Goal: Communication & Community: Share content

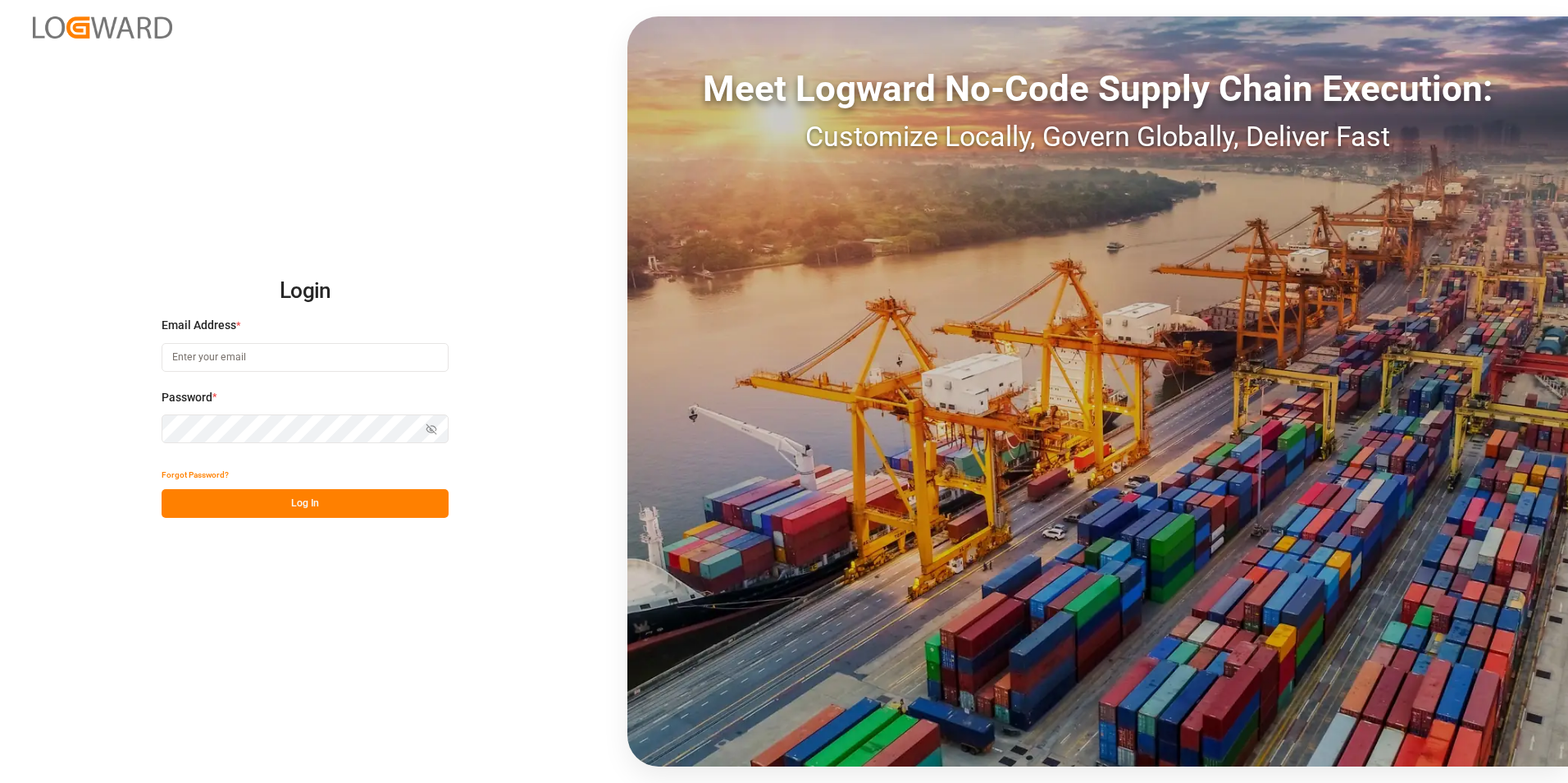
type input "[PERSON_NAME][EMAIL_ADDRESS][PERSON_NAME][DOMAIN_NAME]"
drag, startPoint x: 315, startPoint y: 495, endPoint x: 16, endPoint y: 607, distance: 319.3
click at [315, 495] on button "Log In" at bounding box center [306, 503] width 287 height 29
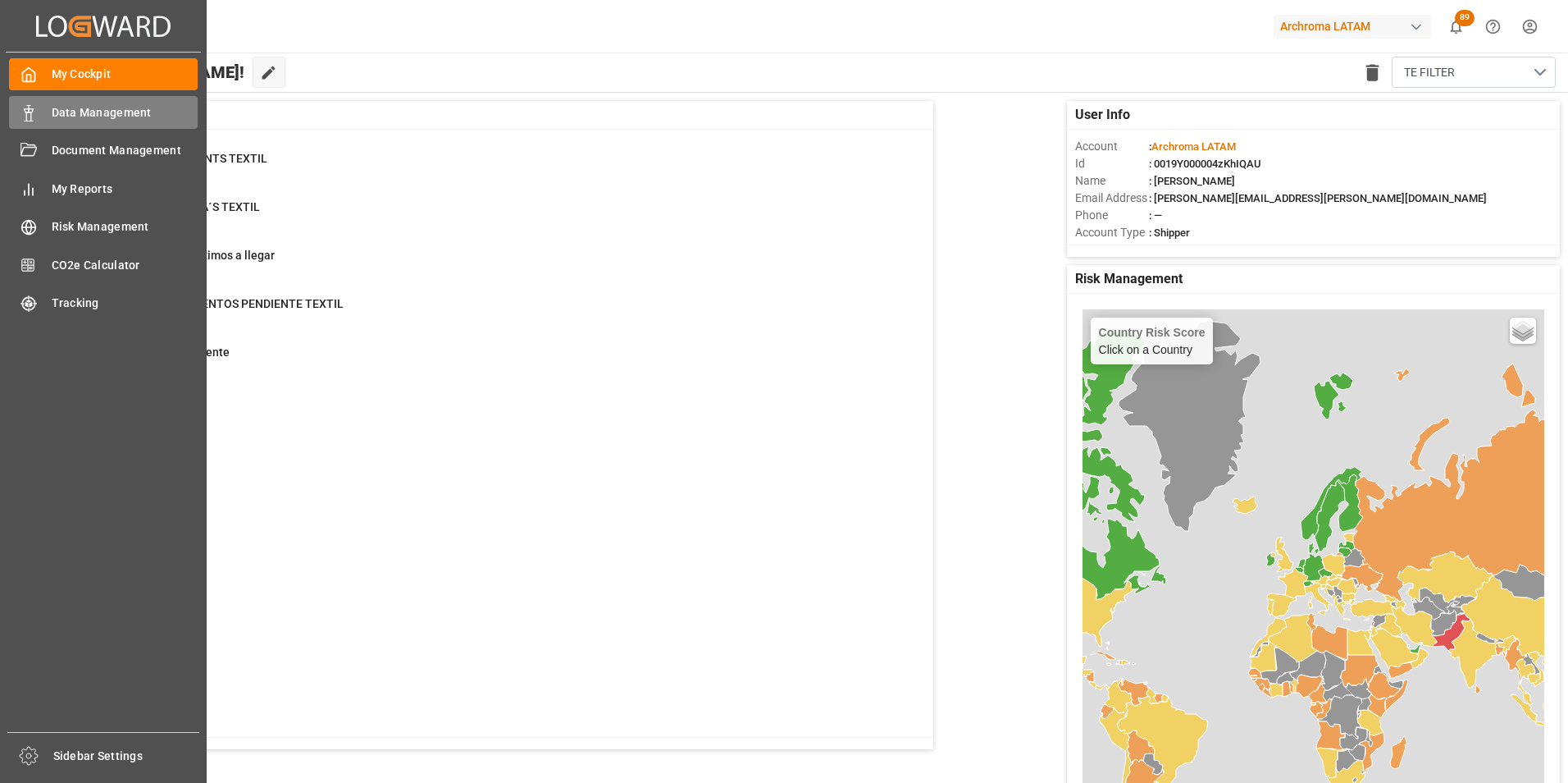
click at [38, 105] on div "Data Management Data Management" at bounding box center [102, 111] width 189 height 32
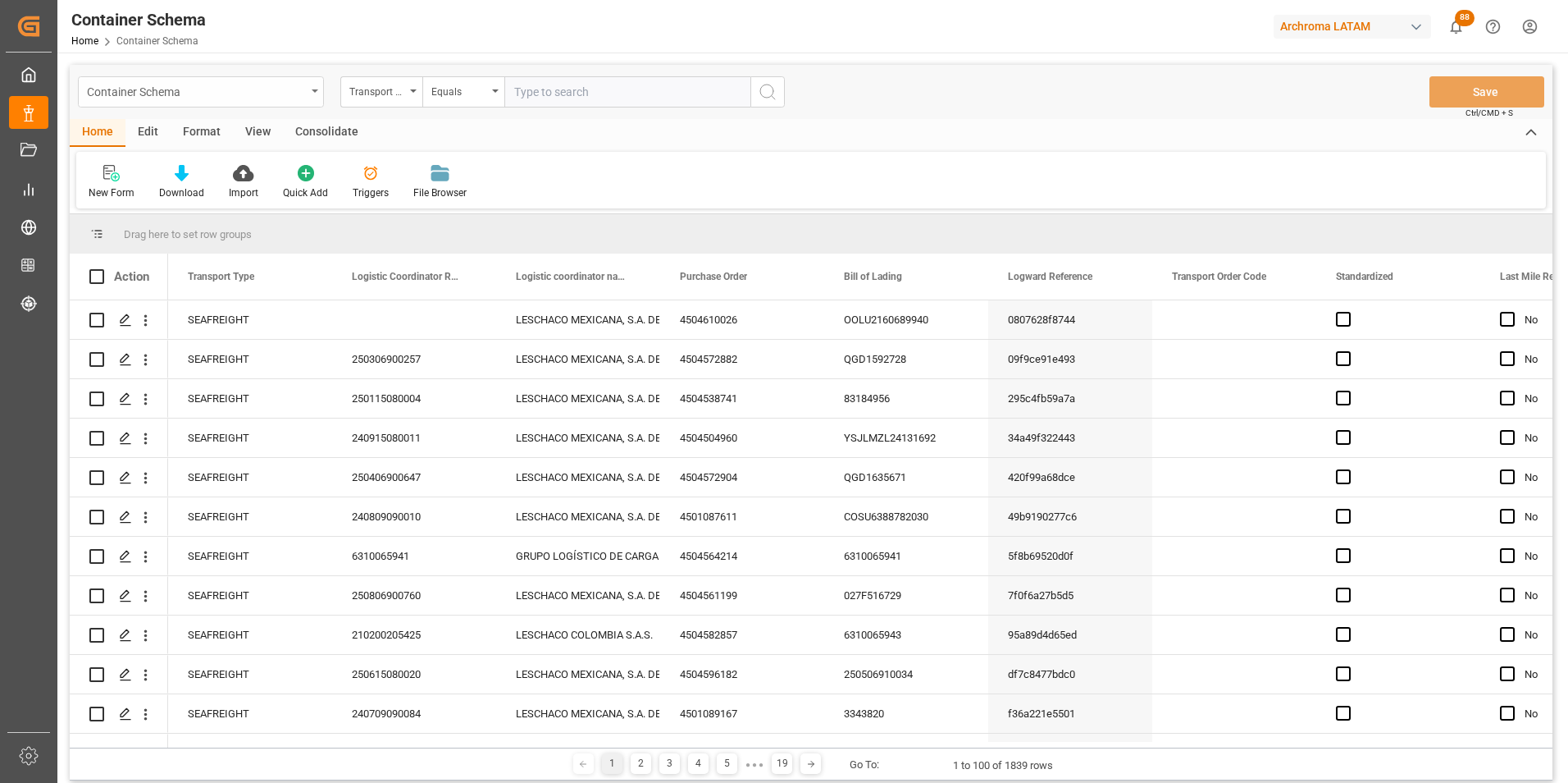
click at [303, 91] on div "Container Schema" at bounding box center [196, 90] width 219 height 20
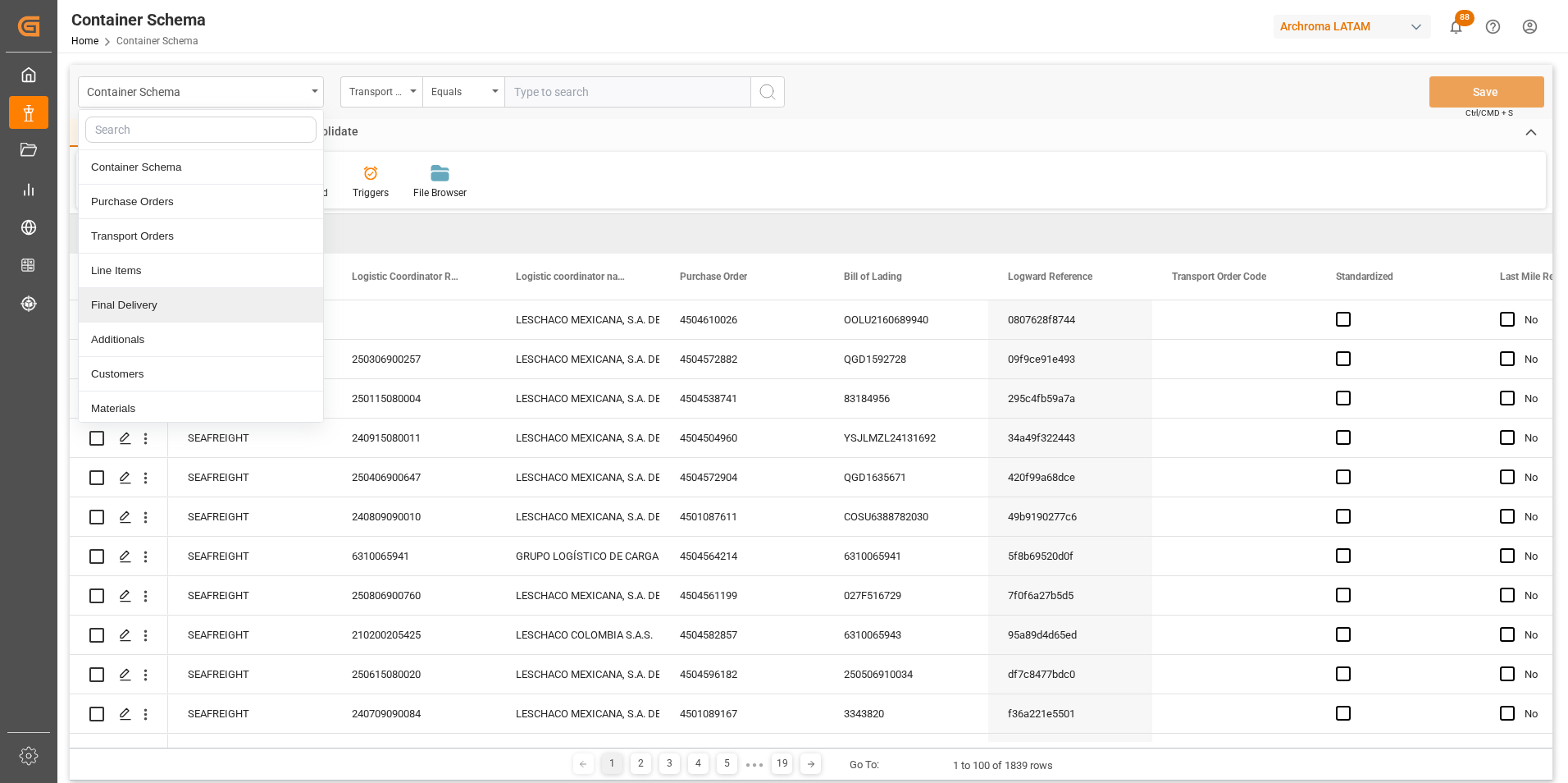
click at [170, 303] on div "Final Delivery" at bounding box center [200, 305] width 244 height 35
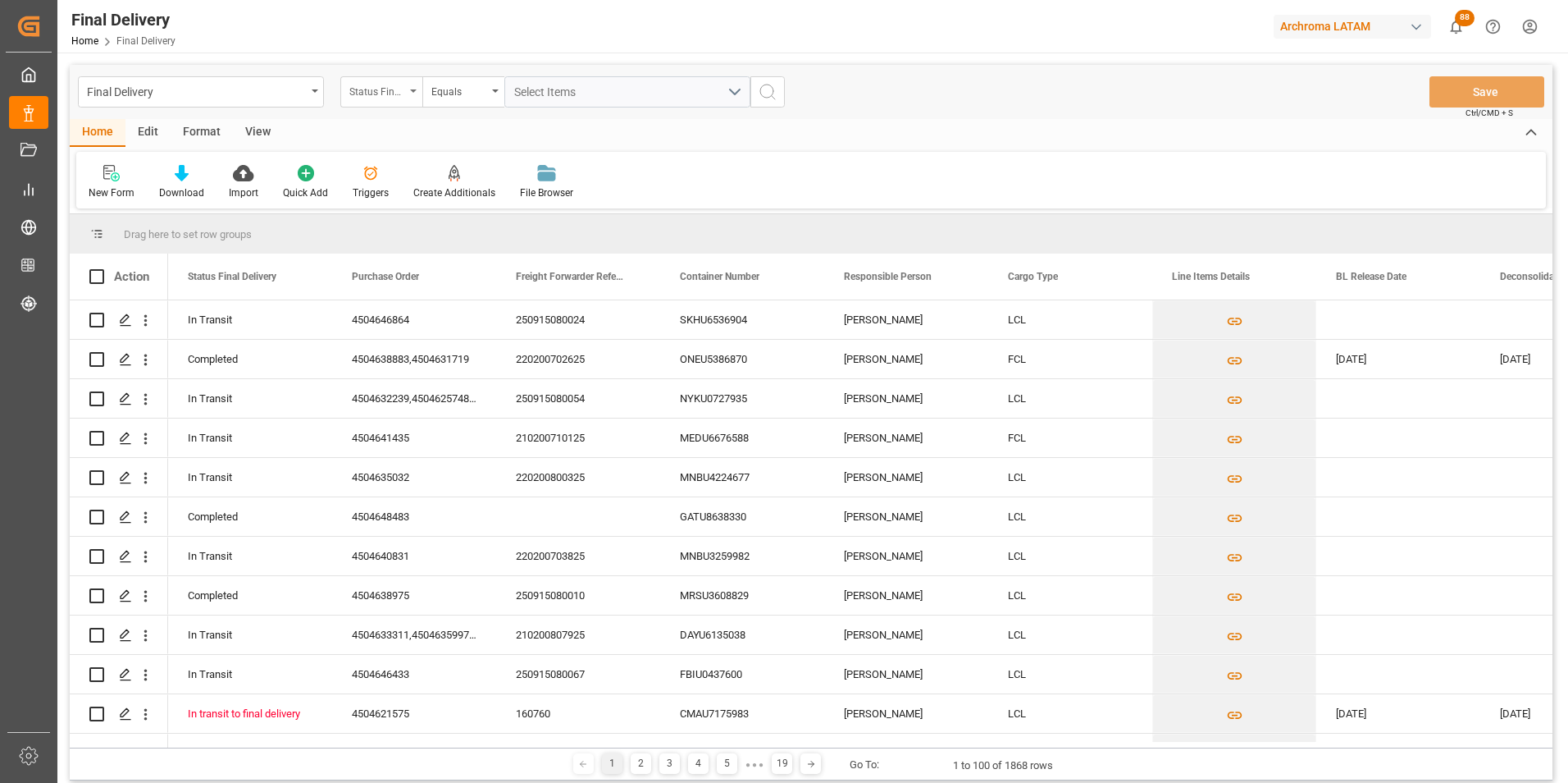
click at [401, 97] on div "Status Final Delivery" at bounding box center [377, 90] width 56 height 19
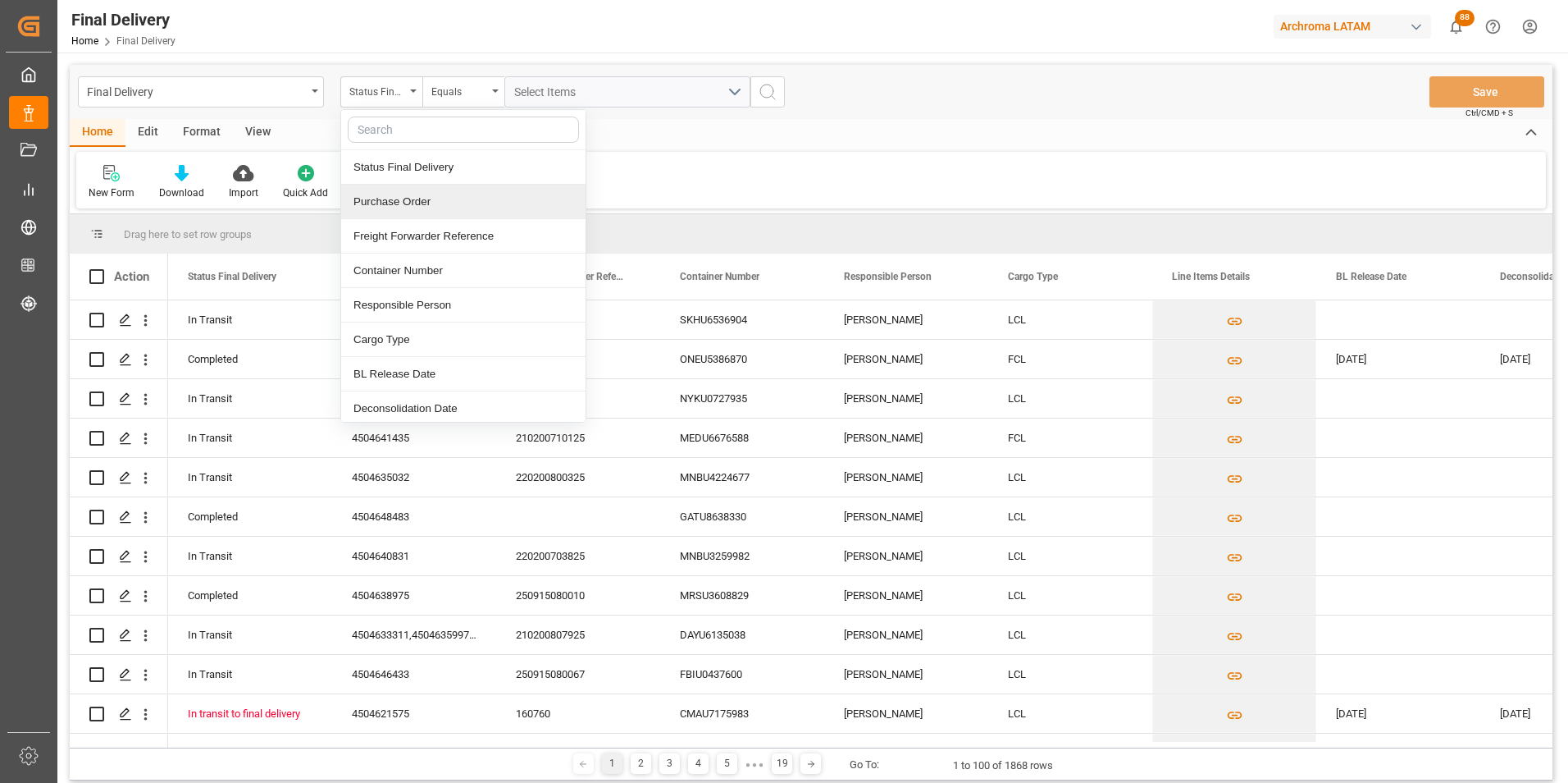
click at [417, 204] on div "Purchase Order" at bounding box center [463, 202] width 244 height 35
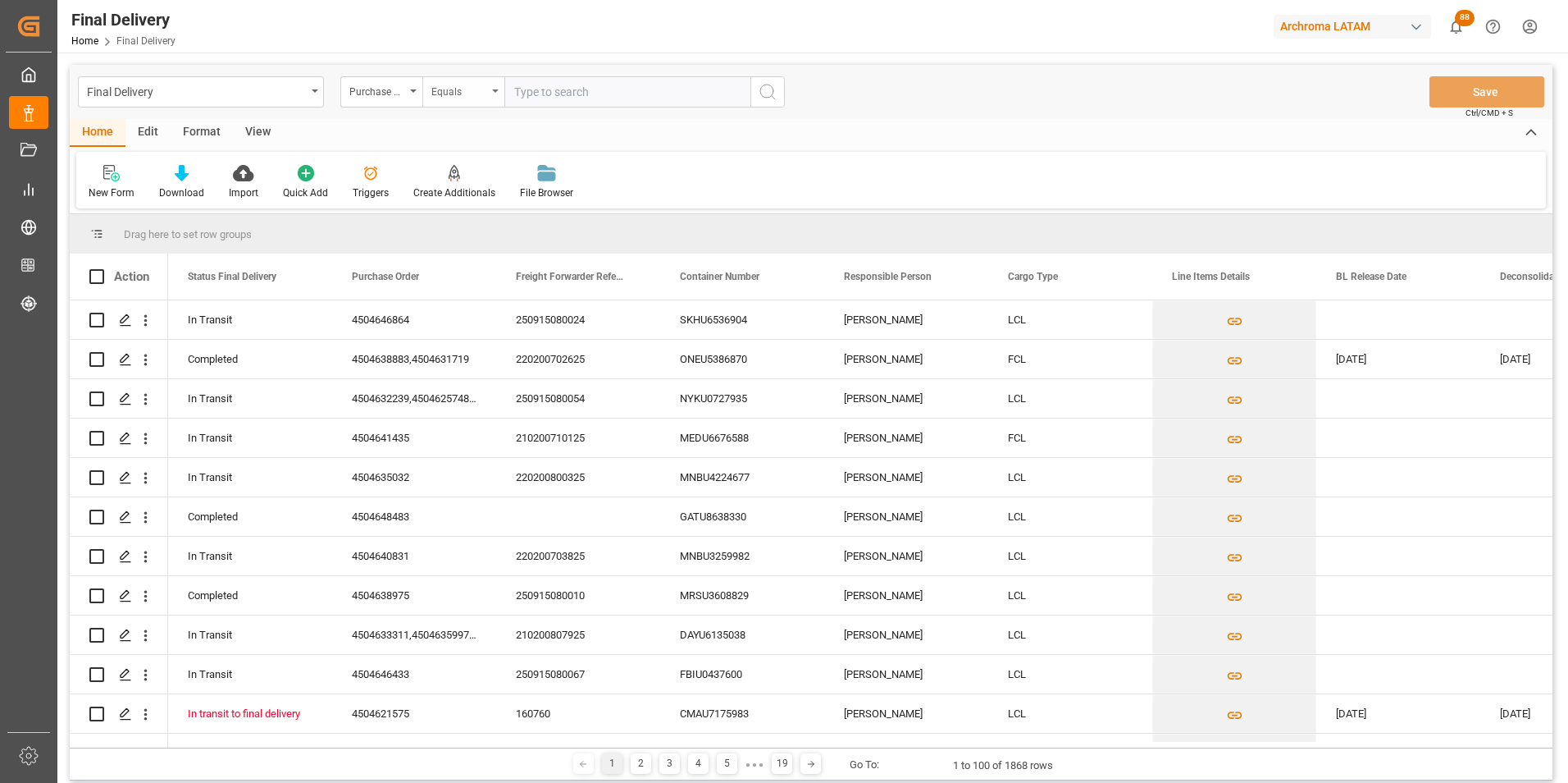
click at [473, 94] on div "Equals" at bounding box center [459, 90] width 56 height 19
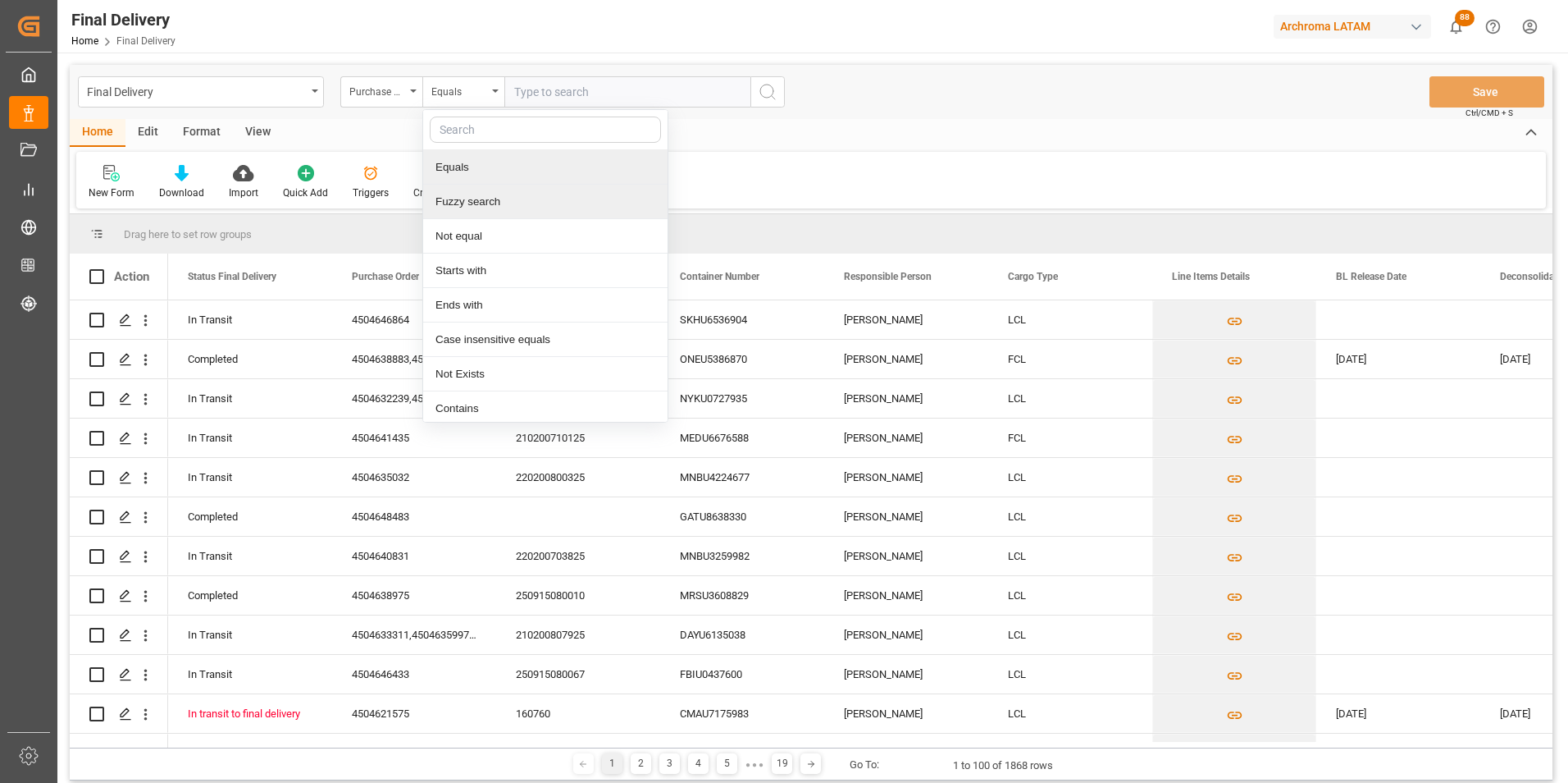
click at [489, 195] on div "Fuzzy search" at bounding box center [545, 202] width 244 height 35
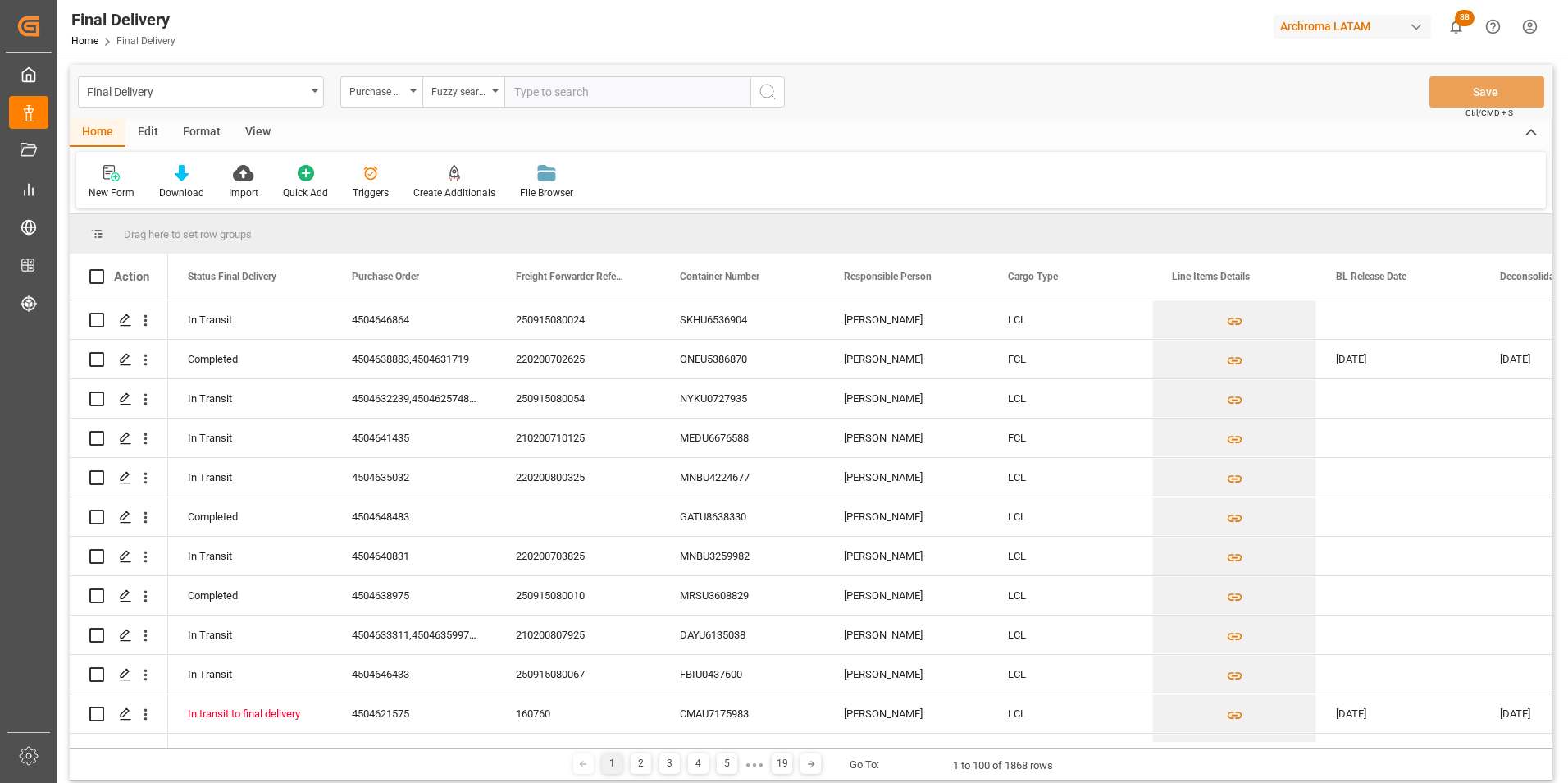
paste input "4504621575"
type input "4504621575"
click at [761, 81] on button "search button" at bounding box center [767, 92] width 34 height 32
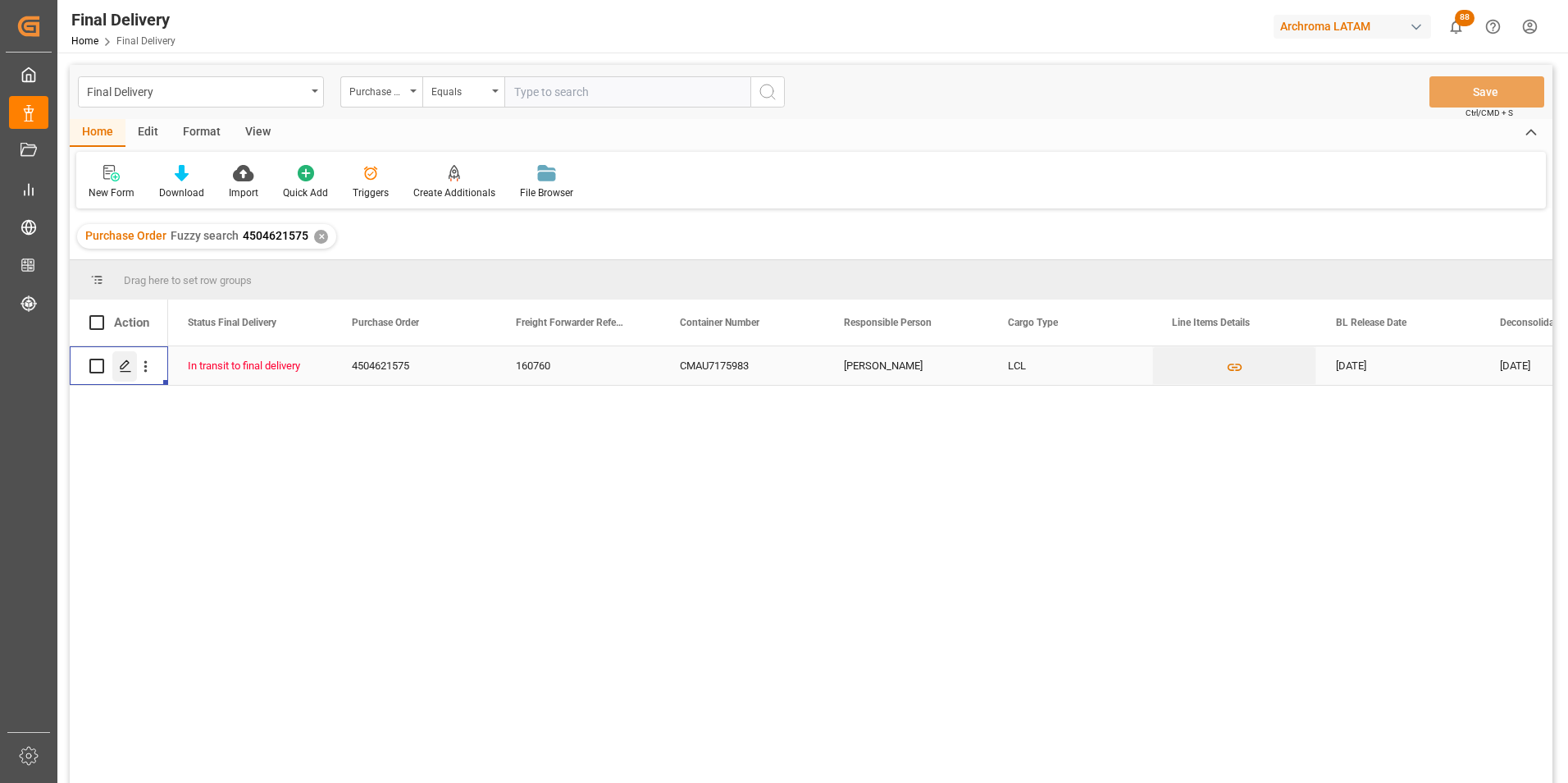
click at [120, 374] on div "Press SPACE to select this row." at bounding box center [125, 366] width 25 height 31
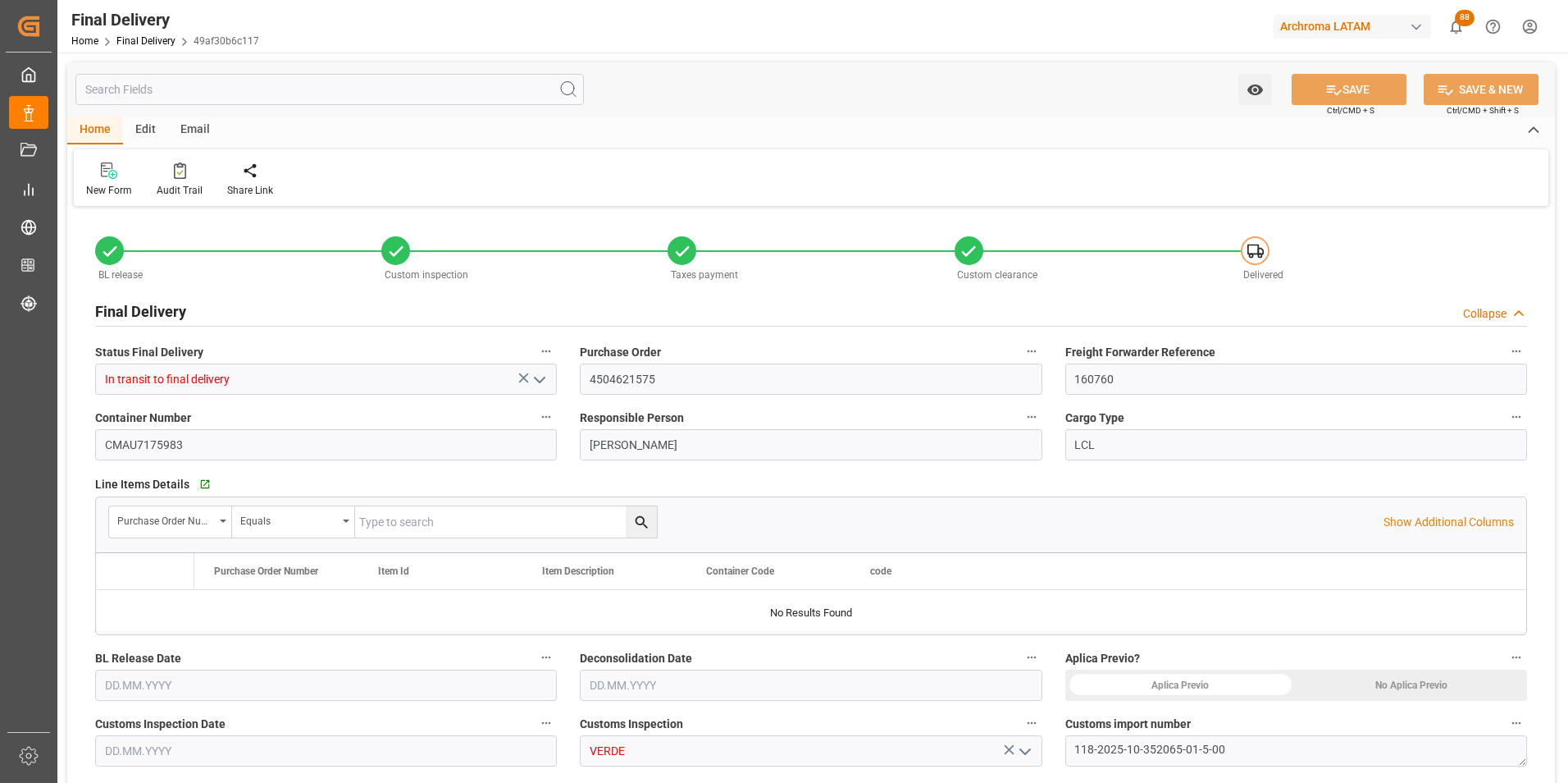
type input "4"
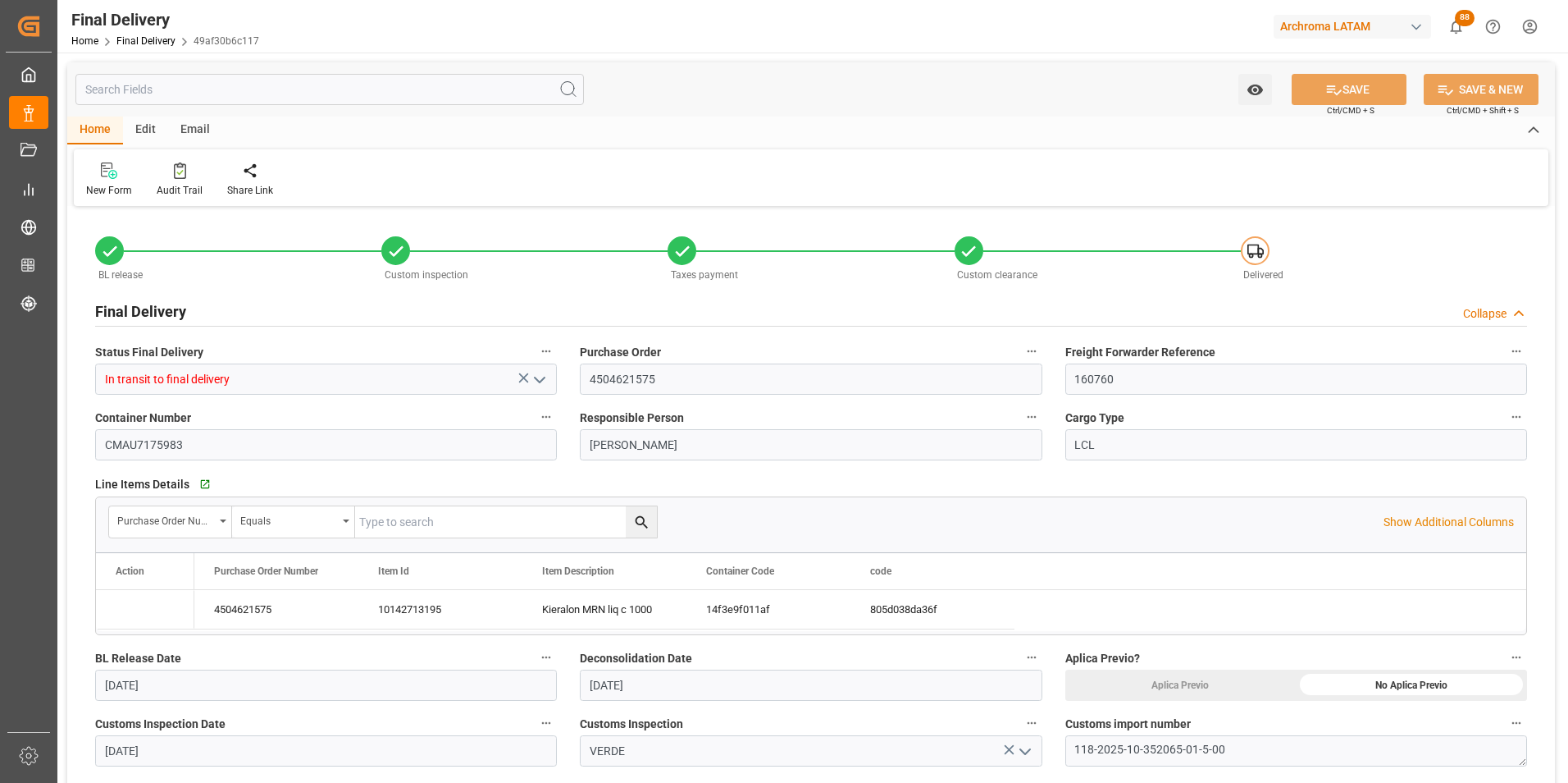
type input "[DATE]"
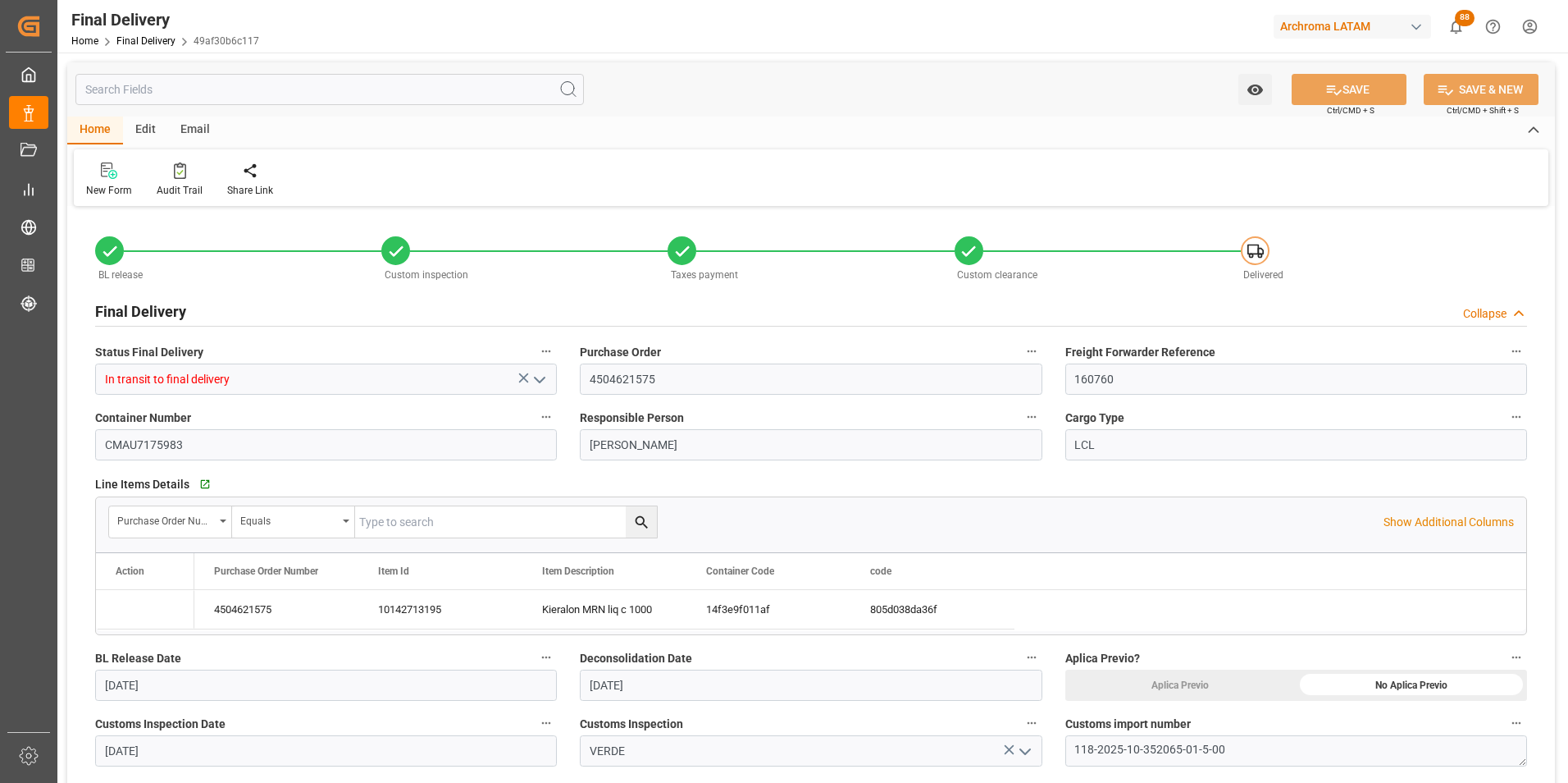
type input "[DATE]"
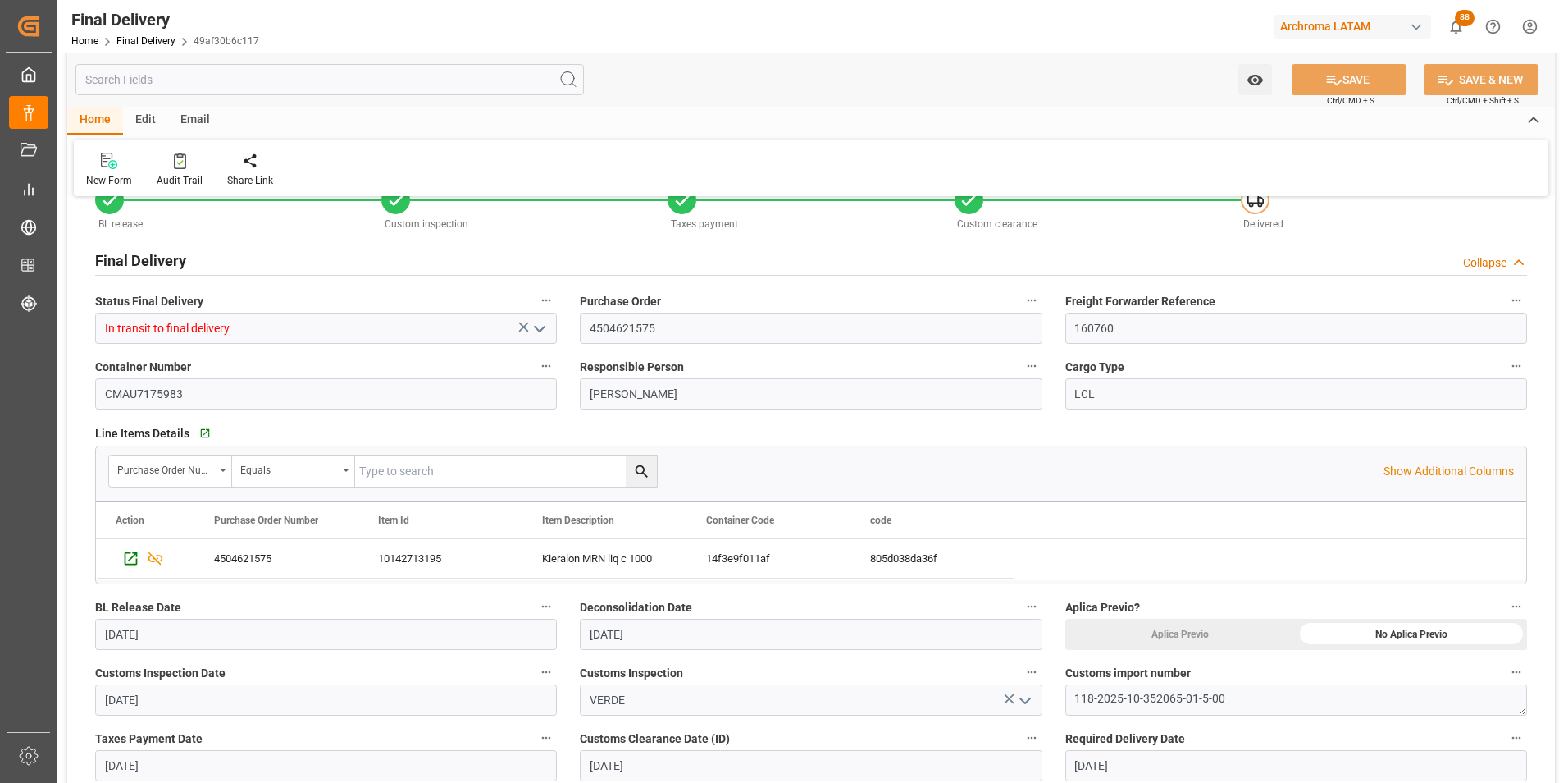
scroll to position [410, 0]
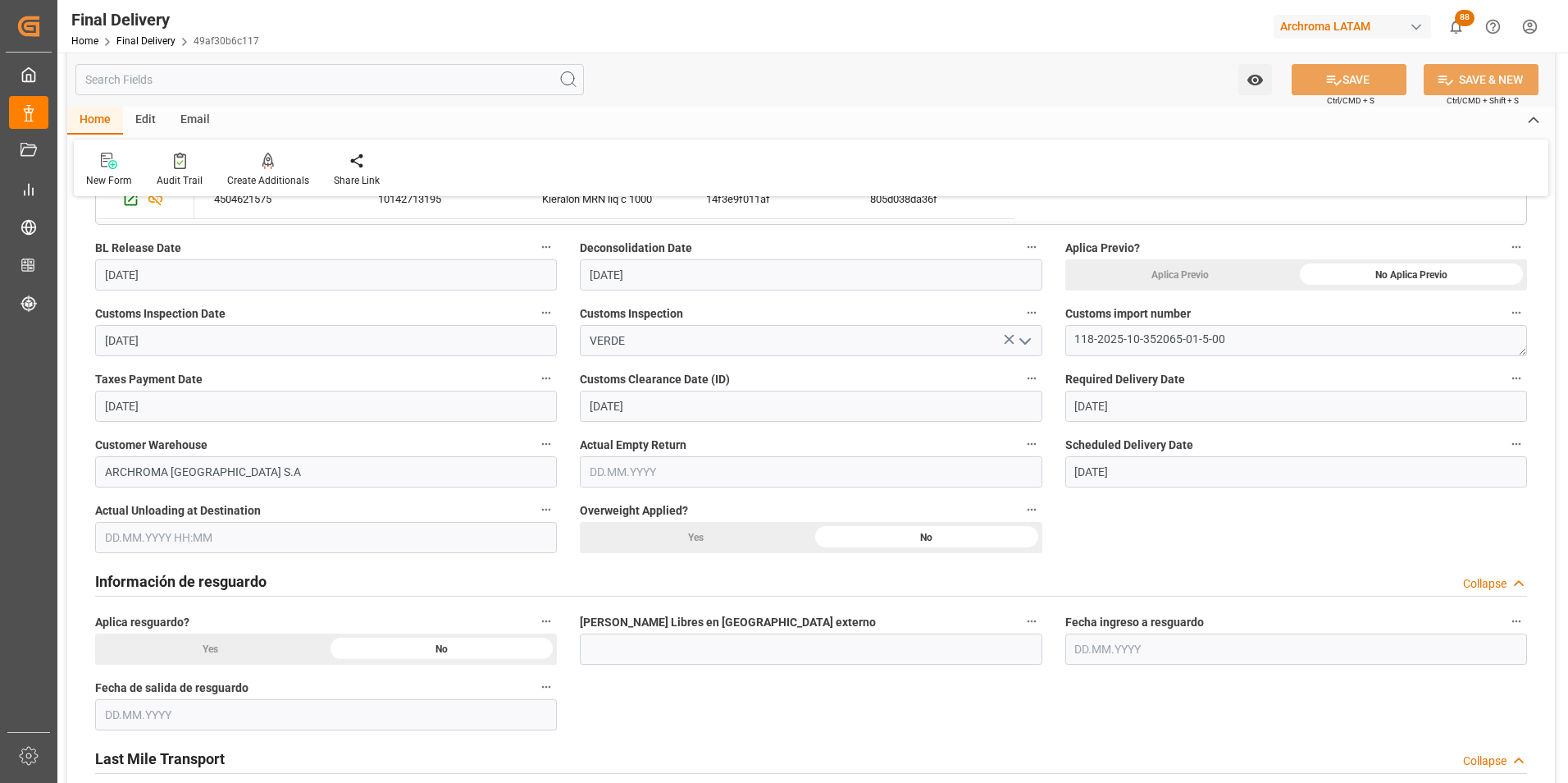
click at [128, 530] on input "text" at bounding box center [326, 537] width 462 height 32
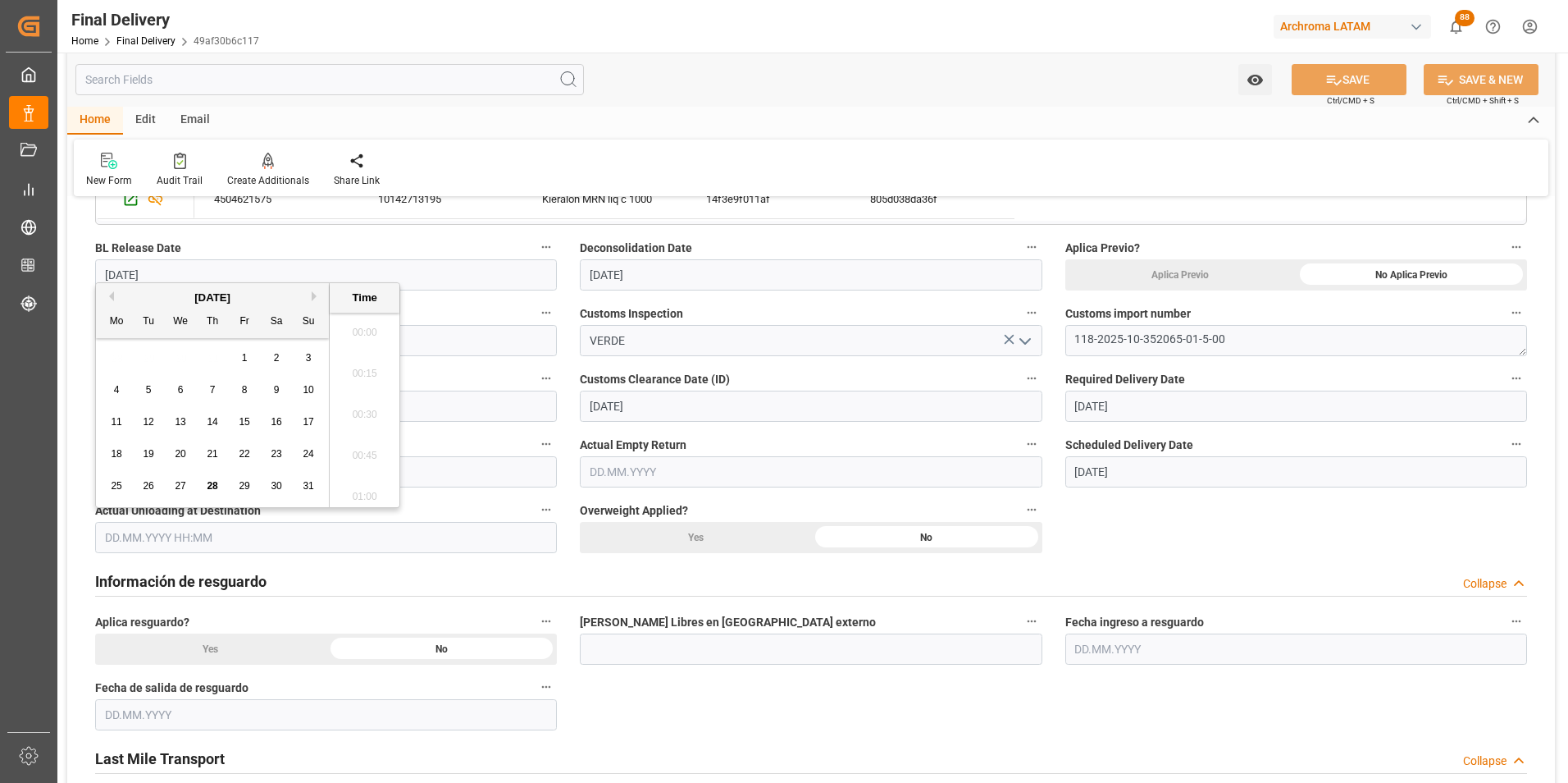
scroll to position [1154, 0]
click at [174, 482] on div "27" at bounding box center [180, 486] width 20 height 20
type input "[DATE] 00:00"
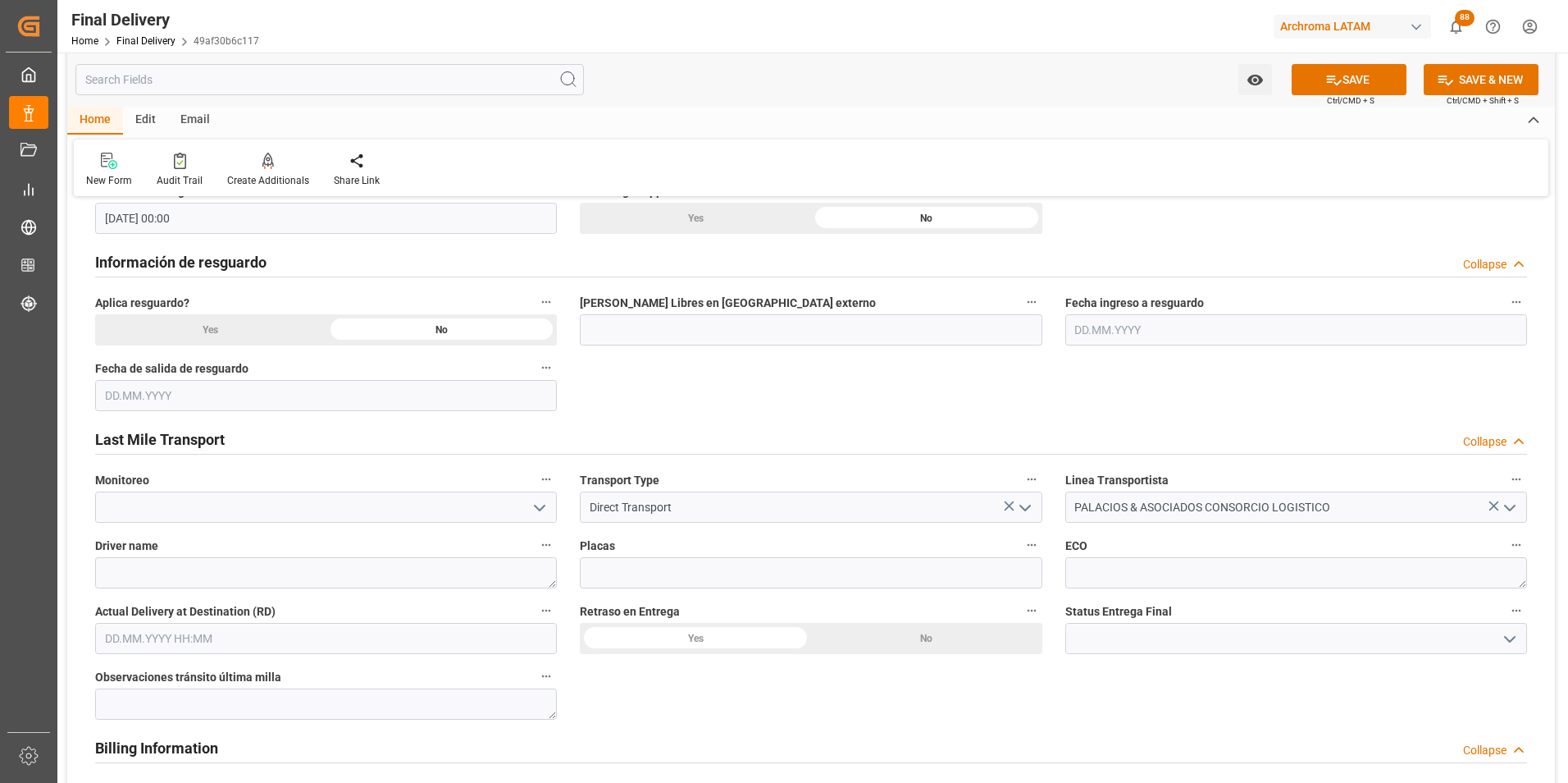
scroll to position [738, 0]
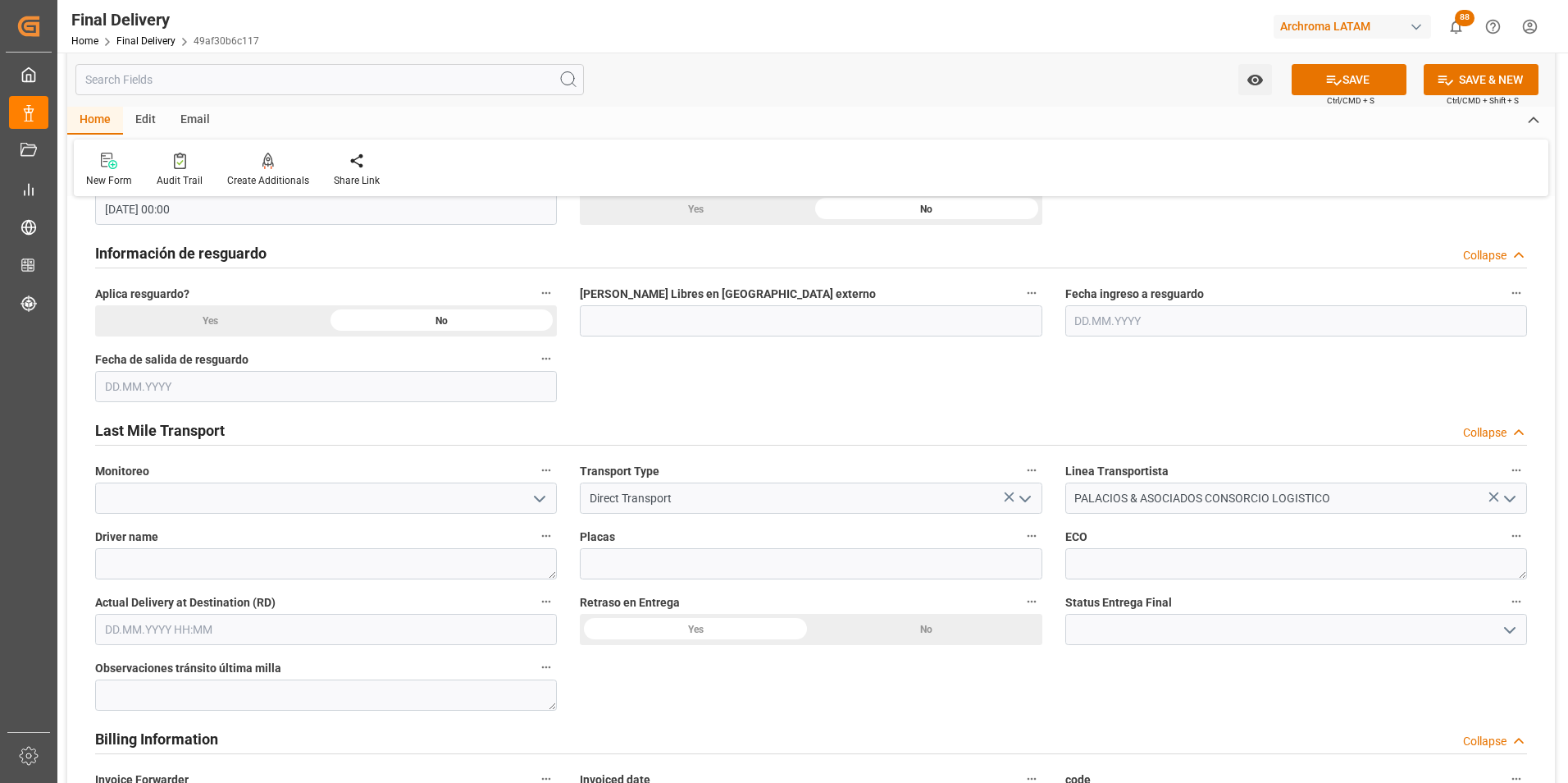
click at [100, 636] on input "text" at bounding box center [326, 629] width 462 height 32
click at [187, 577] on div "27" at bounding box center [180, 578] width 20 height 20
type input "[DATE] 00:00"
click at [732, 679] on div "BL release Custom inspection Taxes payment Custom clearance Delivered Final Del…" at bounding box center [810, 563] width 1488 height 2180
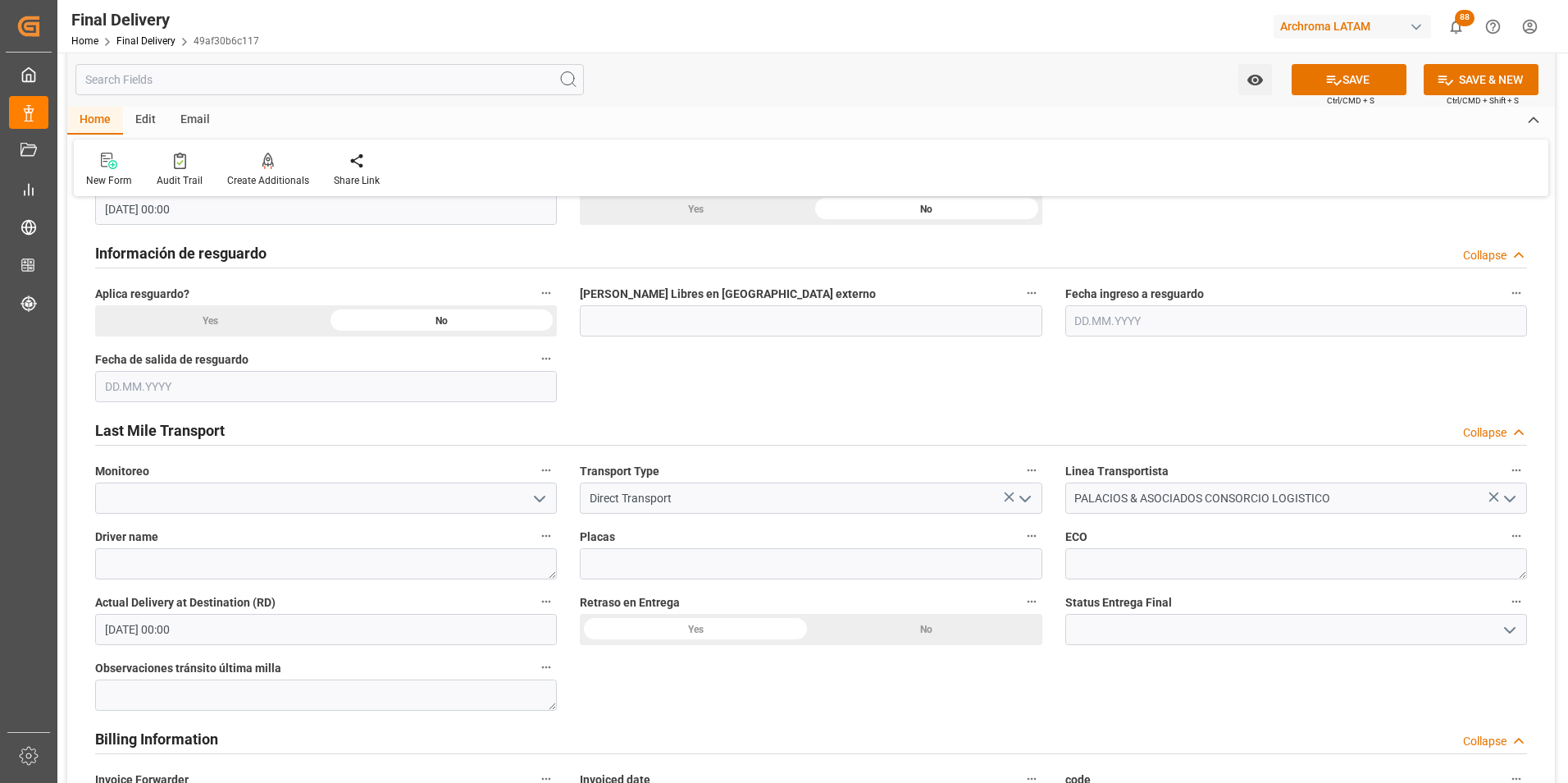
click at [907, 630] on div "No" at bounding box center [926, 629] width 231 height 32
click at [1512, 635] on icon "open menu" at bounding box center [1510, 630] width 20 height 20
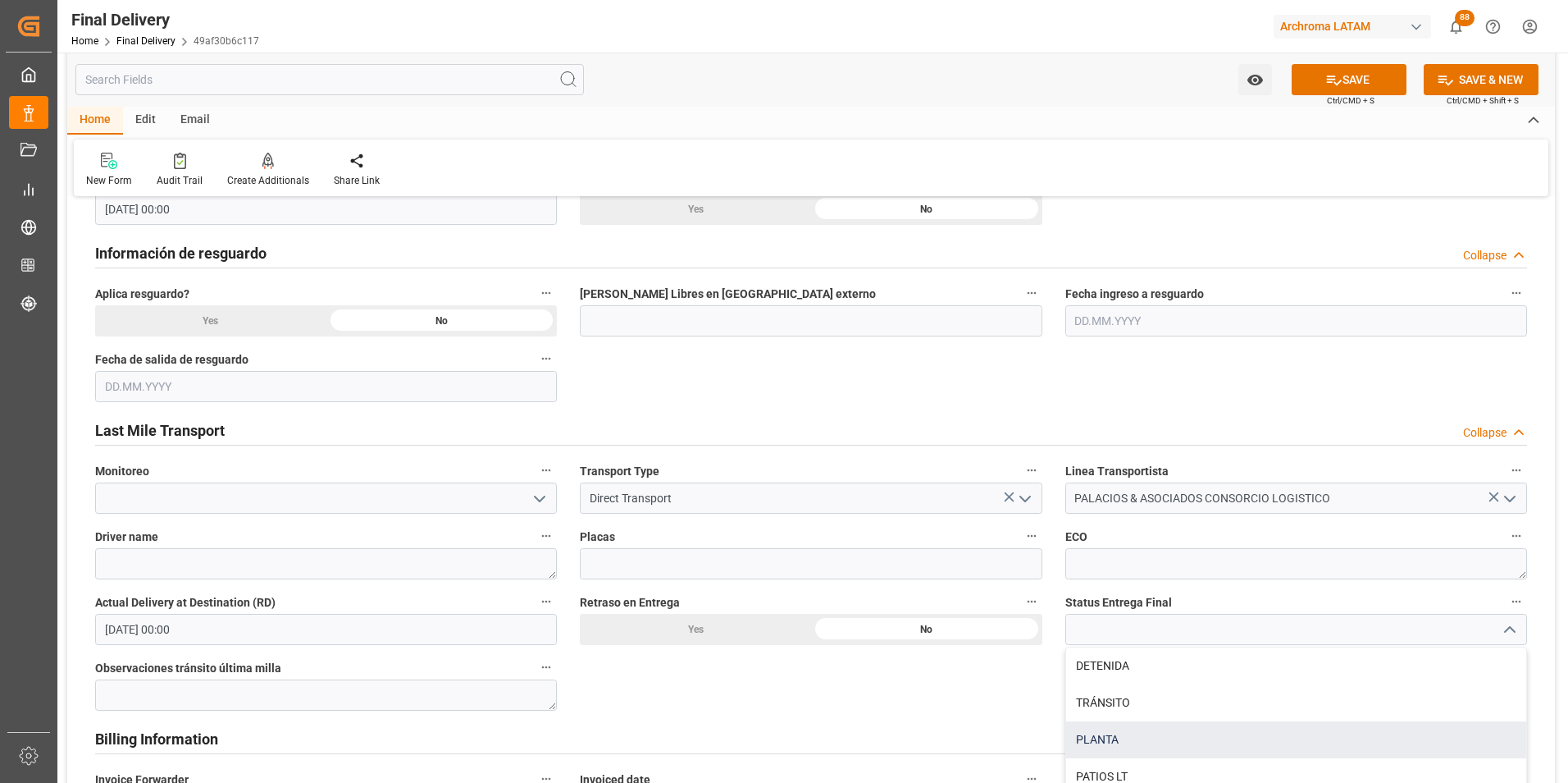
click at [1335, 730] on div "PLANTA" at bounding box center [1296, 739] width 460 height 37
type input "PLANTA"
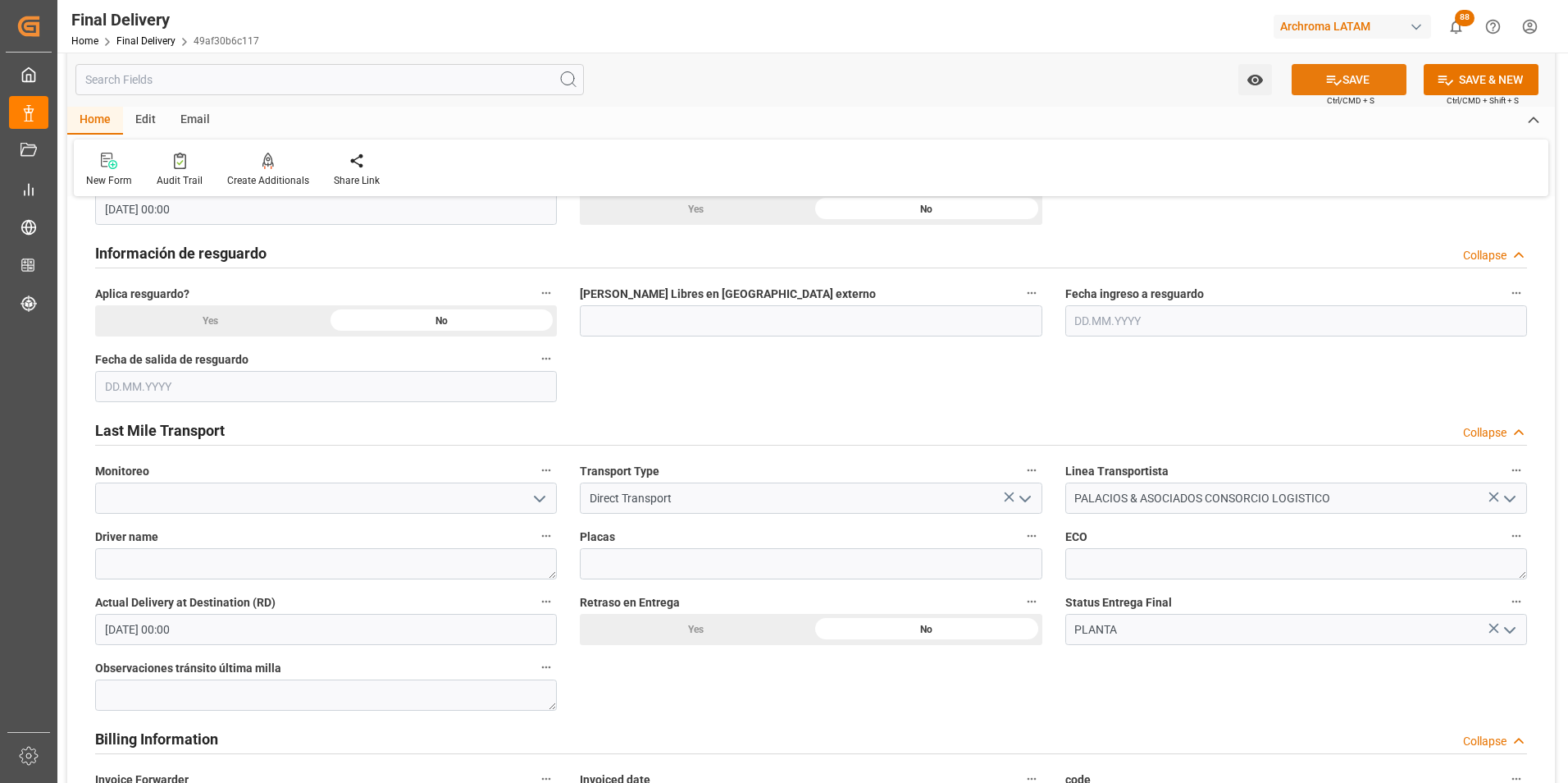
click at [1345, 81] on button "SAVE" at bounding box center [1349, 80] width 115 height 32
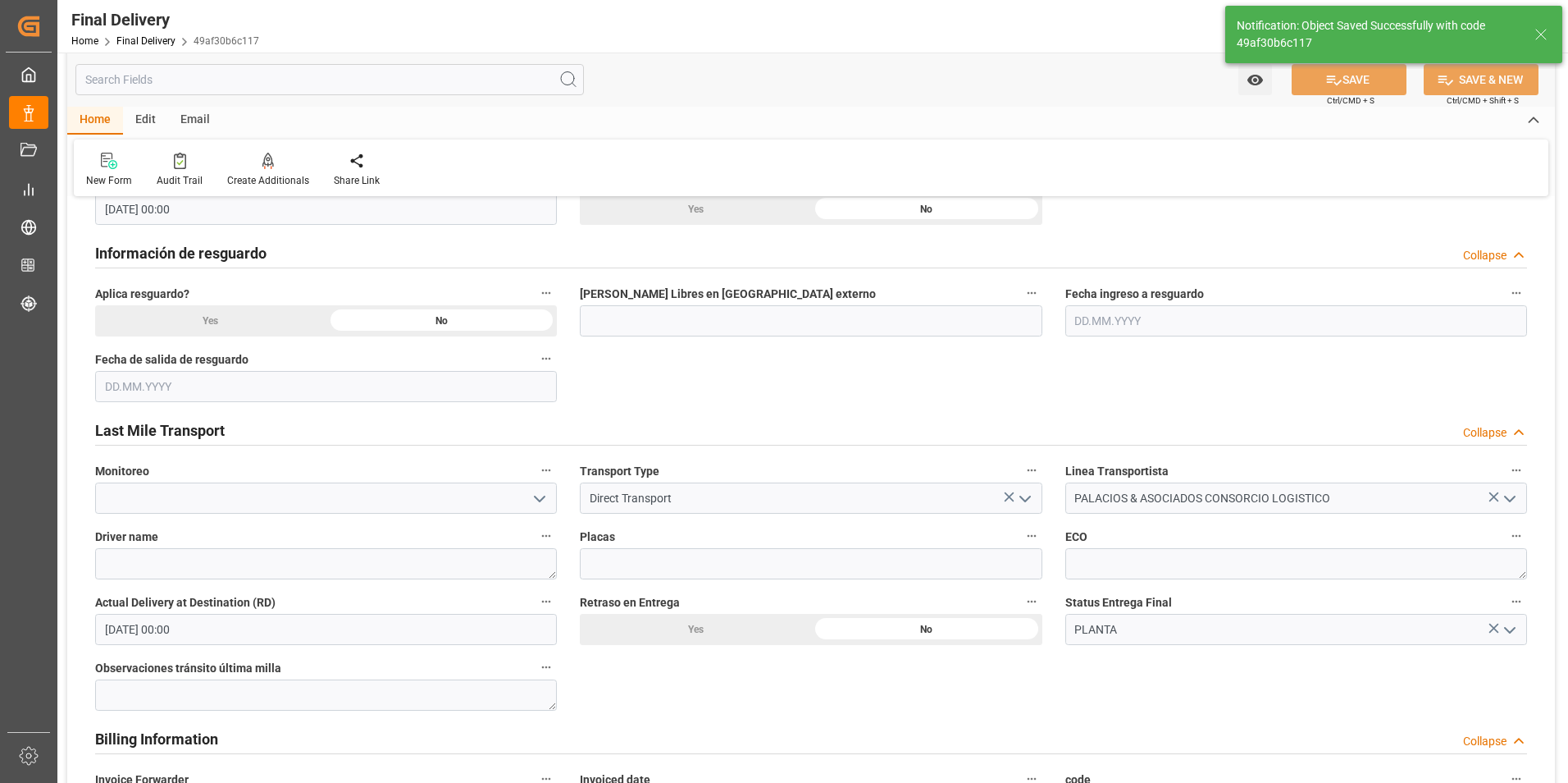
type textarea "1"
type input "Unloaded"
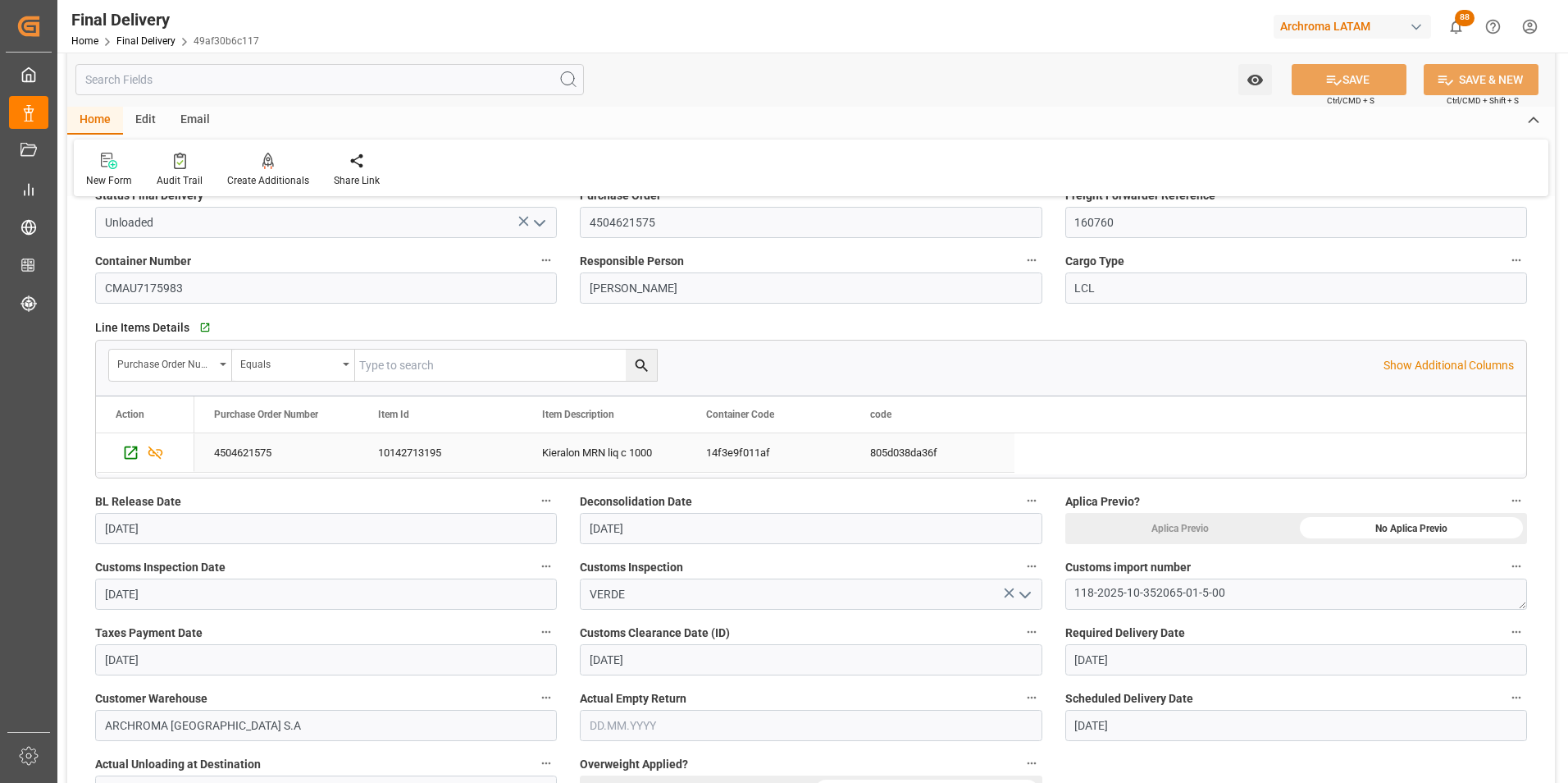
scroll to position [0, 0]
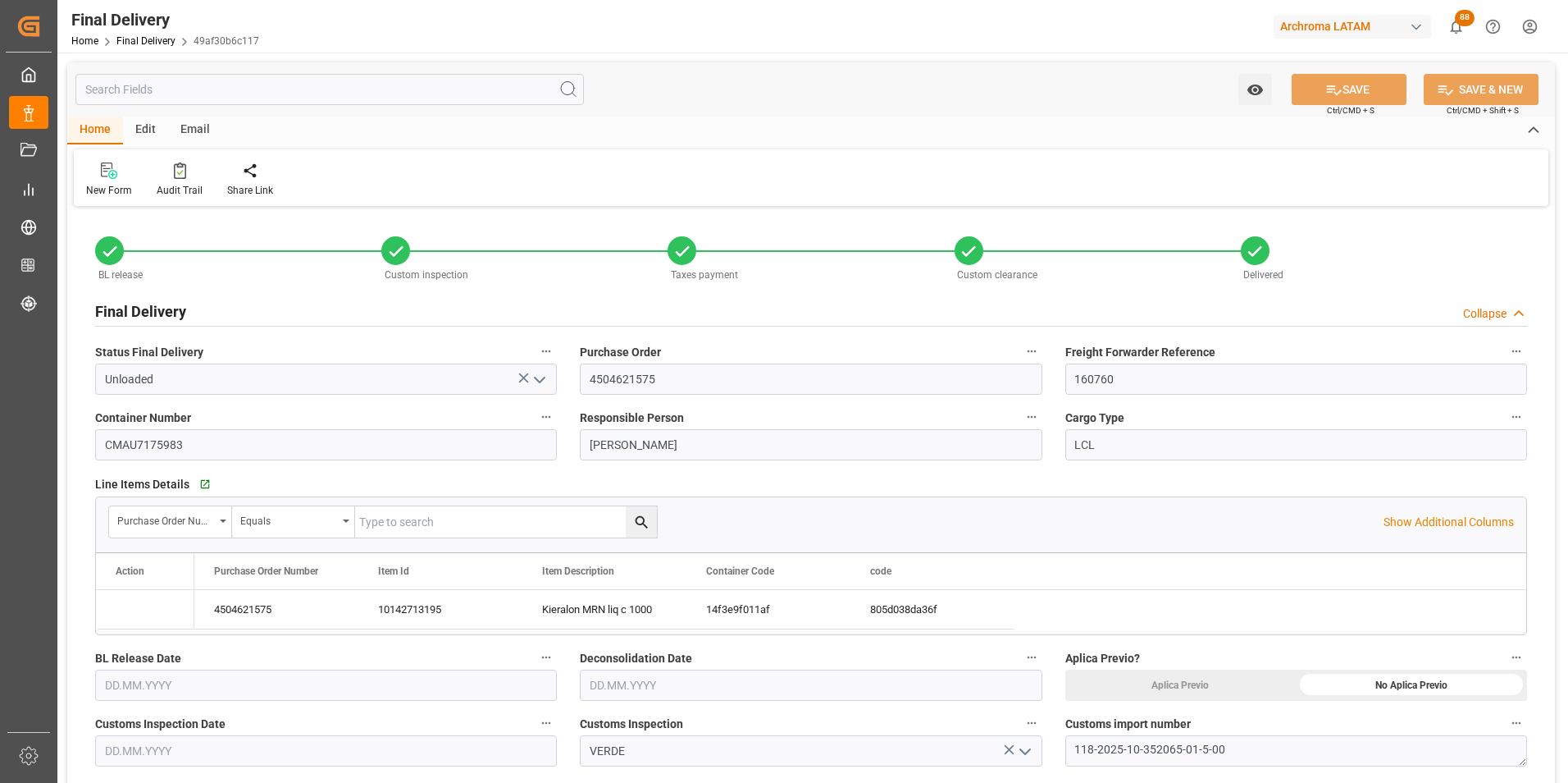
type input "4"
type input "[DATE]"
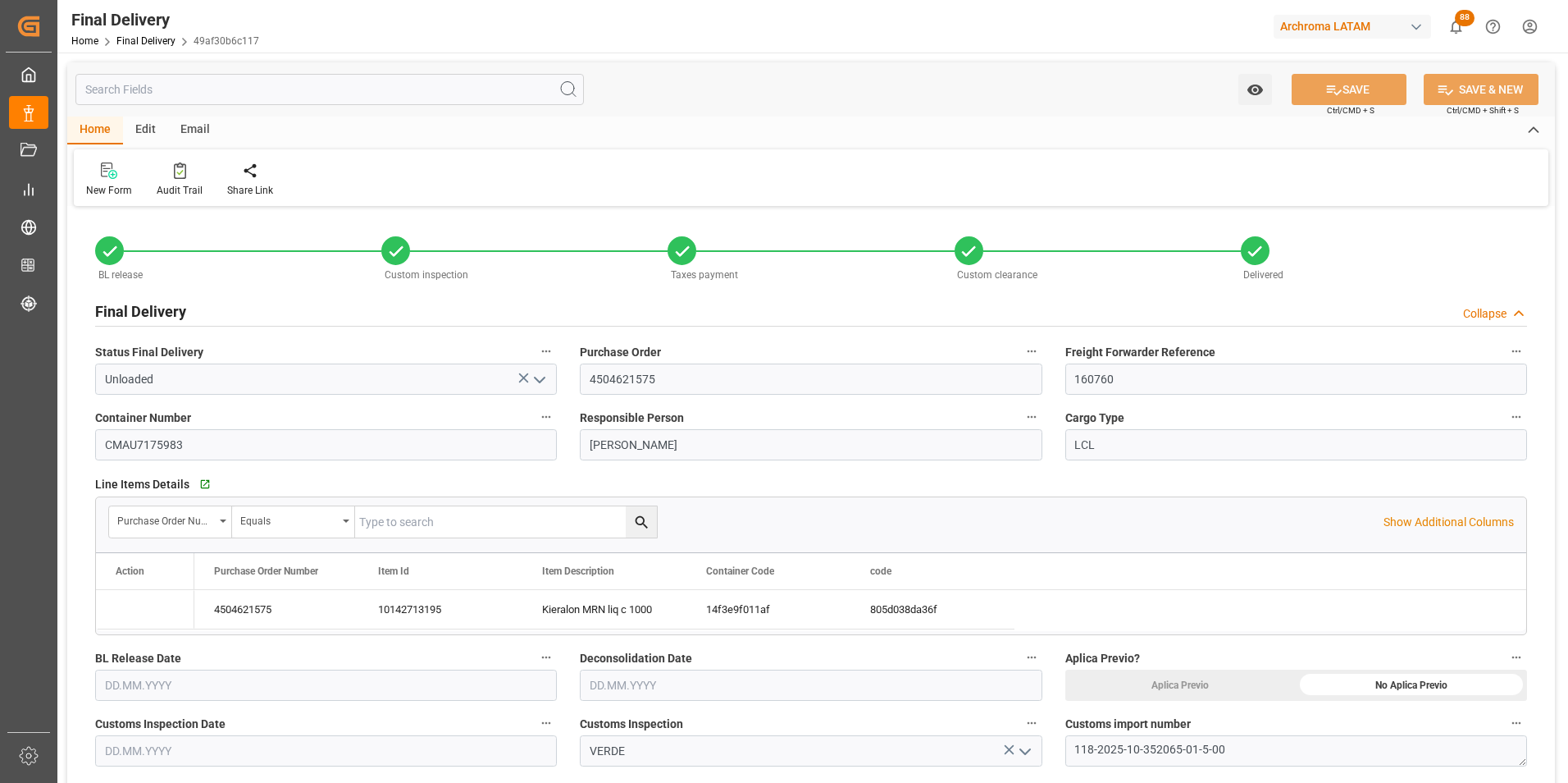
type input "[DATE]"
type input "[DATE] 00:00"
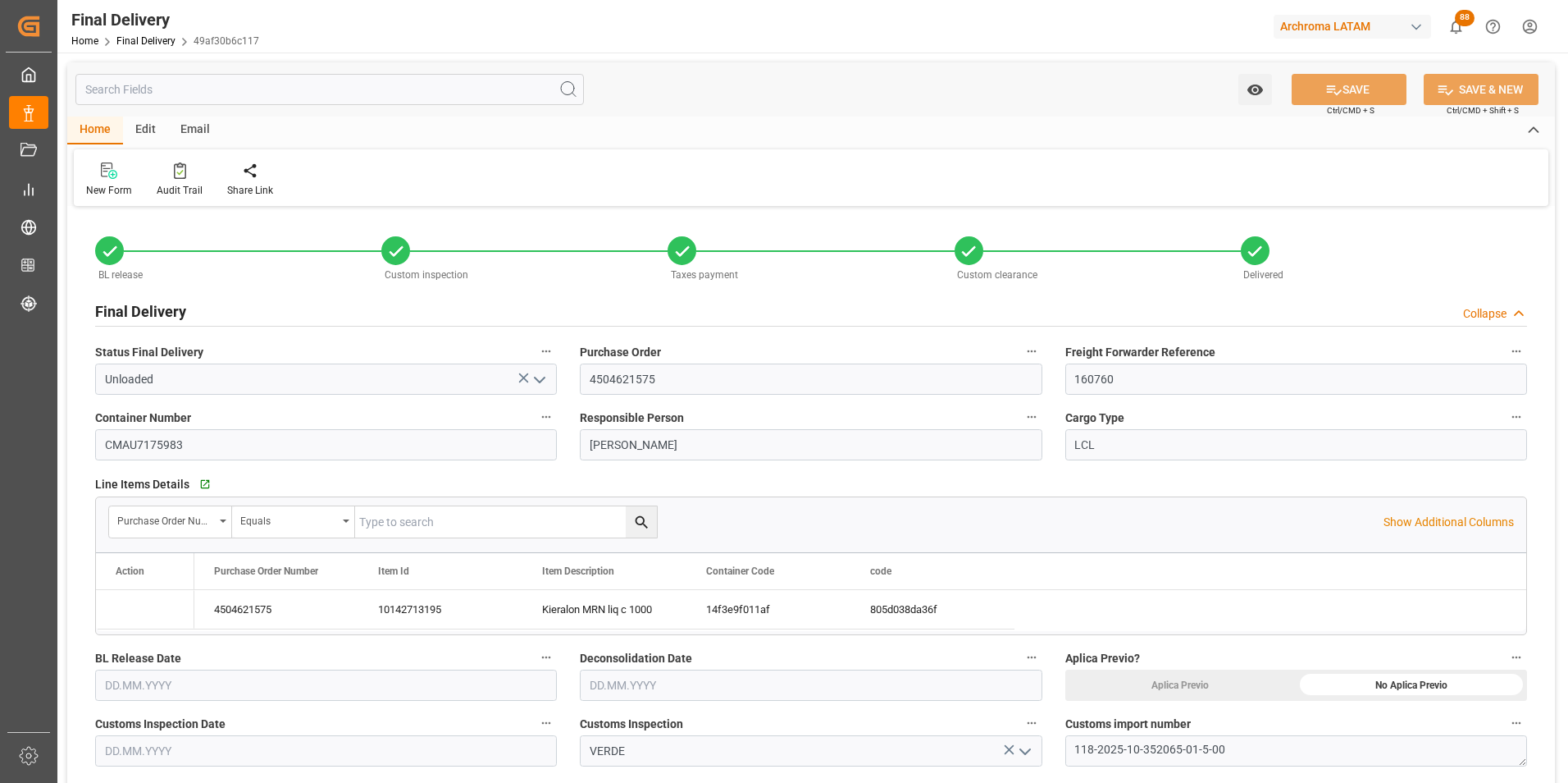
type input "[DATE] 00:00"
type input "[DATE]"
click at [155, 41] on link "Final Delivery" at bounding box center [147, 41] width 59 height 12
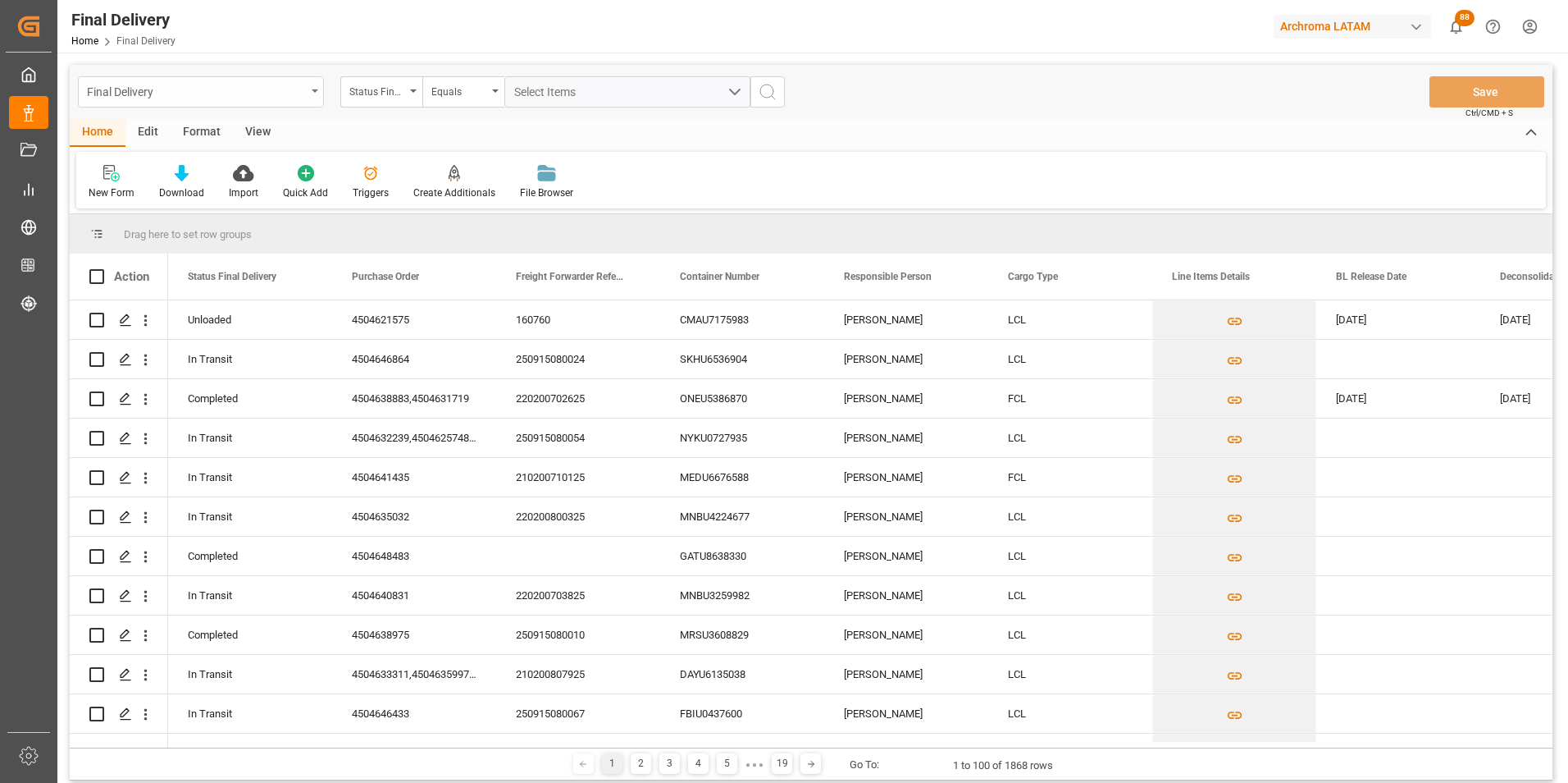
click at [303, 100] on div "Final Delivery" at bounding box center [196, 90] width 219 height 20
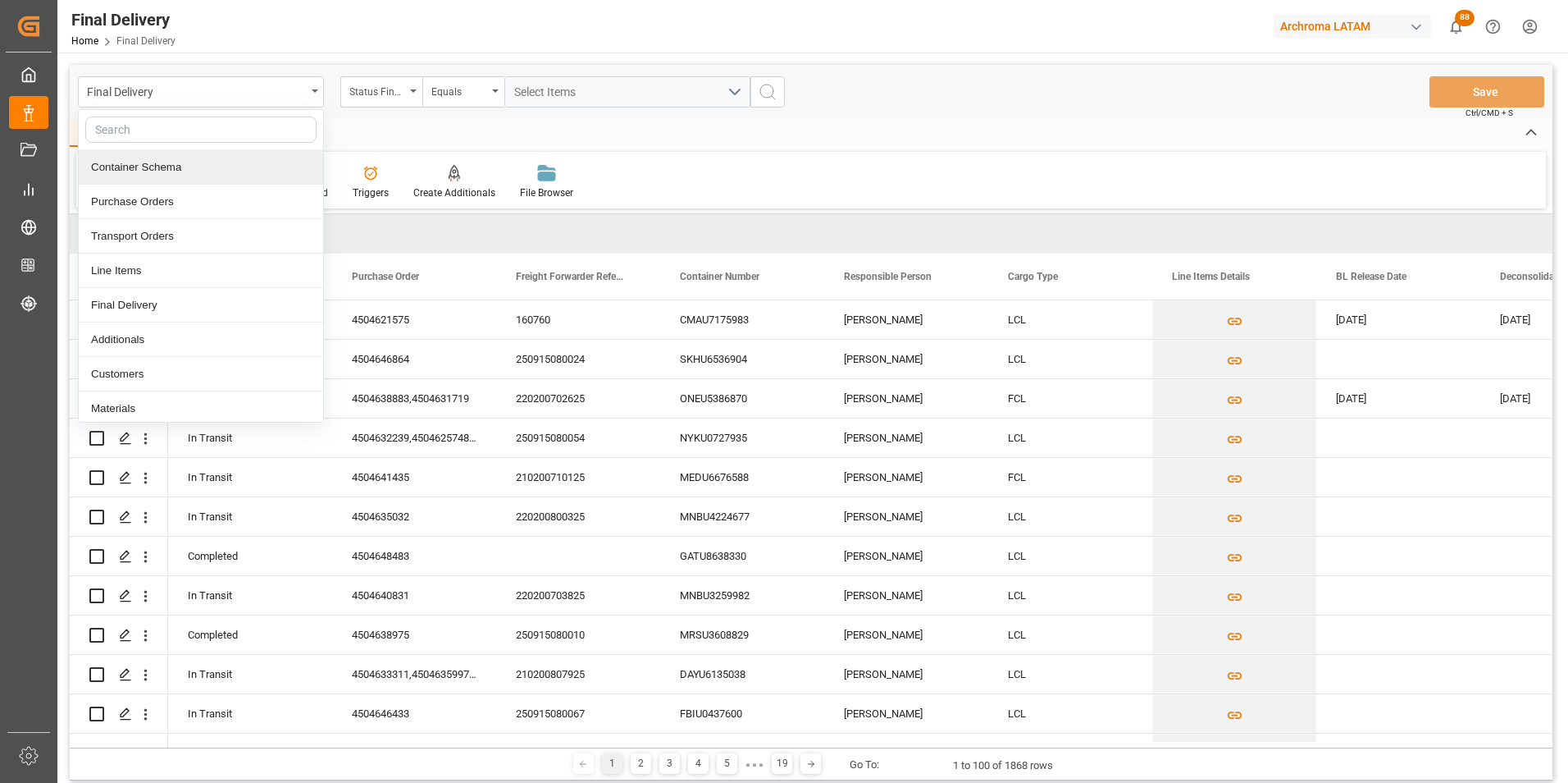
click at [212, 177] on div "Container Schema" at bounding box center [200, 168] width 244 height 35
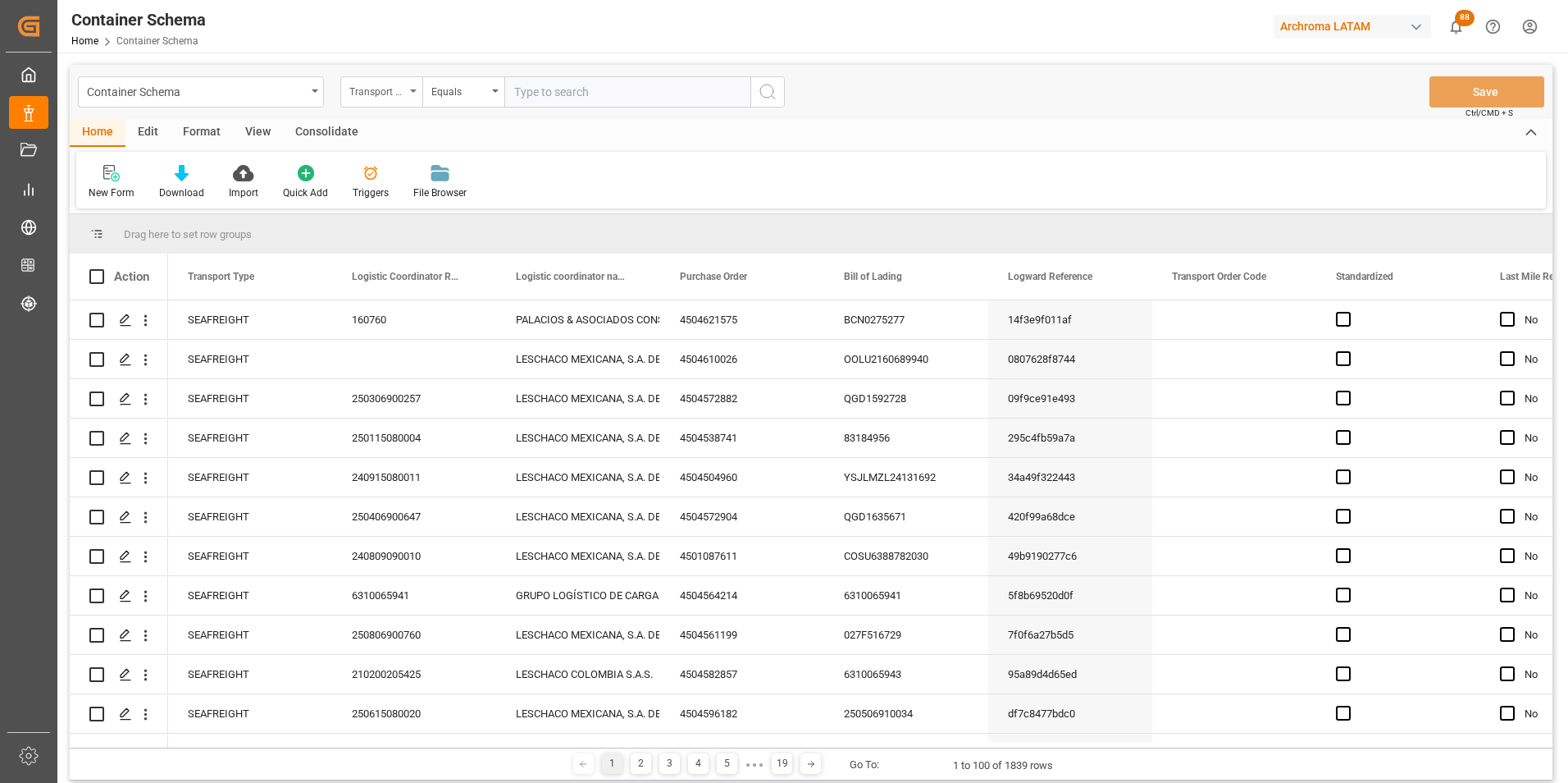
click at [377, 85] on div "Transport Type" at bounding box center [377, 90] width 56 height 19
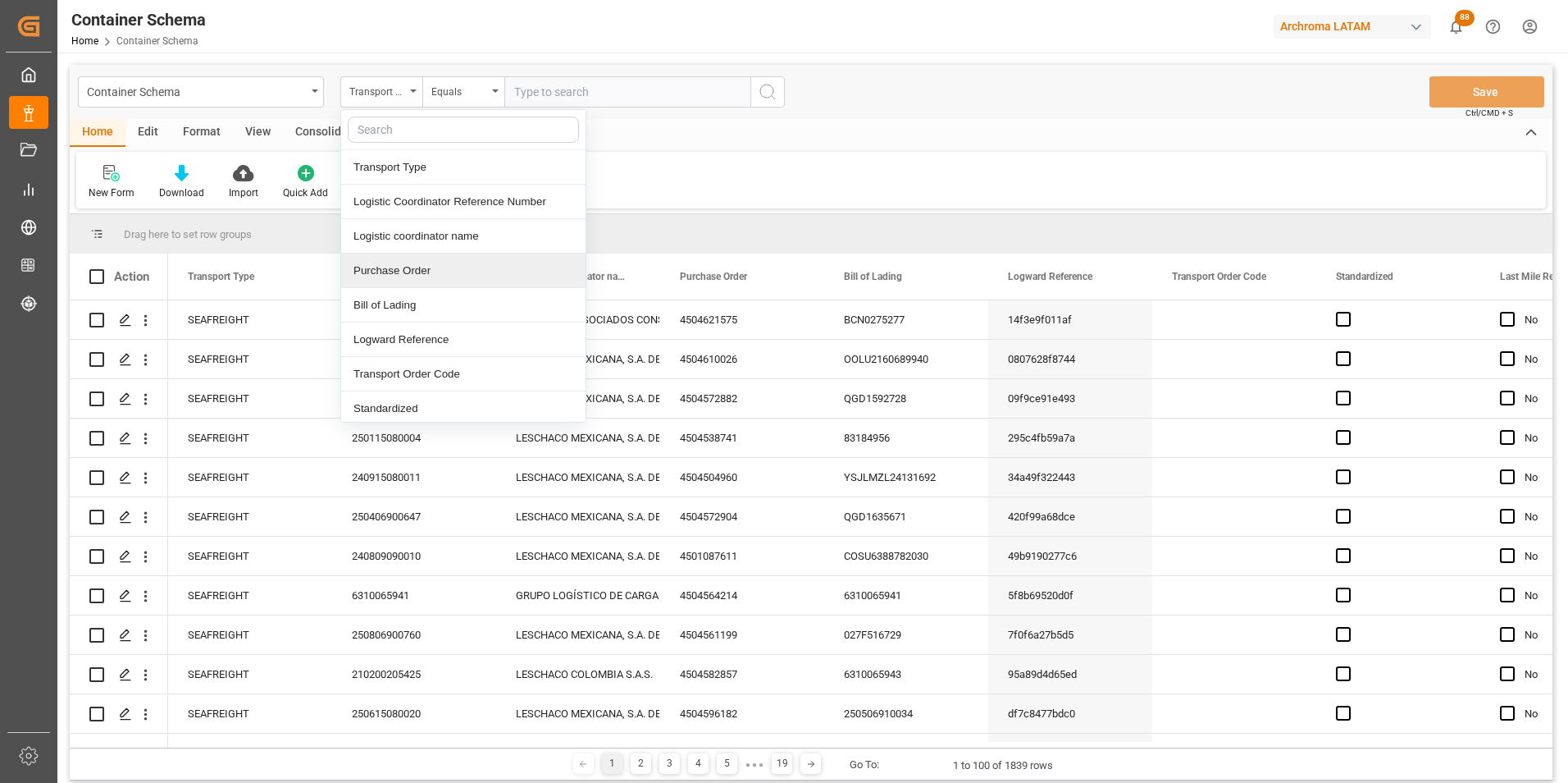
click at [402, 267] on div "Purchase Order" at bounding box center [463, 271] width 244 height 35
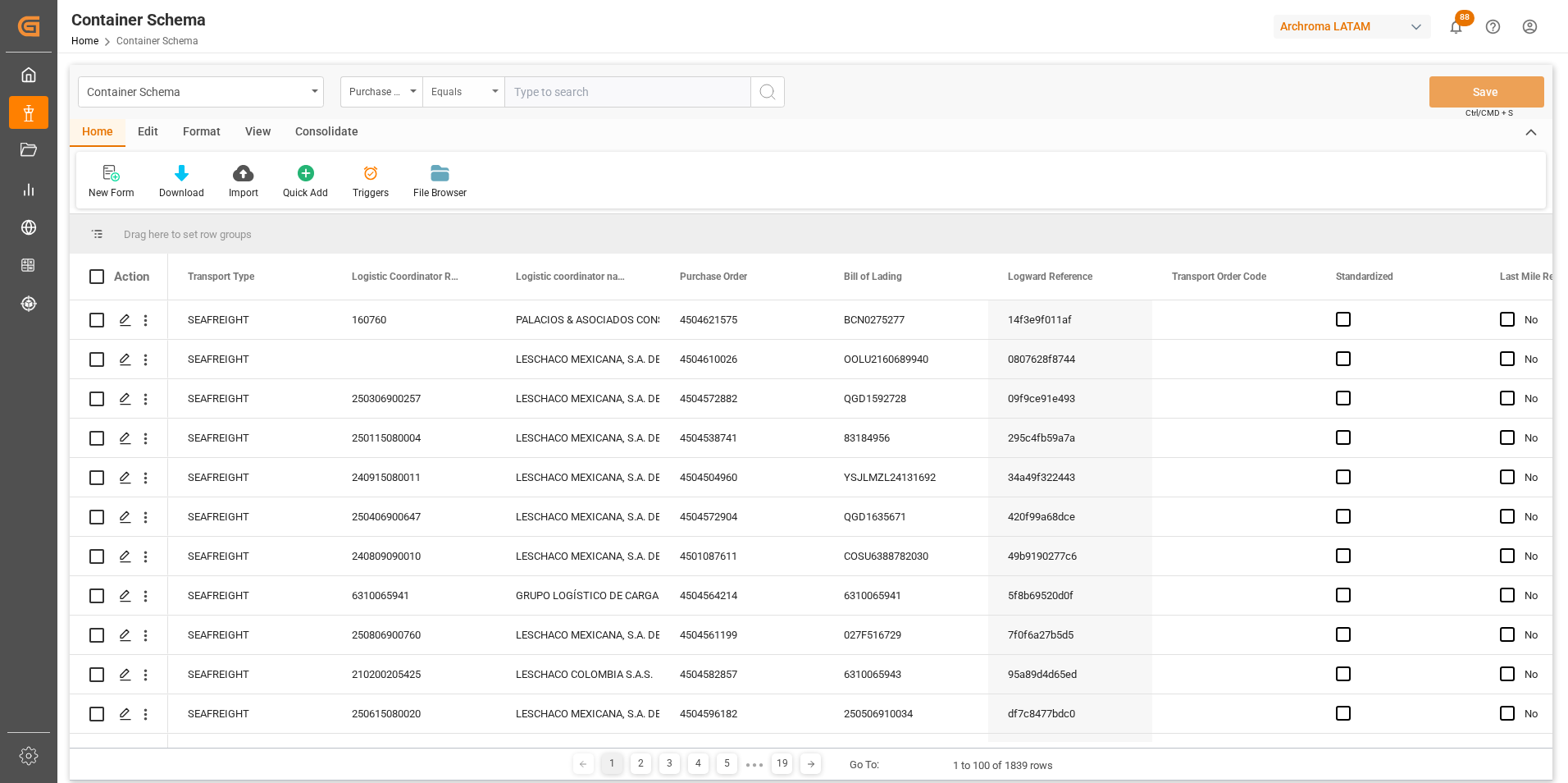
click at [459, 90] on div "Equals" at bounding box center [459, 90] width 56 height 19
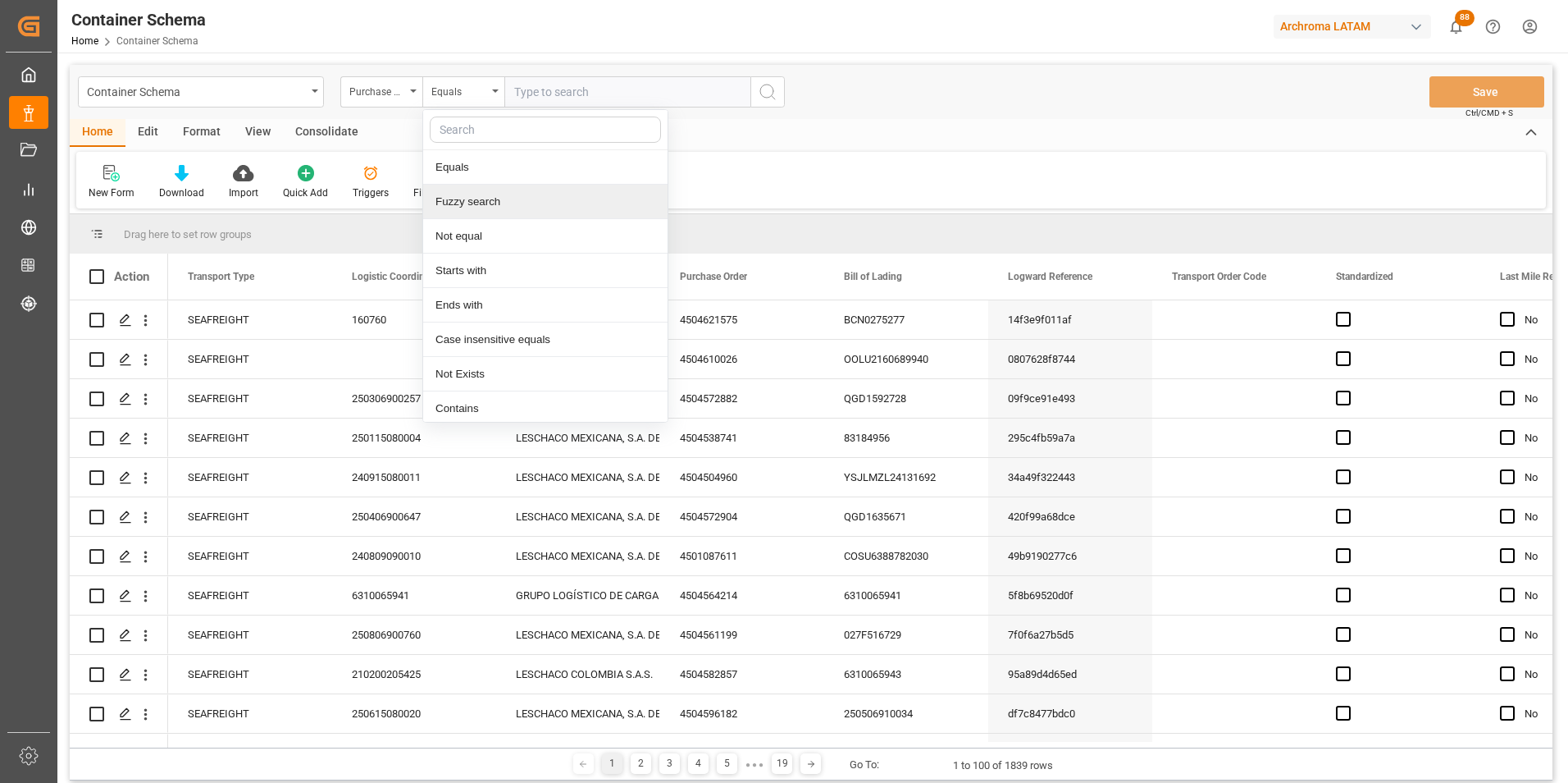
click at [481, 205] on div "Fuzzy search" at bounding box center [545, 202] width 244 height 35
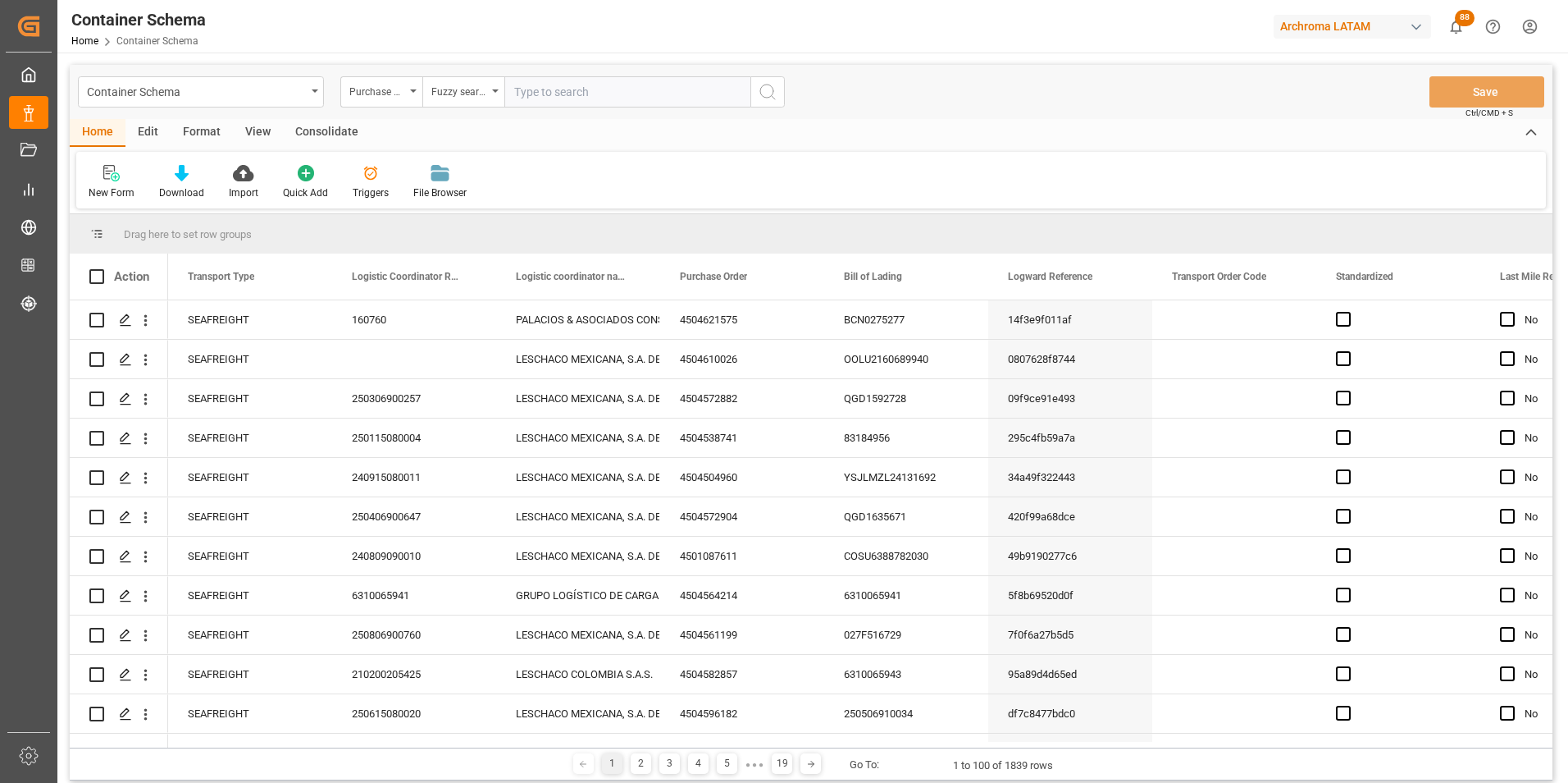
paste input "4504620174"
type input "4504620174"
click at [759, 94] on icon "search button" at bounding box center [767, 92] width 20 height 20
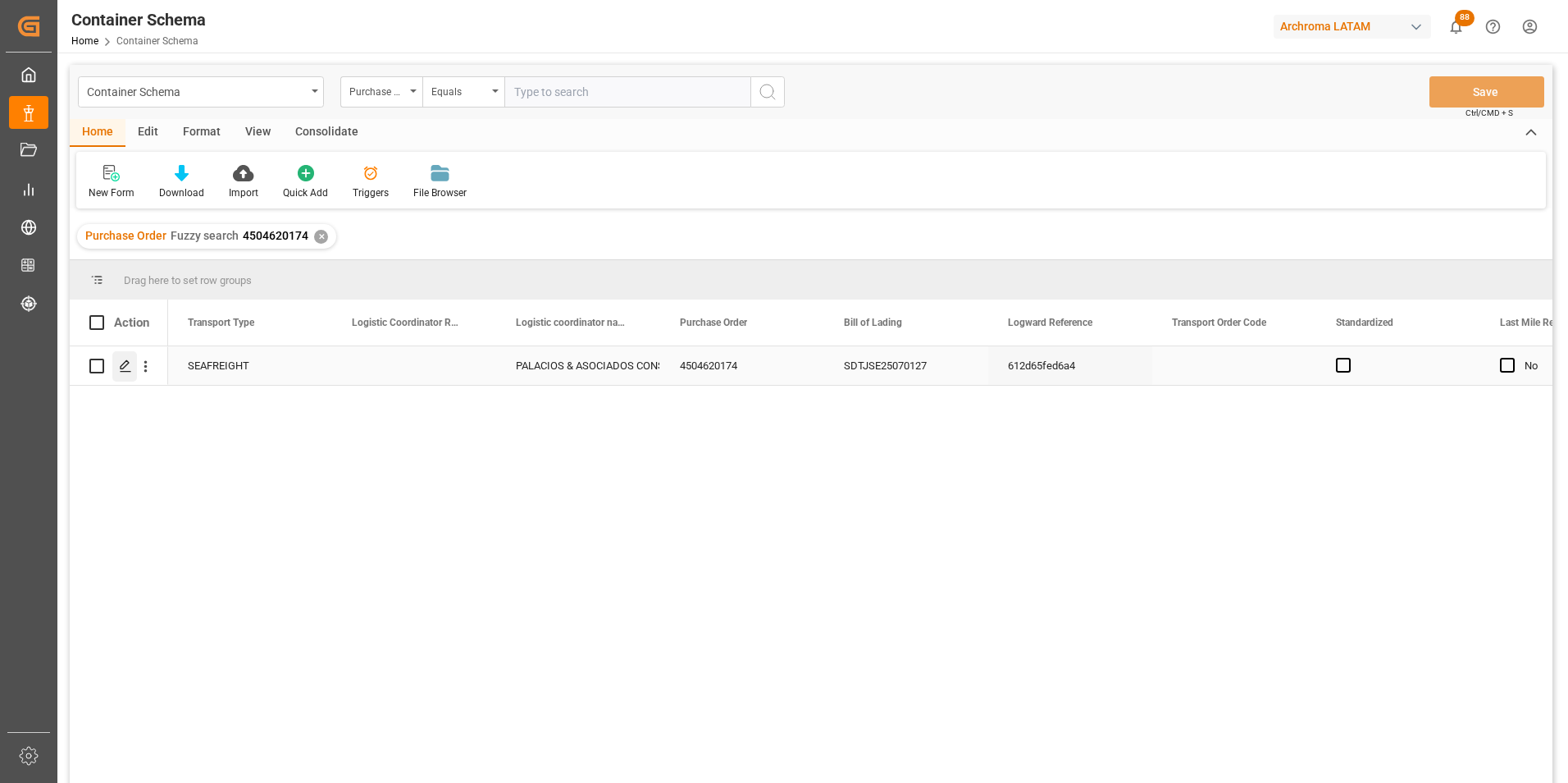
click at [126, 365] on polygon "Press SPACE to select this row." at bounding box center [125, 365] width 9 height 9
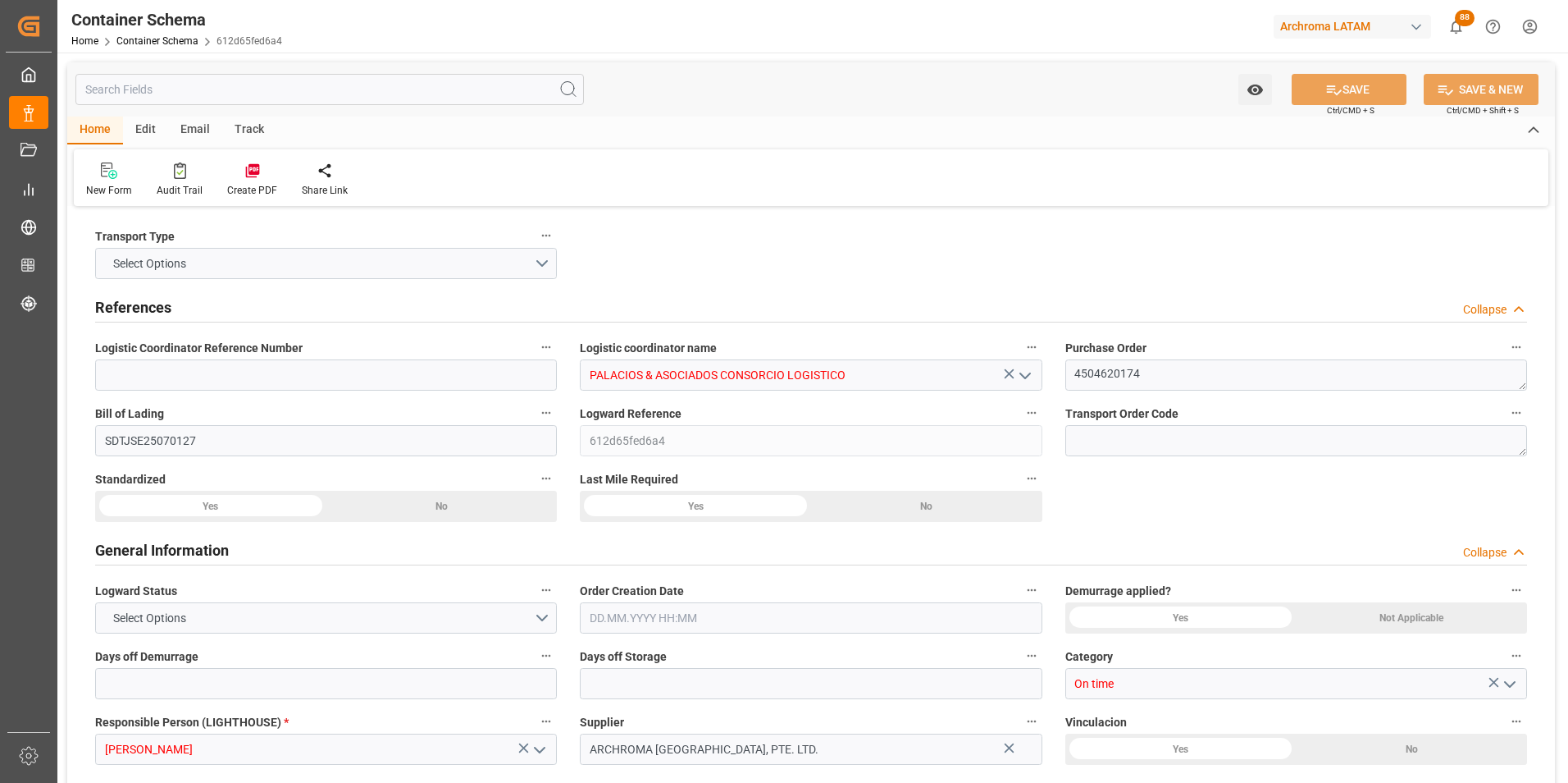
type input "0"
type input "1"
type input "80"
type input "2000"
type input "2122"
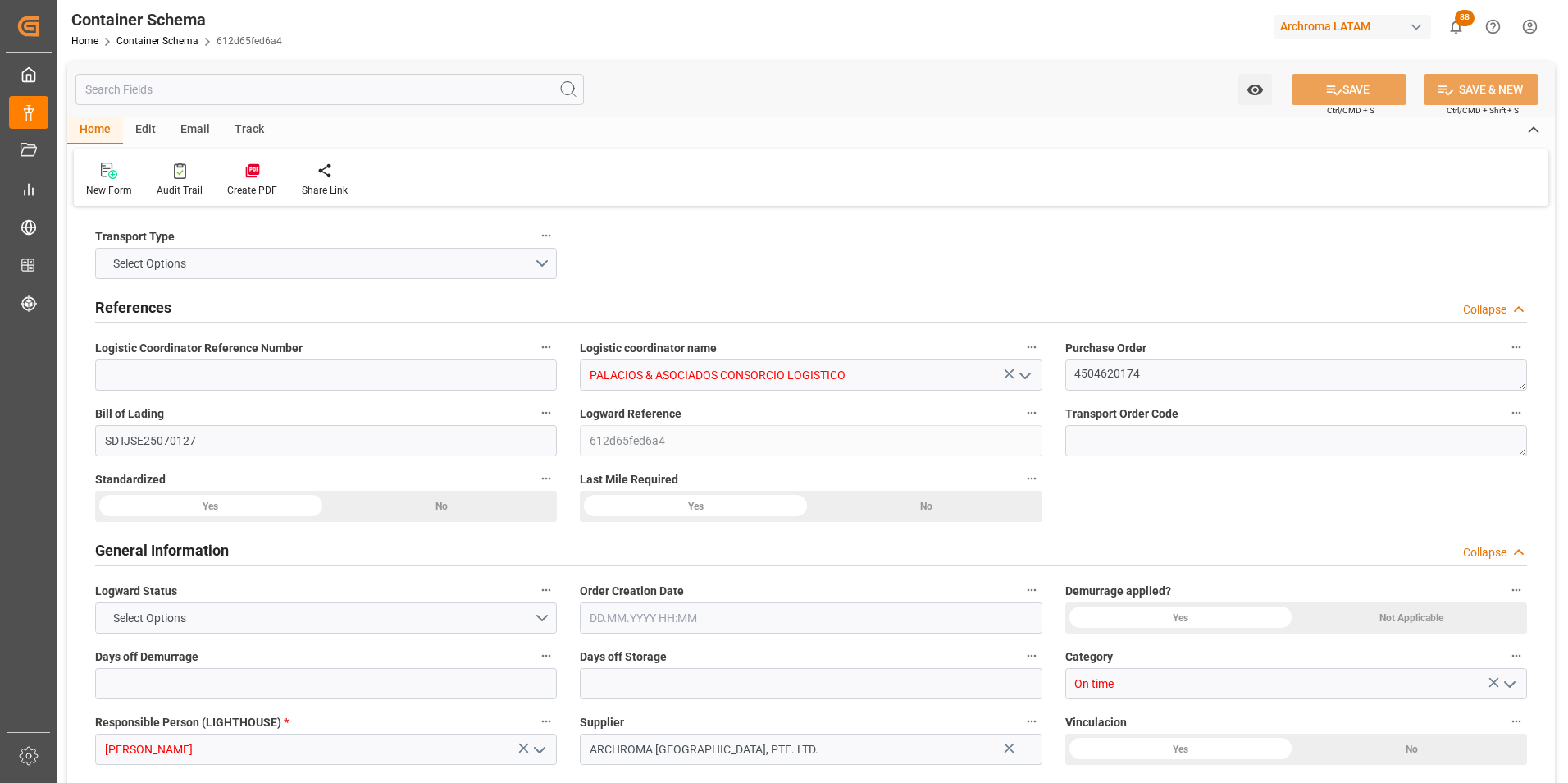
type input "Maersk"
type input "Maersk Line AS"
type input "CNTXG"
type input "CNXGA"
type input "PECLL"
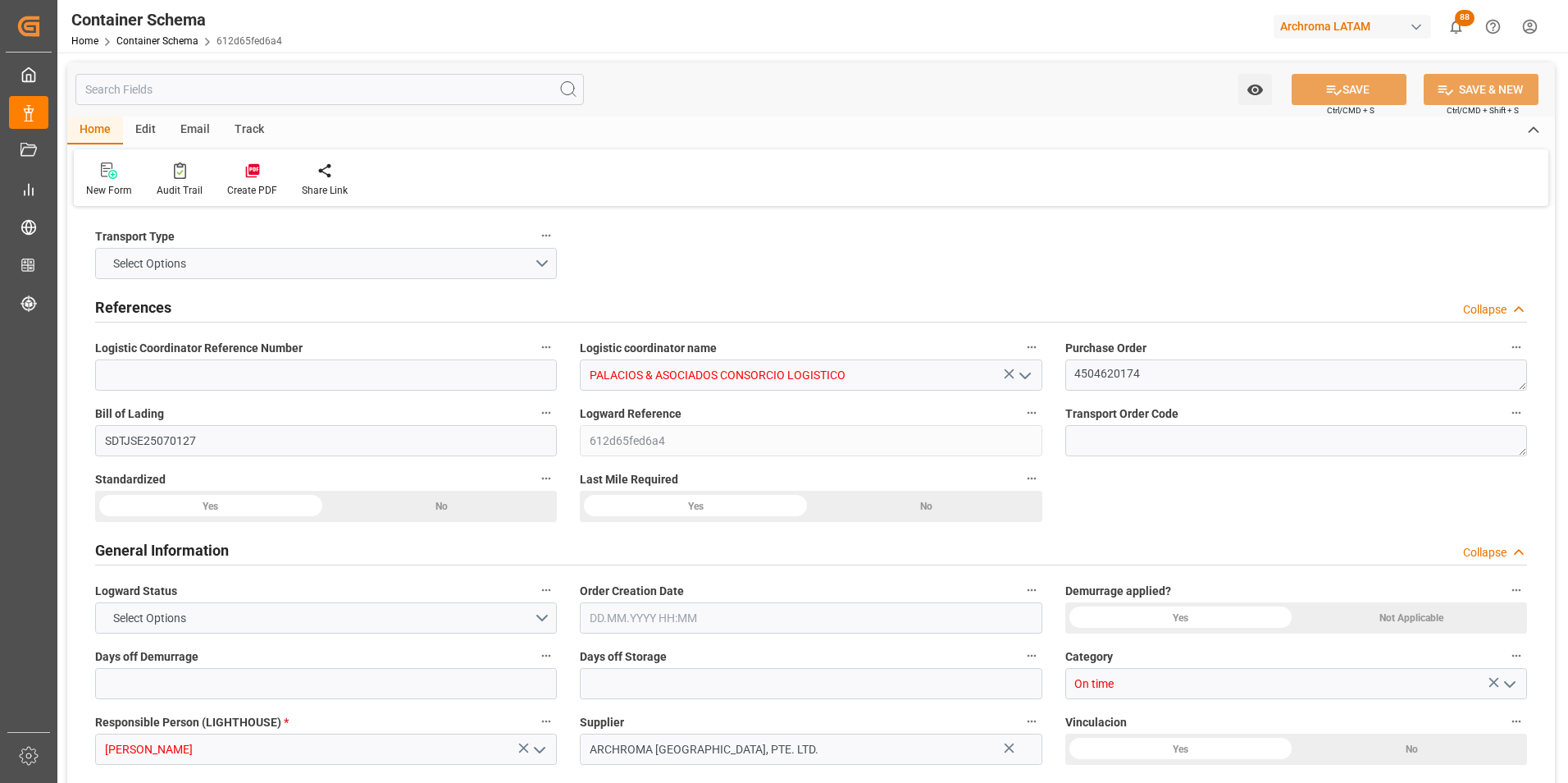
type input "PECLL"
type input "9623661"
type input "30.07.2025 08:00"
type input "30.07.2025"
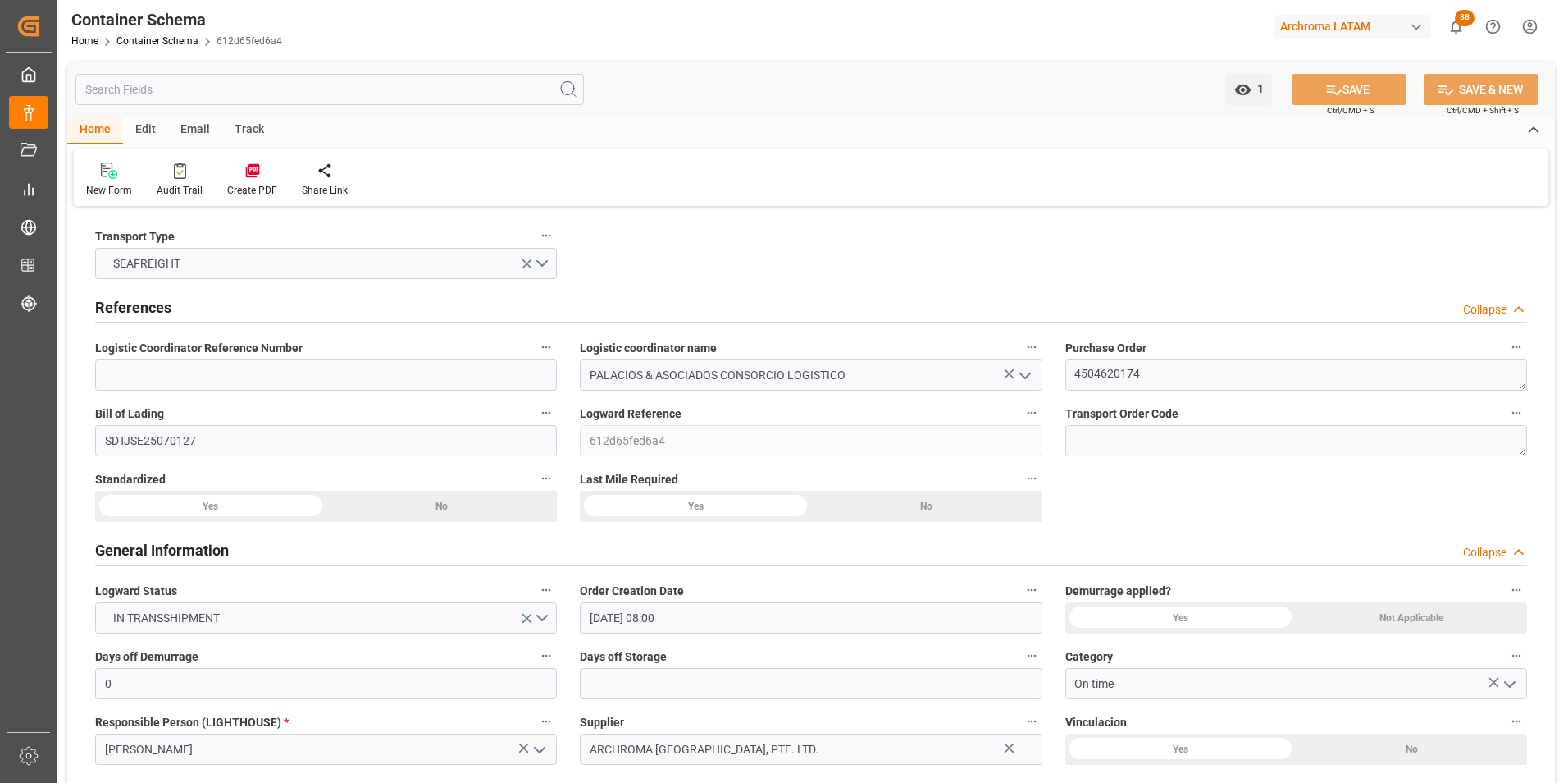
type input "30.07.2025"
type input "31.08.2025"
type input "24.07.2025 00:00"
type input "27.07.2025 04:15"
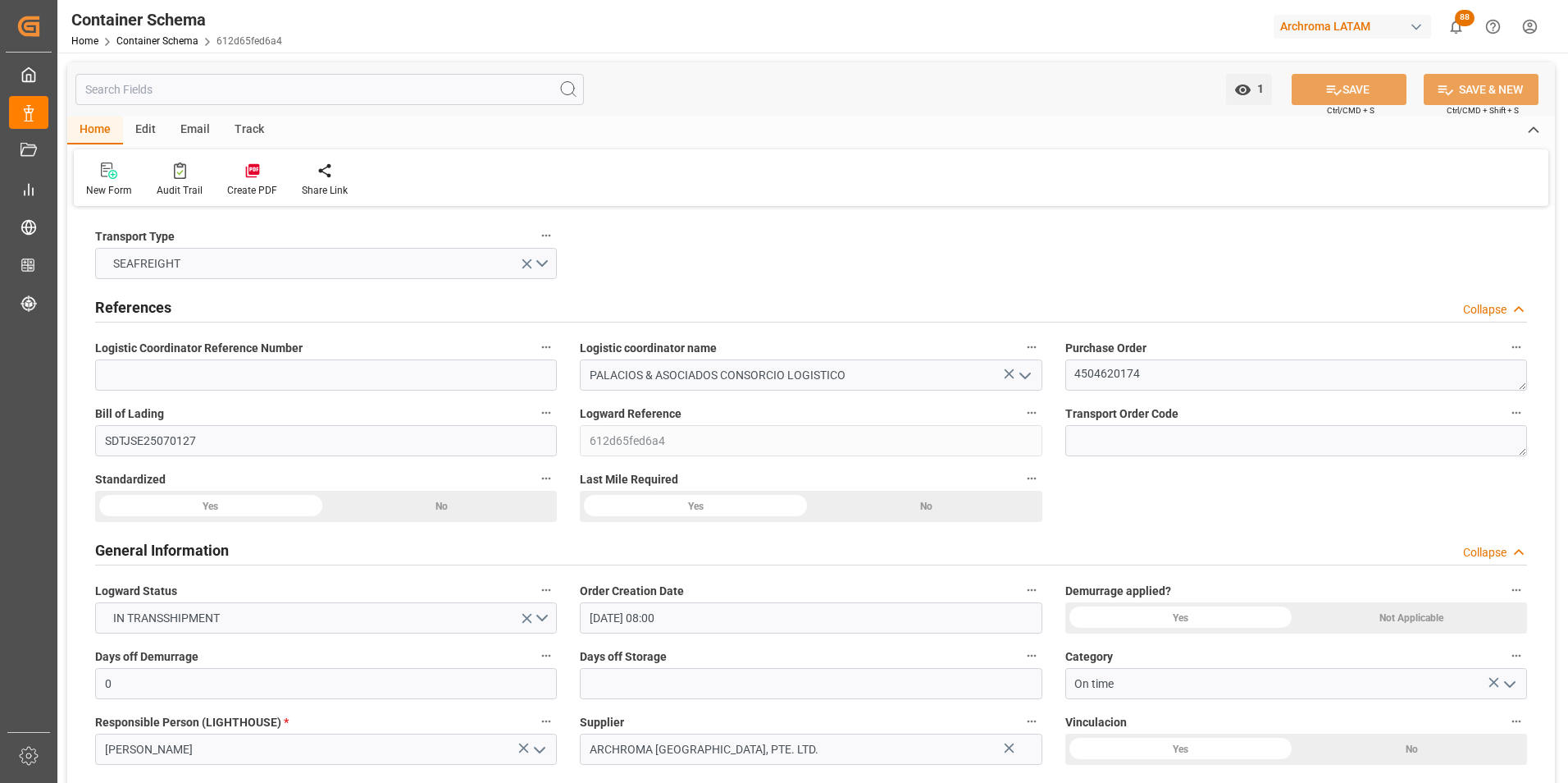
type input "27.07.2025 00:00"
type input "31.08.2025 23:00"
click at [190, 124] on div "Email" at bounding box center [194, 130] width 55 height 28
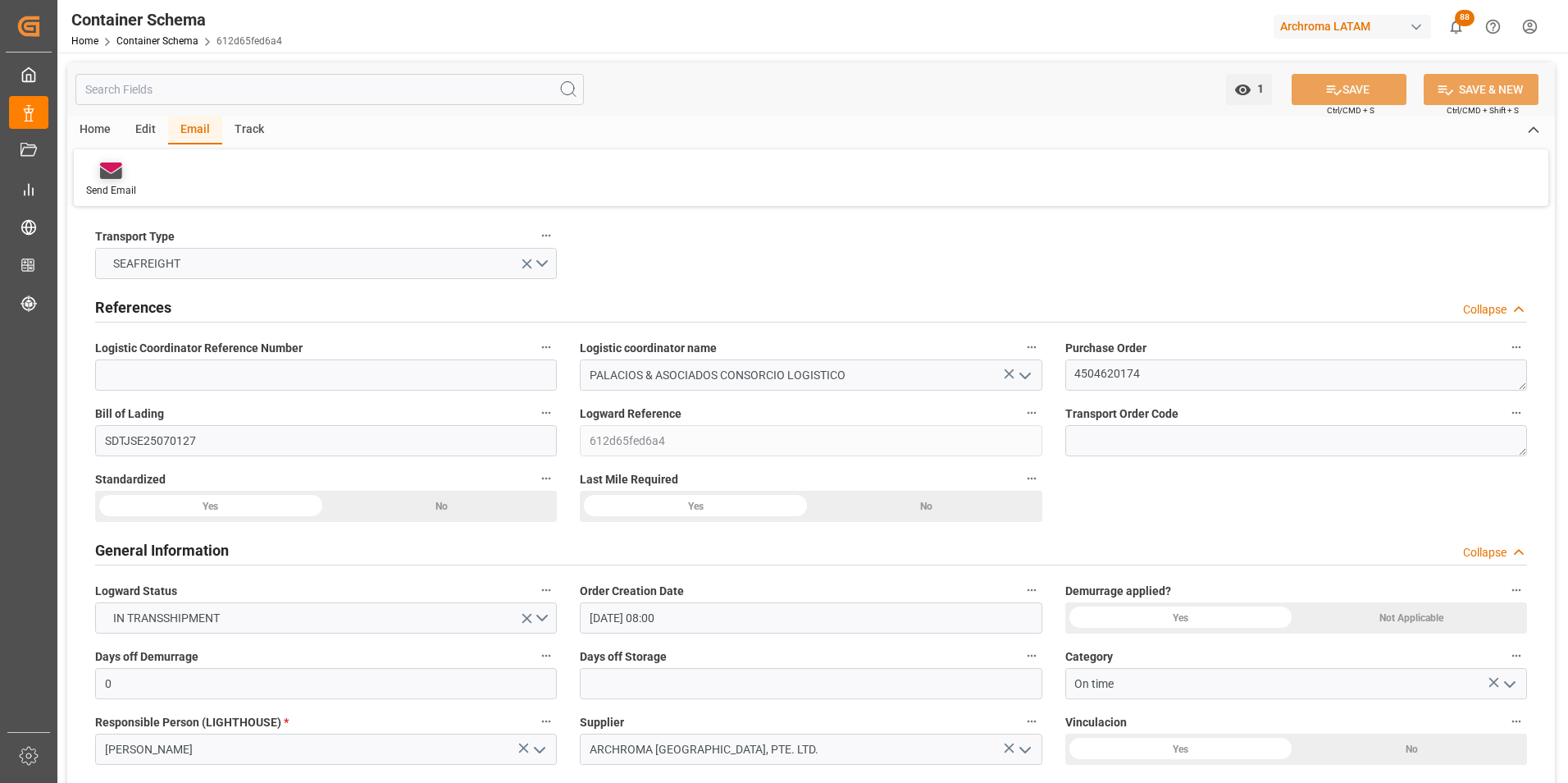
click at [104, 179] on div "Send Email" at bounding box center [111, 180] width 75 height 36
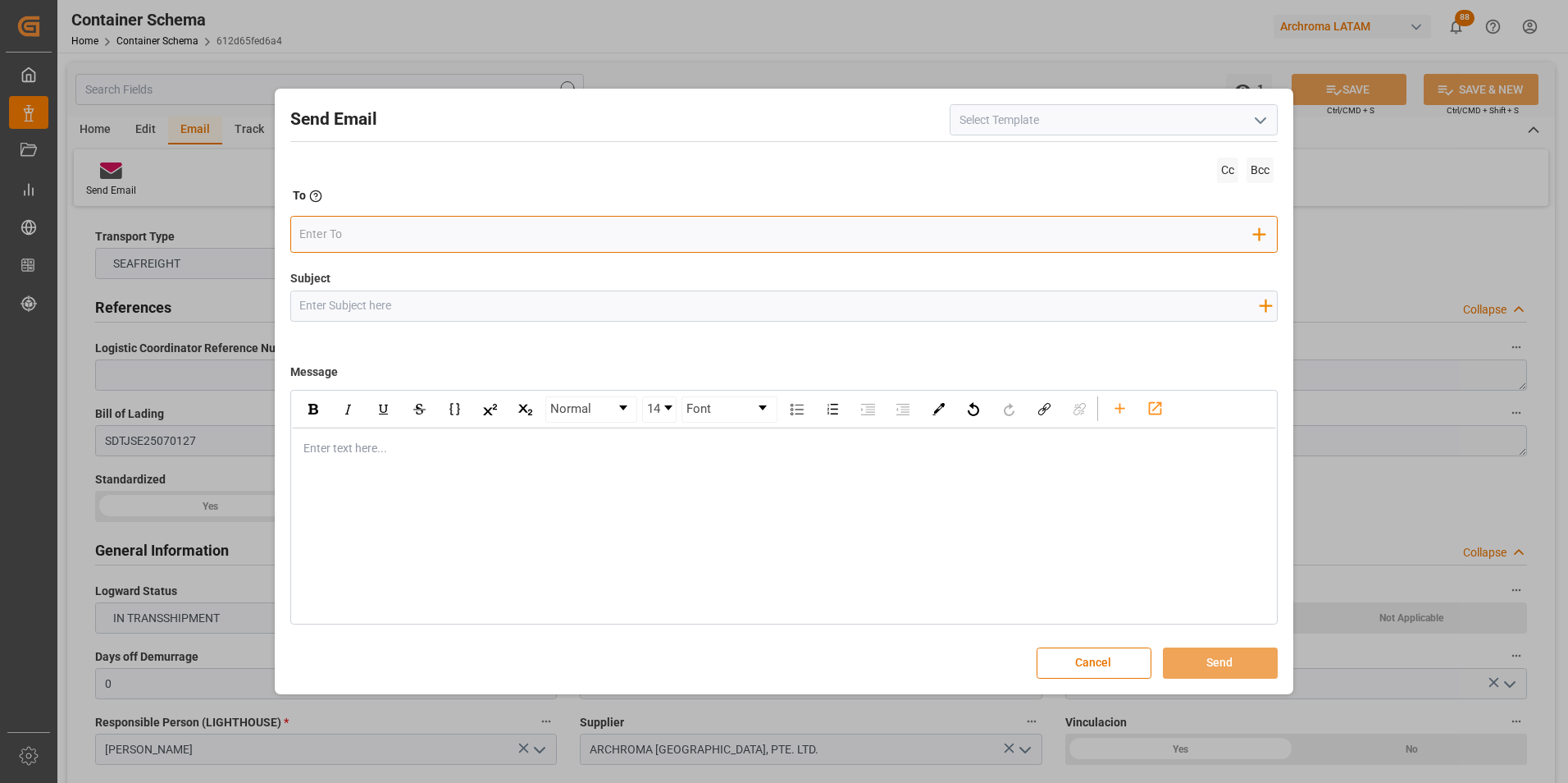
click at [399, 226] on input "email" at bounding box center [776, 235] width 954 height 25
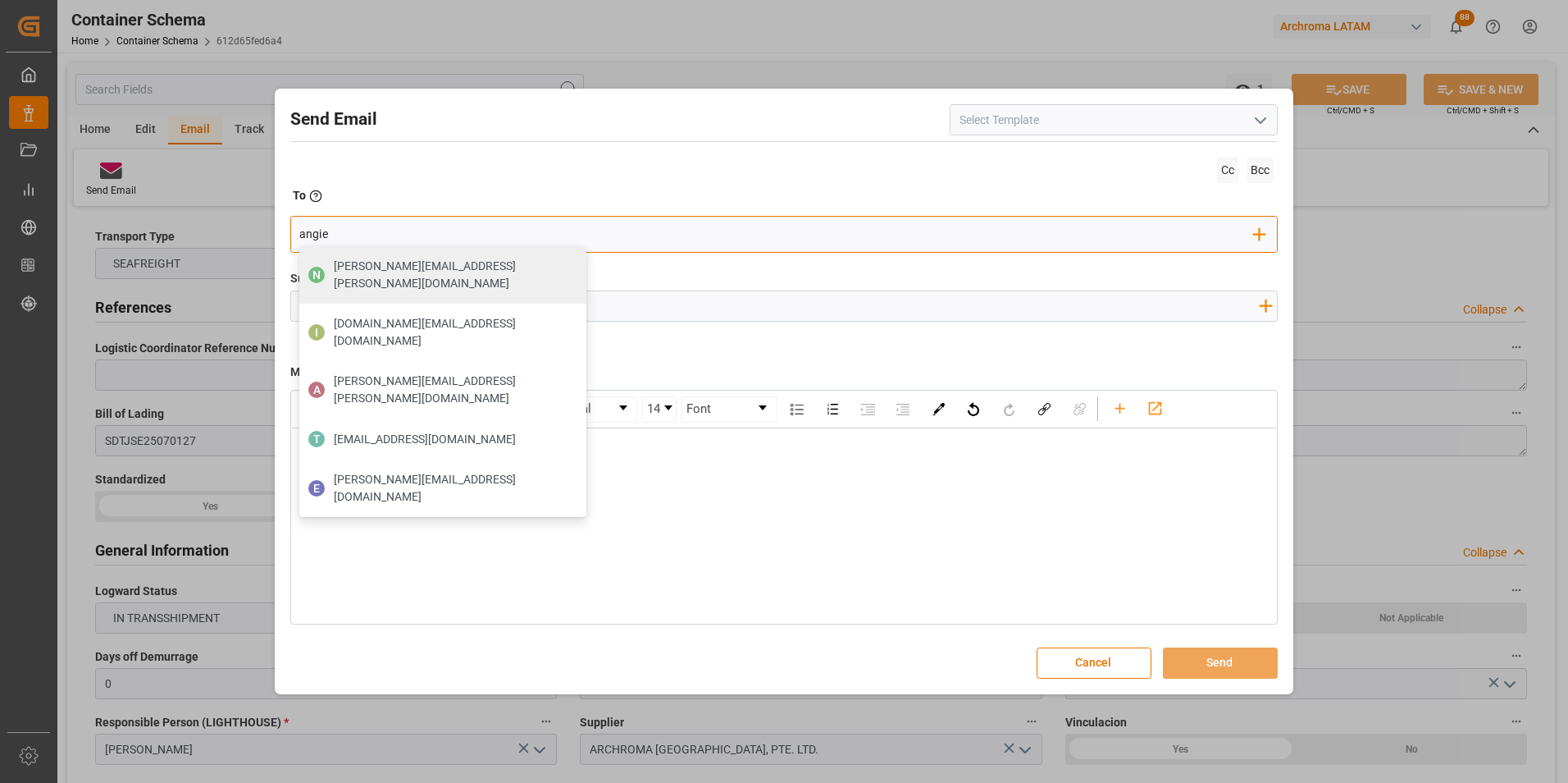
type input "angiee"
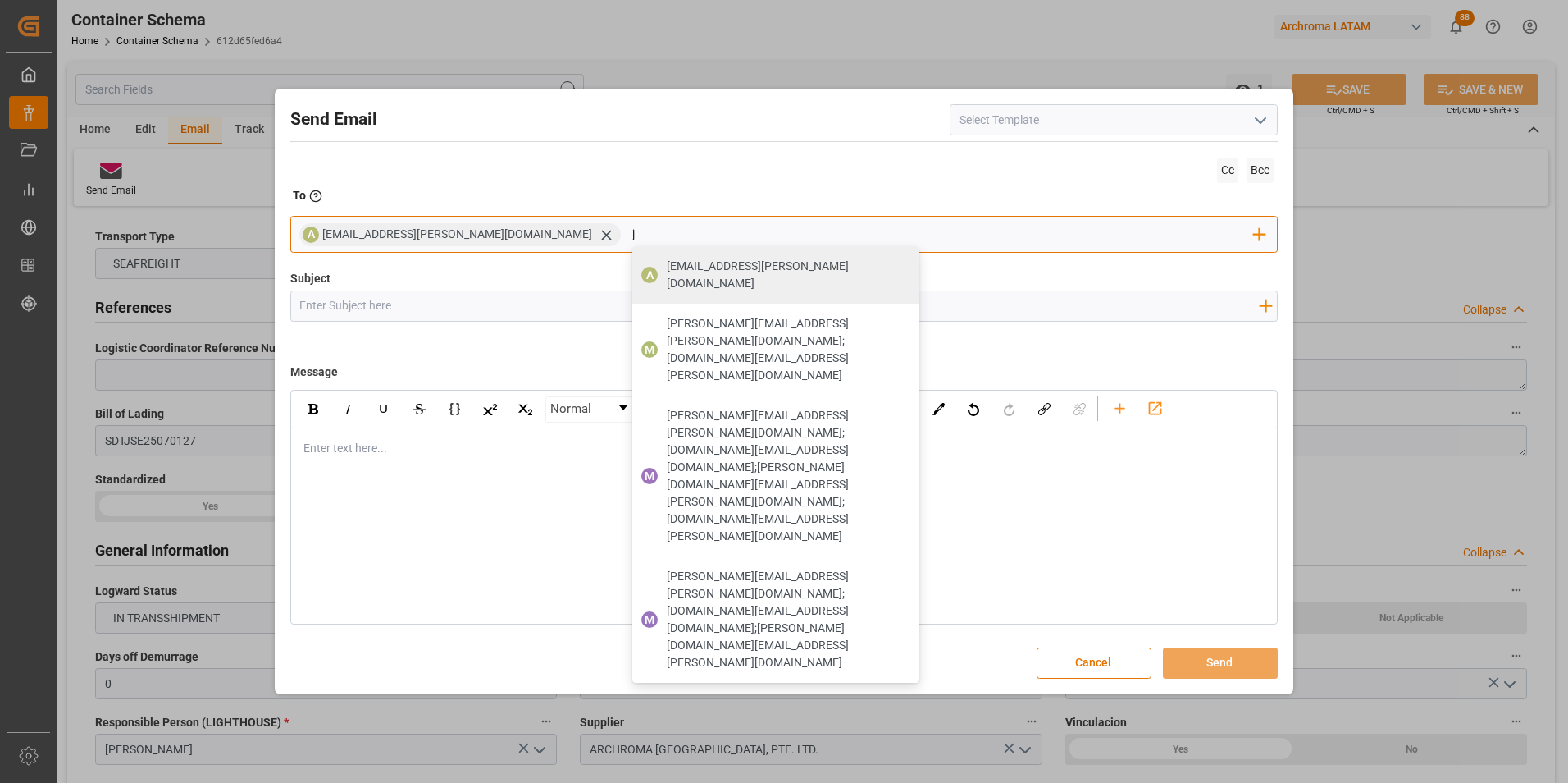
type input "jt"
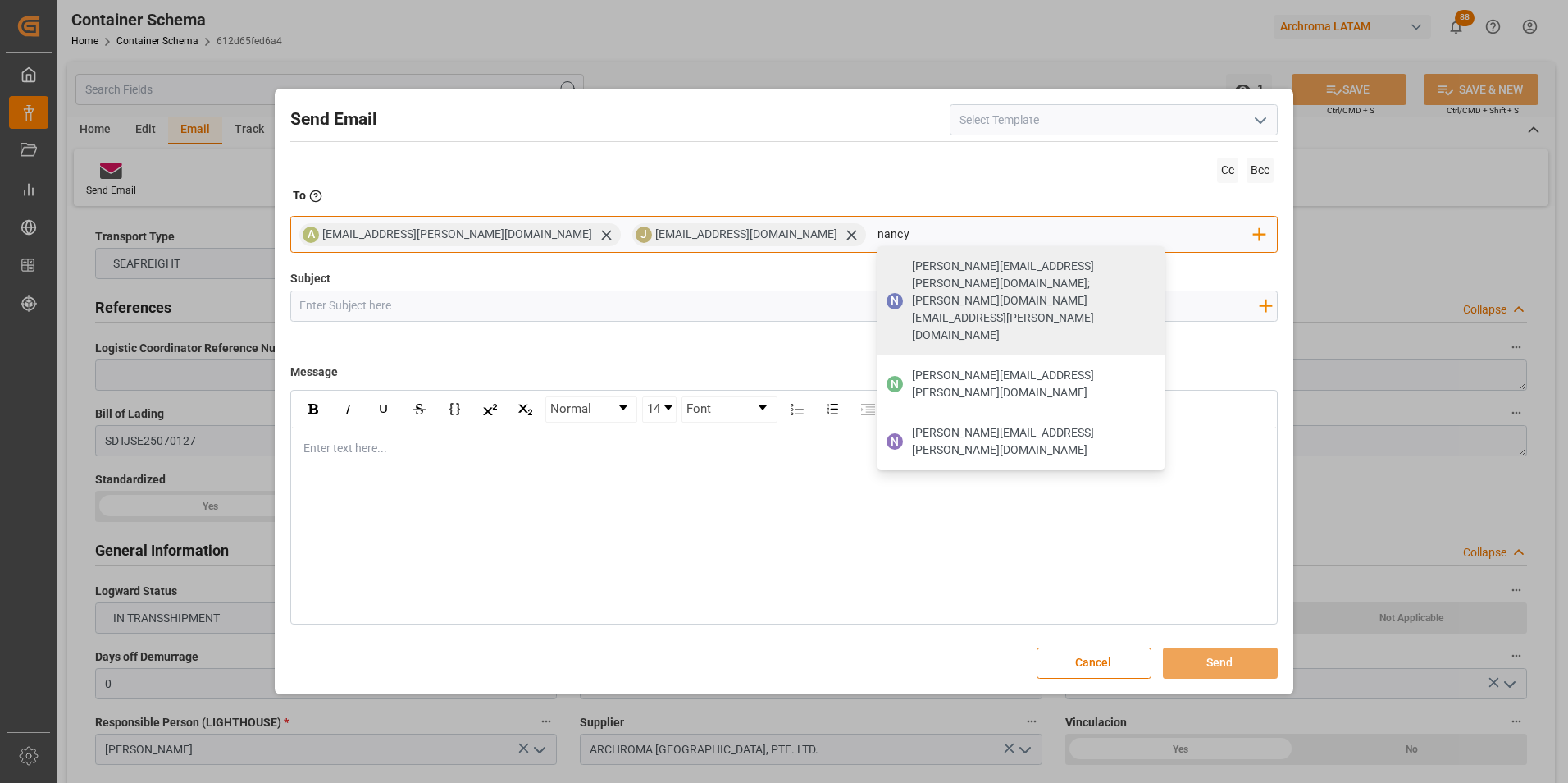
type input "nancy.castellanos@archroma.com"
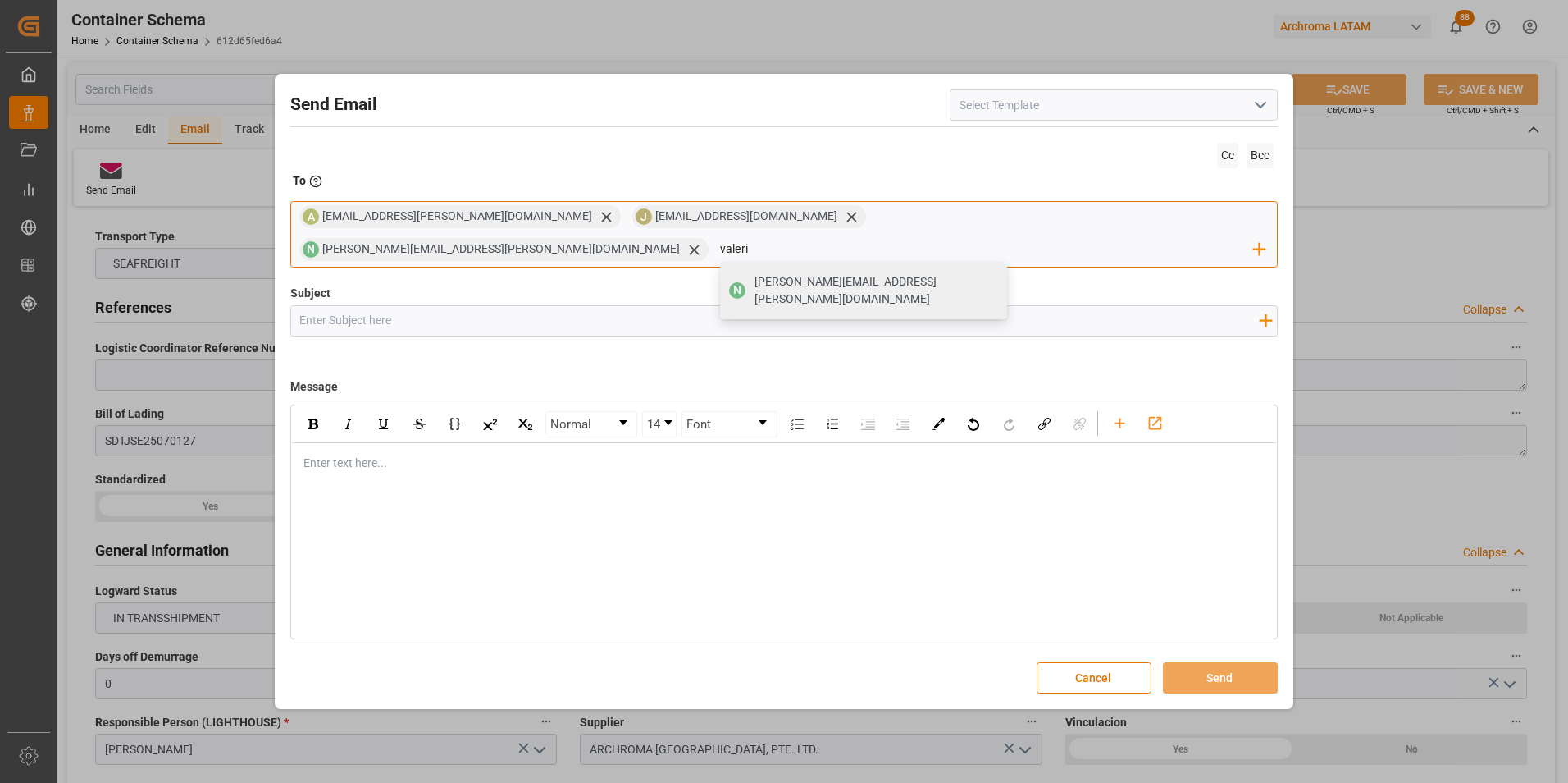
type input "valeria"
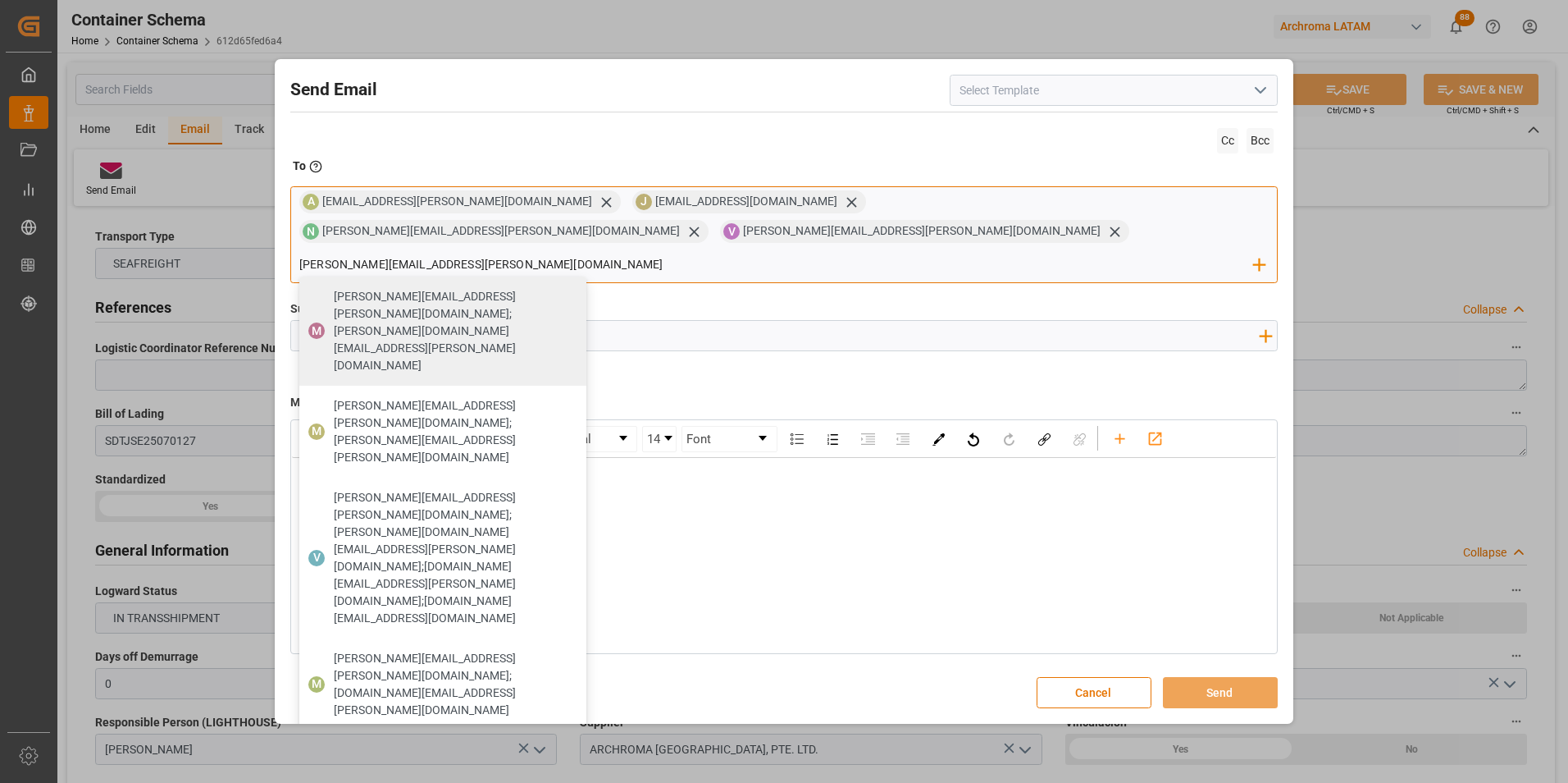
scroll to position [0, 28]
type input "maria.piranquive@leschaco.com"
click at [575, 288] on span "maria.piranquive@leschaco.com;gilberto.mendoza@archroma.com" at bounding box center [454, 331] width 241 height 86
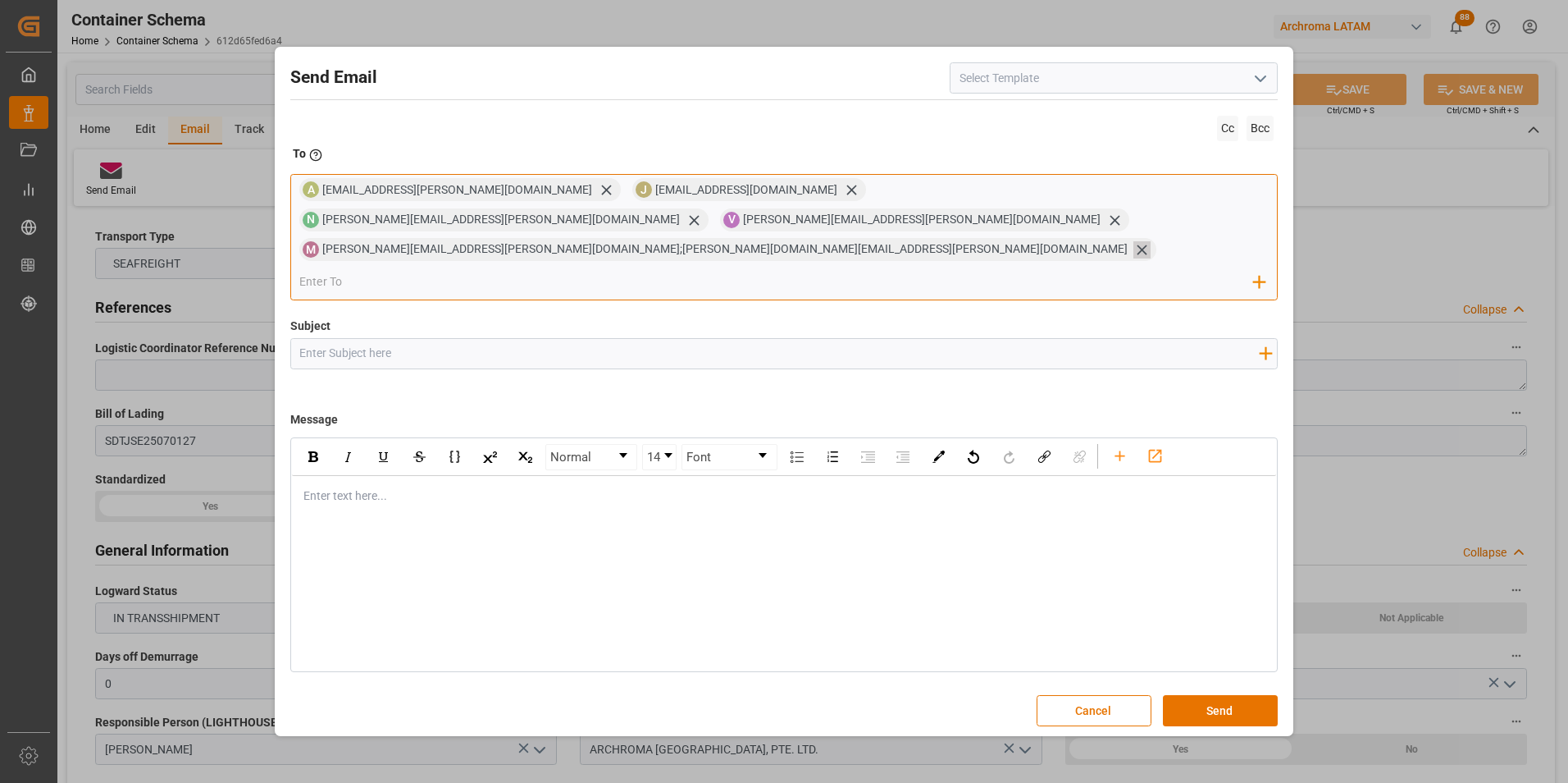
click at [1133, 250] on icon at bounding box center [1142, 250] width 17 height 17
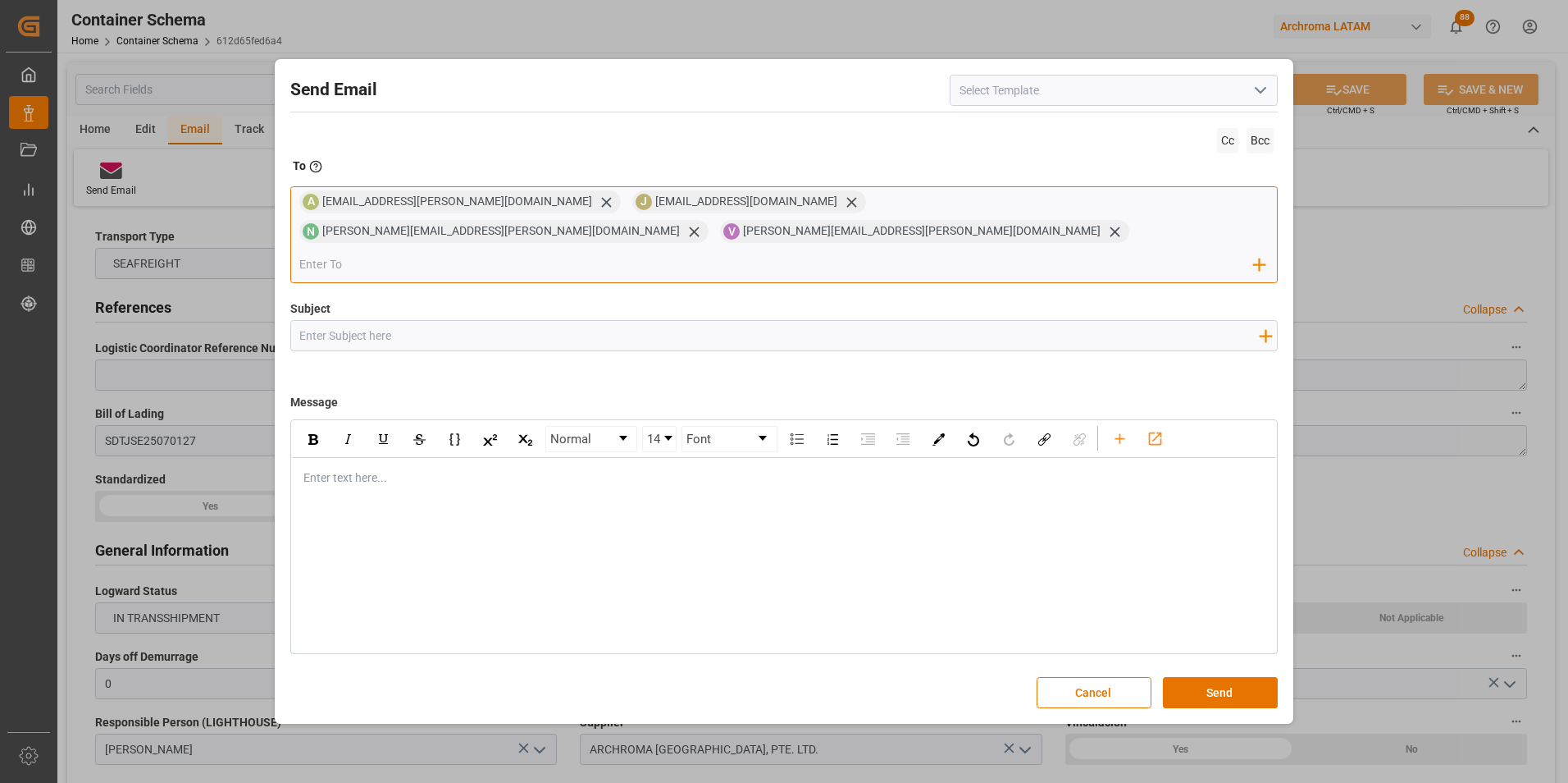
click at [1174, 252] on input "email" at bounding box center [776, 265] width 954 height 25
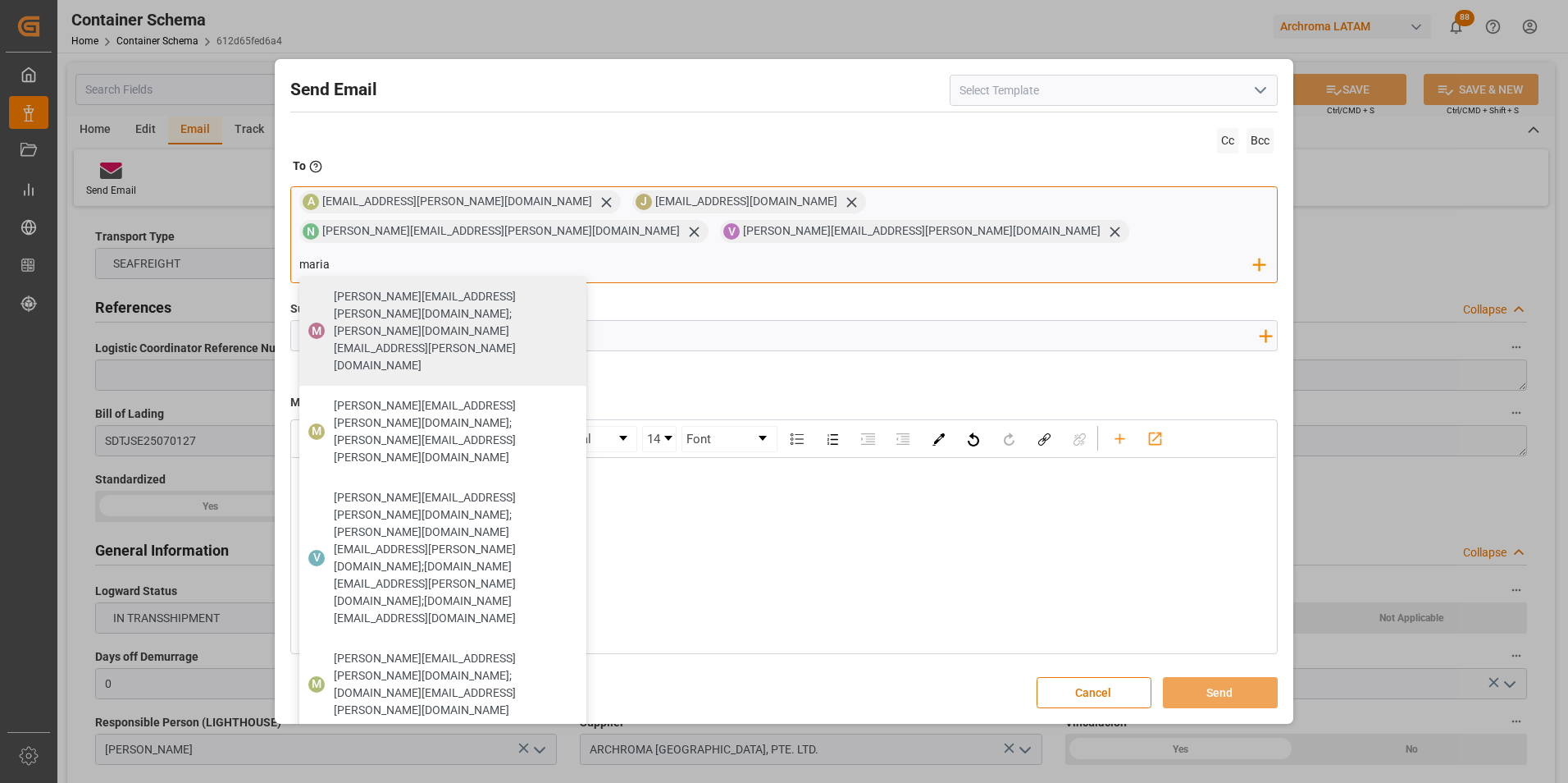
type input "maria"
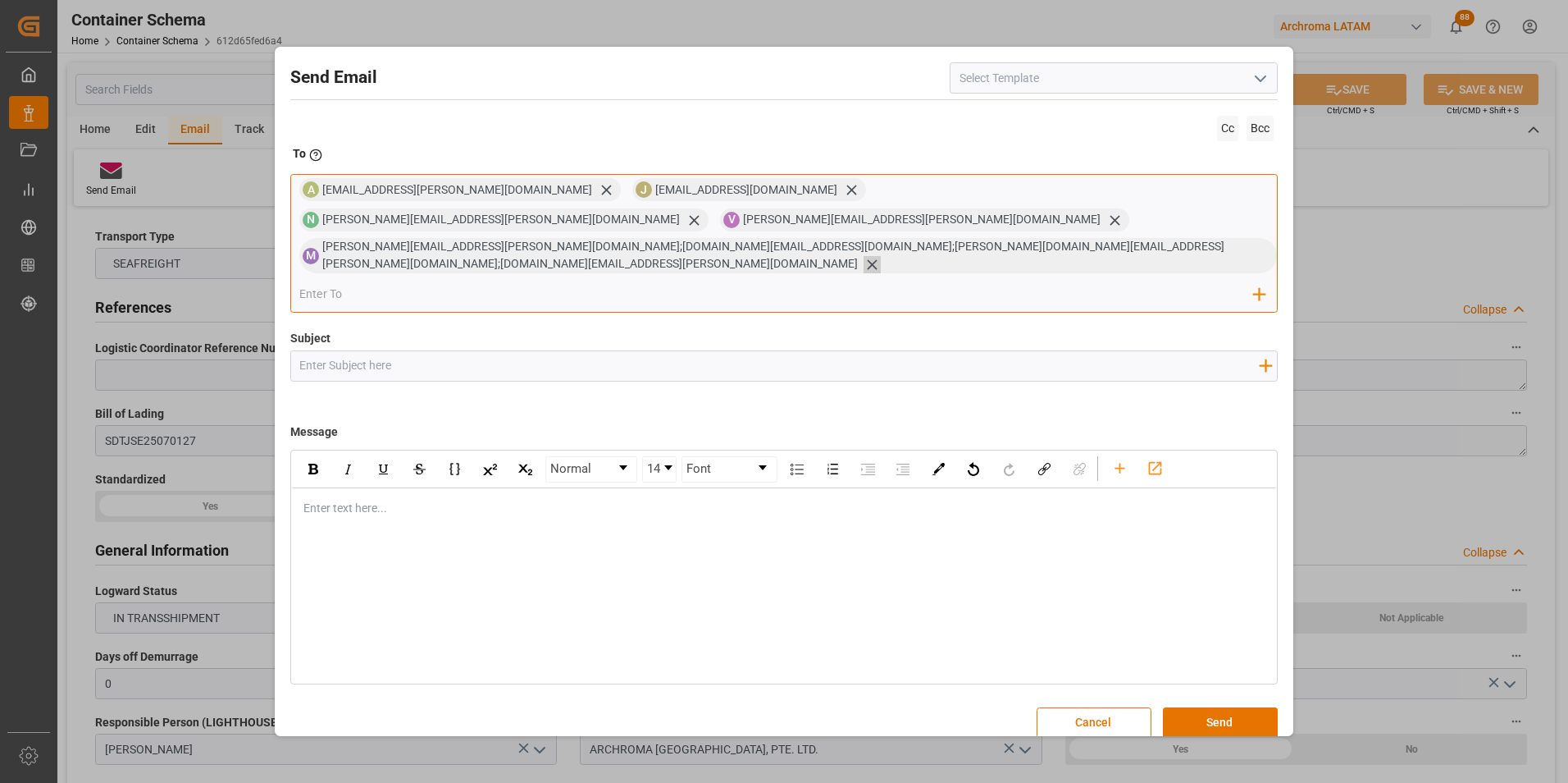
click at [880, 256] on icon at bounding box center [872, 265] width 17 height 17
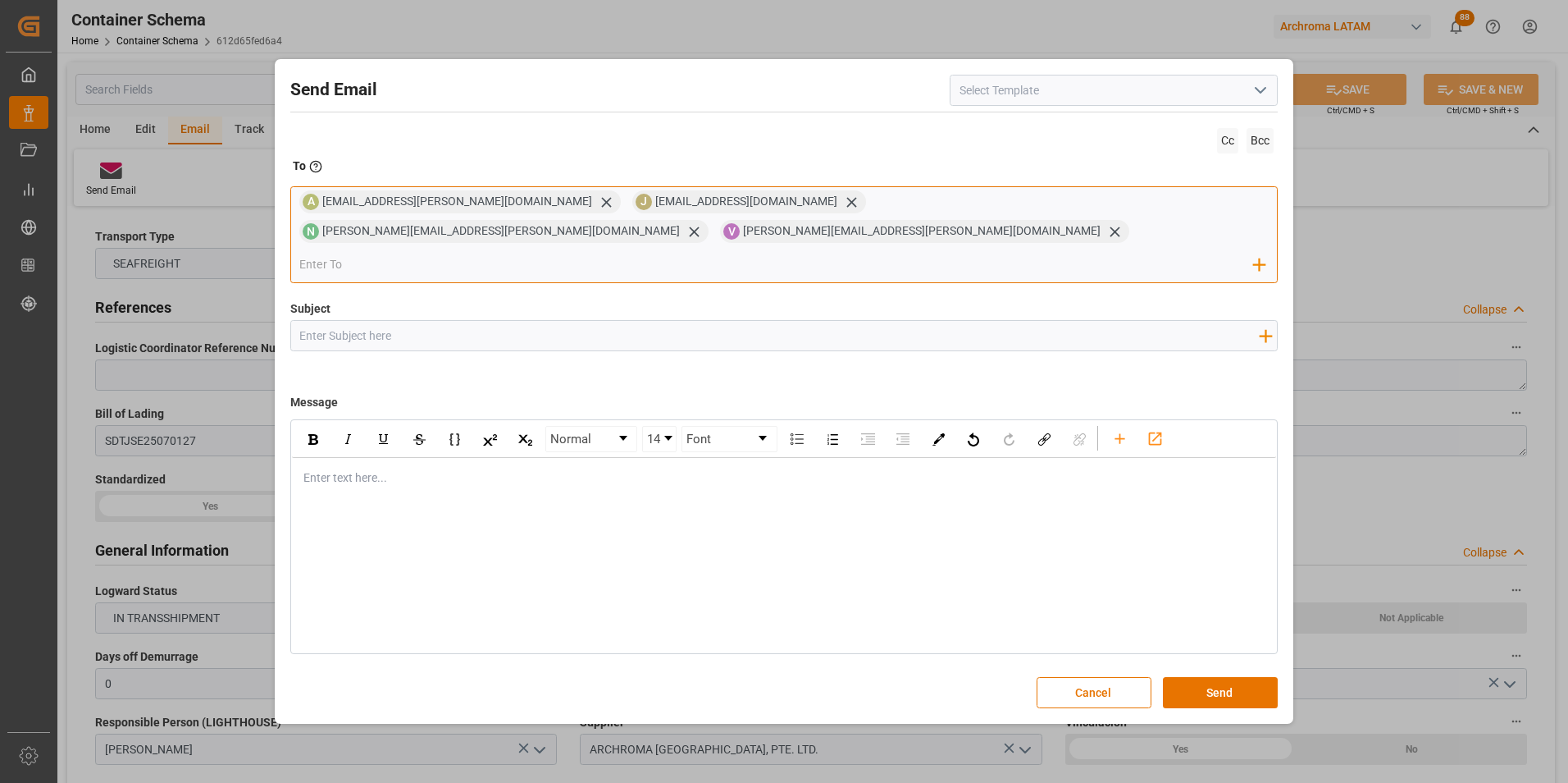
click at [1161, 252] on input "email" at bounding box center [776, 265] width 954 height 25
click at [1216, 252] on input "email" at bounding box center [776, 265] width 954 height 25
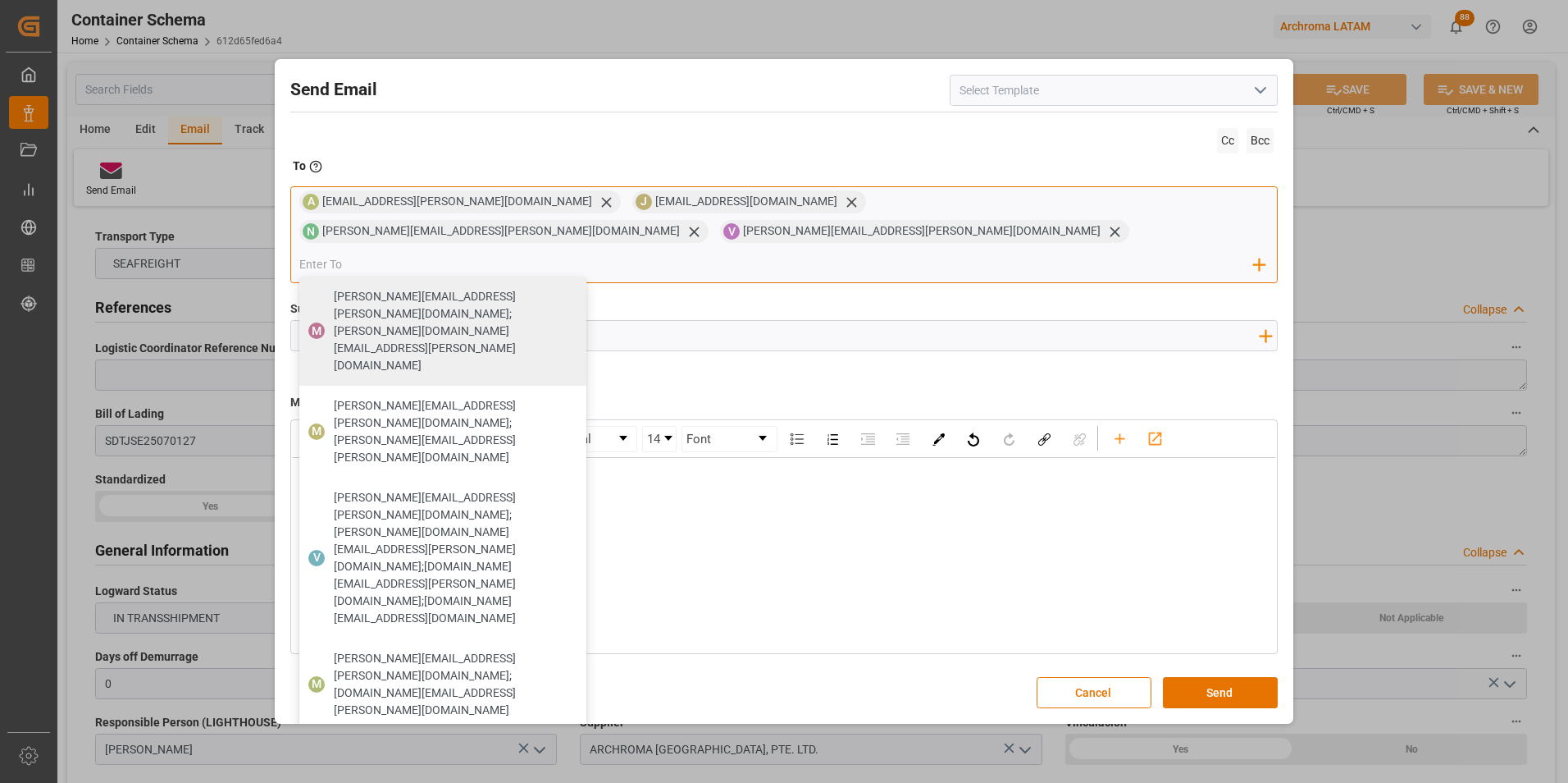
paste input "Maria.Piranquive@leschaco.com"
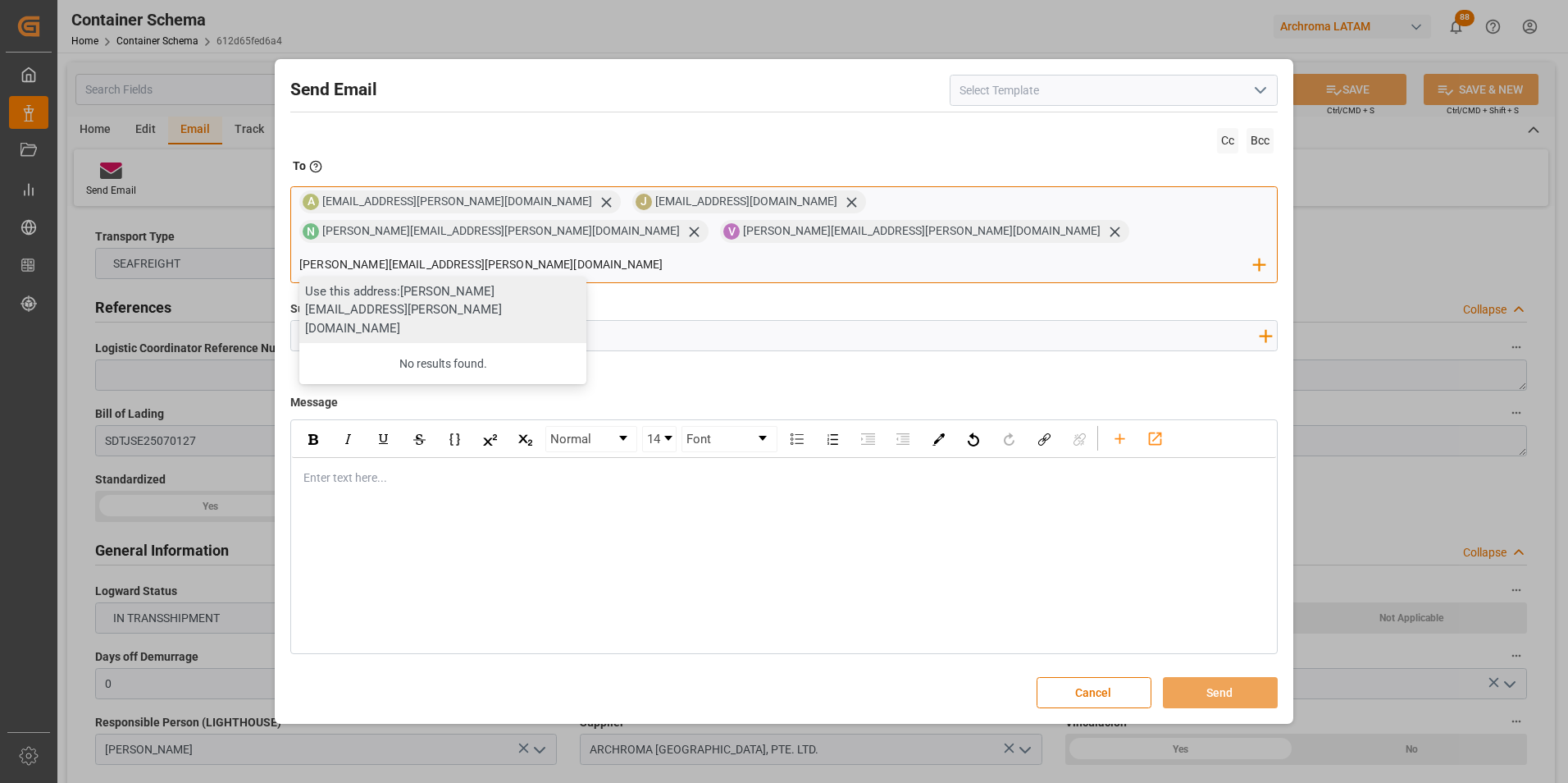
click at [1145, 252] on input "Maria.Piranquive@leschaco.com" at bounding box center [776, 265] width 954 height 25
click at [1142, 252] on input "Maria.piranquive@leschaco.com" at bounding box center [776, 265] width 954 height 25
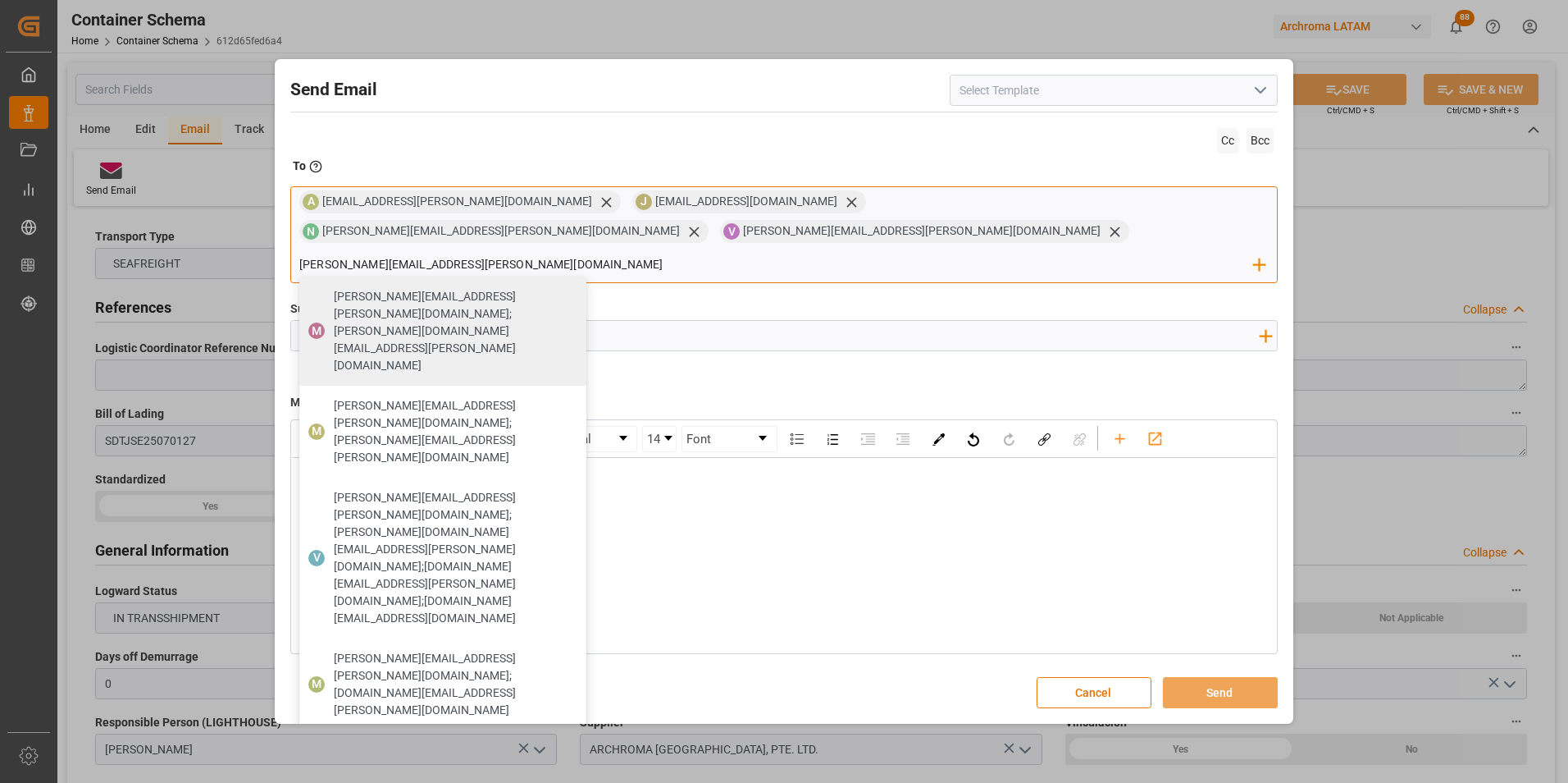
type input "maria.piranquive@leschaco.com"
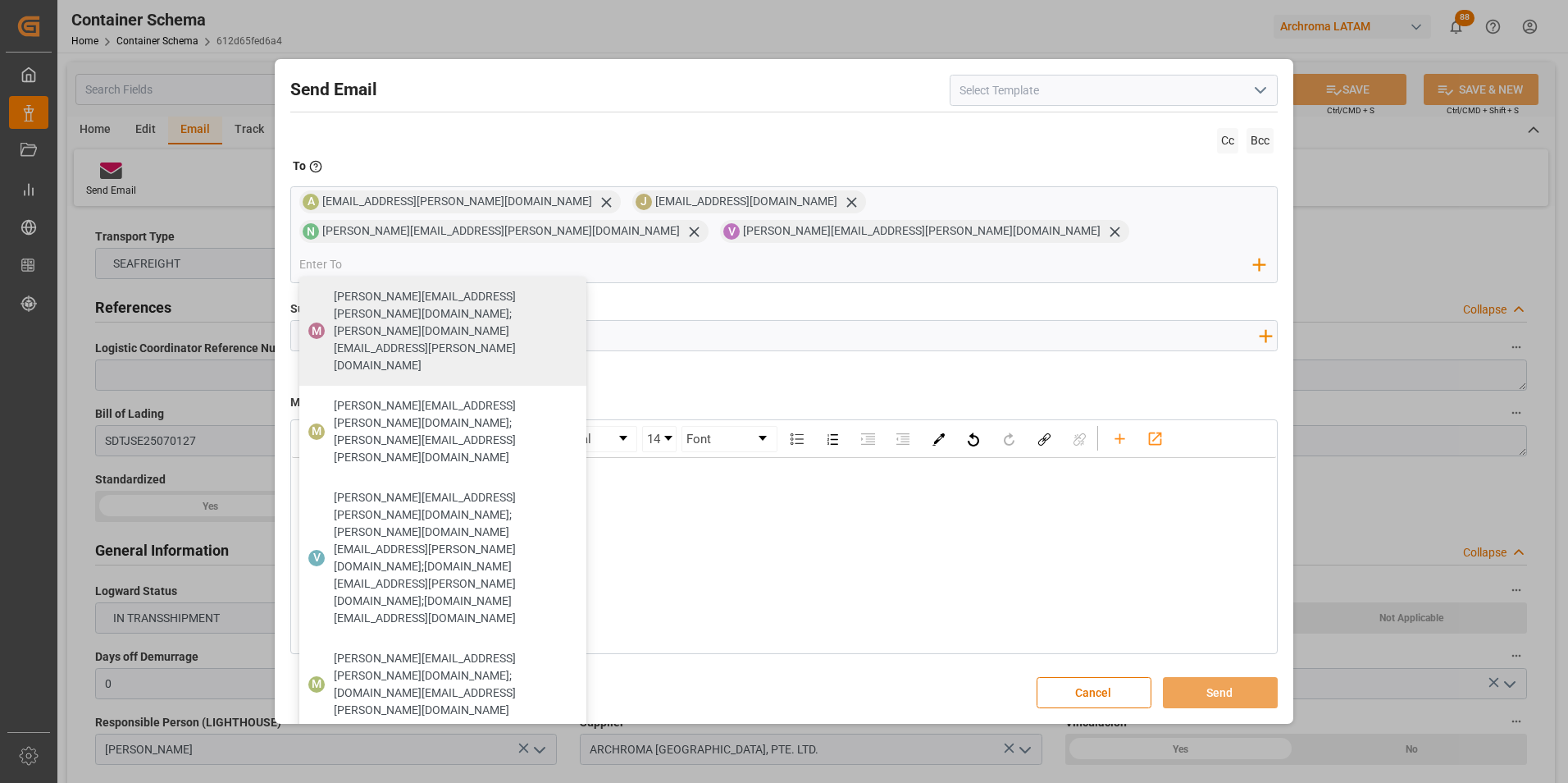
click at [912, 382] on div "Message Normal 14 Font Enter text here..." at bounding box center [784, 518] width 989 height 272
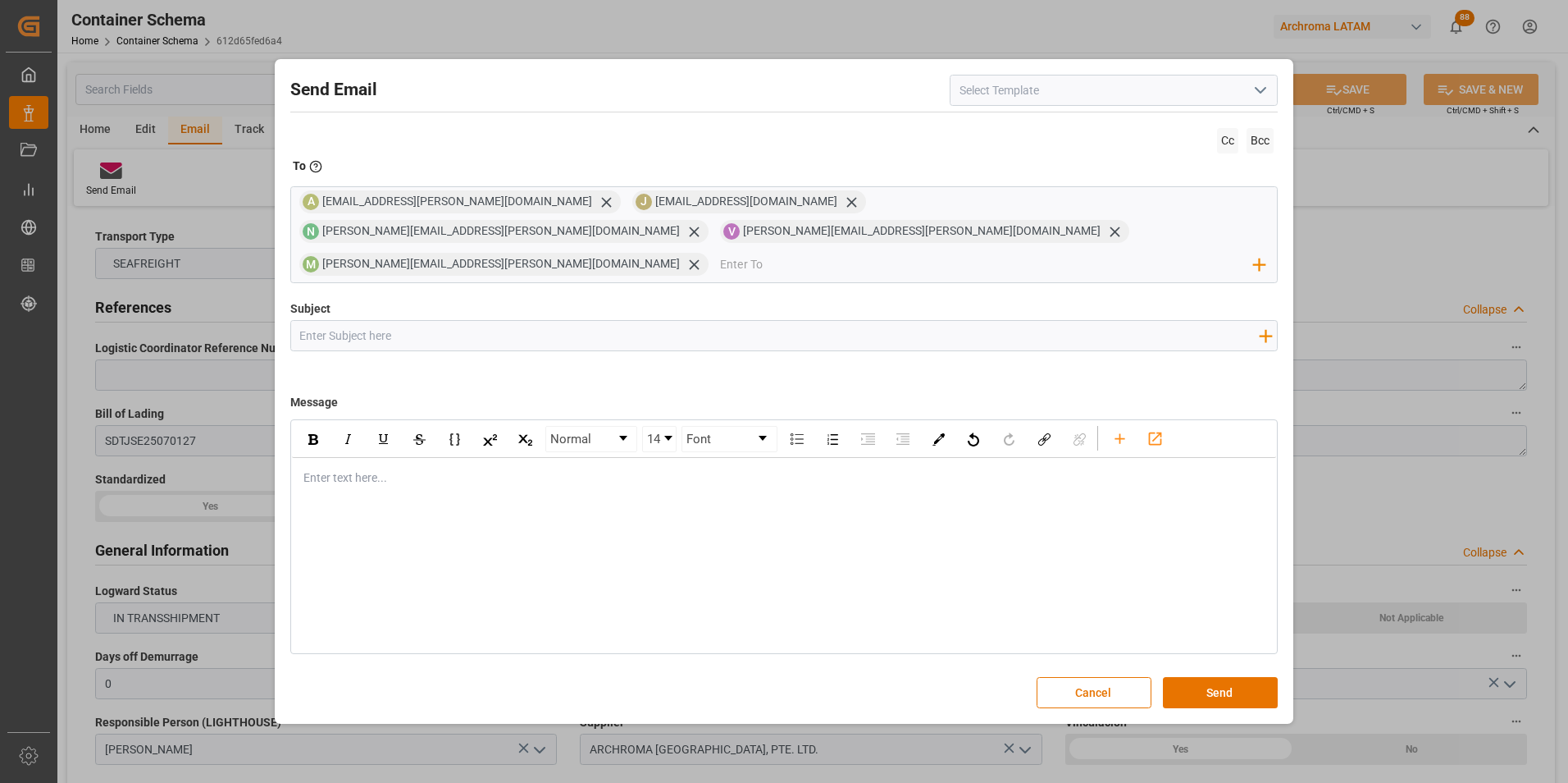
click at [392, 470] on div "rdw-editor" at bounding box center [784, 478] width 961 height 17
click at [409, 321] on input "Subject" at bounding box center [780, 335] width 977 height 29
paste input "PE || TRACKING | PO 4504620174 | Contenedor MNBU9099182 | TEXTIL | LCL"
type input "PE || TRACKING | PO 4504620174 | Contenedor MNBU9099182 | TEXTIL | LCL"
click at [377, 488] on div "Normal 14 Font Enter text here..." at bounding box center [784, 536] width 989 height 235
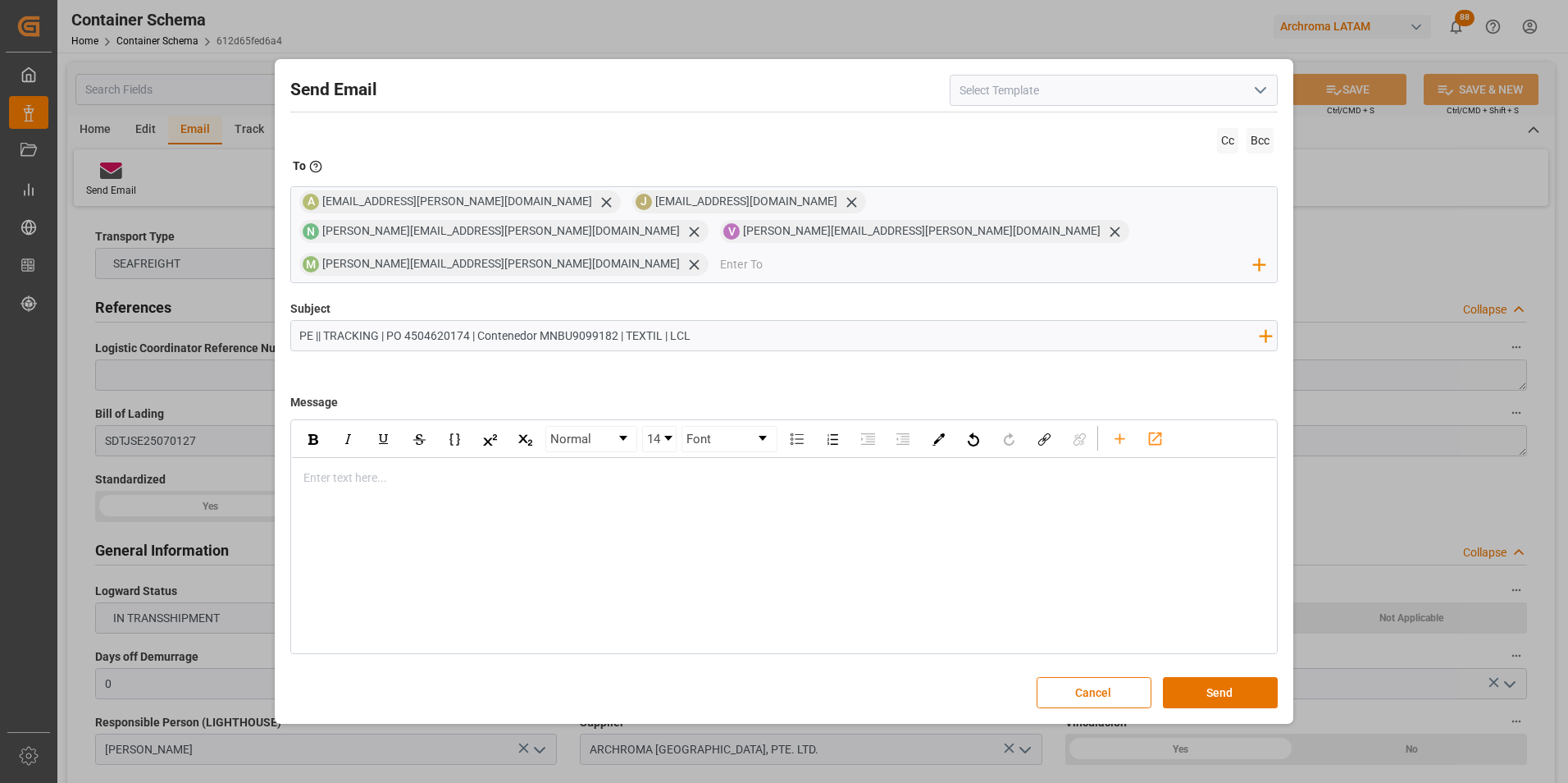
click at [346, 470] on div "rdw-editor" at bounding box center [784, 478] width 961 height 17
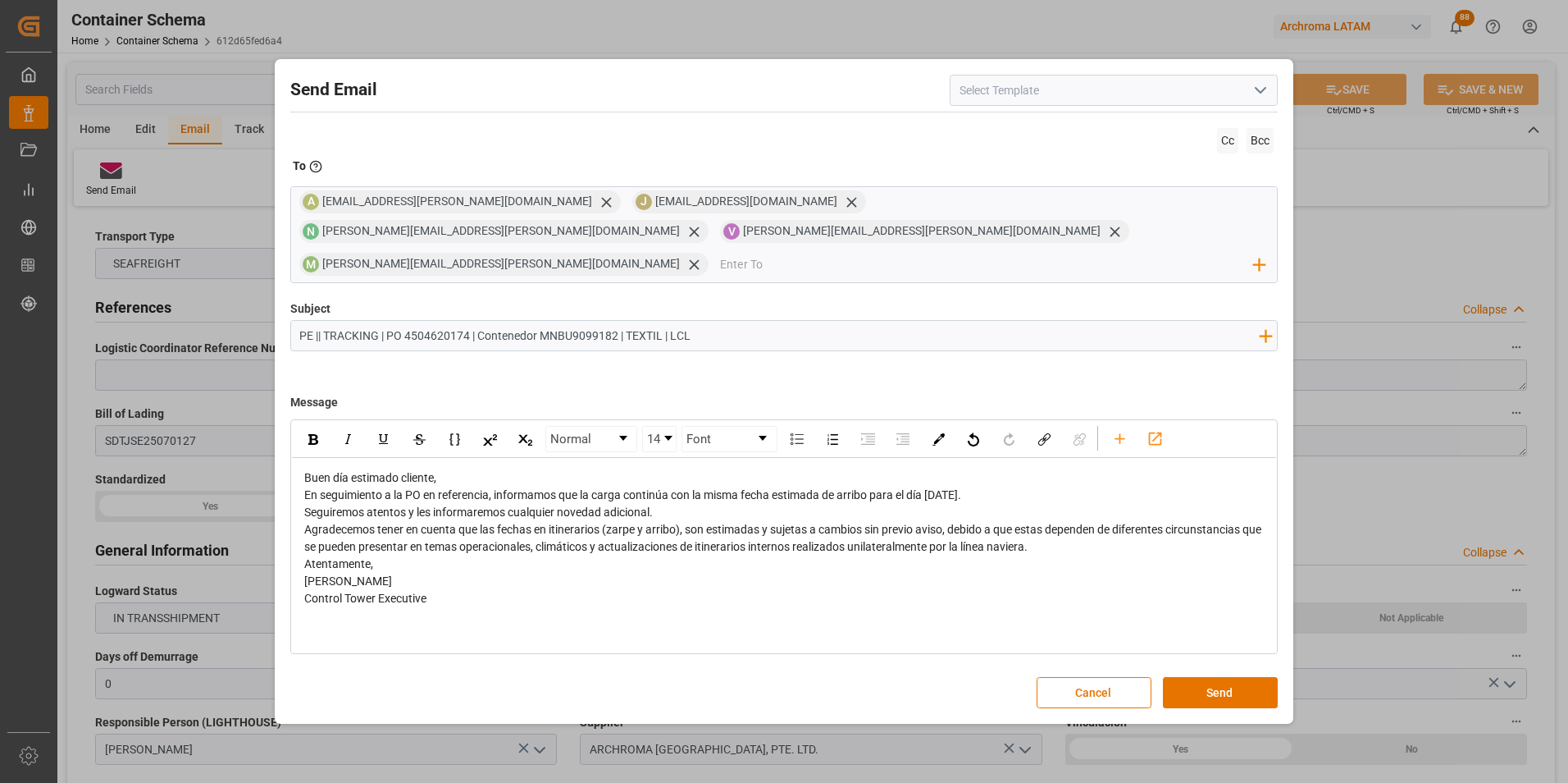
click at [436, 471] on span "Buen día estimado cliente," at bounding box center [371, 477] width 132 height 13
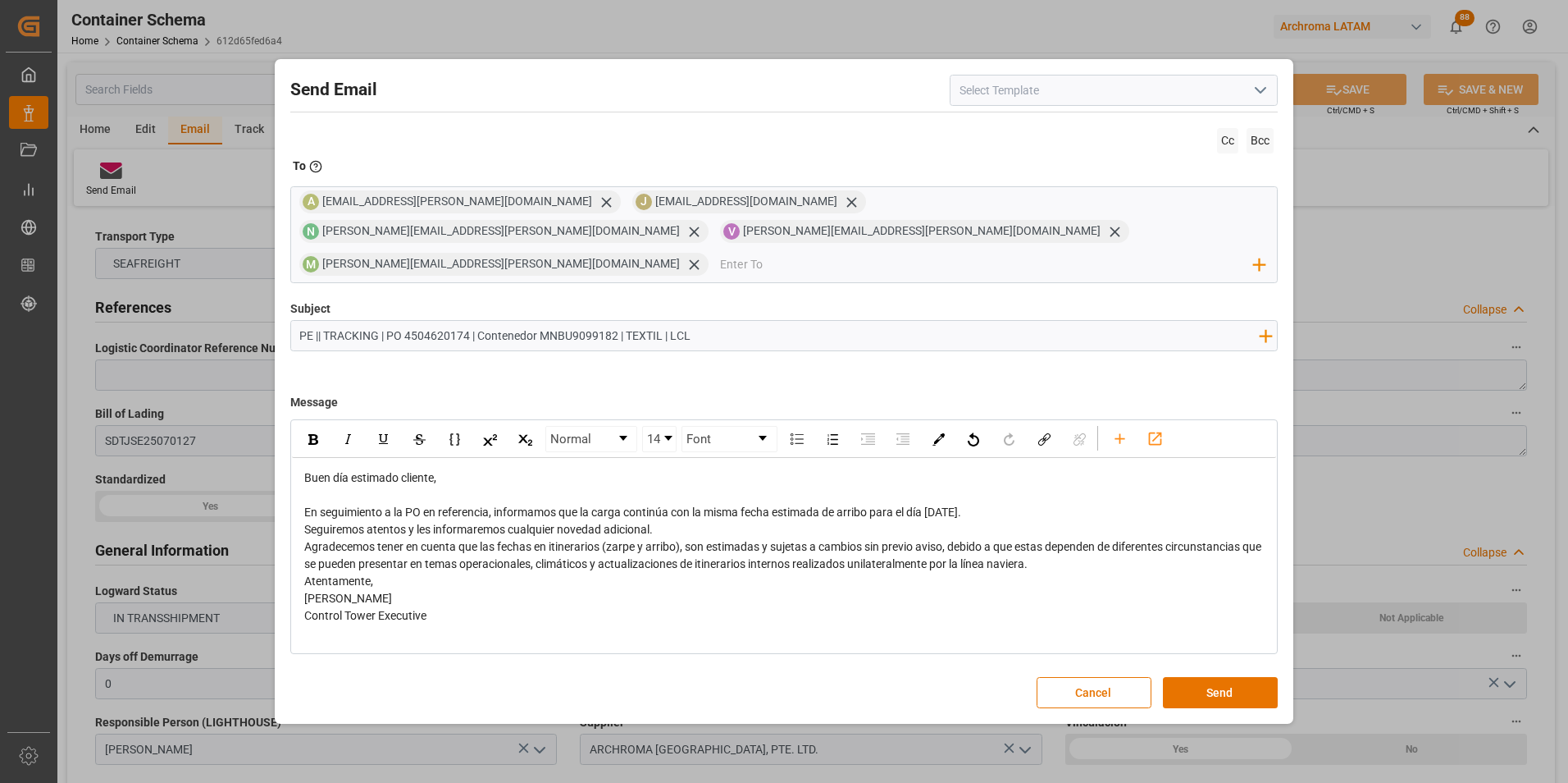
click at [1011, 504] on div "En seguimiento a la PO en referencia, informamos que la carga continúa con la m…" at bounding box center [784, 513] width 961 height 17
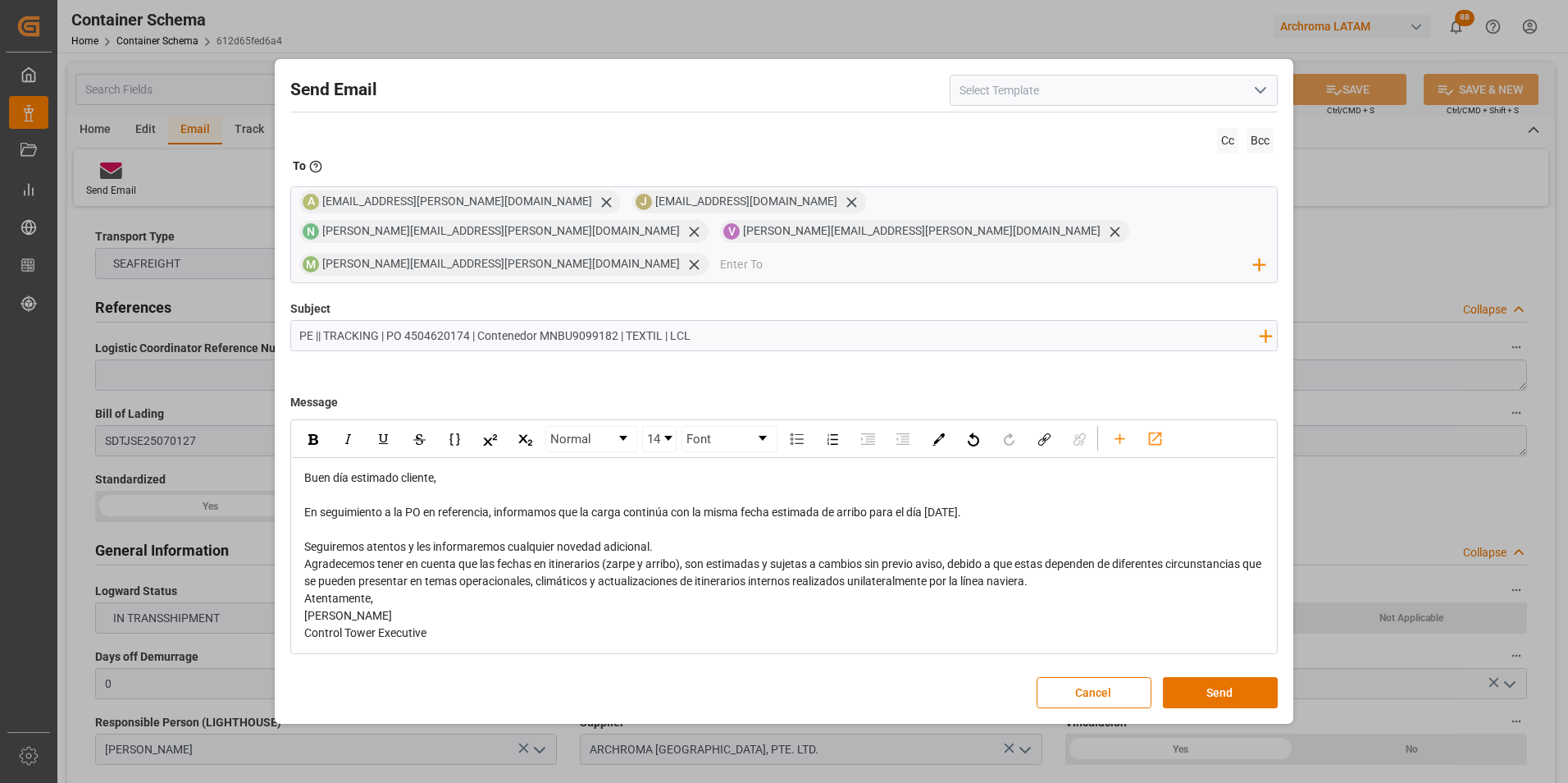
click at [712, 539] on div "Seguiremos atentos y les informaremos cualquier novedad adicional." at bounding box center [784, 547] width 961 height 17
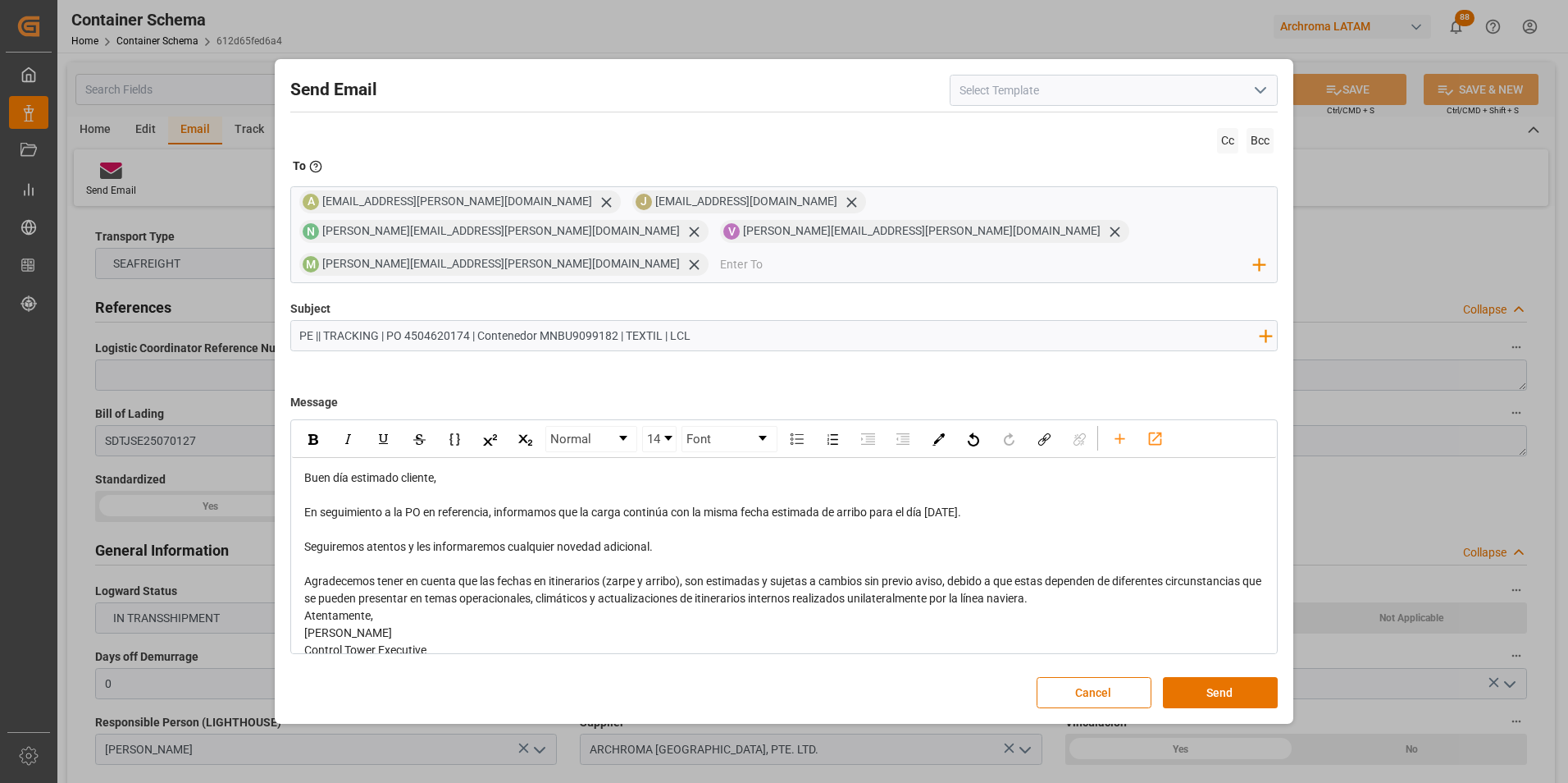
click at [1110, 585] on div "Agradecemos tener en cuenta que las fechas en itinerarios (zarpe y arribo), son…" at bounding box center [784, 590] width 961 height 35
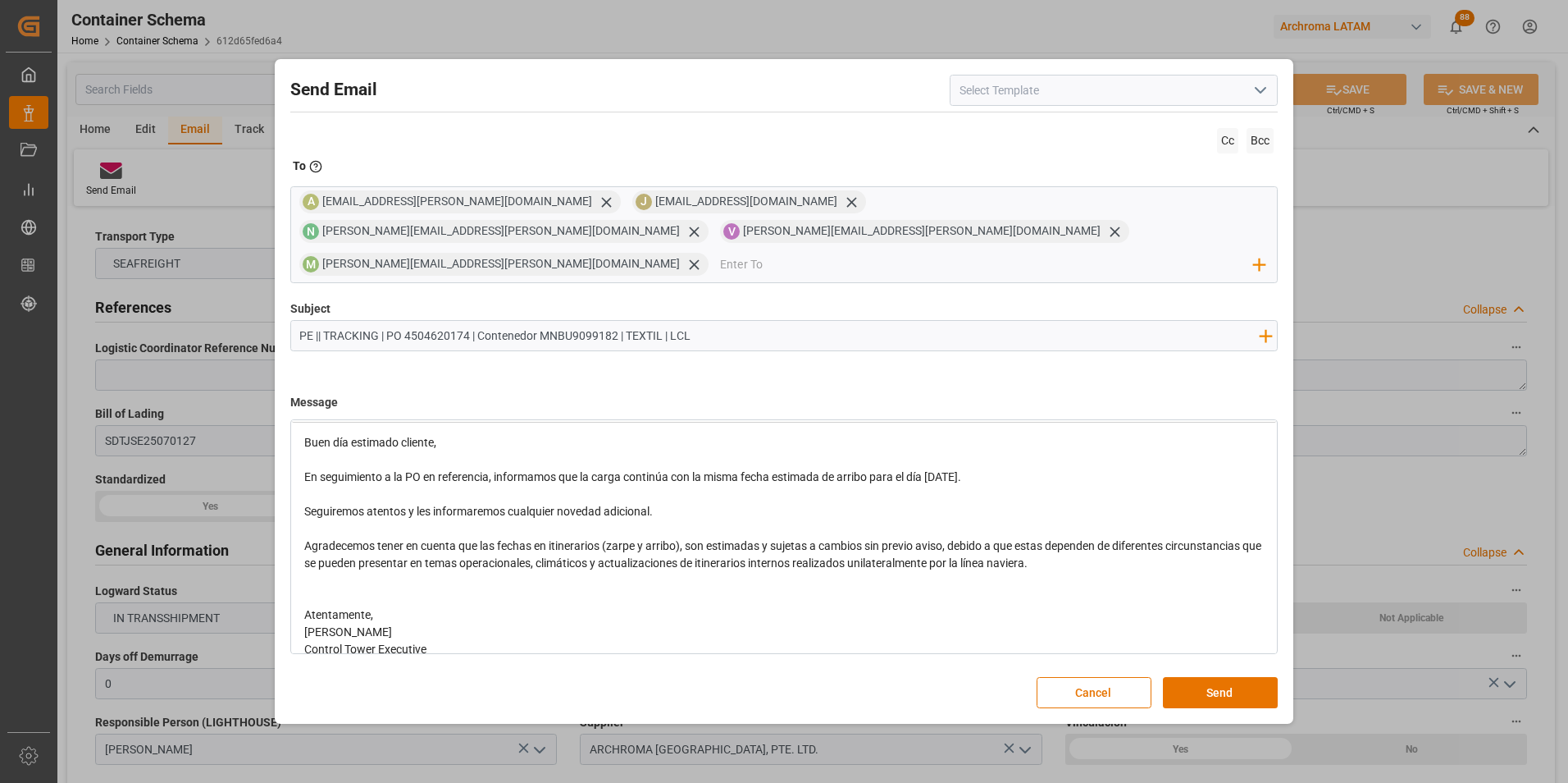
scroll to position [53, 0]
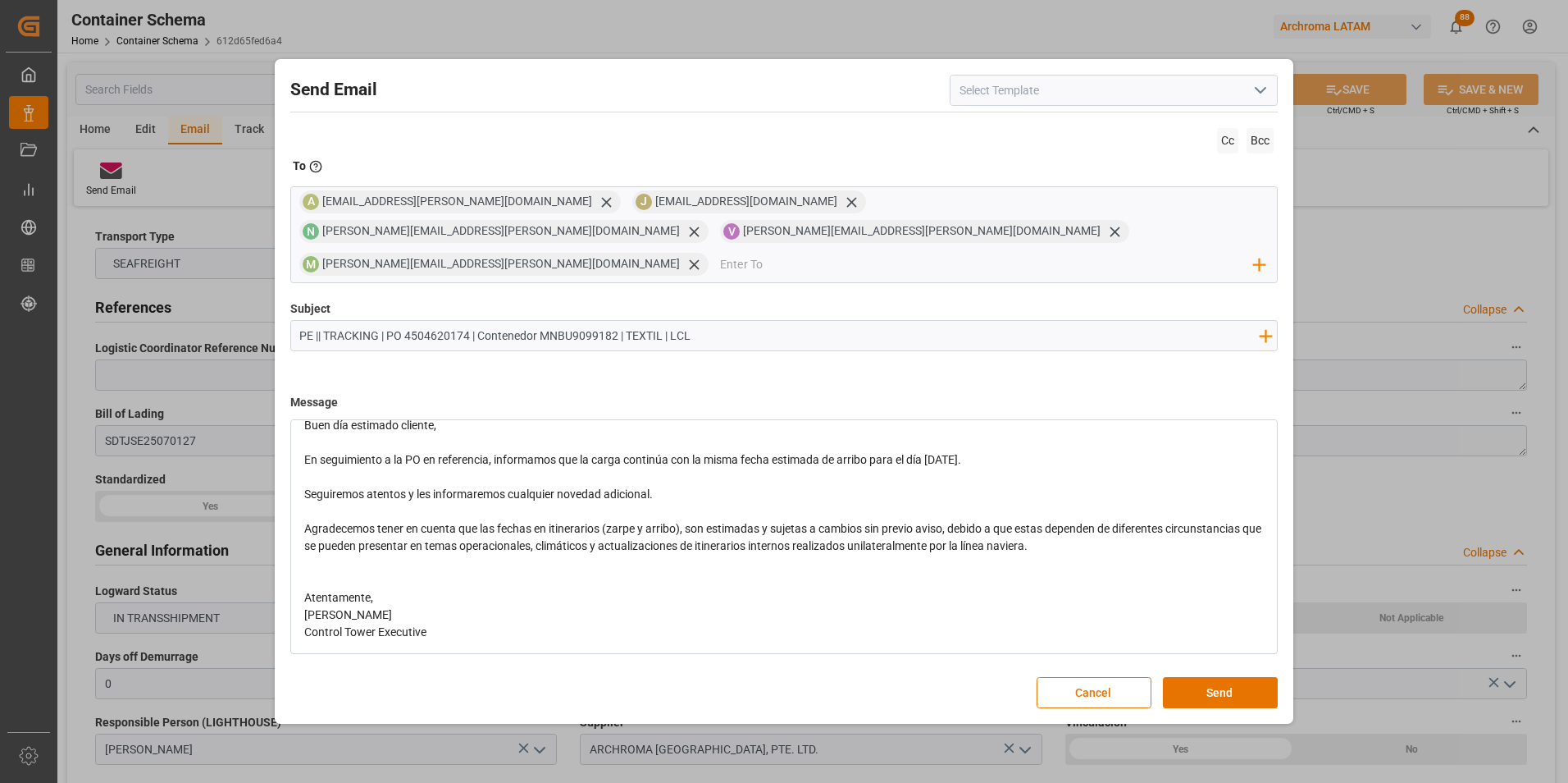
click at [397, 589] on div "Atentamente," at bounding box center [784, 598] width 961 height 17
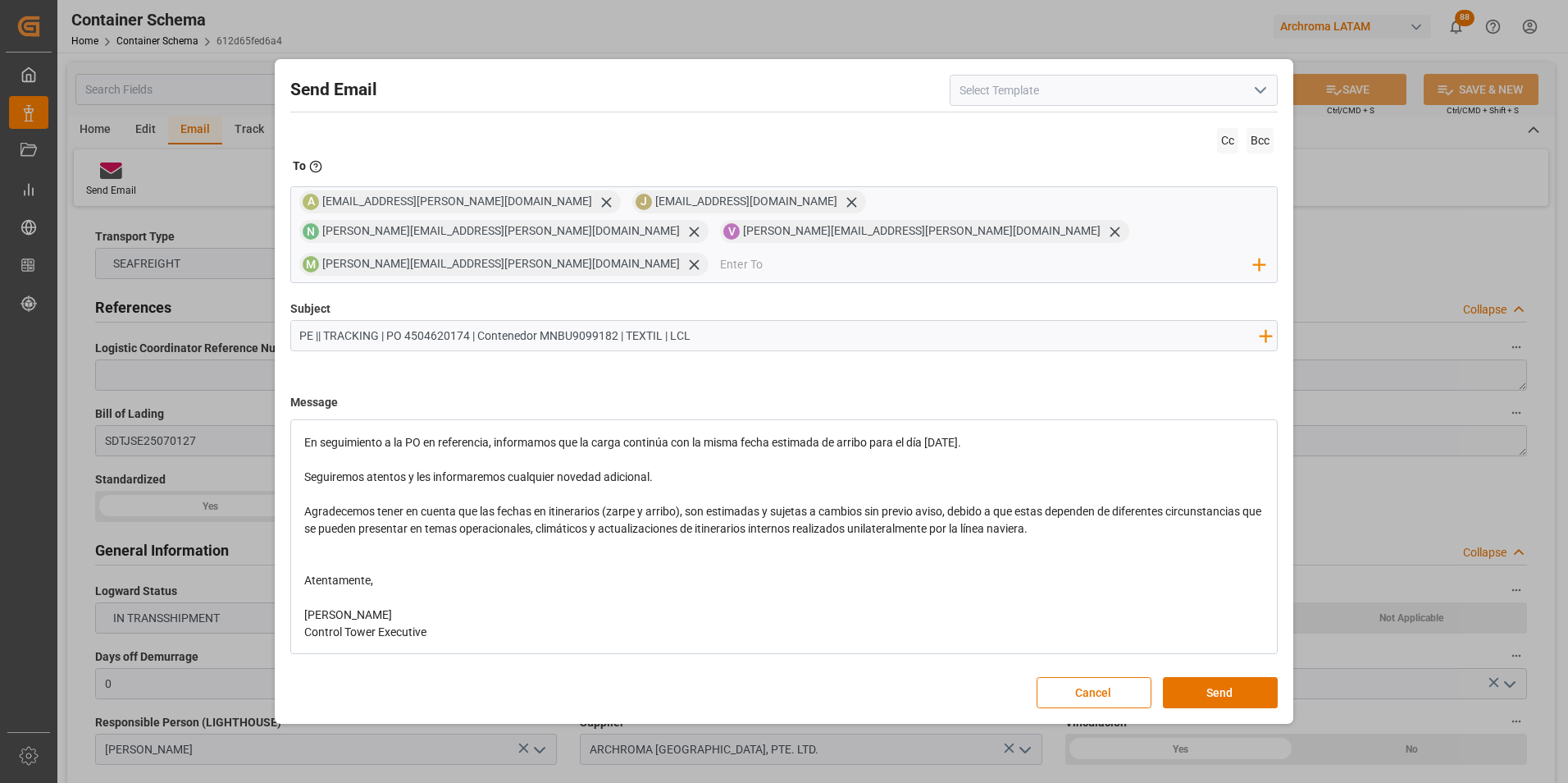
scroll to position [0, 0]
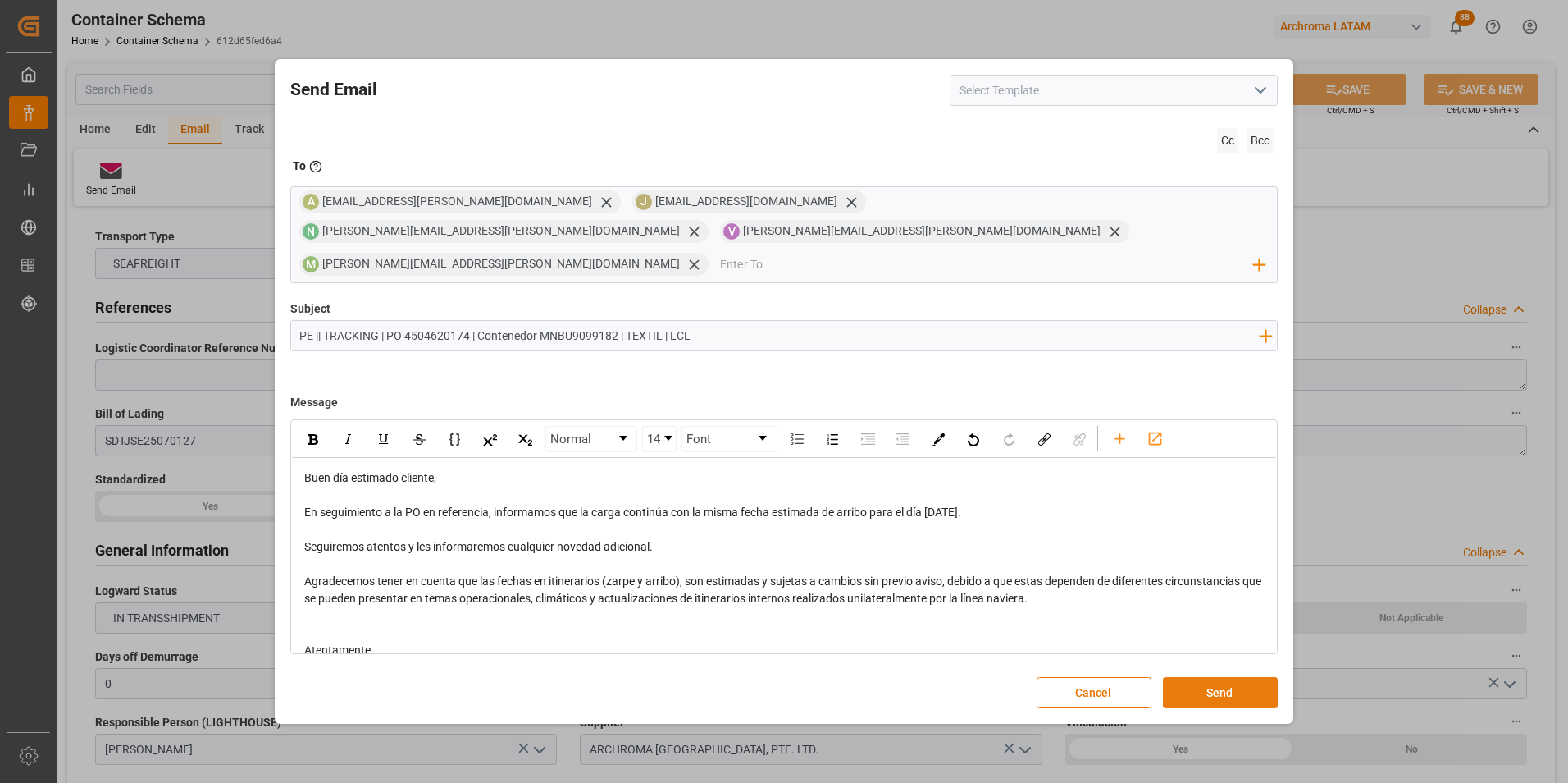
click at [1234, 677] on button "Send" at bounding box center [1220, 692] width 115 height 32
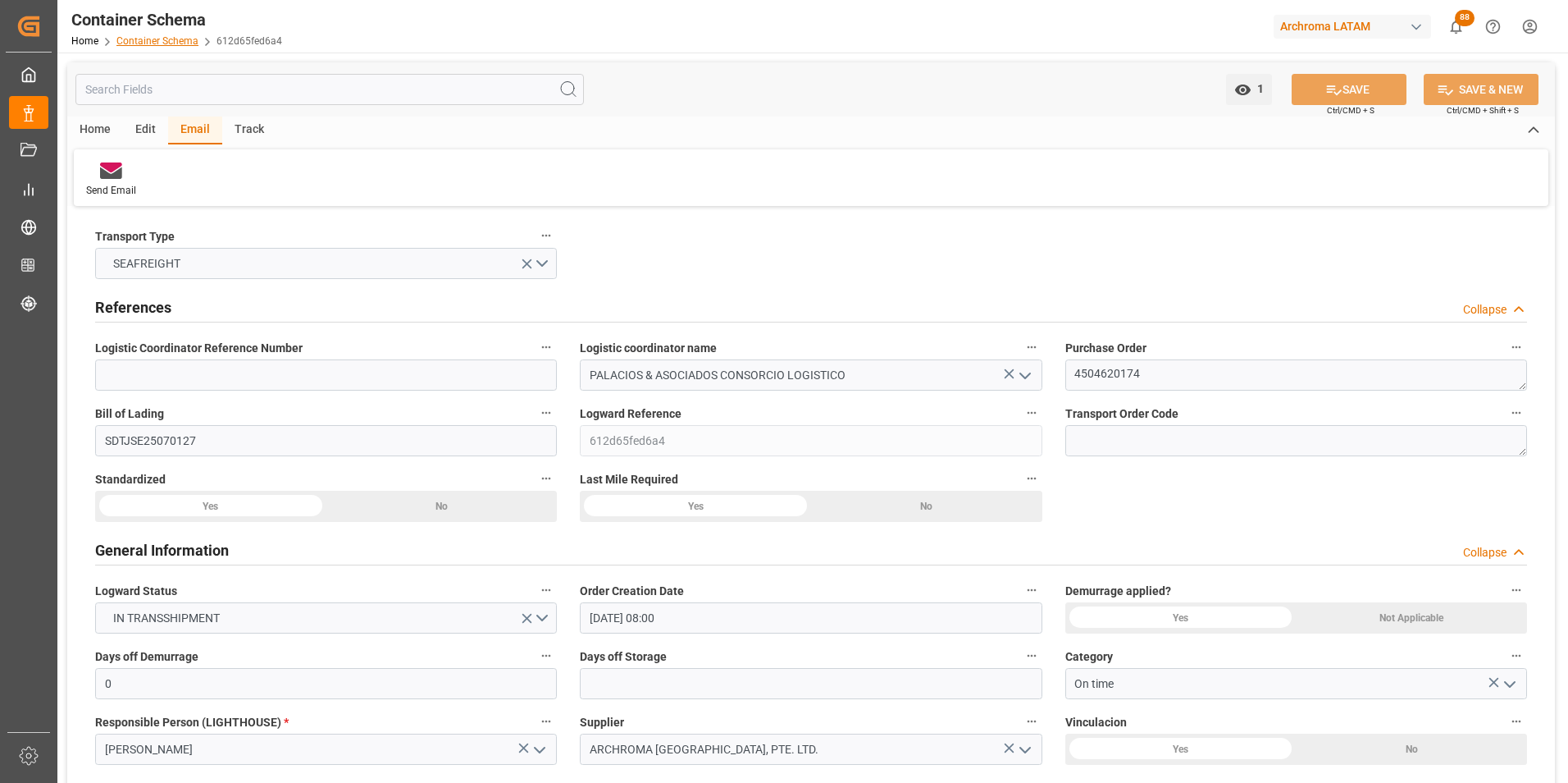
click at [157, 43] on link "Container Schema" at bounding box center [158, 41] width 82 height 12
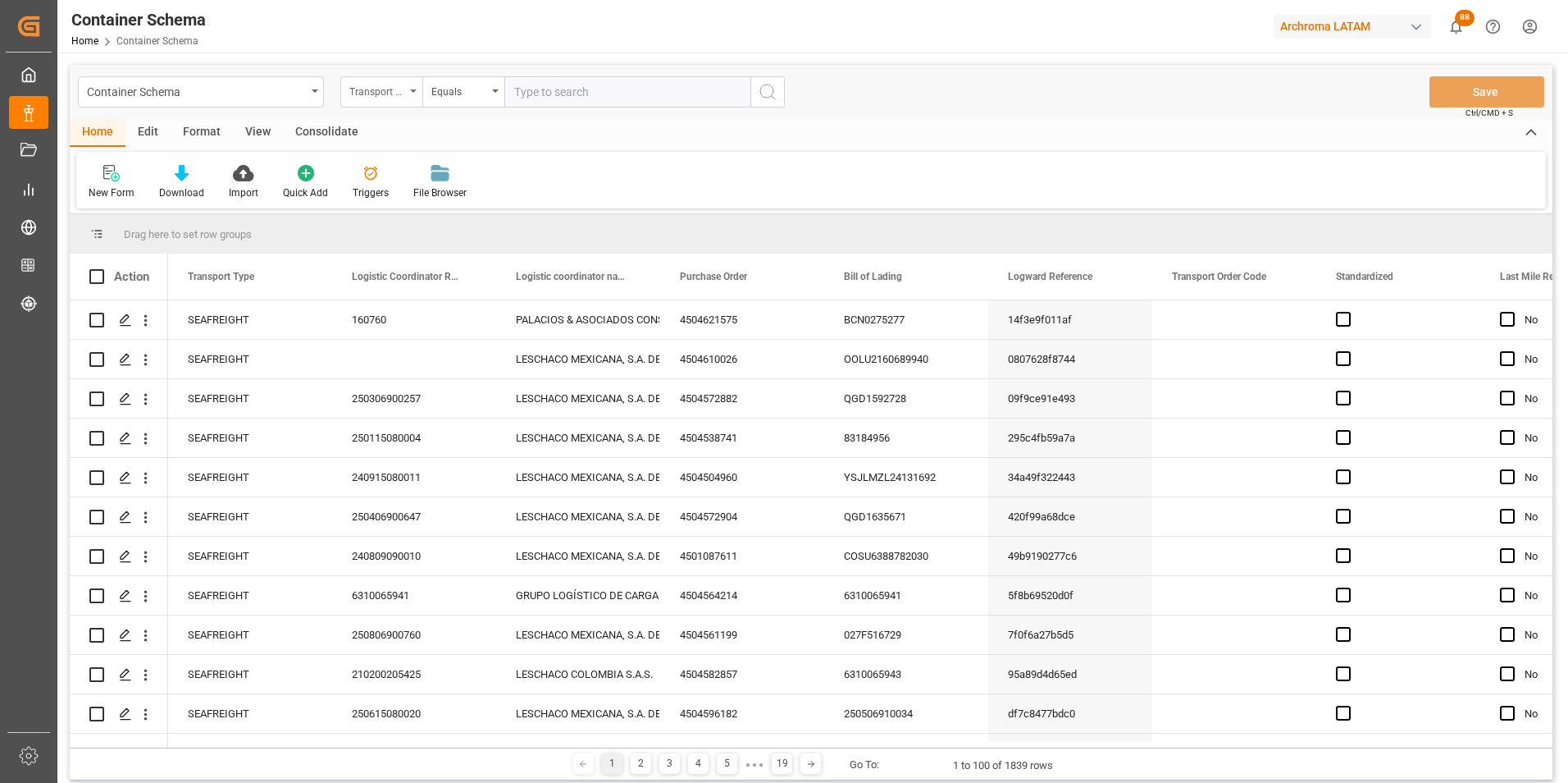
click at [415, 99] on div "Transport Type" at bounding box center [381, 92] width 82 height 32
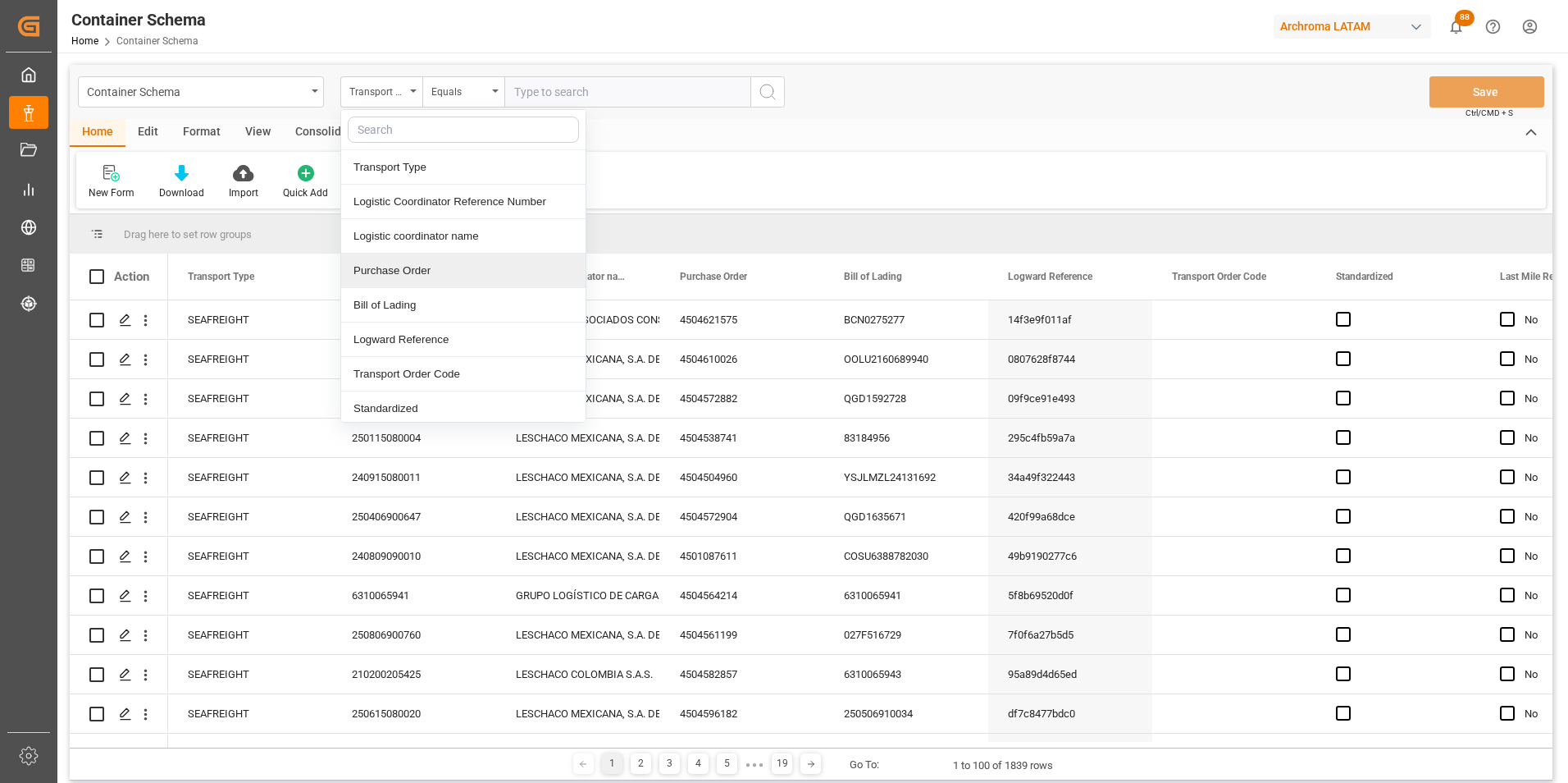
click at [424, 271] on div "Purchase Order" at bounding box center [463, 271] width 244 height 35
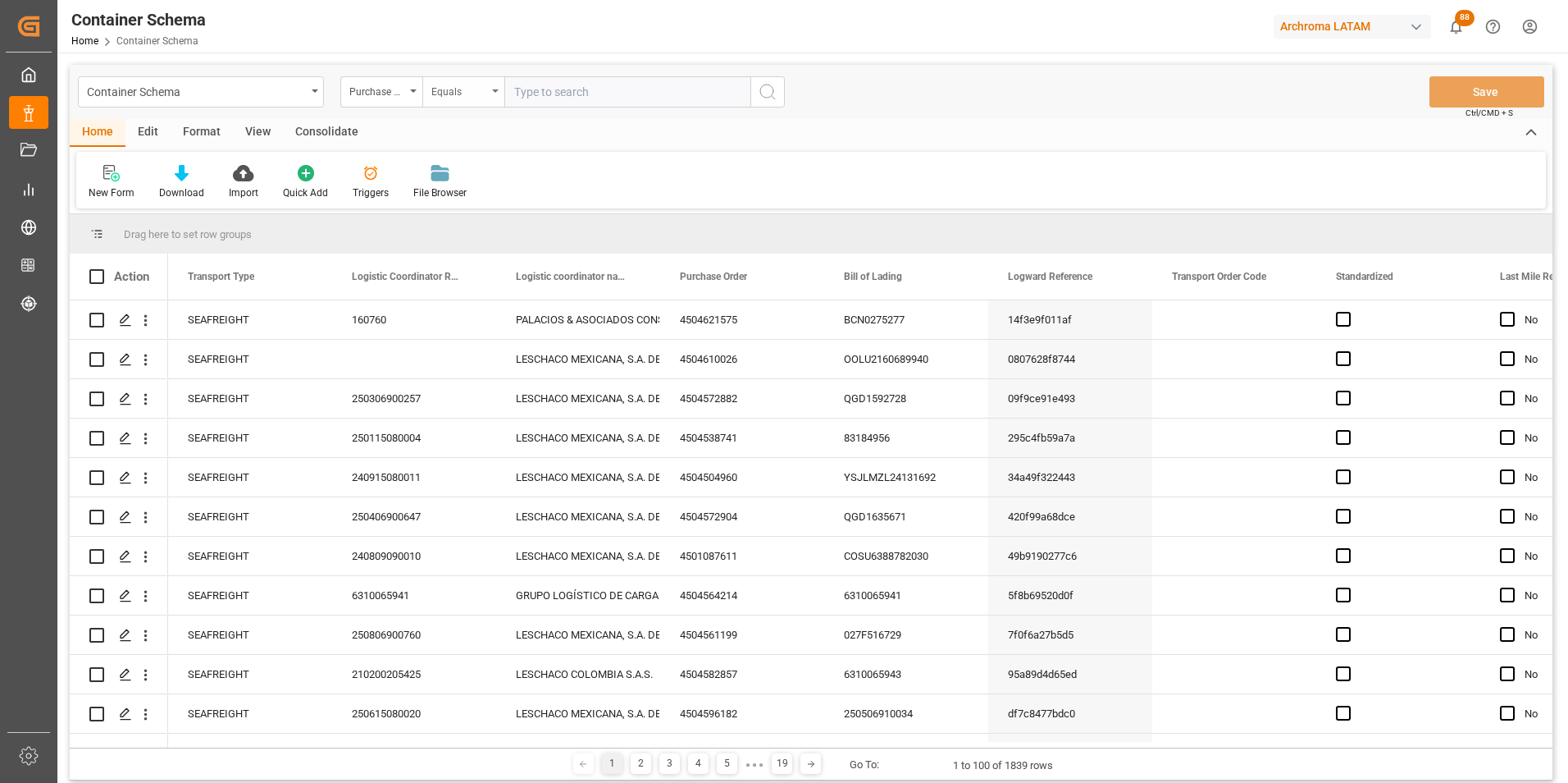
click at [454, 104] on div "Equals" at bounding box center [464, 92] width 82 height 32
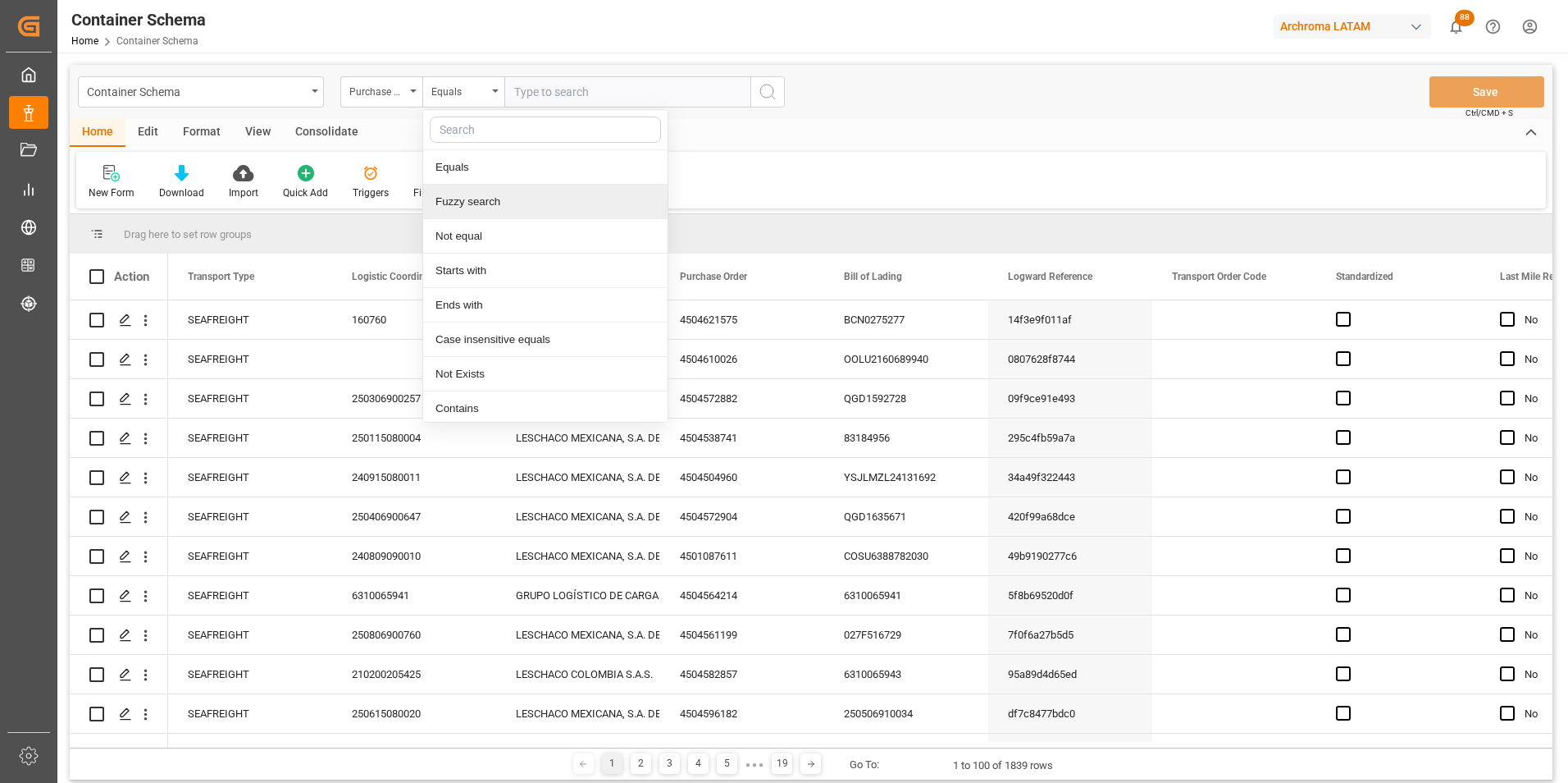
click at [487, 202] on div "Fuzzy search" at bounding box center [545, 202] width 244 height 35
paste input "4504629457"
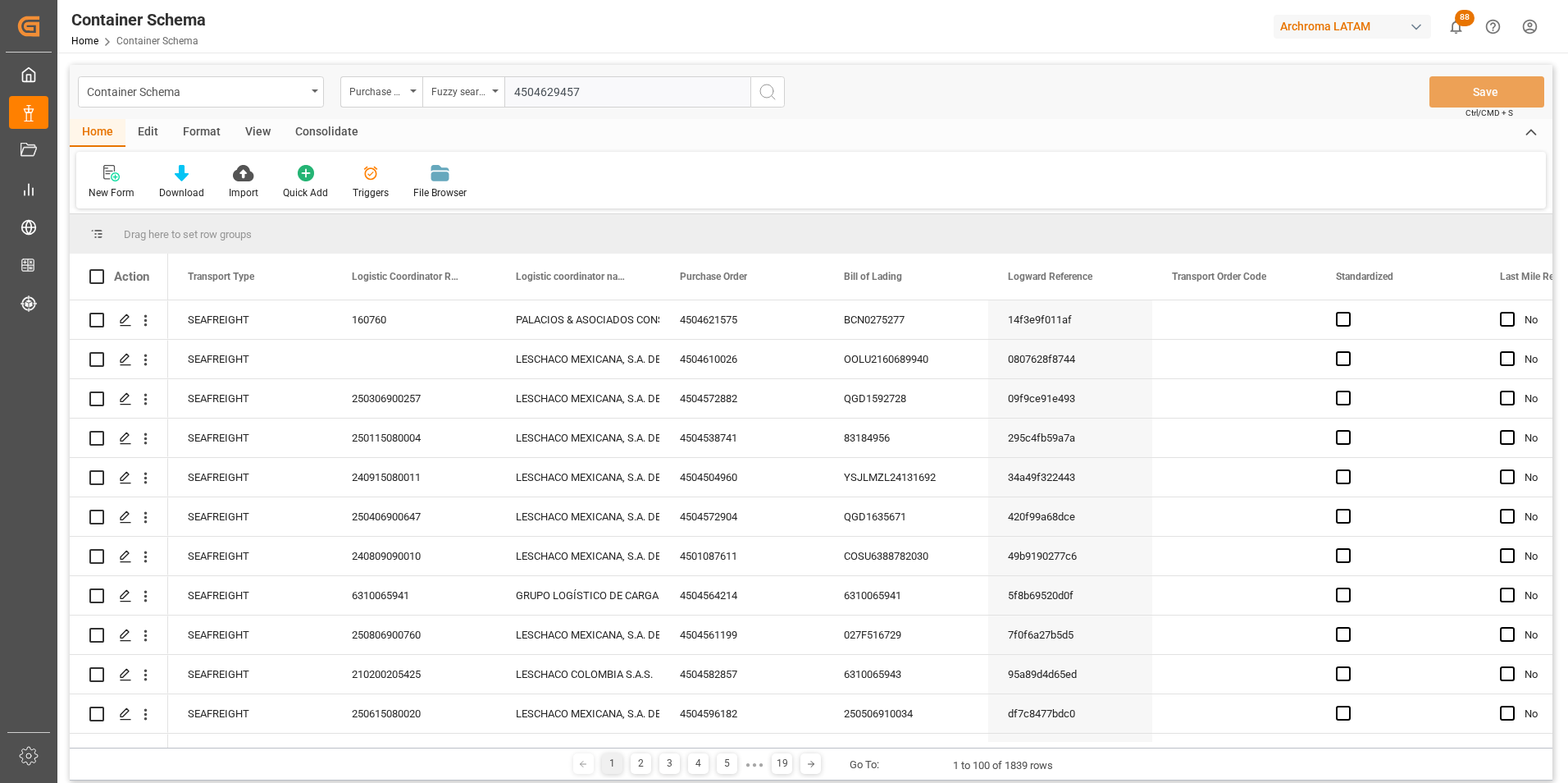
type input "4504629457"
click at [761, 97] on icon "search button" at bounding box center [767, 92] width 20 height 20
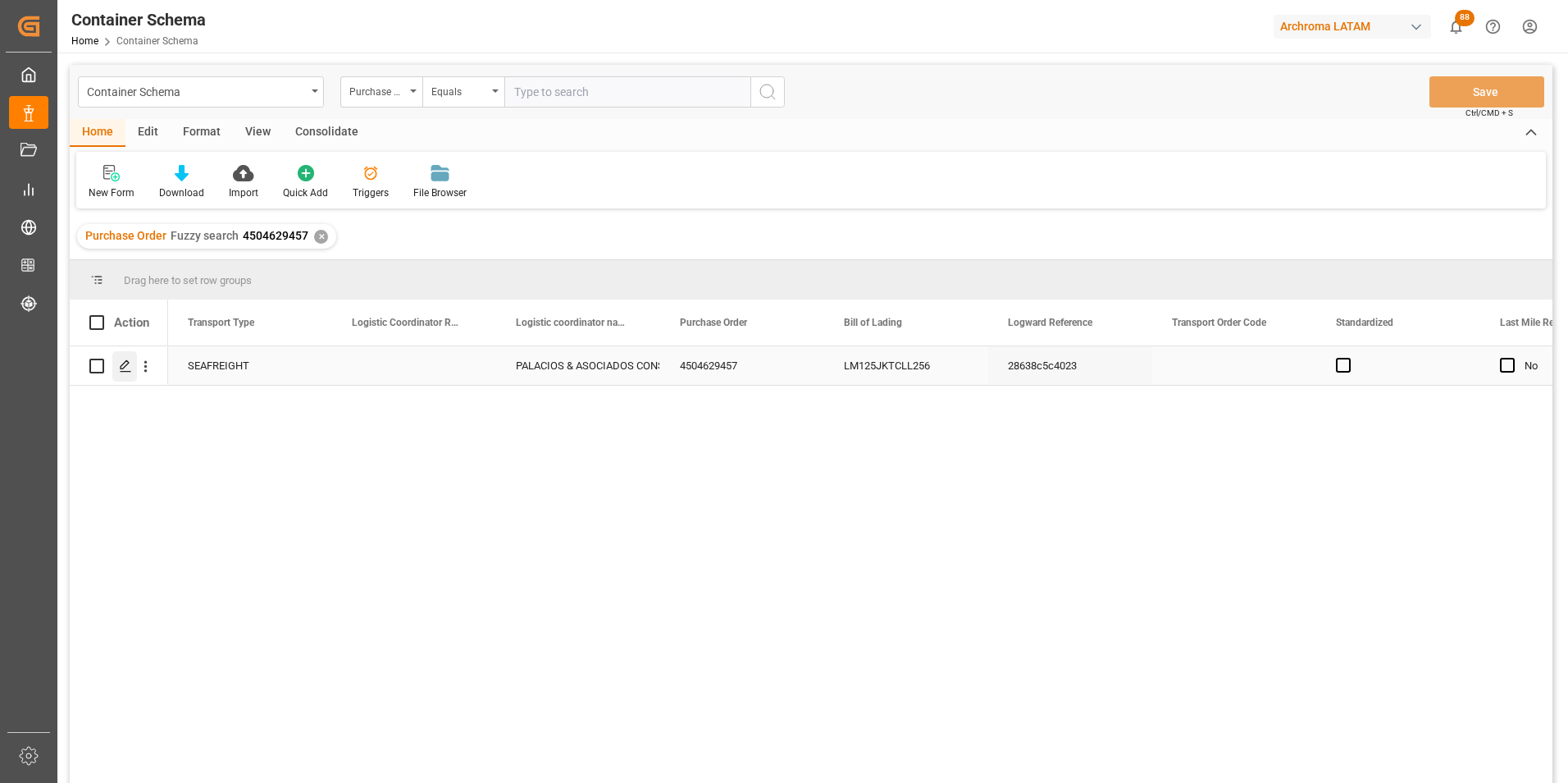
click at [123, 364] on polygon "Press SPACE to select this row." at bounding box center [125, 365] width 9 height 9
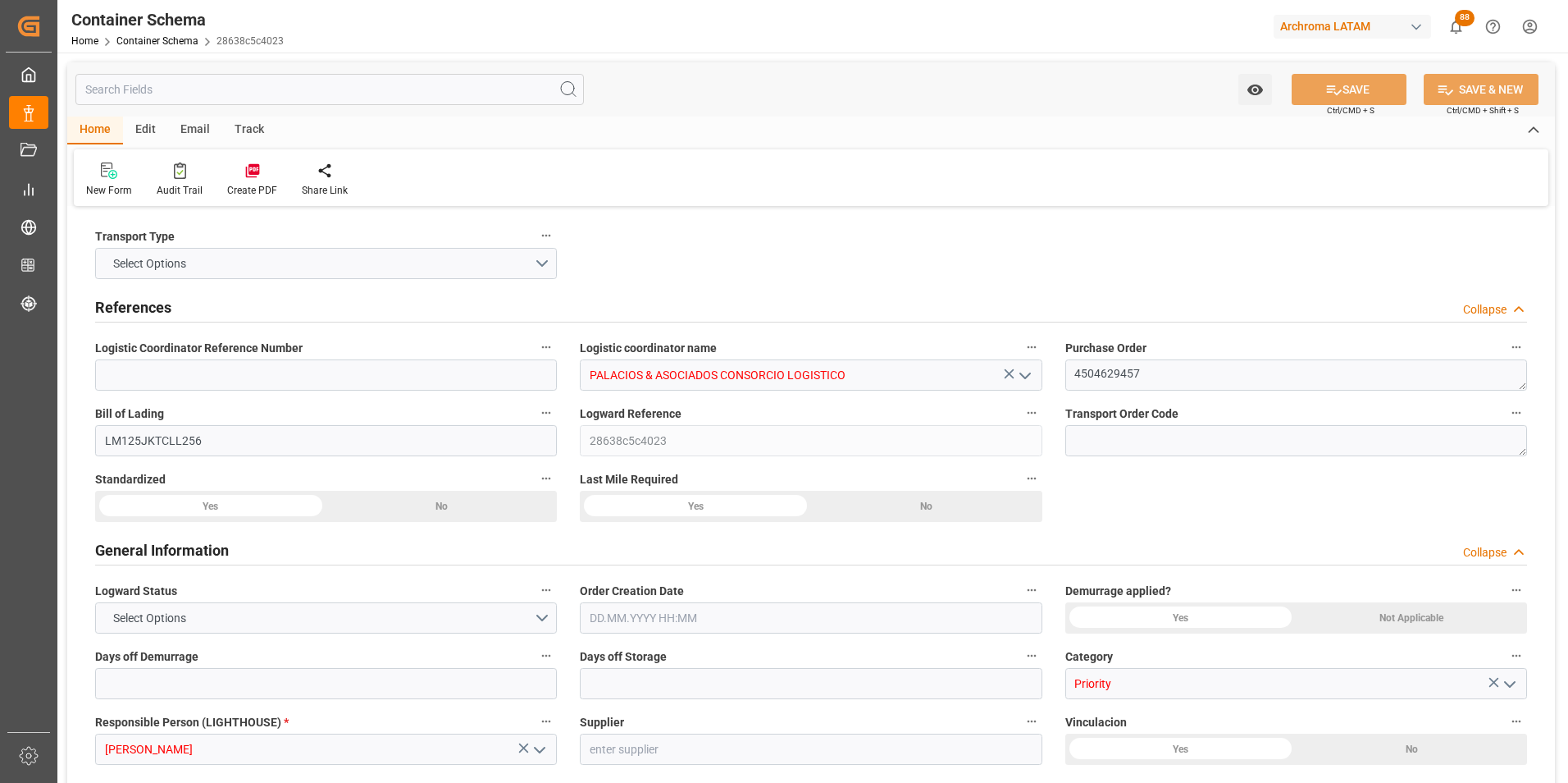
type input "0"
type input "1"
type input "5"
type input "4000"
type input "4200"
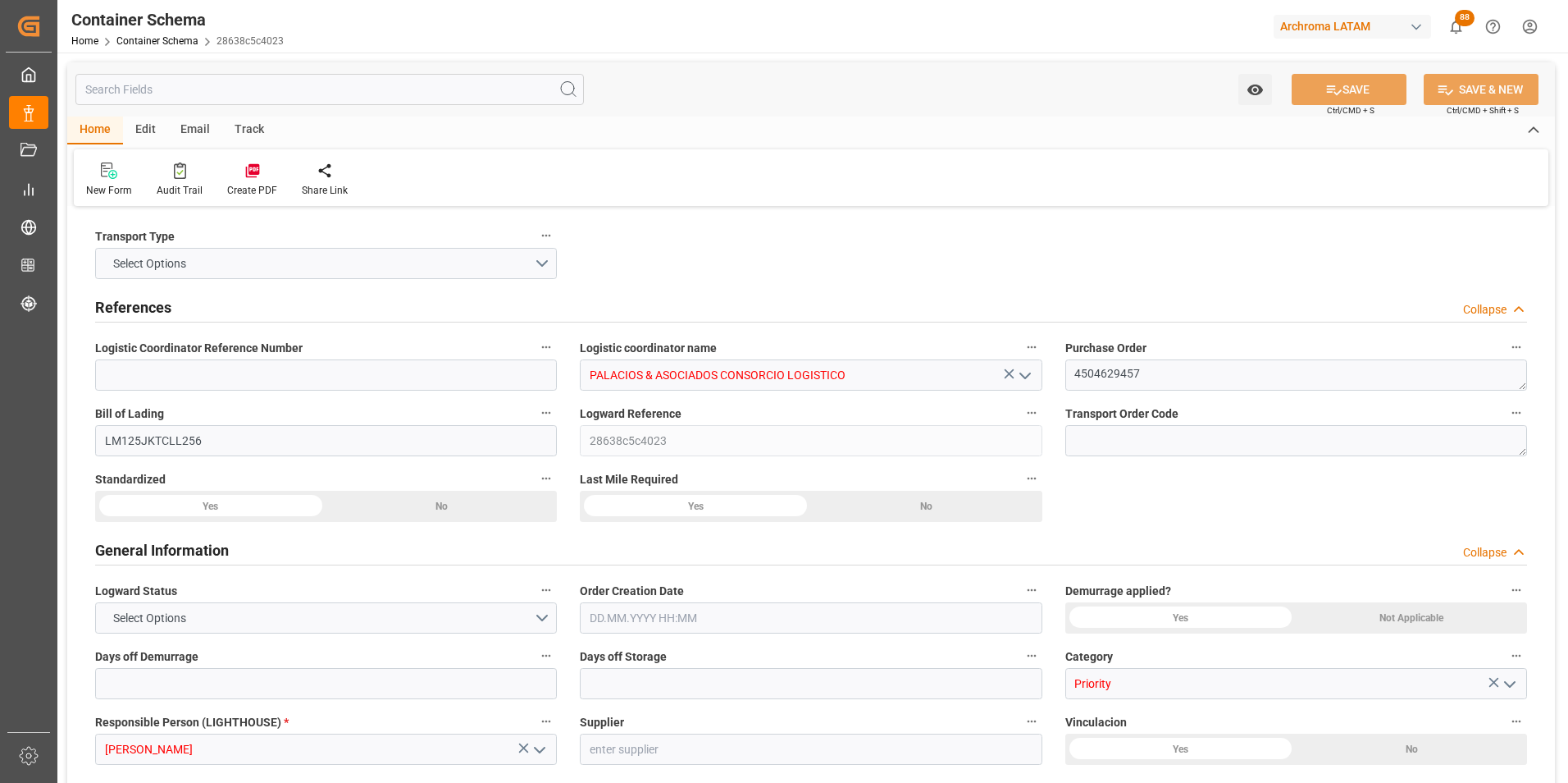
type input "ONE"
type input "Ocean Network Express"
type input "IDJKT"
type input "PECLL"
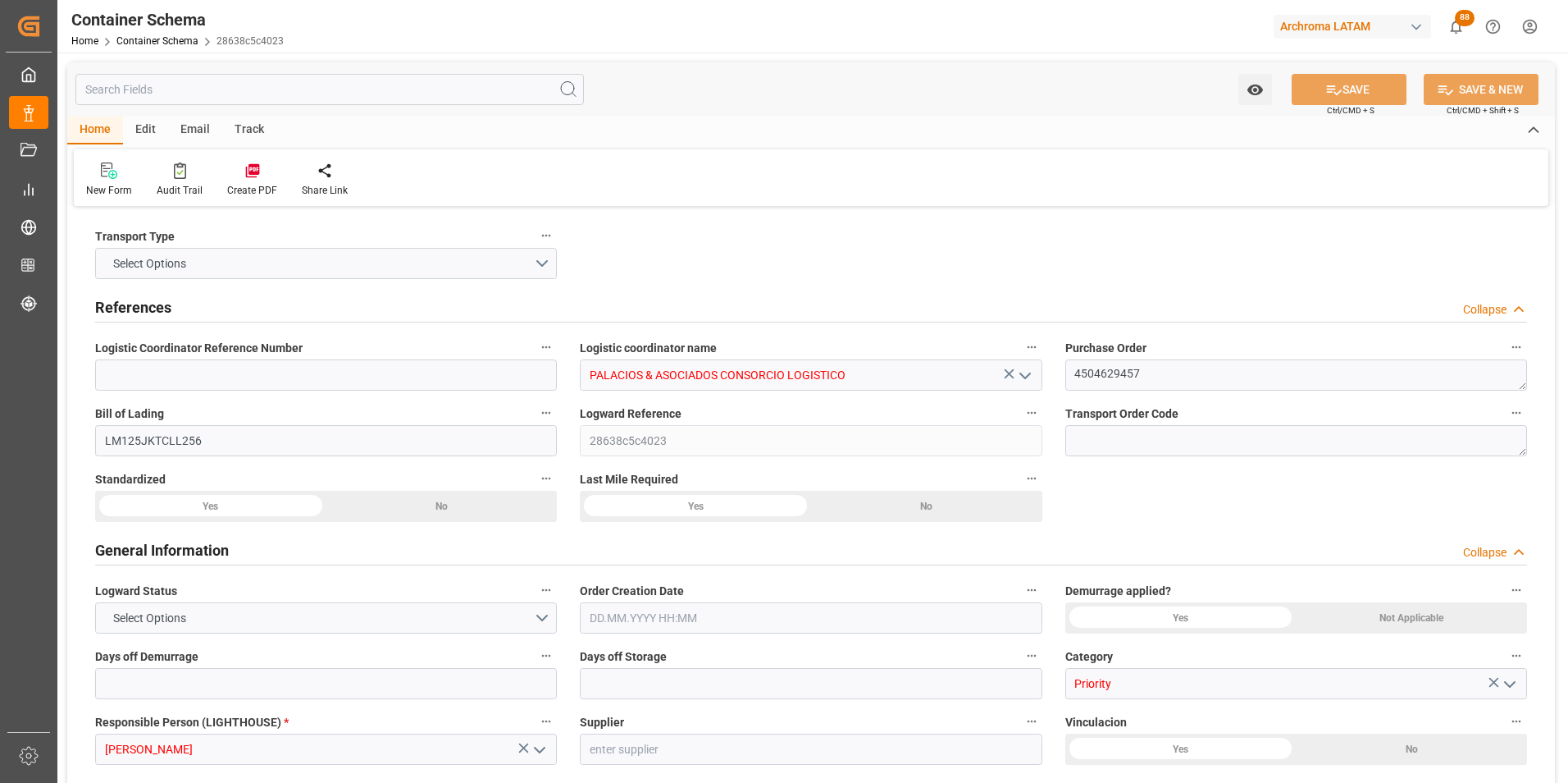
type input "9971367"
type input "16.07.2025 12:00"
type input "16.07.2025"
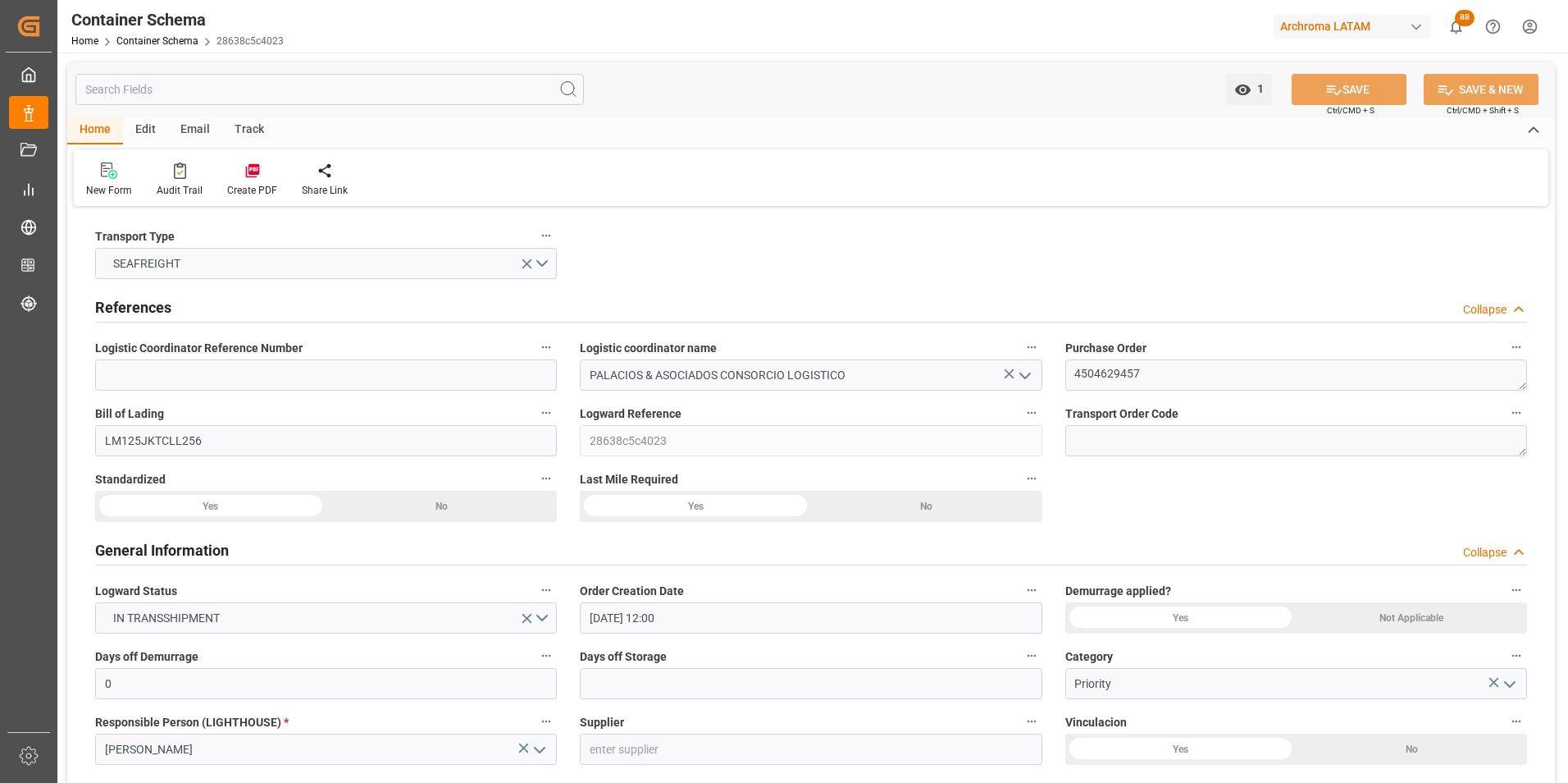
type input "24.08.2025"
type input "23.06.2025 00:00"
type input "30.06.2025 12:00"
type input "30.06.2025 00:00"
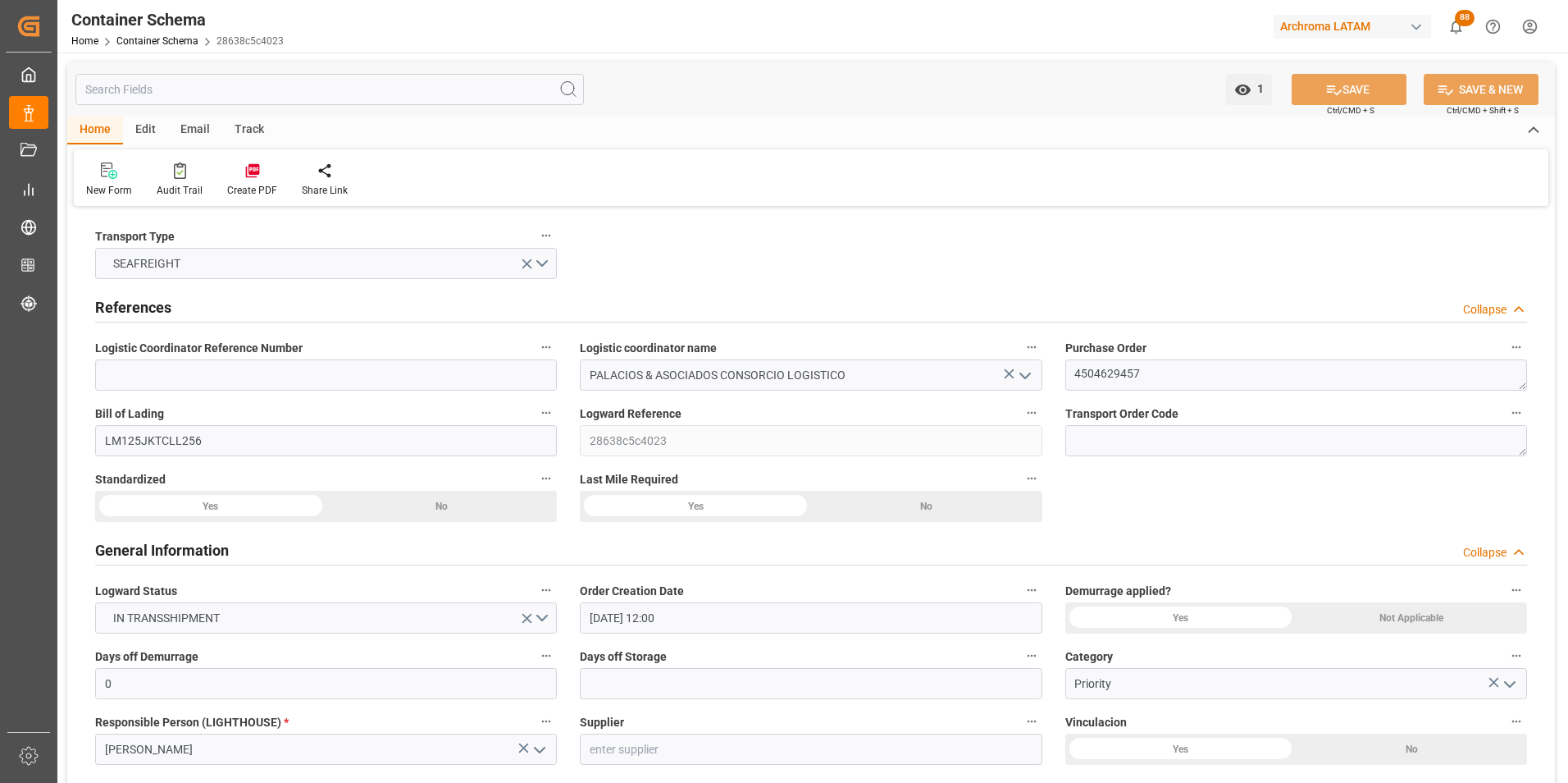
type input "03.09.2025 00:00"
type input "16.08.2025 12:15"
type input "31.08.2025 00:00"
type input "16.08.2025 12:15"
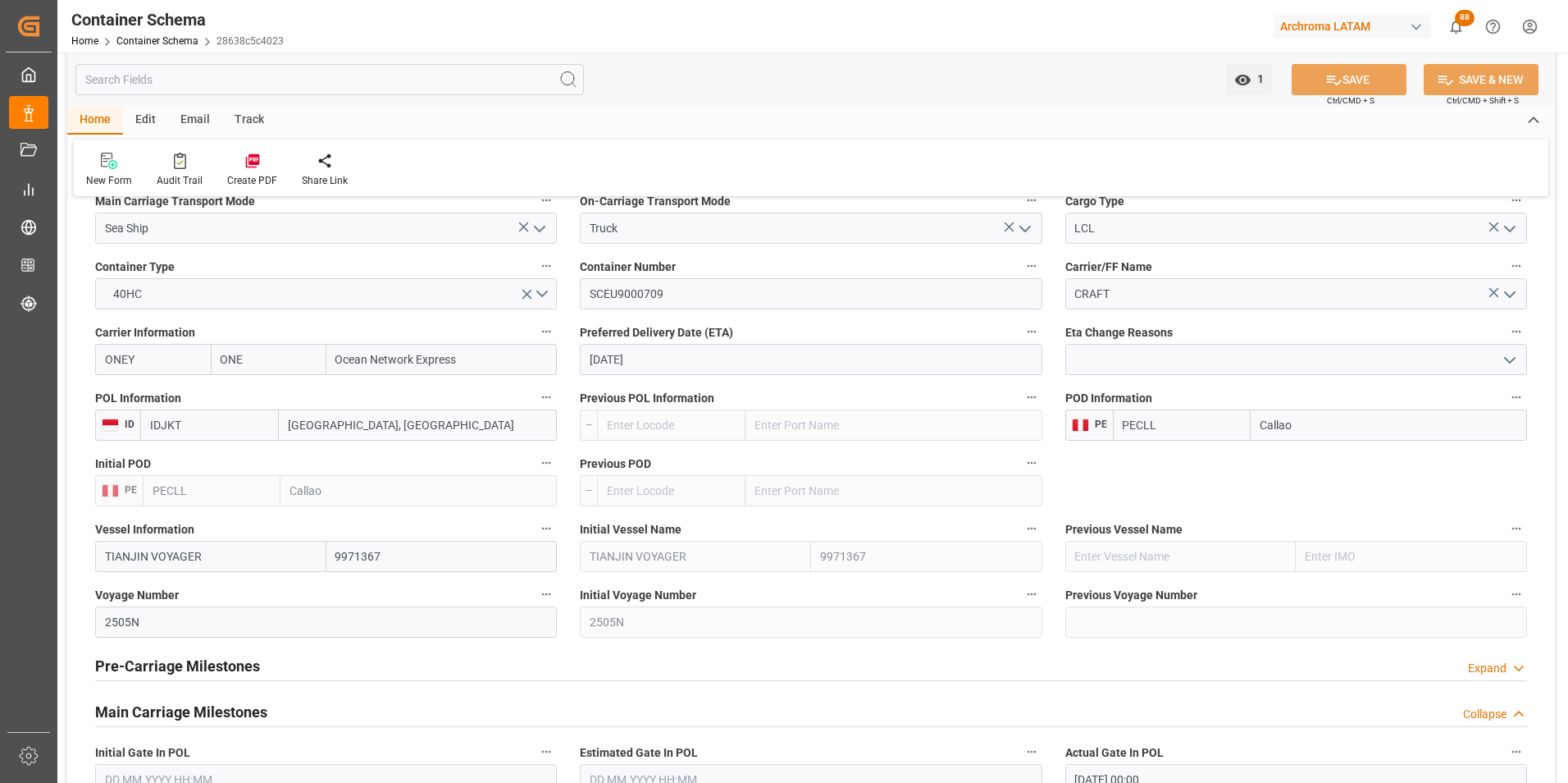
scroll to position [1559, 0]
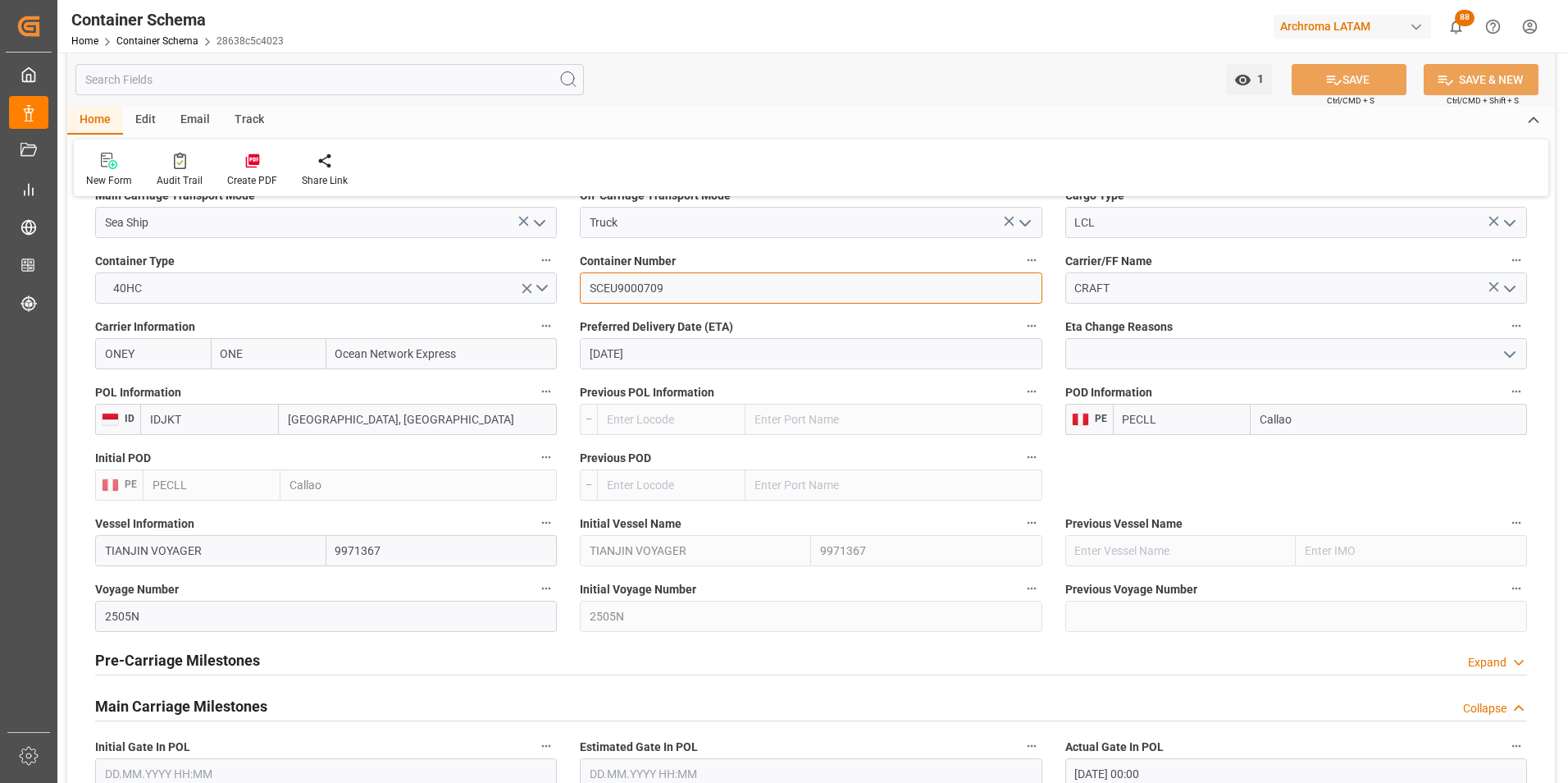
click at [634, 289] on input "SCEU9000709" at bounding box center [810, 288] width 462 height 32
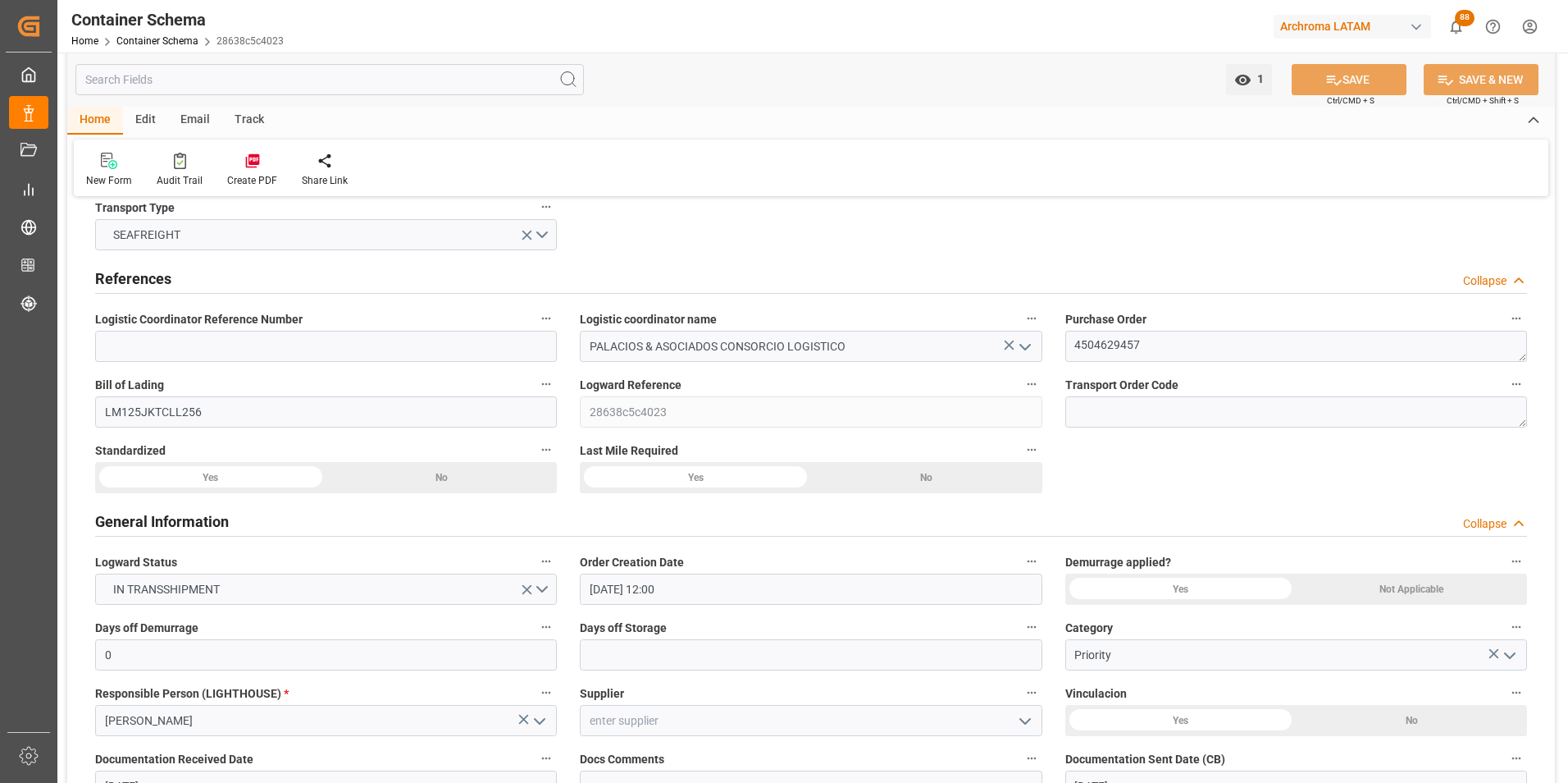
scroll to position [0, 0]
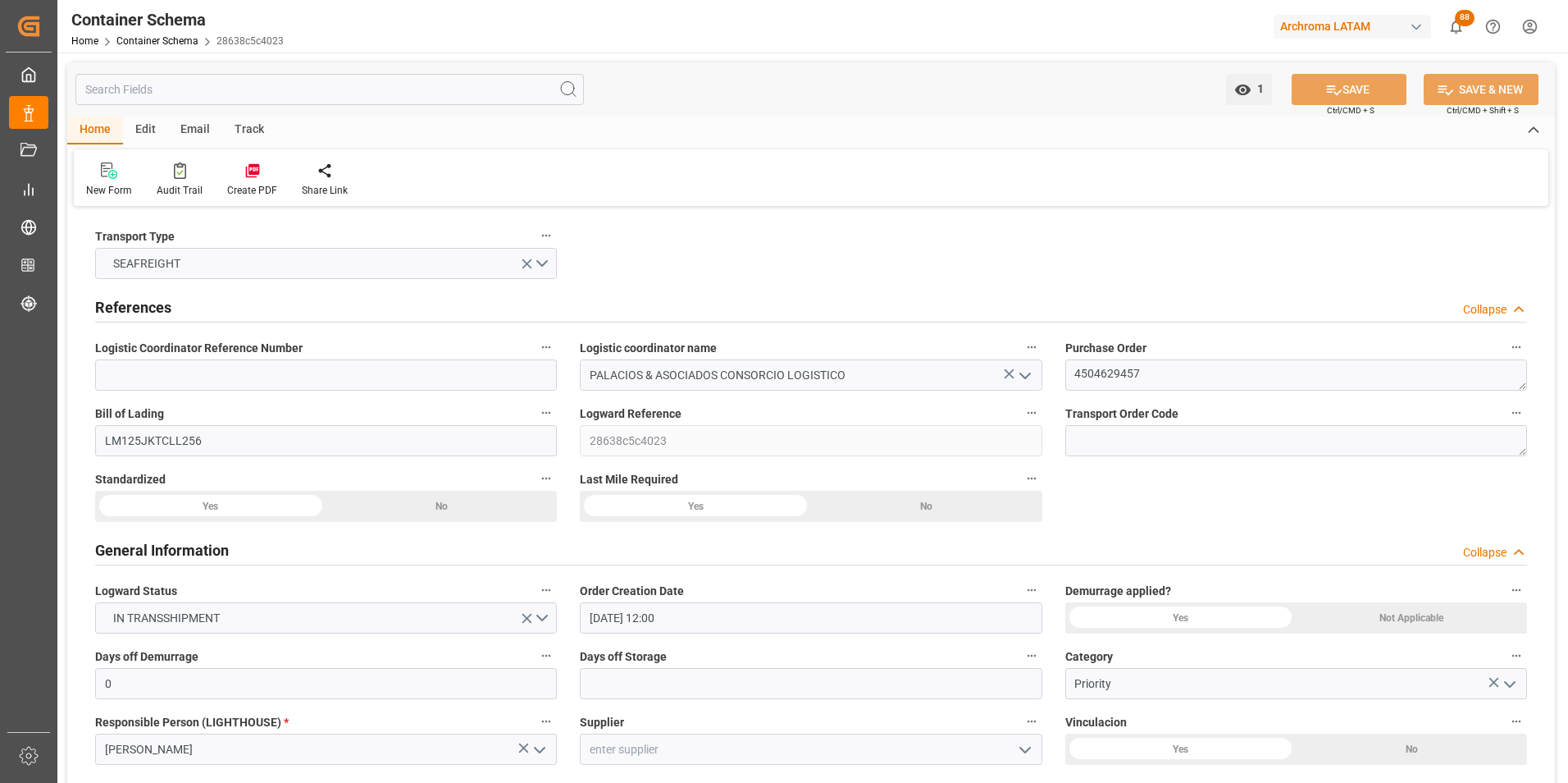
click at [196, 119] on div "Email" at bounding box center [194, 130] width 55 height 28
click at [113, 168] on icon at bounding box center [110, 168] width 22 height 10
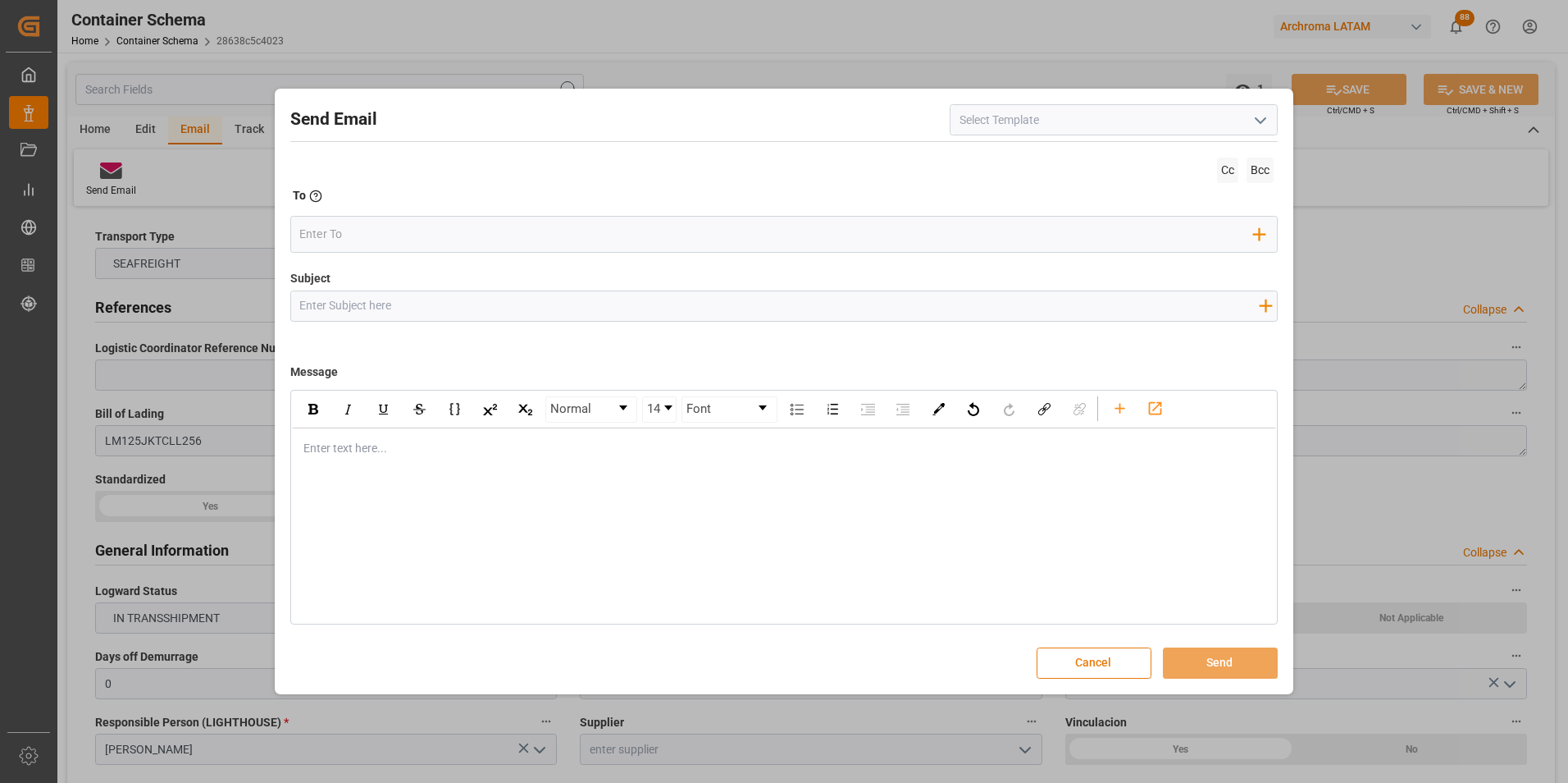
click at [1102, 661] on button "Cancel" at bounding box center [1094, 662] width 115 height 32
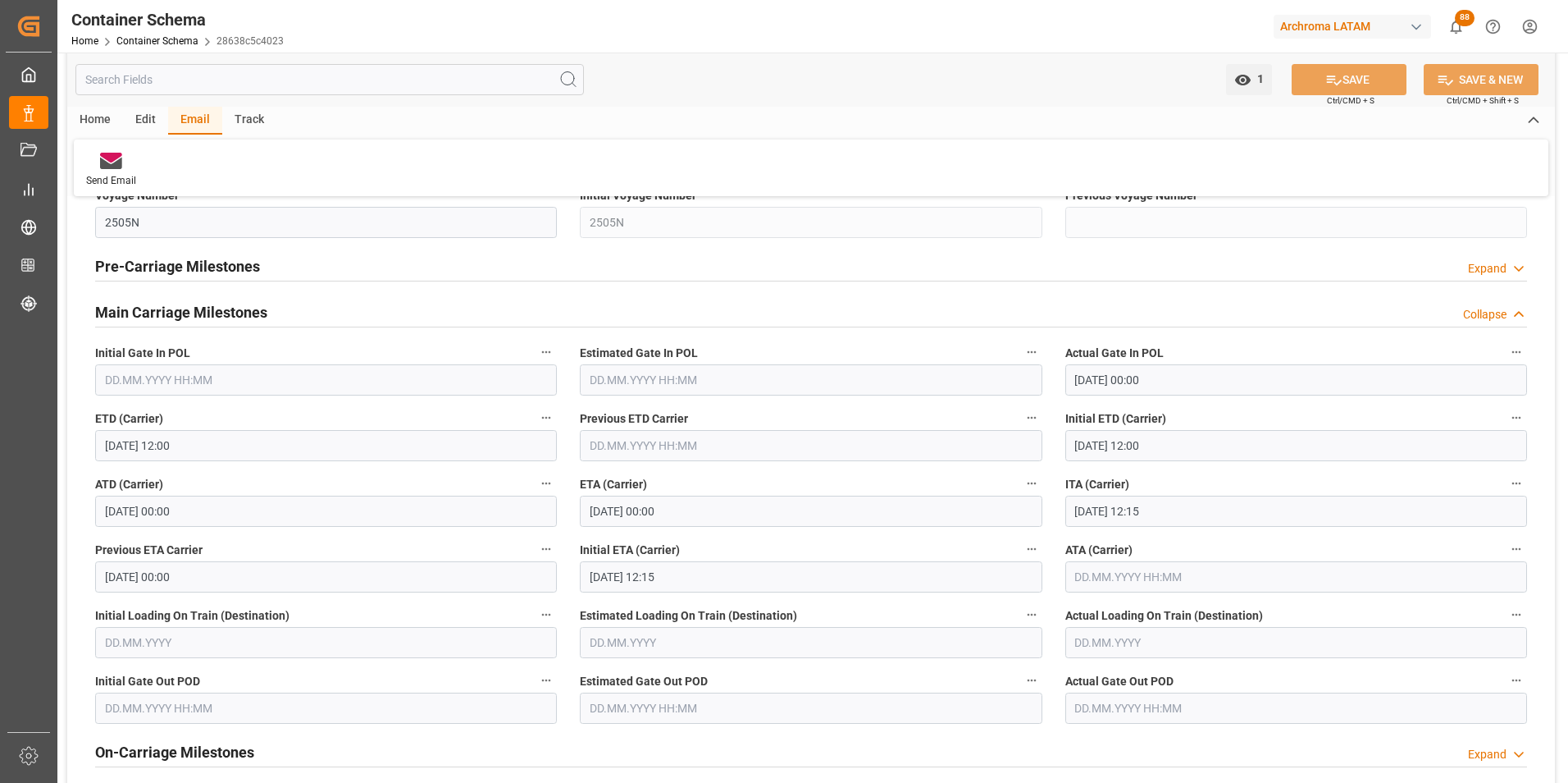
scroll to position [1969, 0]
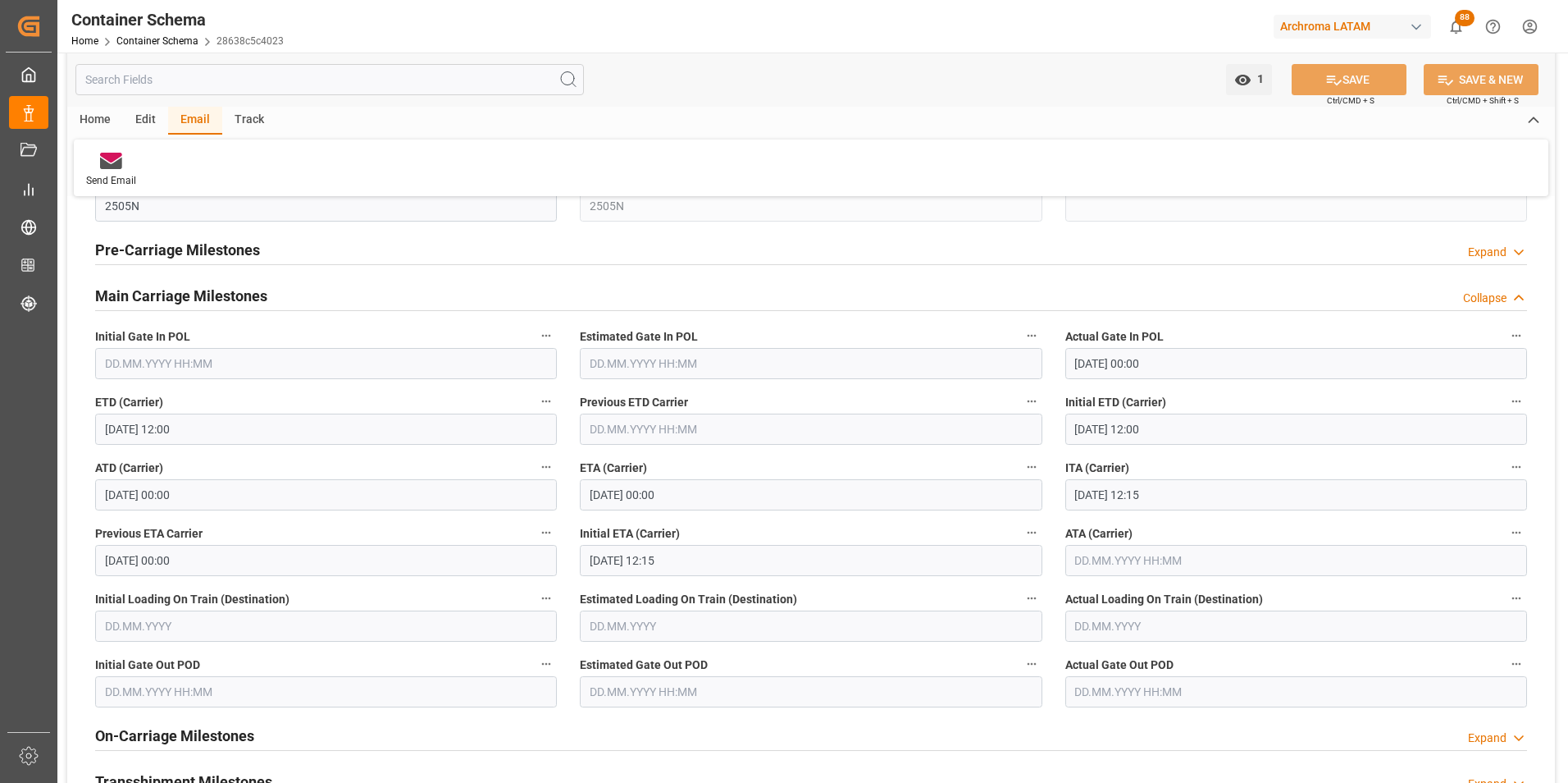
click at [647, 504] on input "03.09.2025 00:00" at bounding box center [810, 495] width 462 height 32
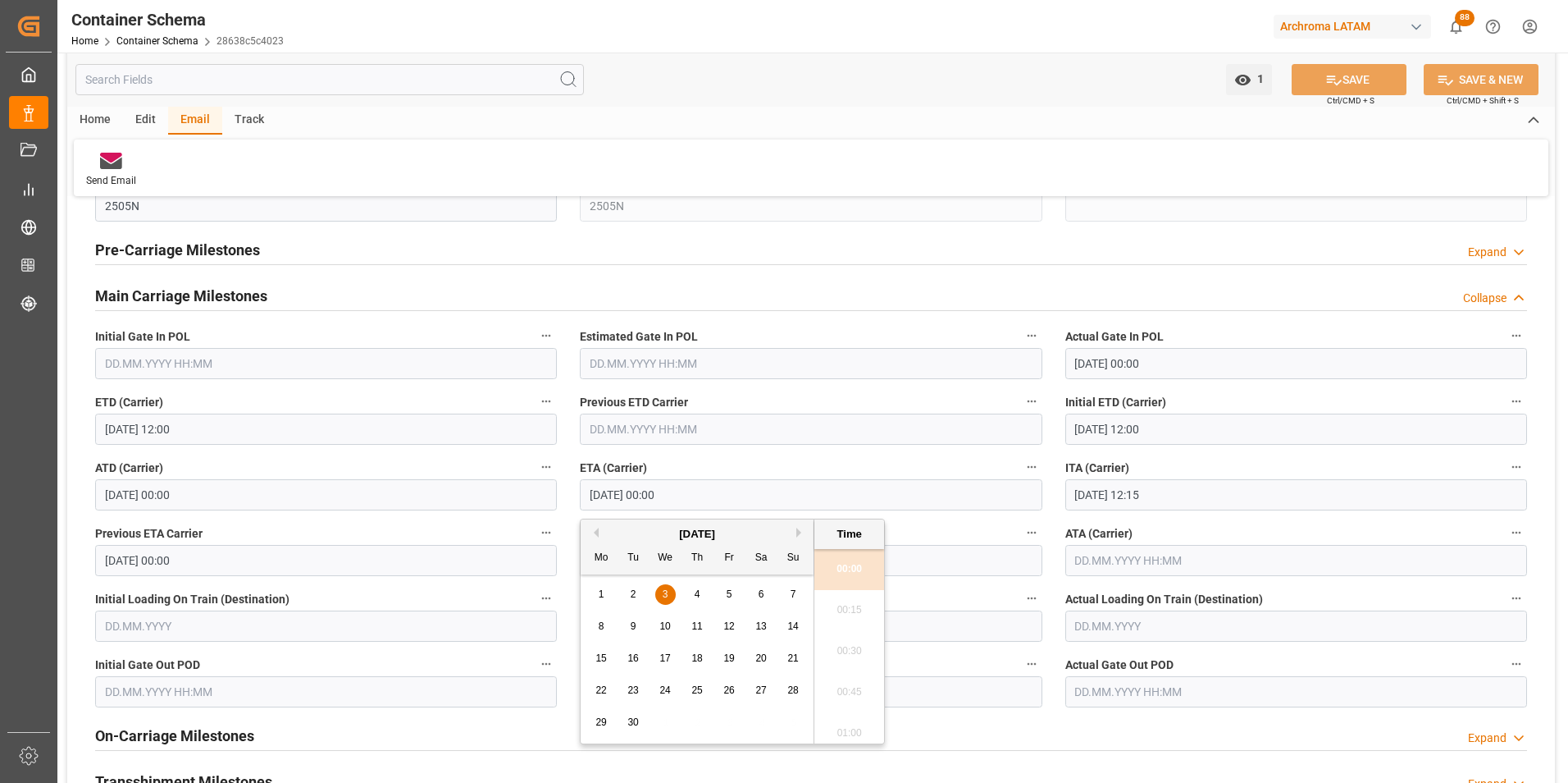
click at [633, 591] on span "2" at bounding box center [633, 594] width 6 height 12
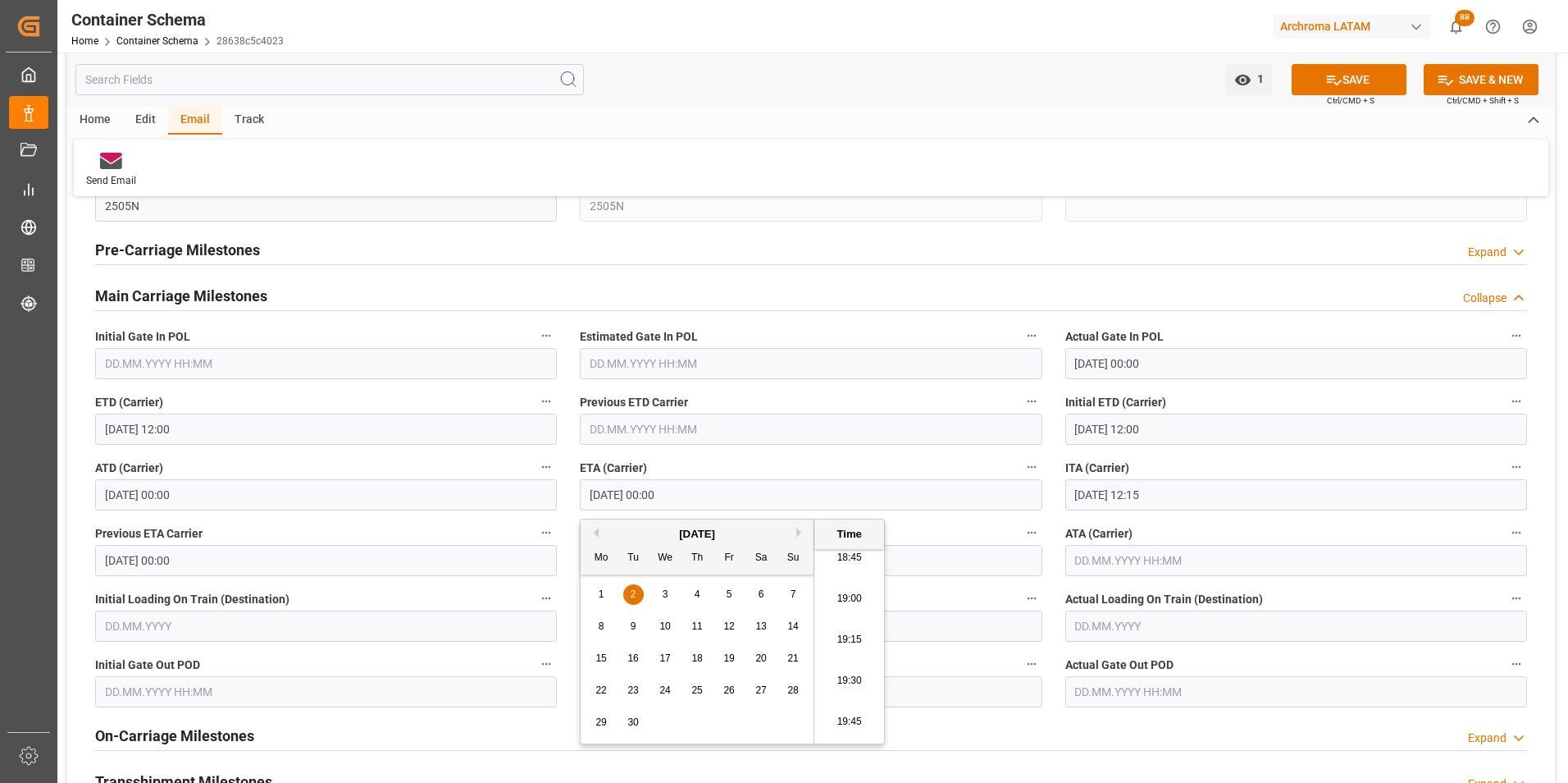
scroll to position [3118, 0]
click at [849, 572] on li "19:00" at bounding box center [849, 569] width 70 height 41
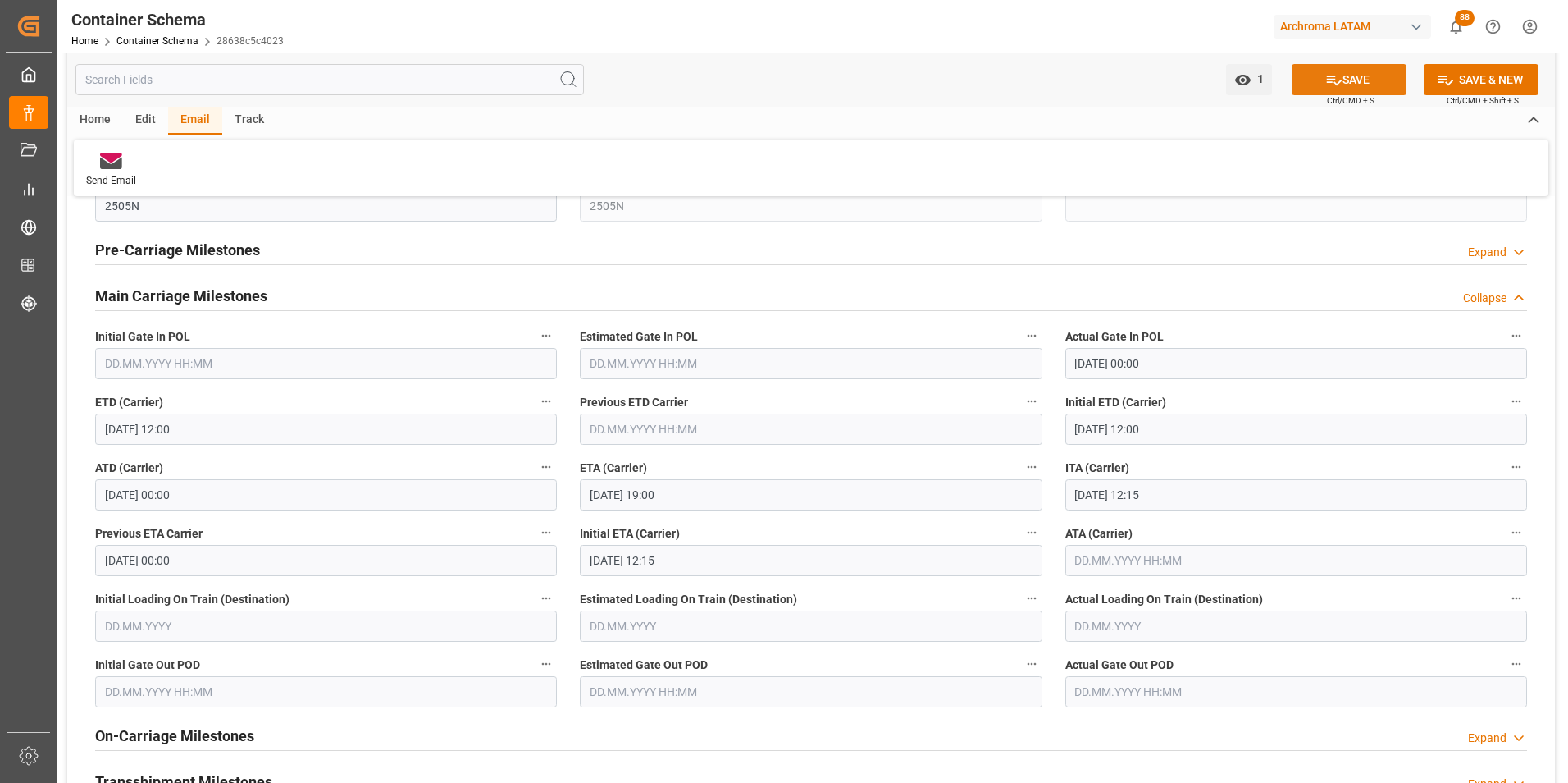
click at [1338, 81] on icon at bounding box center [1333, 81] width 14 height 10
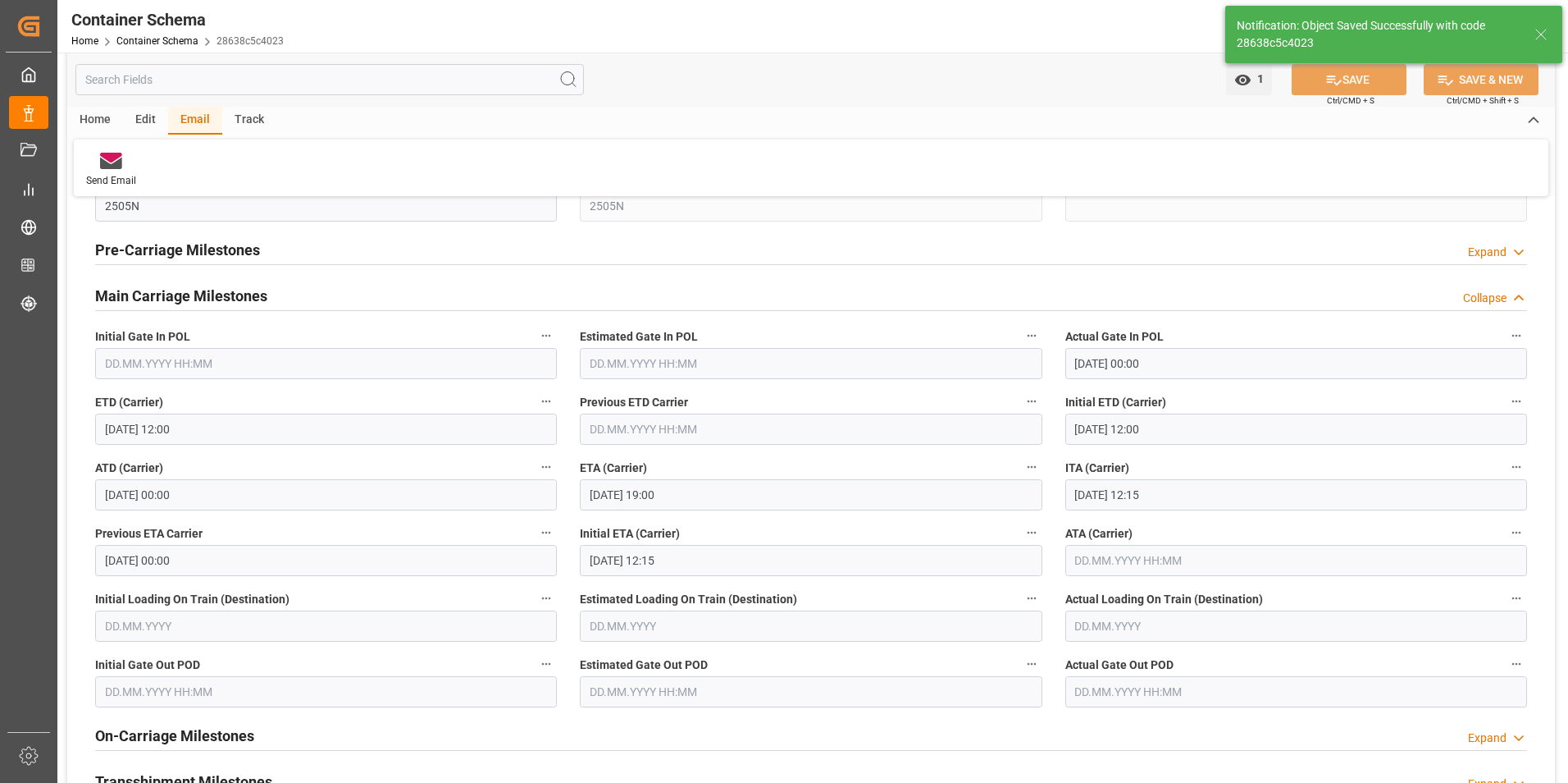
type input "02.09.2025 00:00"
type input "03.09.2025 00:00"
click at [122, 172] on div "Send Email" at bounding box center [111, 170] width 75 height 36
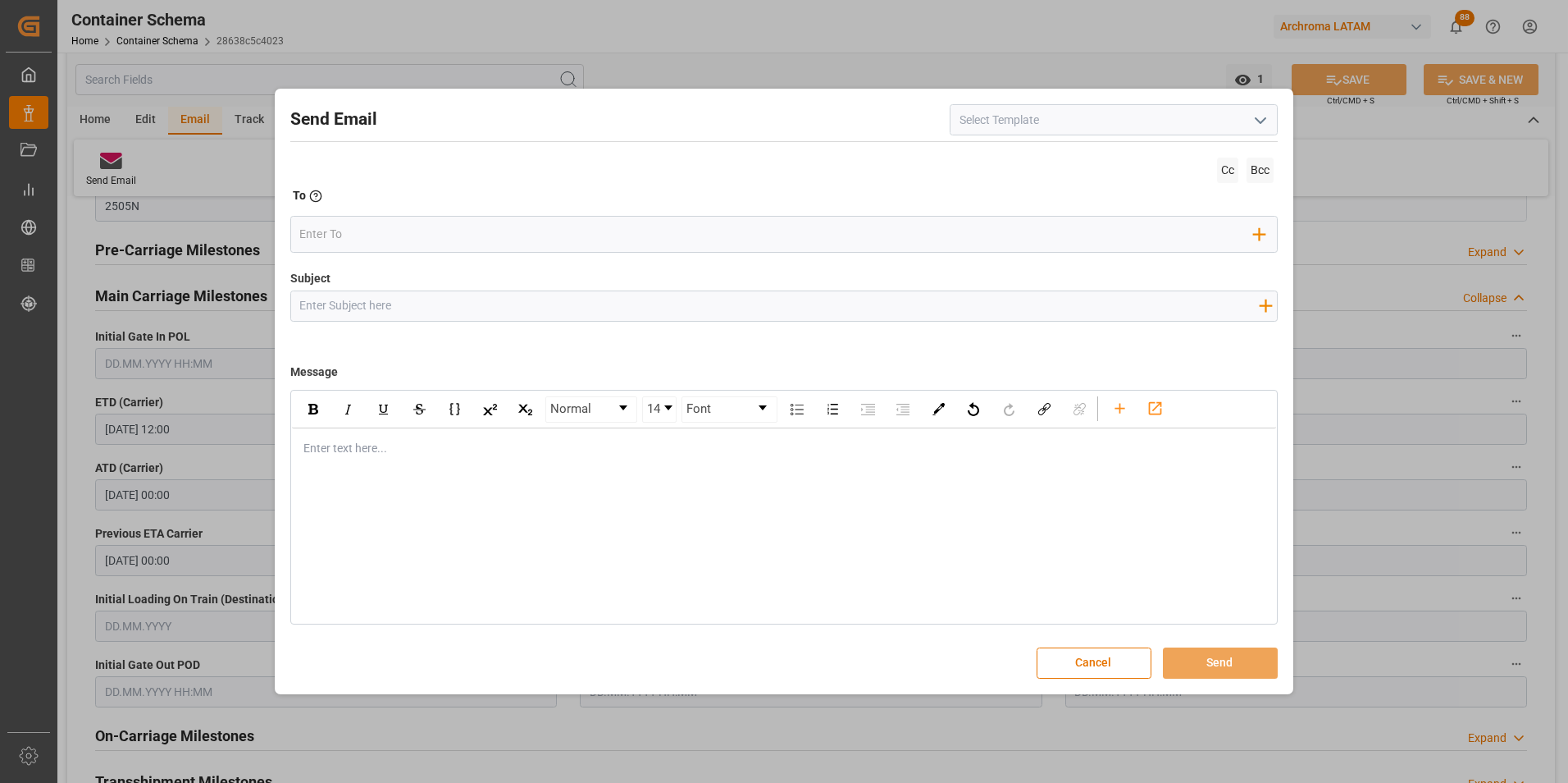
click at [1265, 128] on icon "open menu" at bounding box center [1261, 121] width 20 height 20
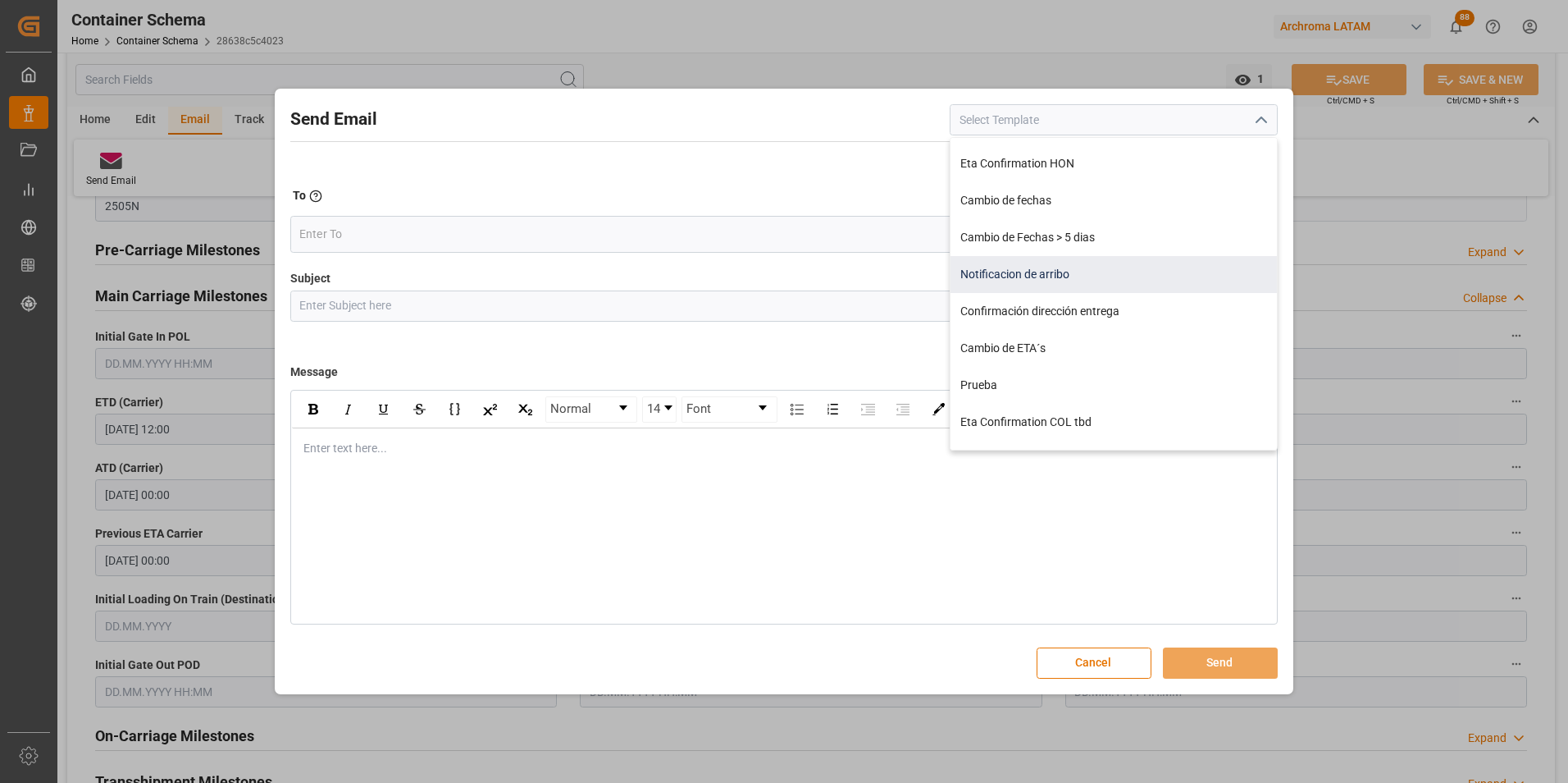
scroll to position [316, 0]
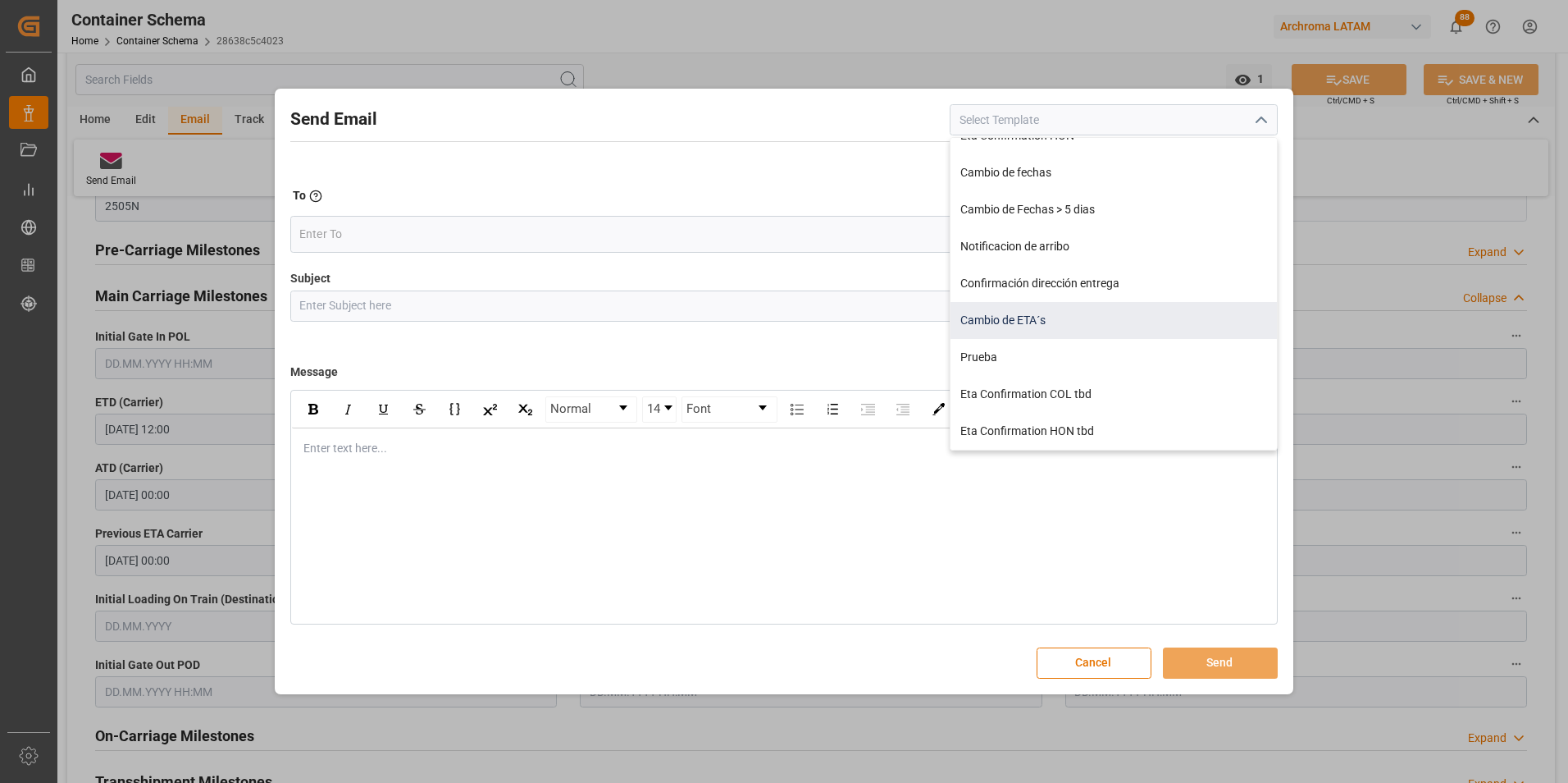
click at [1040, 322] on div "Cambio de ETA´s" at bounding box center [1113, 320] width 327 height 37
type input "Cambio de ETA´s"
type input "{{customsEntry}}|| Cambio de ETA {{estimatedArrivalPod}} || Reason Delay {{etaC…"
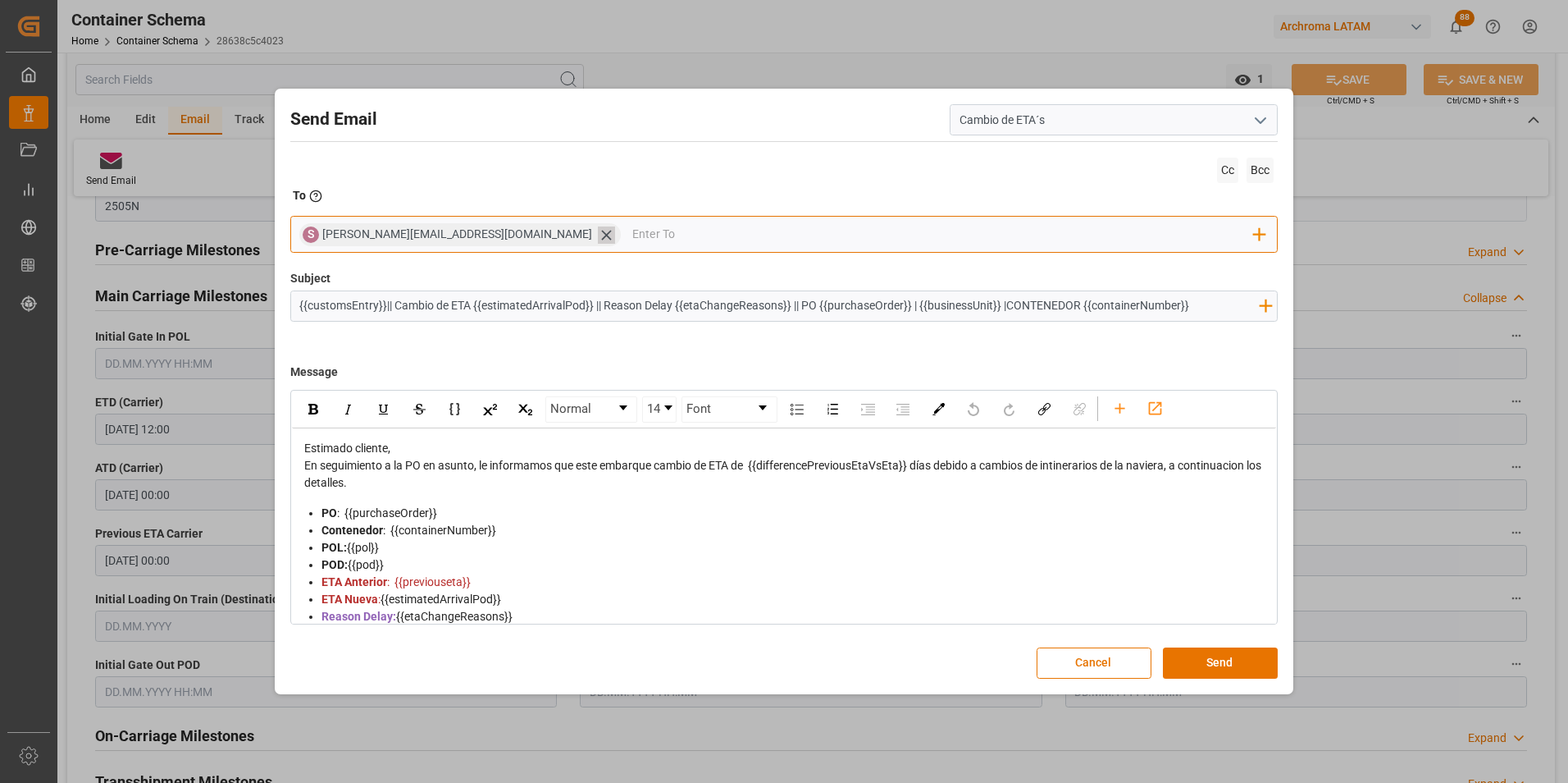
click at [598, 231] on icon at bounding box center [606, 235] width 17 height 17
click at [488, 231] on input "email" at bounding box center [776, 235] width 954 height 25
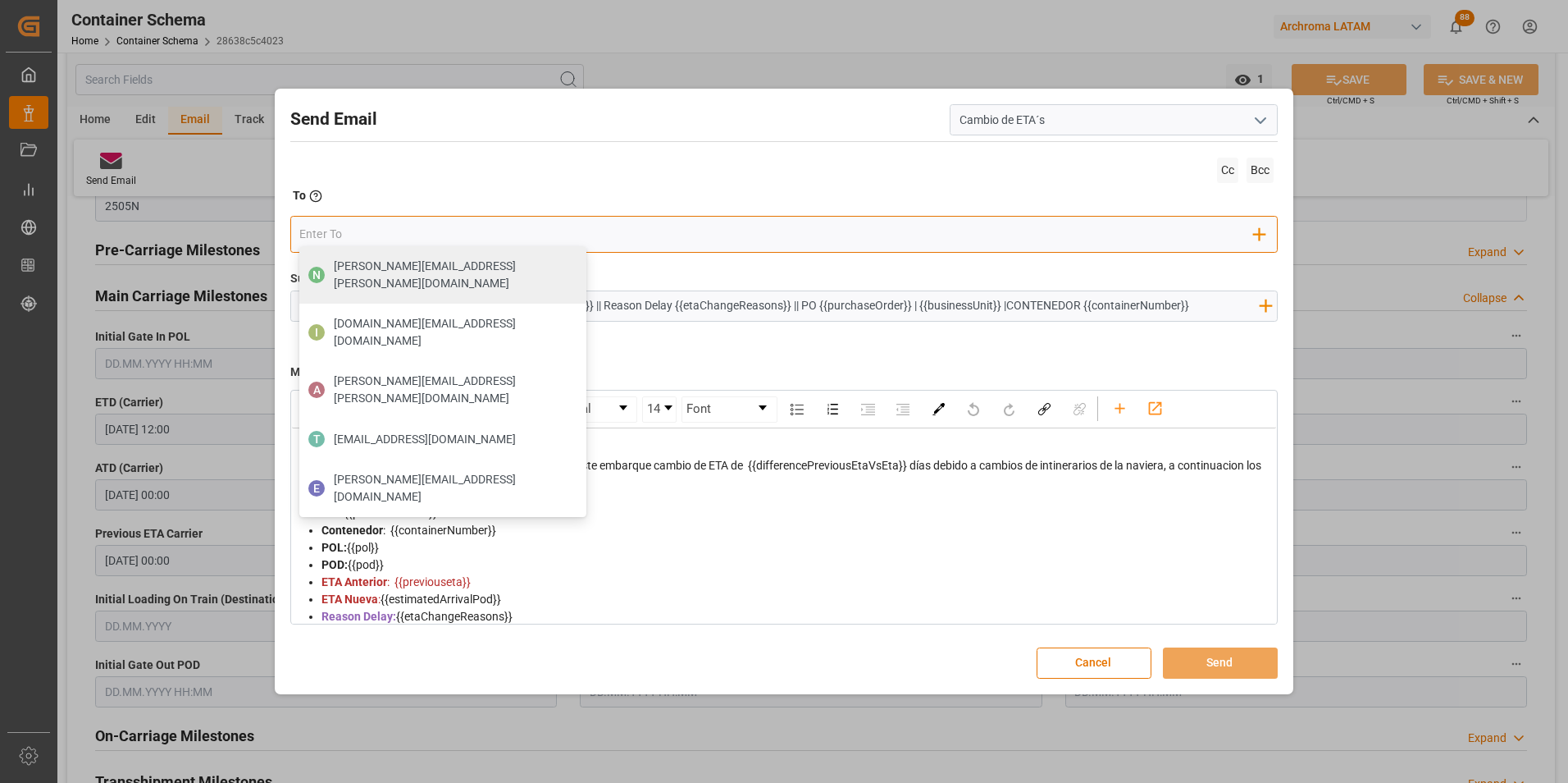
type input "s"
type input "maria"
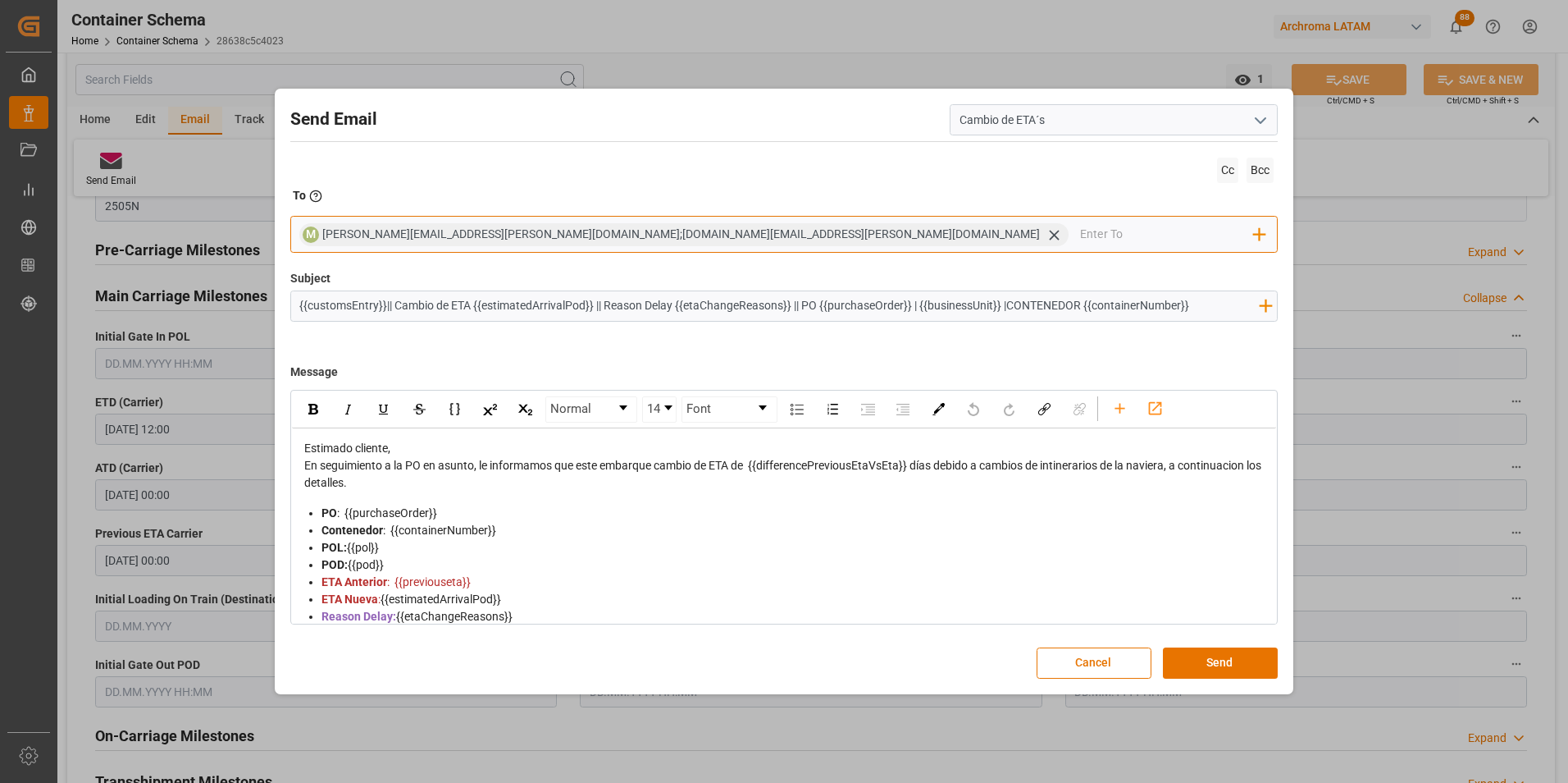
click at [1079, 237] on input "email" at bounding box center [1166, 235] width 173 height 25
type input "valer"
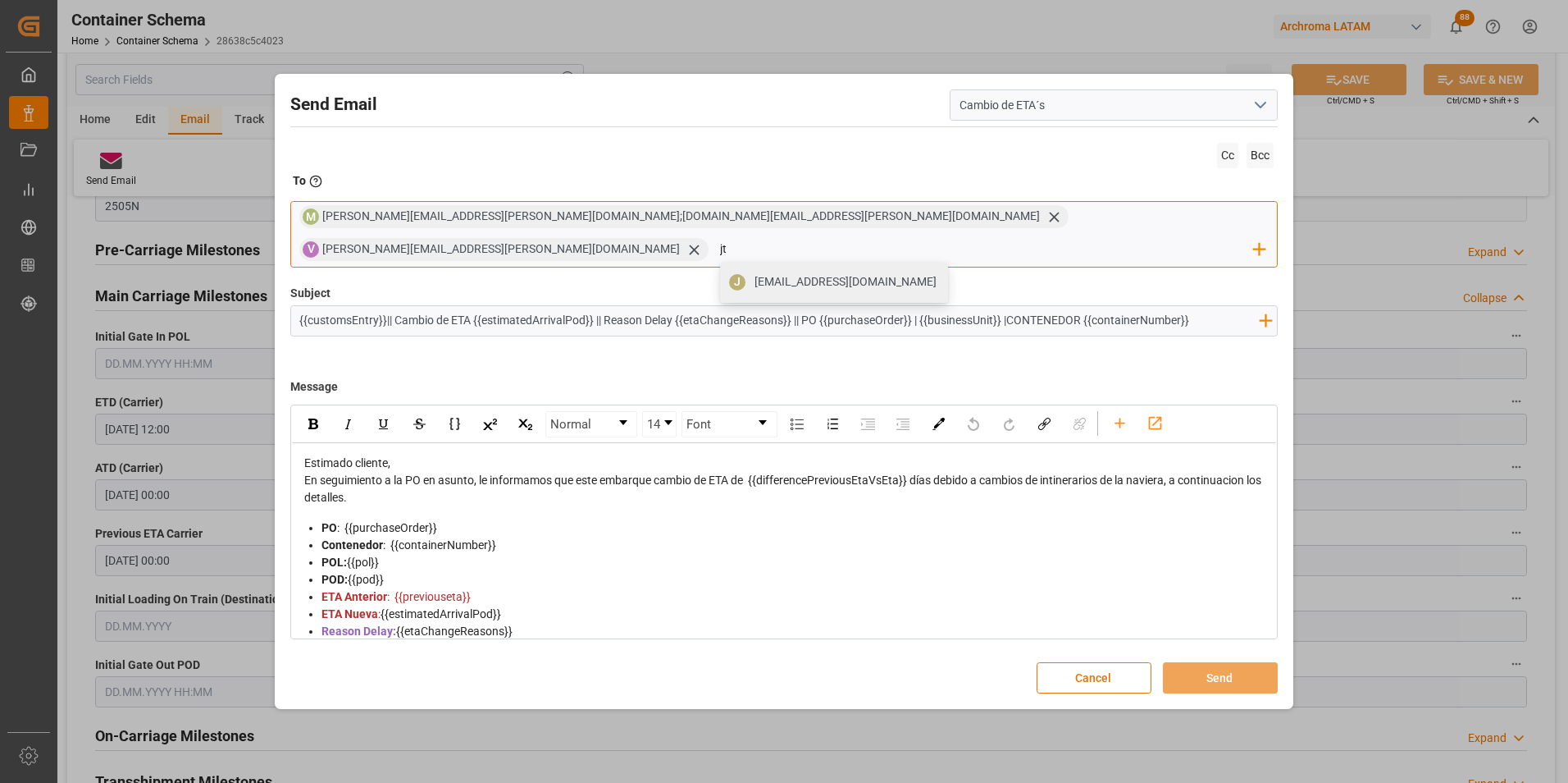
type input "jtoribio@pasoc.pe"
click at [940, 267] on div "jtoribio@pasoc.pe" at bounding box center [846, 282] width 193 height 29
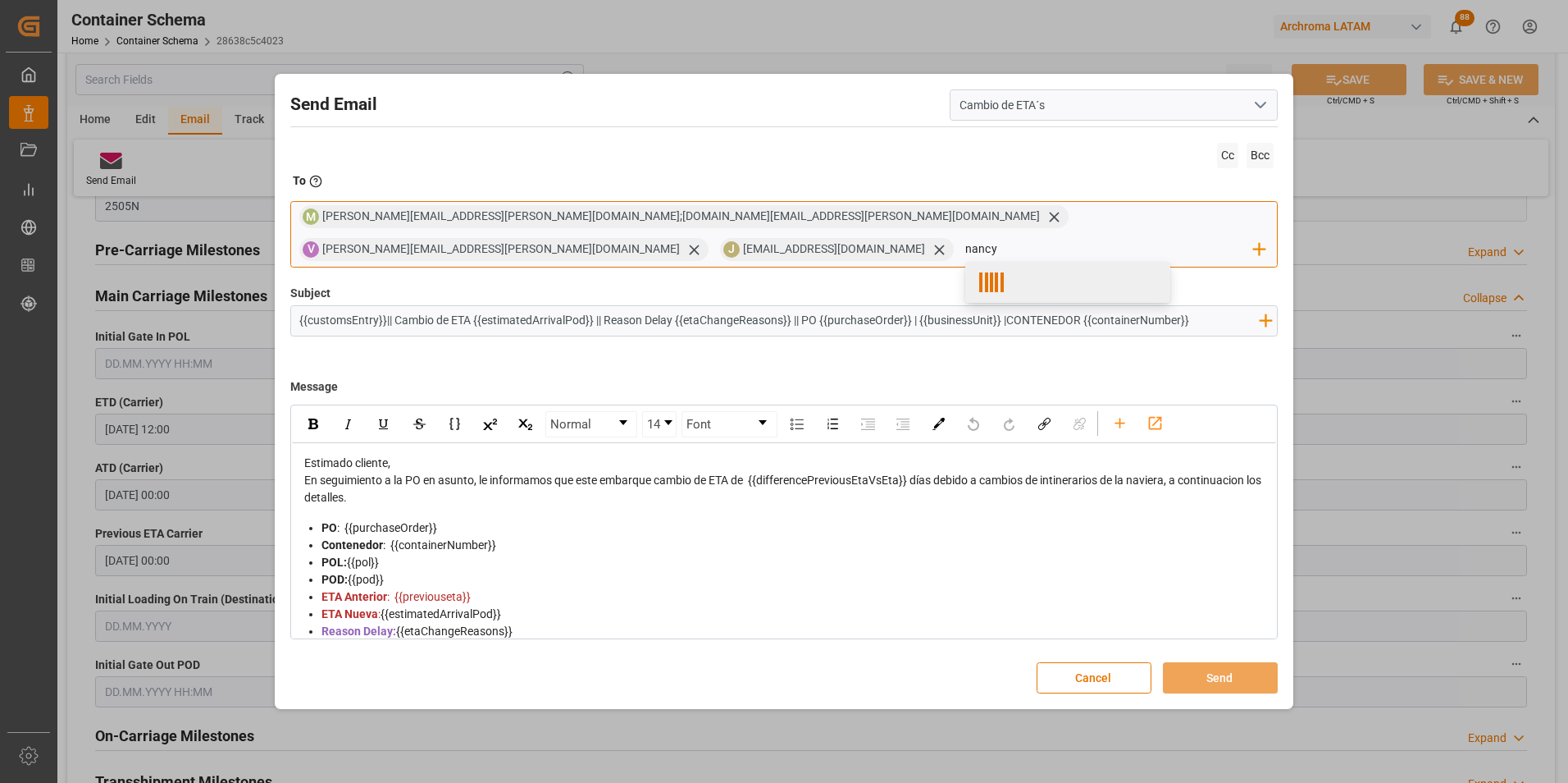
type input "nancy.castellanos@archroma.com"
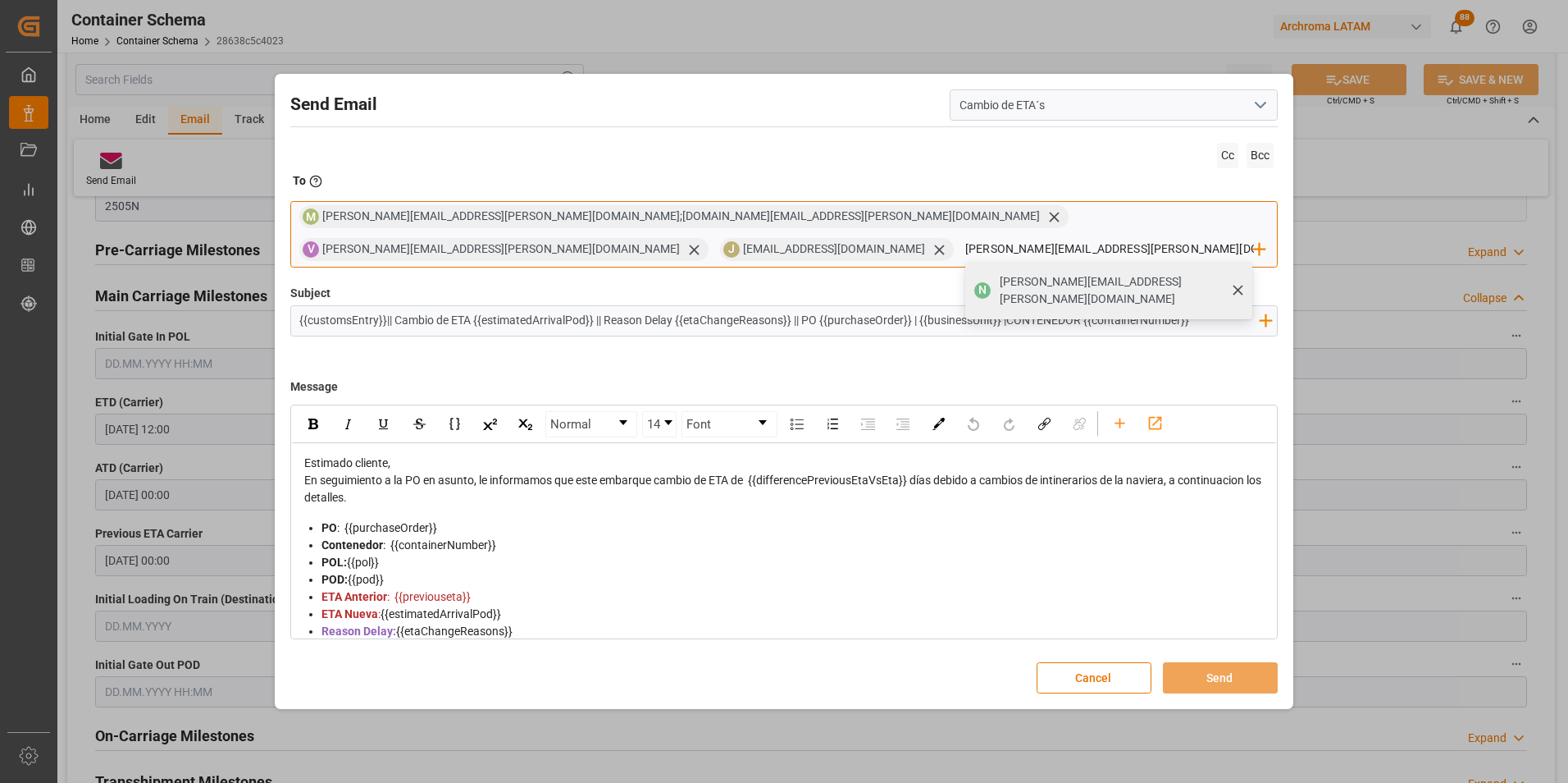
click at [1110, 273] on span "nancy.castellanos@archroma.com" at bounding box center [1121, 290] width 241 height 35
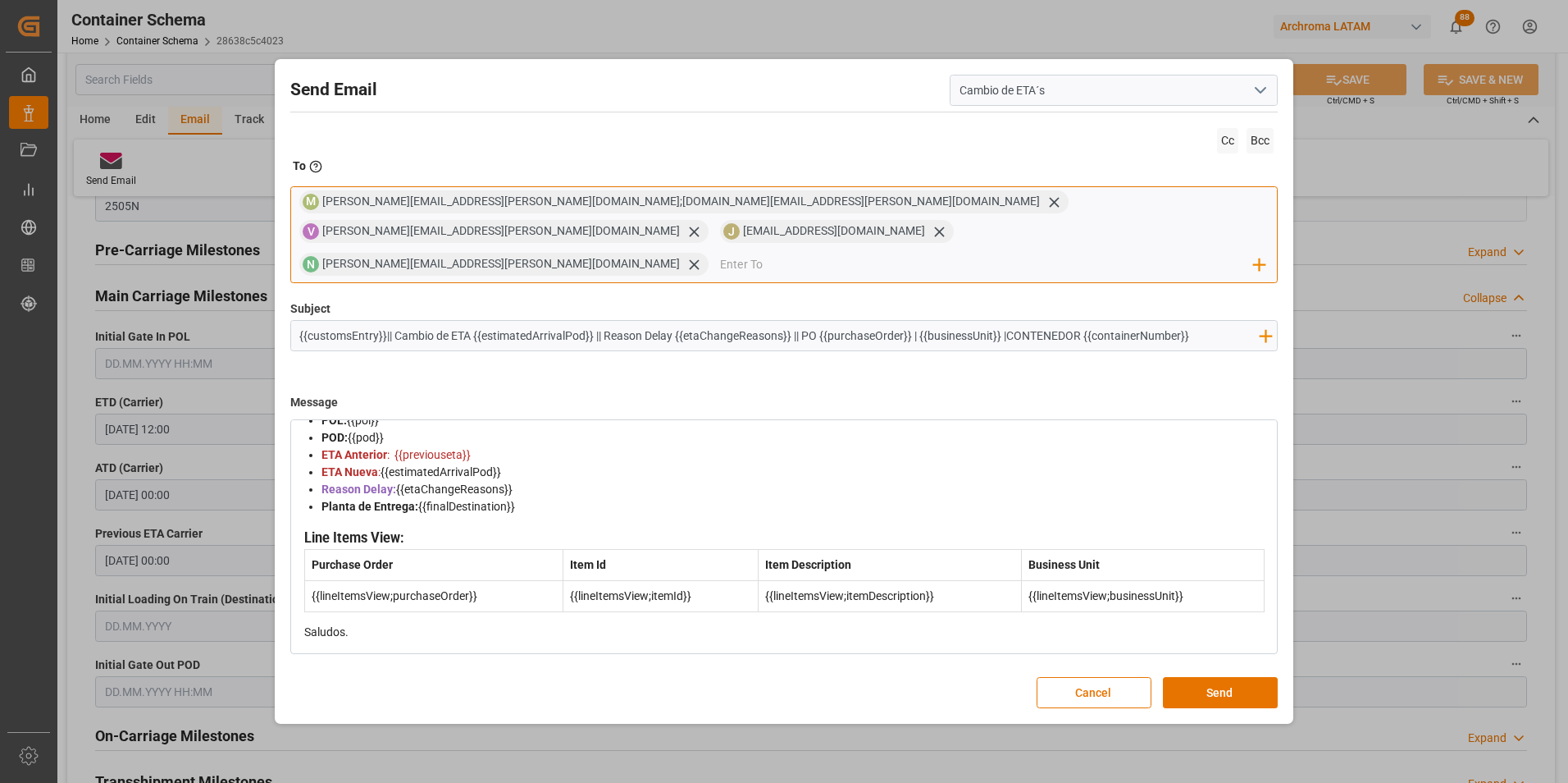
scroll to position [0, 0]
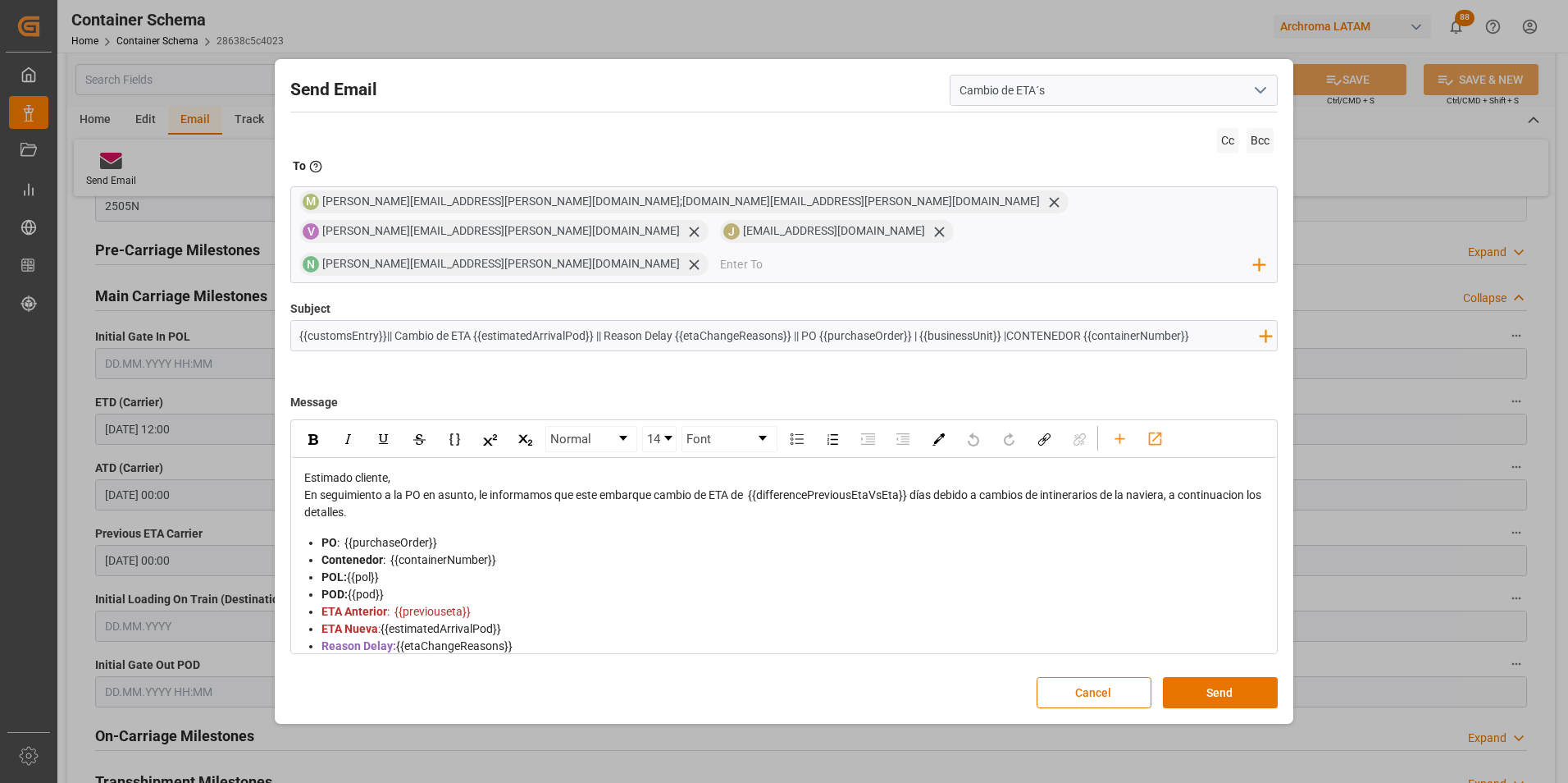
click at [445, 470] on div "Estimado cliente," at bounding box center [784, 478] width 961 height 17
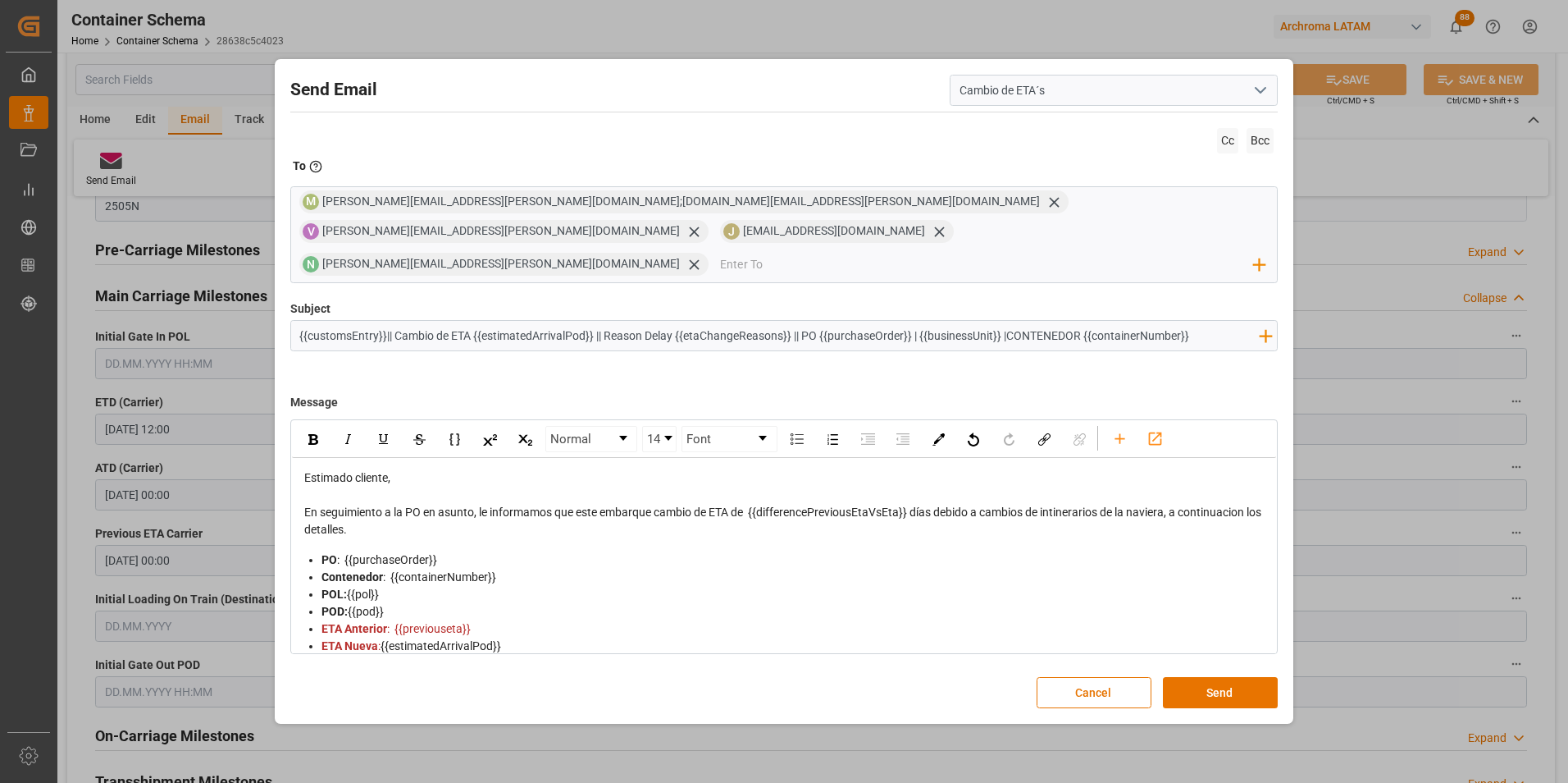
click at [379, 516] on div "En seguimiento a la PO en asunto, le informamos que este embarque cambio de ETA…" at bounding box center [784, 521] width 961 height 35
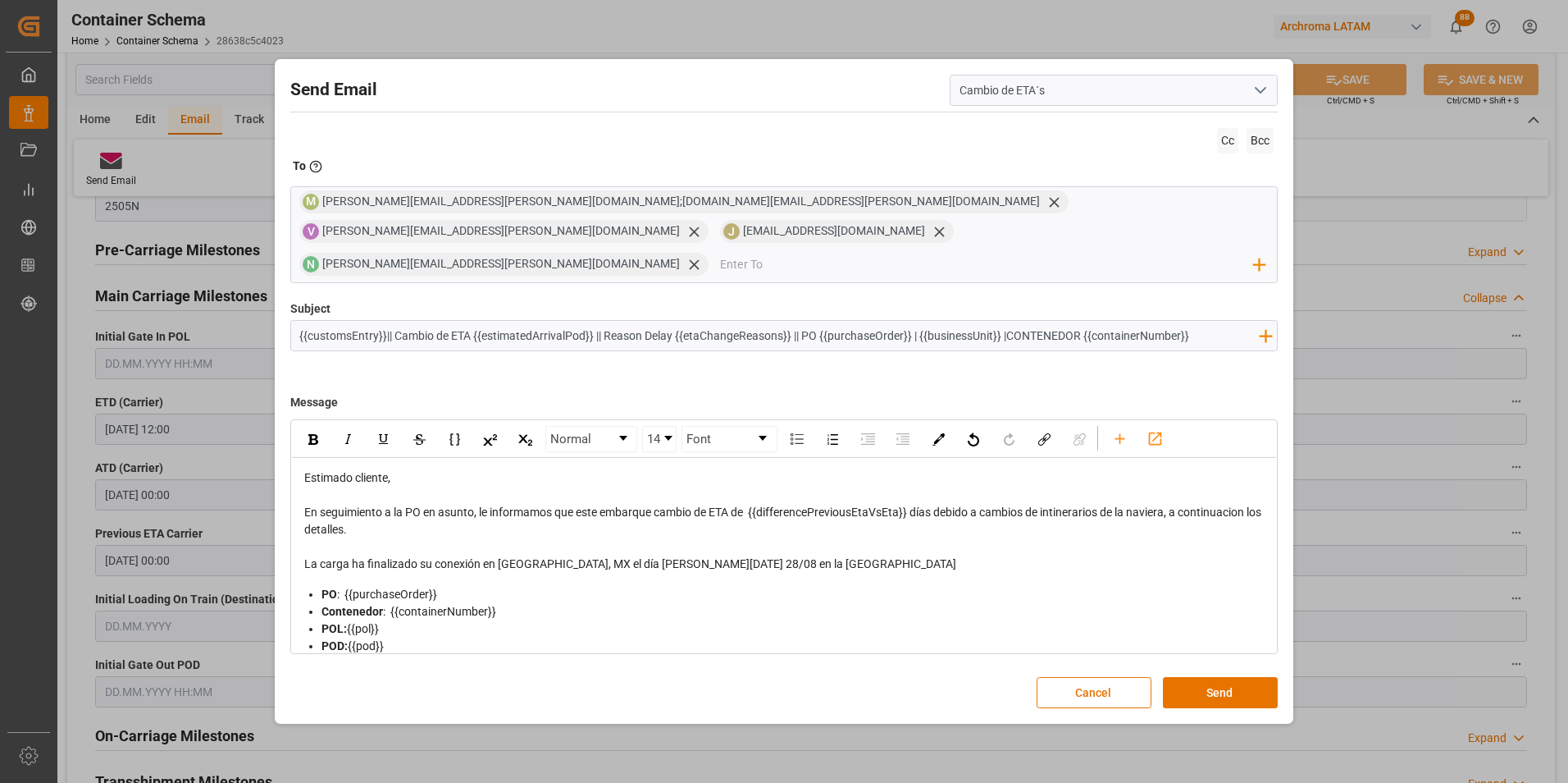
click at [767, 556] on div "La carga ha finalizado su conexión en Manzanillo, MX el día de hoy 28/08 en la …" at bounding box center [784, 564] width 961 height 17
click at [1257, 100] on icon "open menu" at bounding box center [1261, 90] width 20 height 20
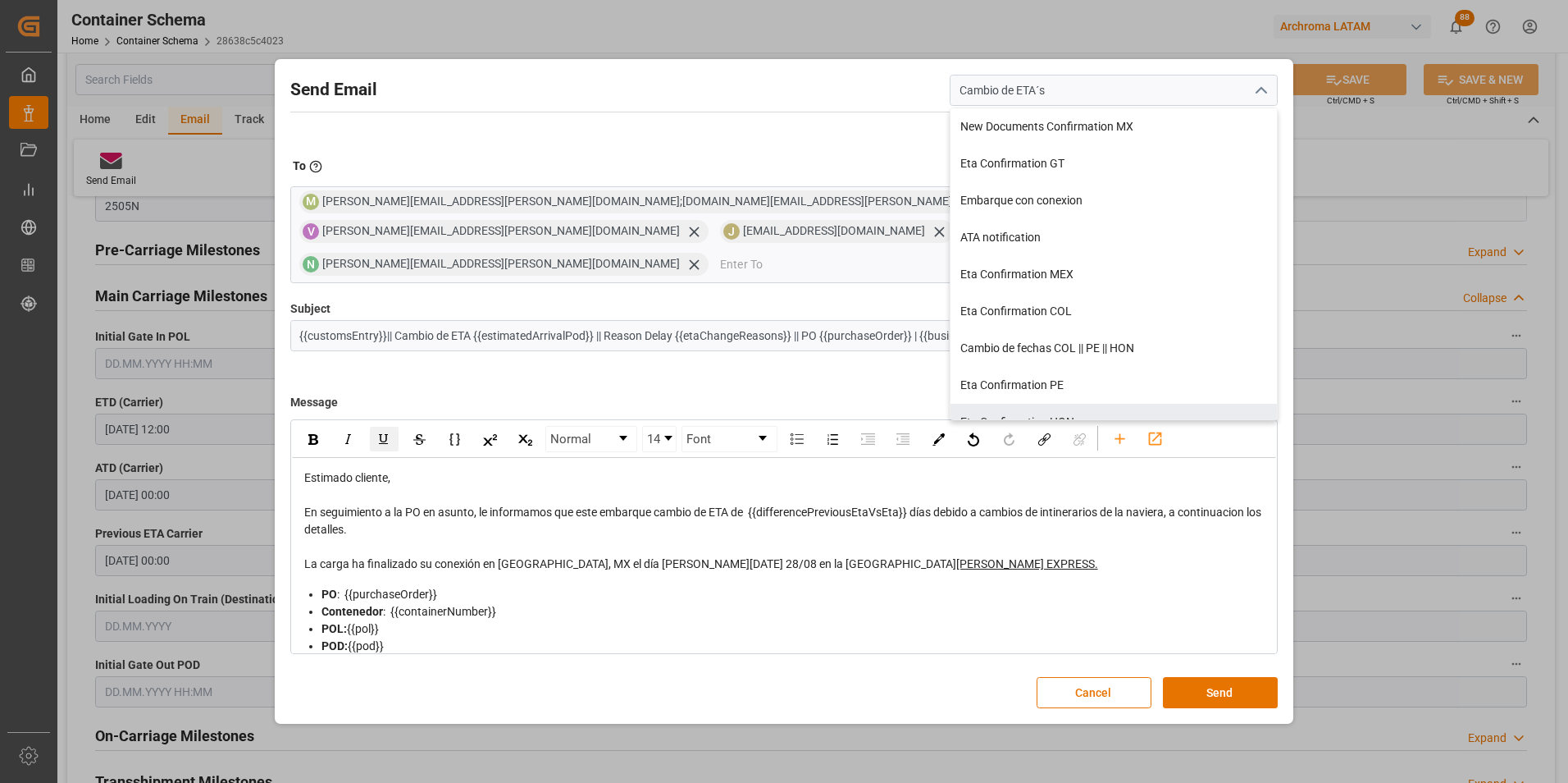
click at [925, 539] on div "rdw-editor" at bounding box center [784, 547] width 961 height 17
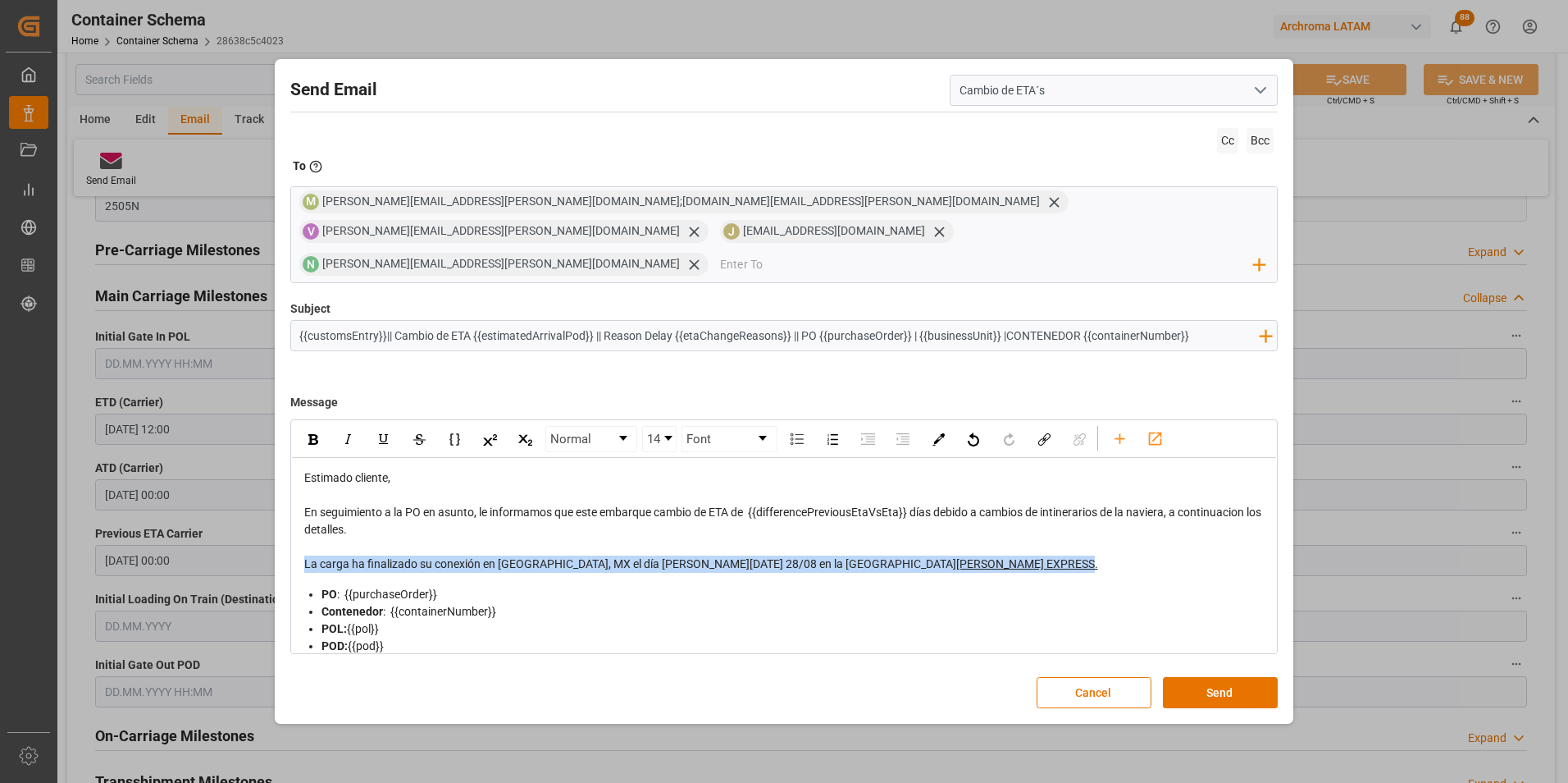
drag, startPoint x: 880, startPoint y: 551, endPoint x: 303, endPoint y: 541, distance: 577.1
click at [304, 541] on div "Estimado cliente, En seguimiento a la PO en asunto, le informamos que este emba…" at bounding box center [784, 659] width 962 height 380
copy div "La carga ha finalizado su conexión en Manzanillo, MX el día de hoy 28/08 en la …"
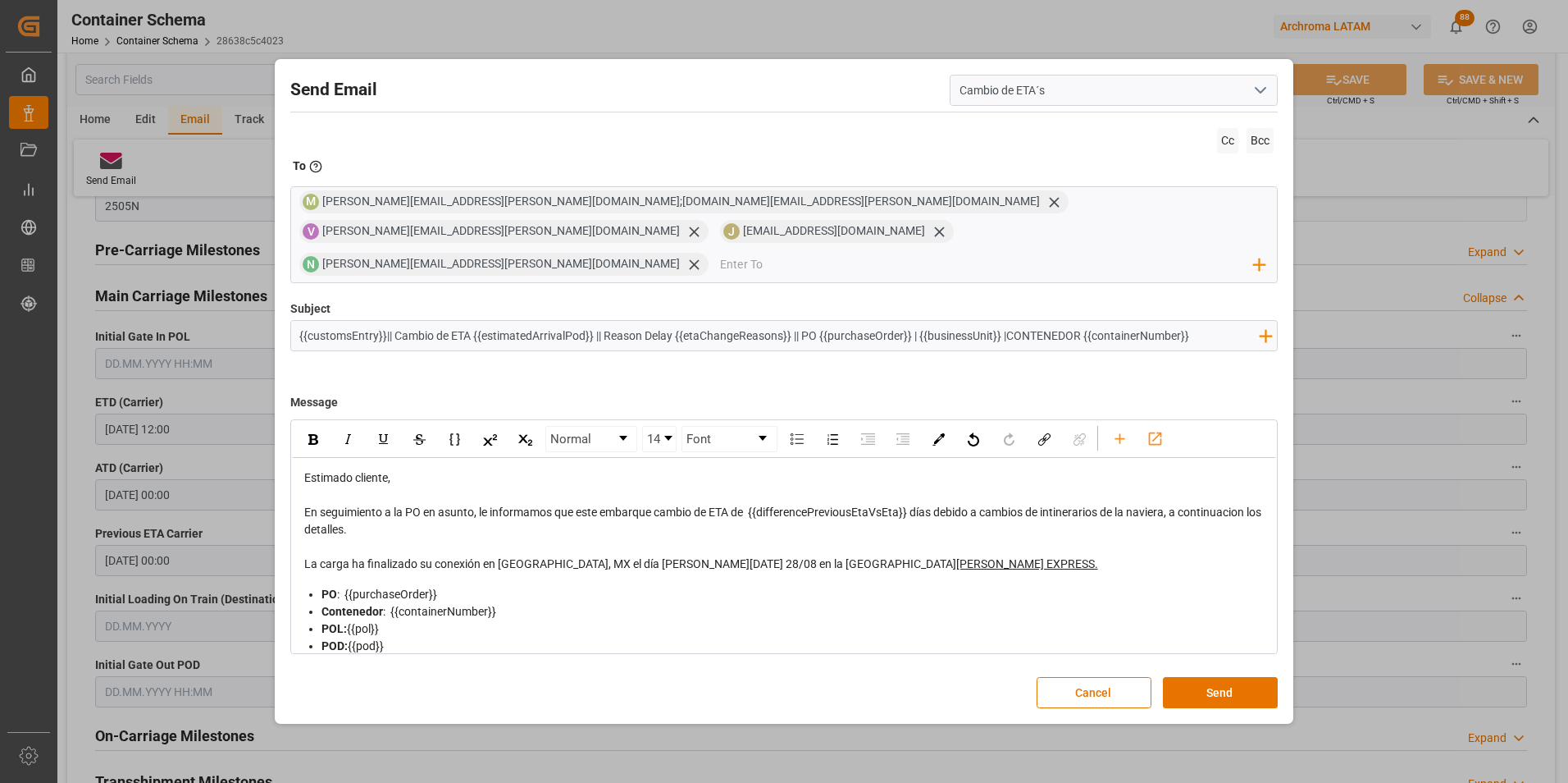
click at [1255, 100] on icon "open menu" at bounding box center [1261, 90] width 20 height 20
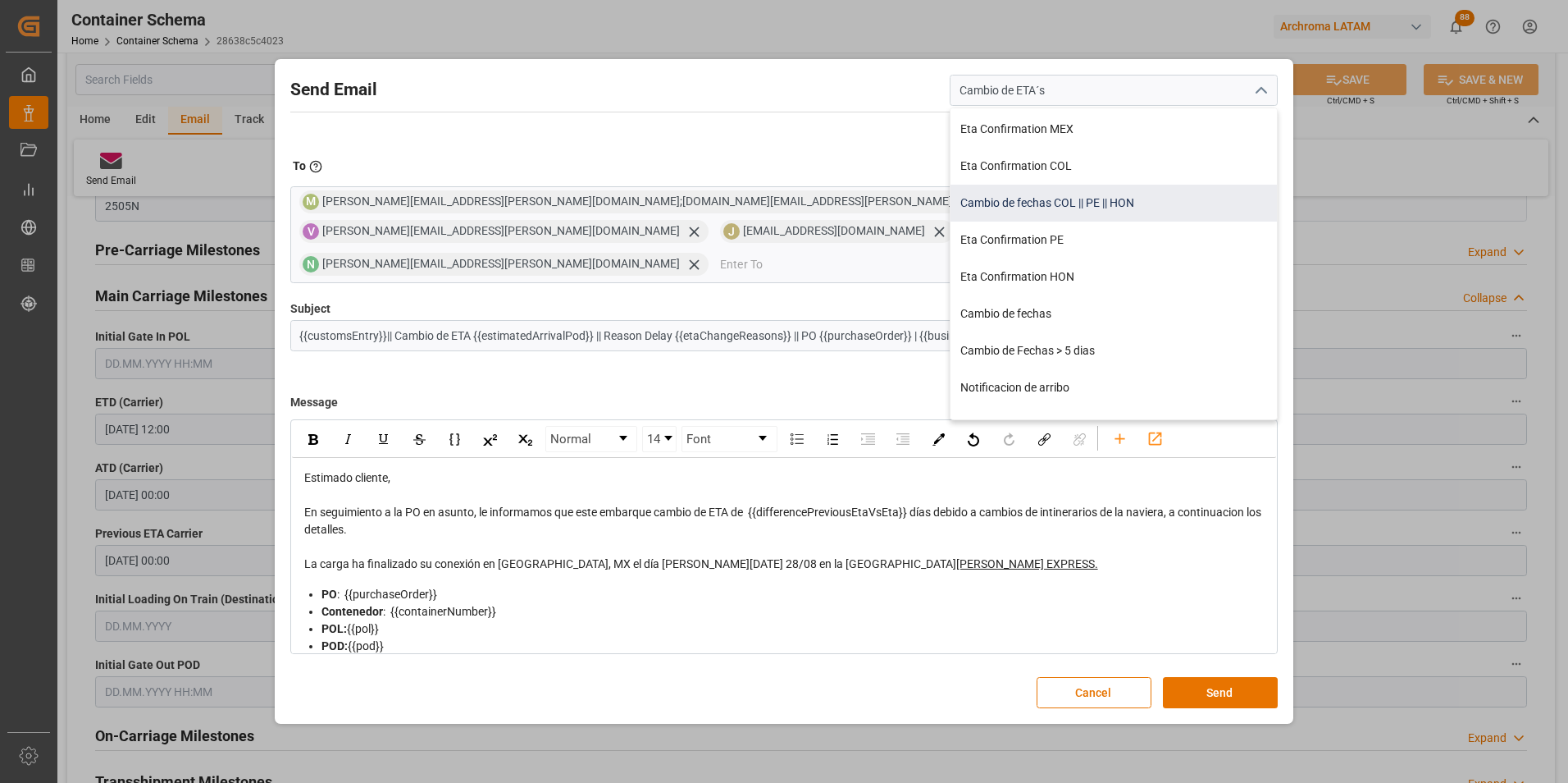
scroll to position [164, 0]
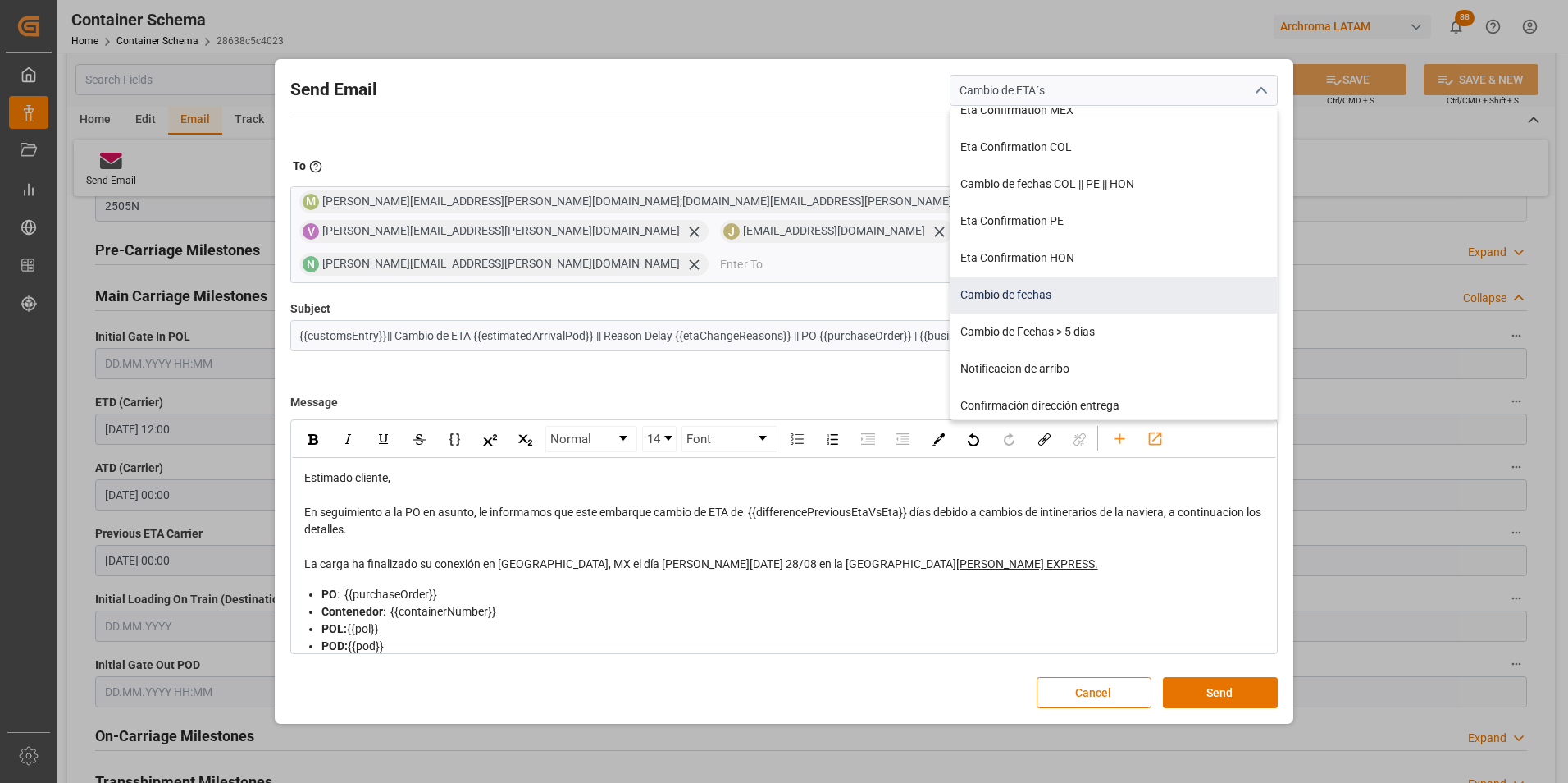
click at [1081, 312] on div "Cambio de fechas" at bounding box center [1113, 294] width 327 height 37
type input "Cambio de fechas"
type input "{{customsEntry}}|| Cambio de ETA {{estimatedArrivalPod}} | PO {{purchaseOrder}}…"
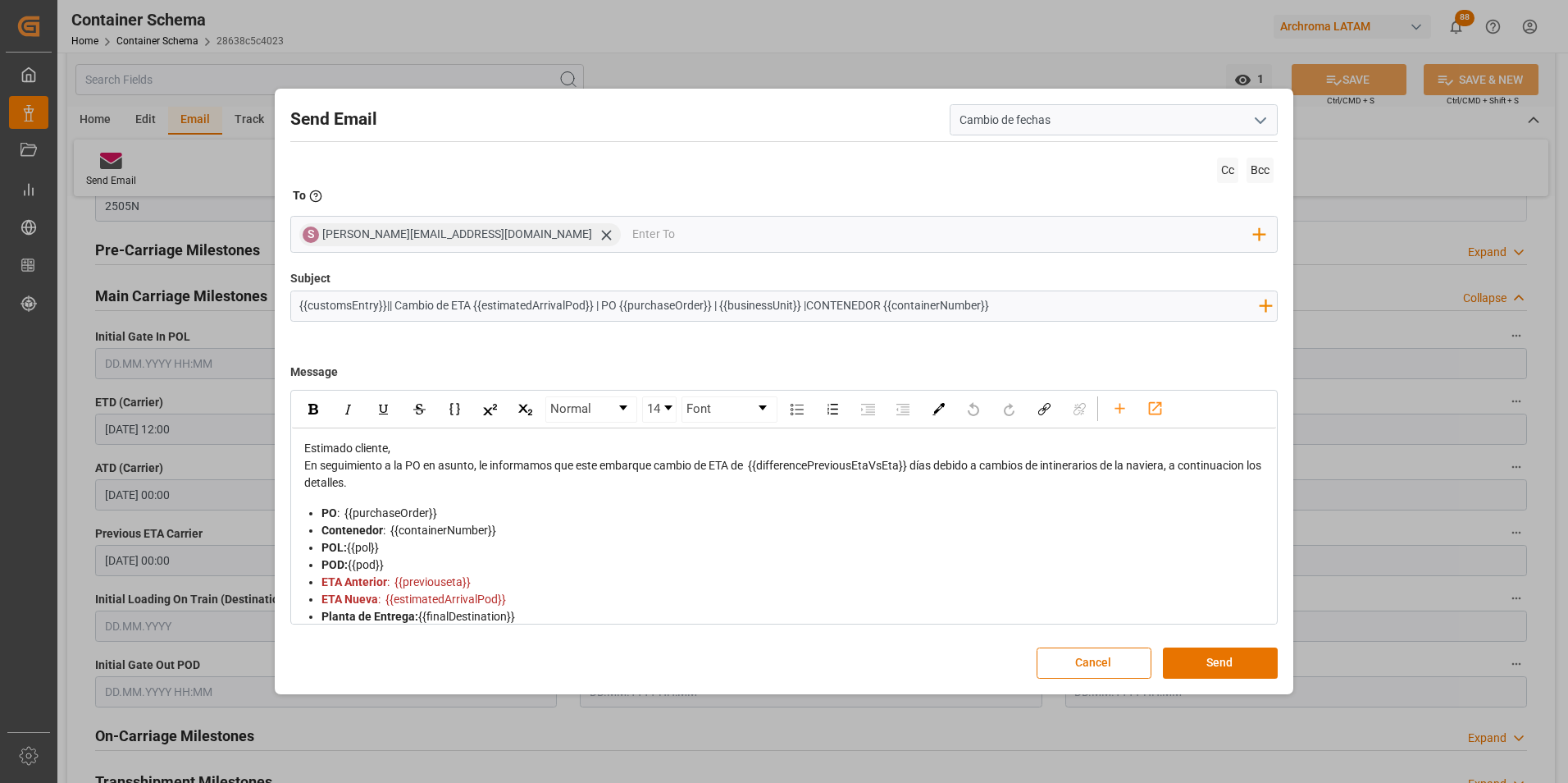
click at [579, 447] on div "Estimado cliente," at bounding box center [784, 449] width 961 height 17
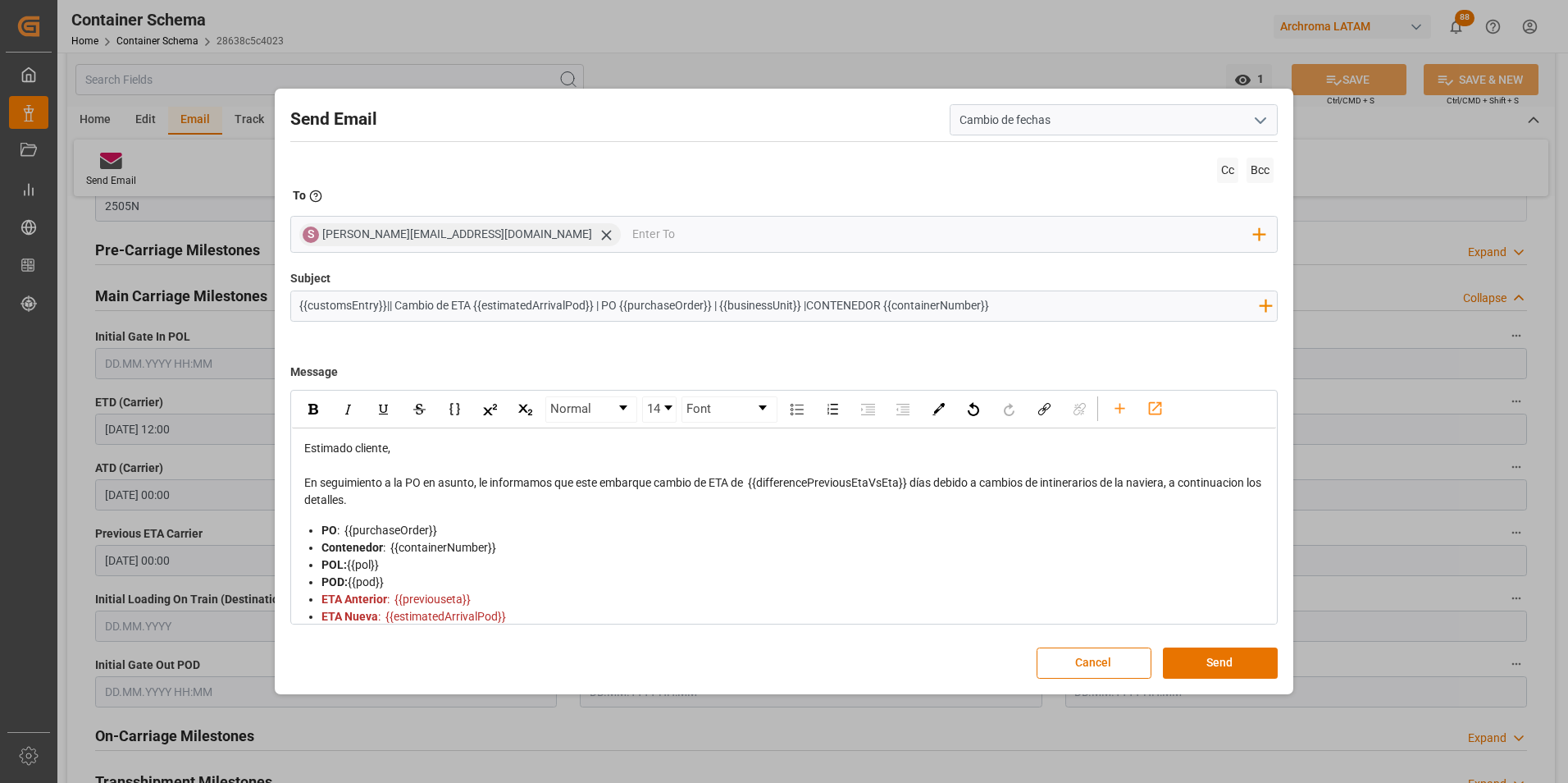
click at [585, 502] on div "En seguimiento a la PO en asunto, le informamos que este embarque cambio de ETA…" at bounding box center [784, 492] width 961 height 35
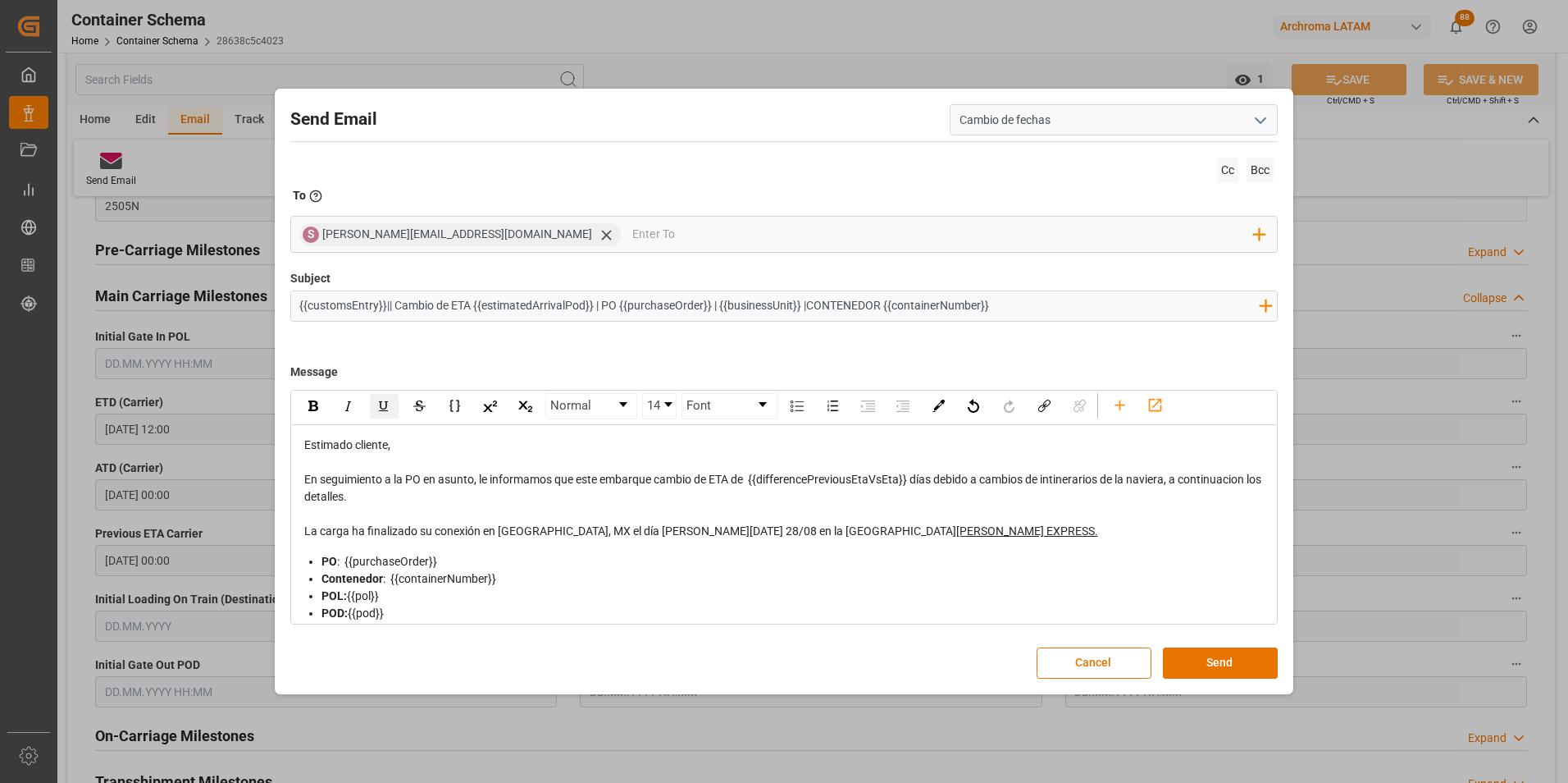
scroll to position [0, 0]
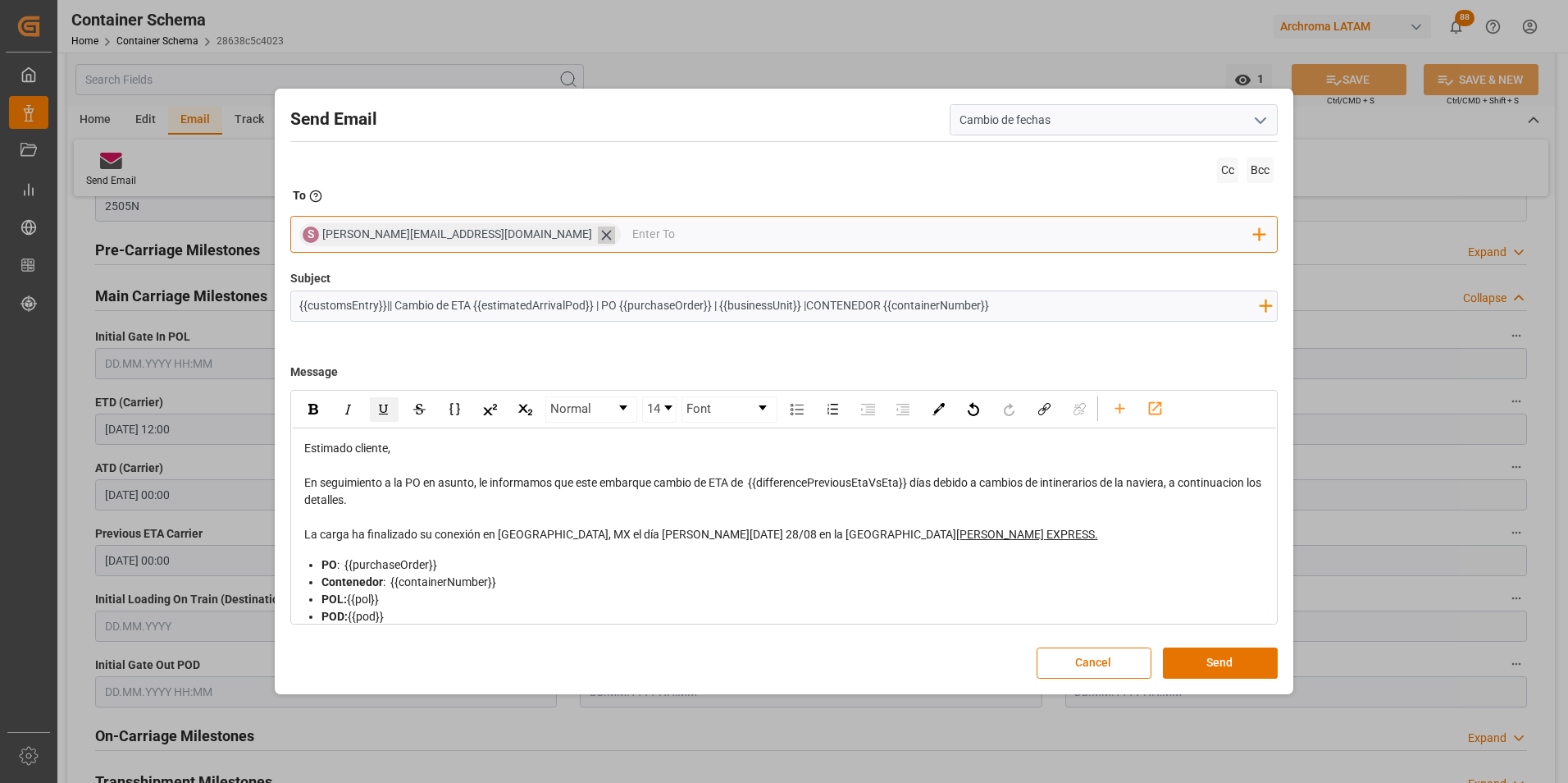
click at [602, 233] on icon at bounding box center [606, 235] width 10 height 10
click at [482, 234] on input "email" at bounding box center [776, 235] width 954 height 25
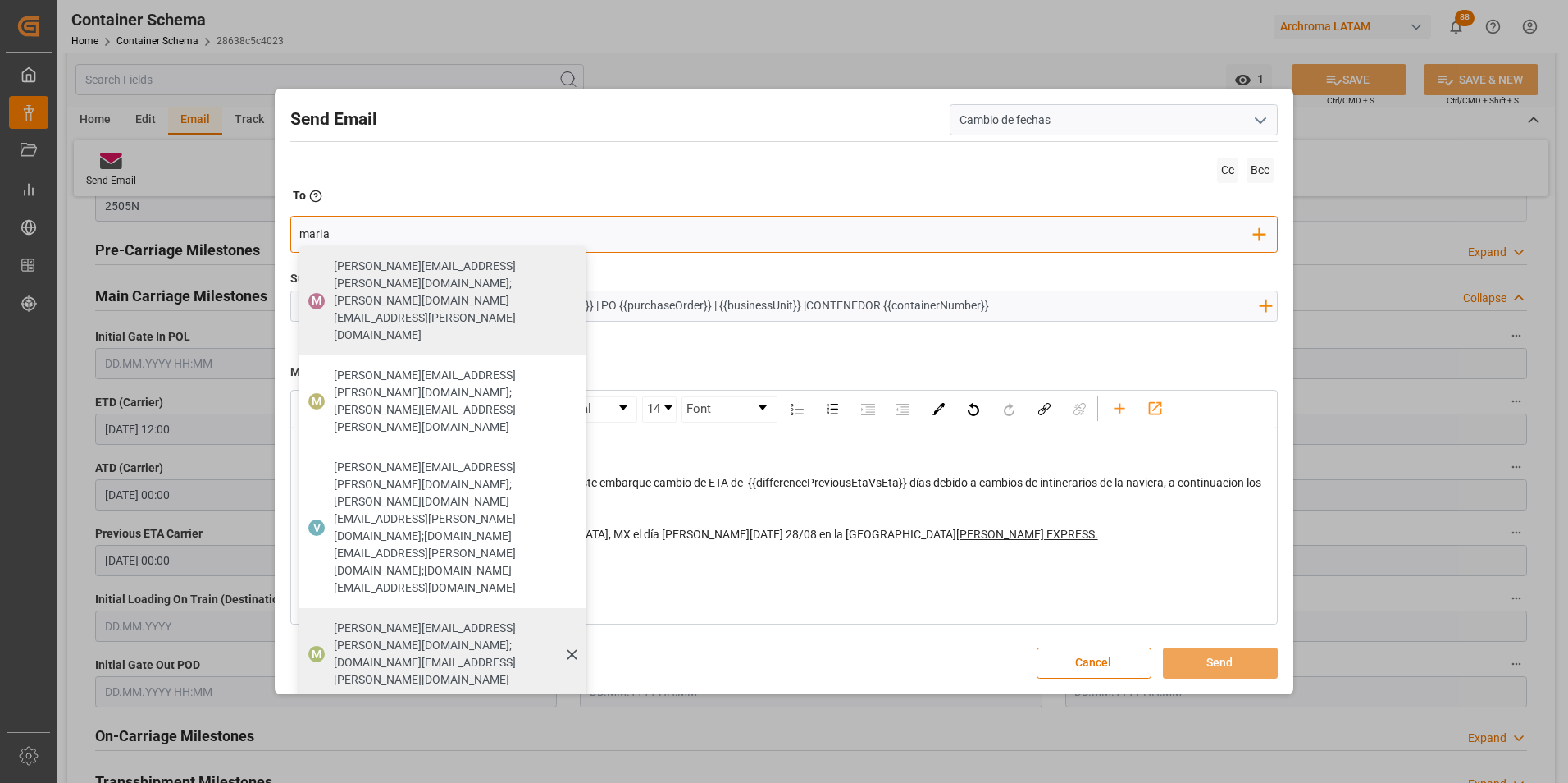
type input "maria"
click at [476, 619] on span "maria.piranquive@leschaco.com;angiee.lamilla@archroma.com" at bounding box center [454, 654] width 241 height 69
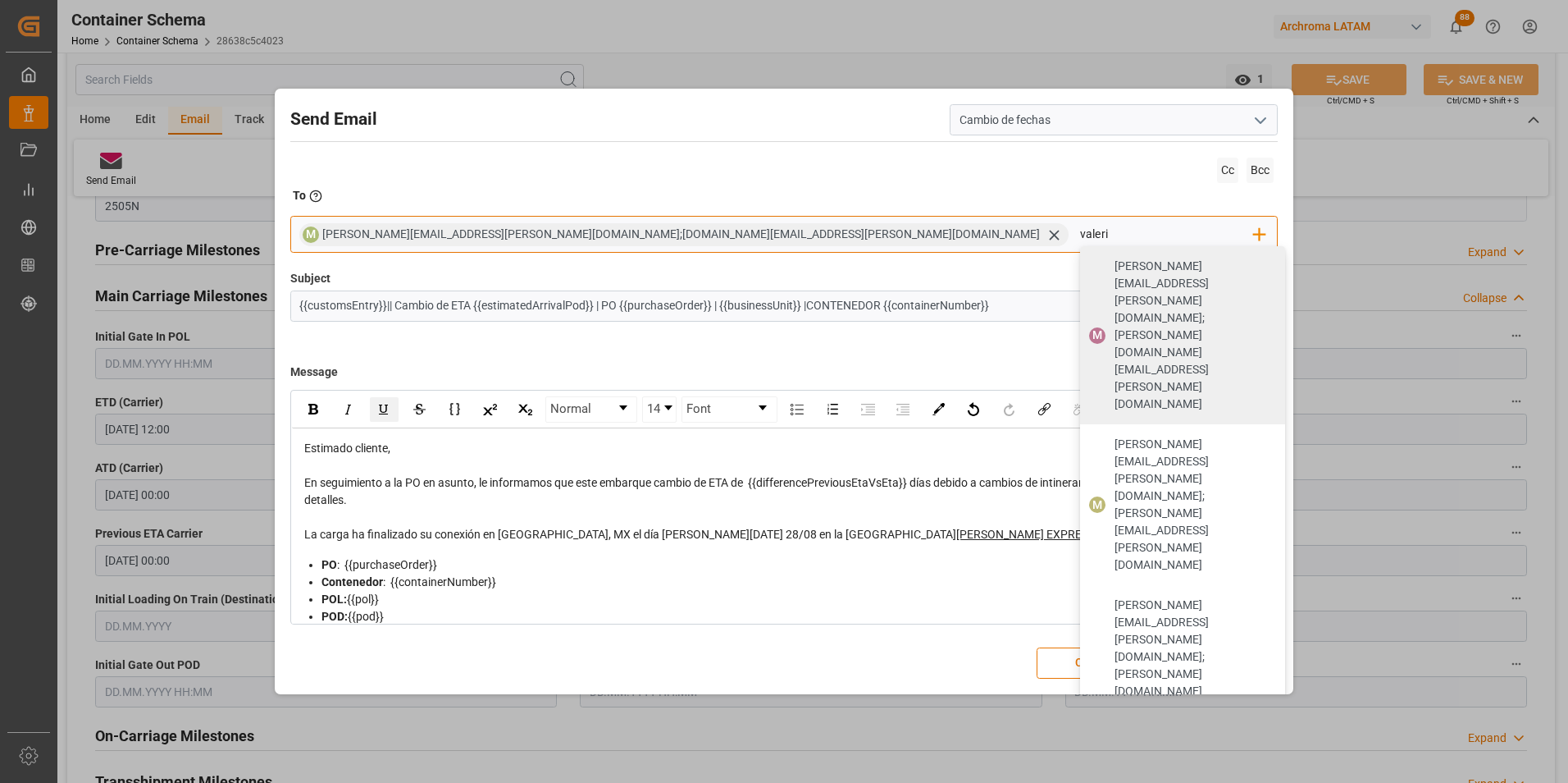
type input "valeria"
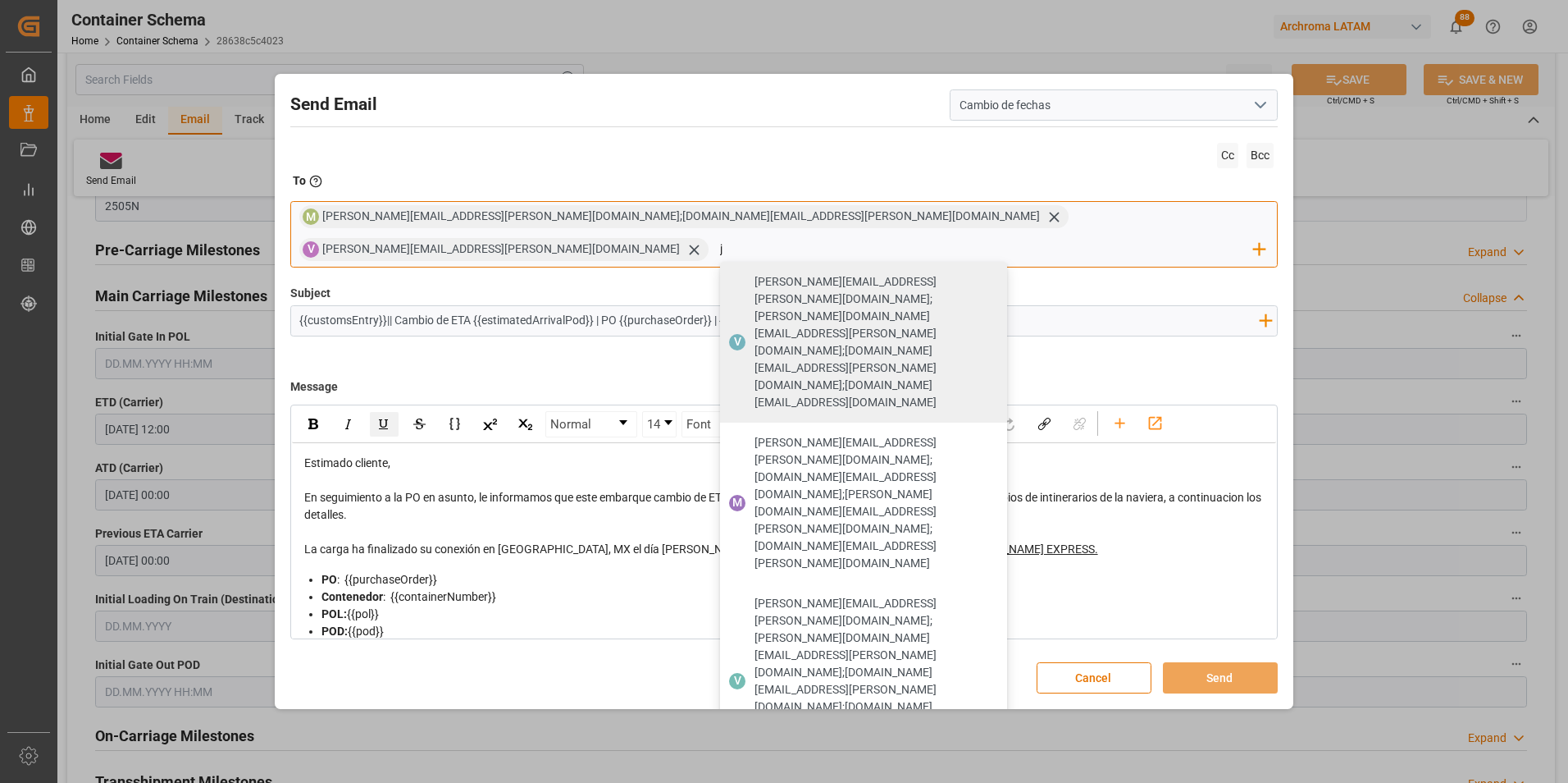
type input "jt"
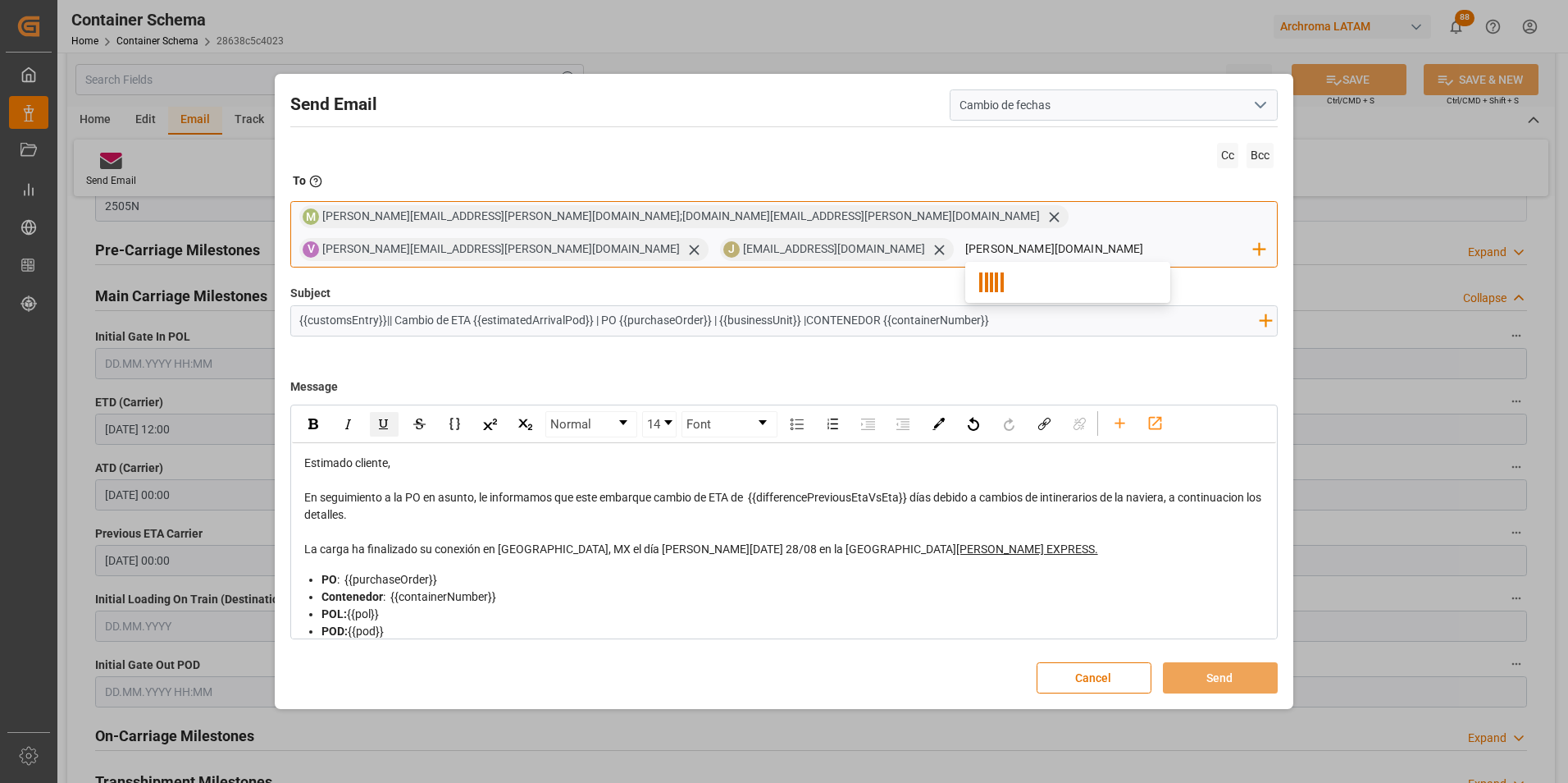
type input "nancy.cas"
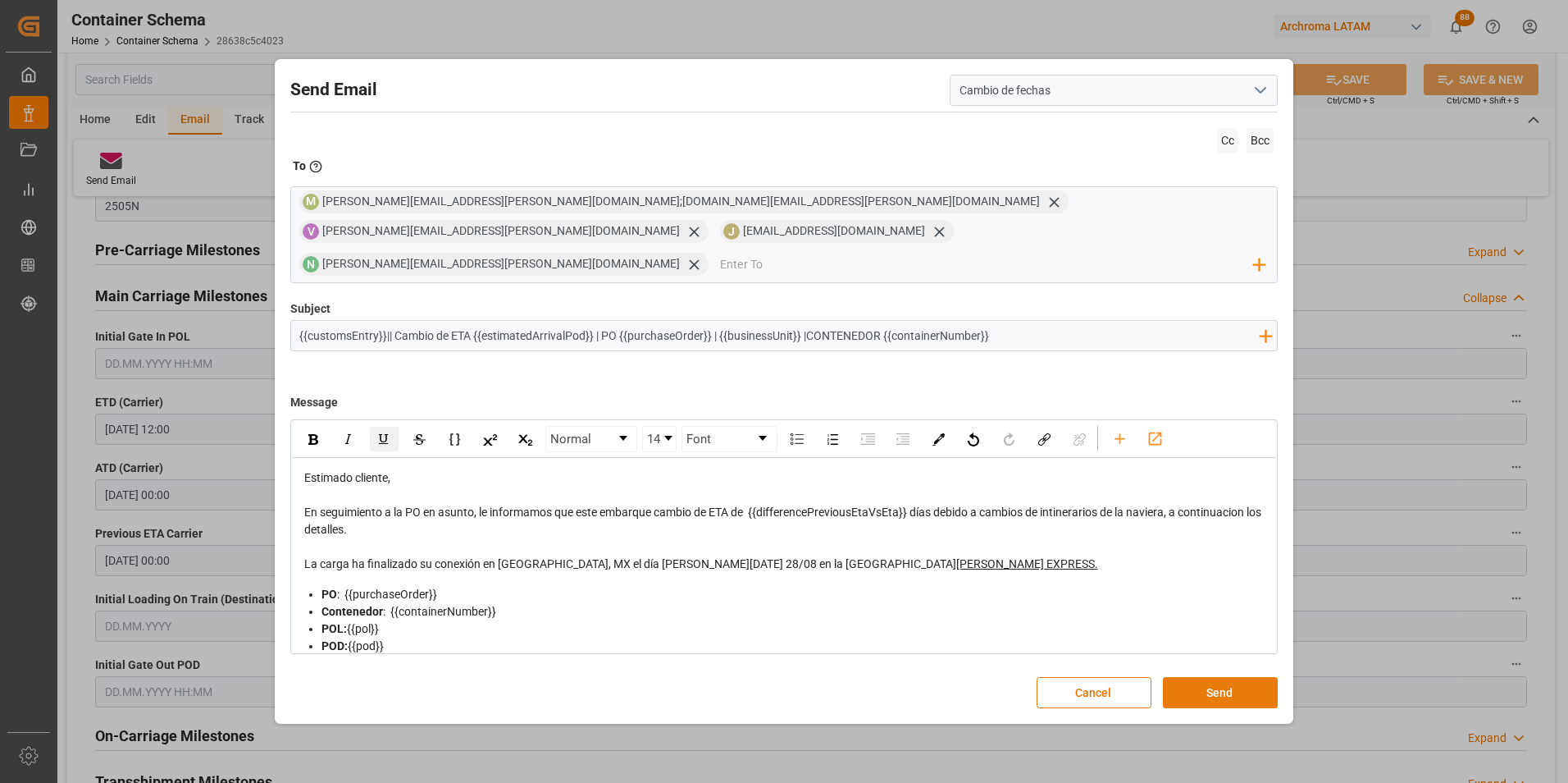
click at [1210, 677] on button "Send" at bounding box center [1220, 692] width 115 height 32
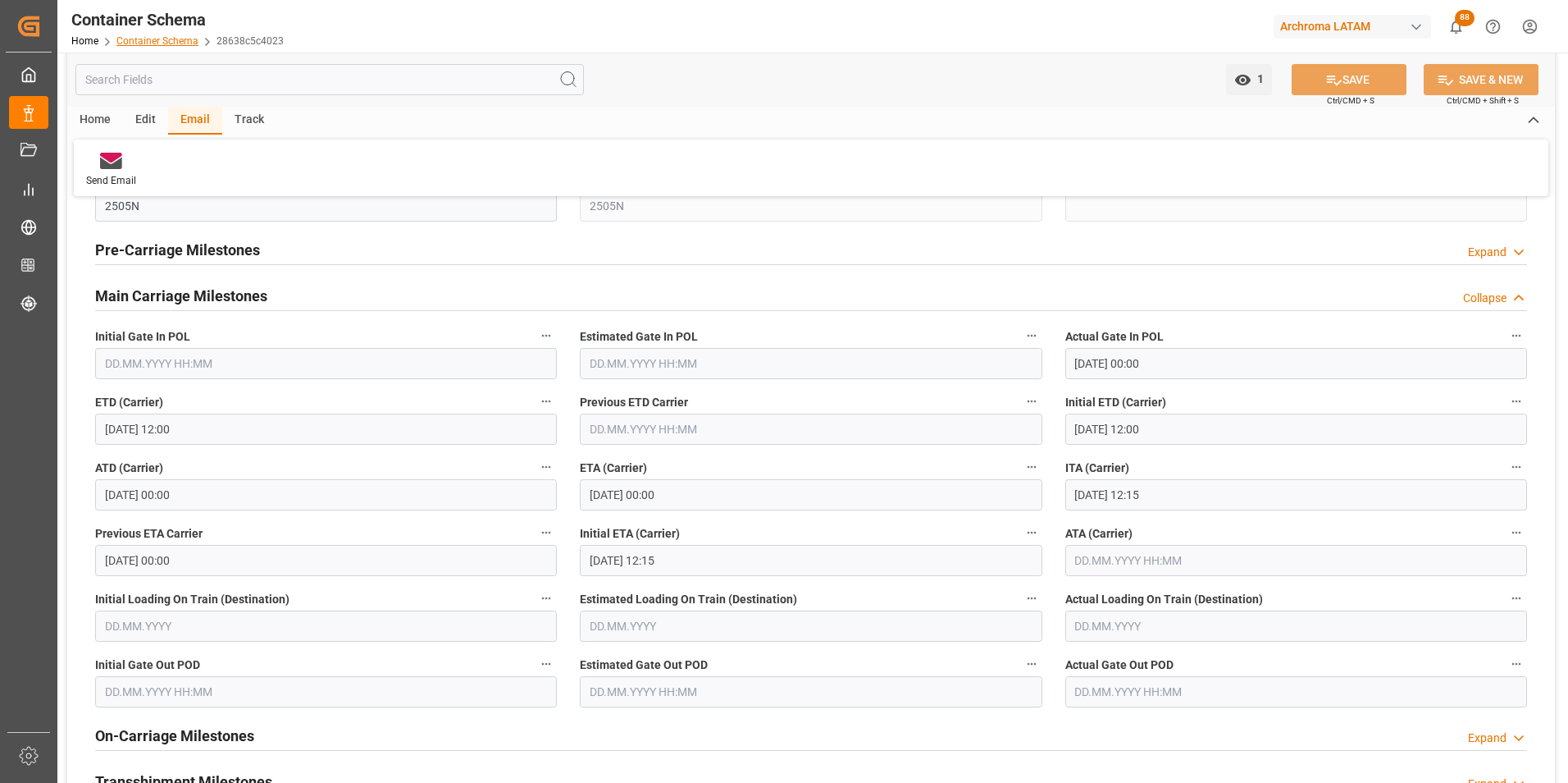
click at [151, 42] on link "Container Schema" at bounding box center [158, 41] width 82 height 12
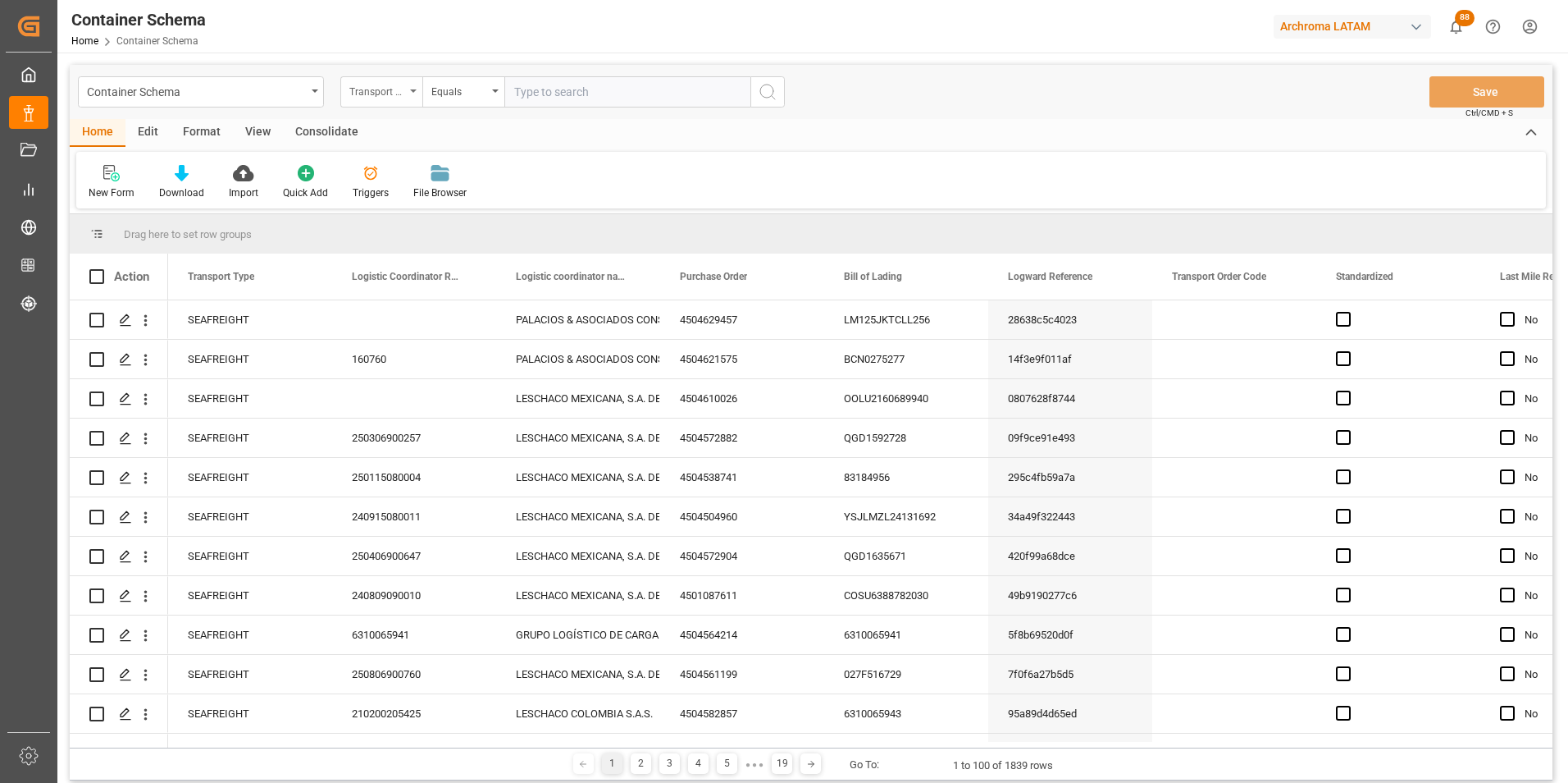
click at [384, 97] on div "Transport Type" at bounding box center [377, 90] width 56 height 19
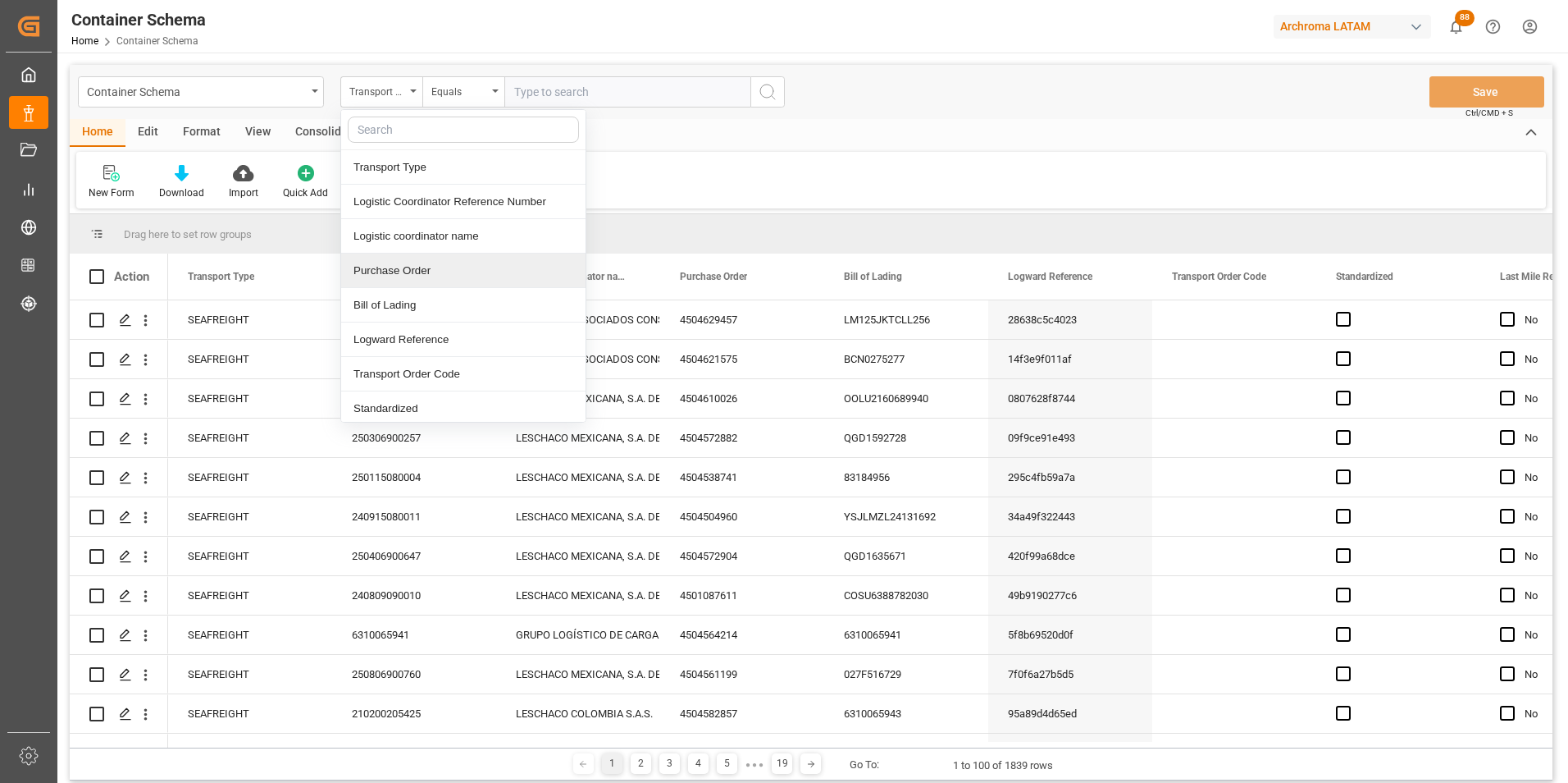
click at [408, 273] on div "Purchase Order" at bounding box center [463, 271] width 244 height 35
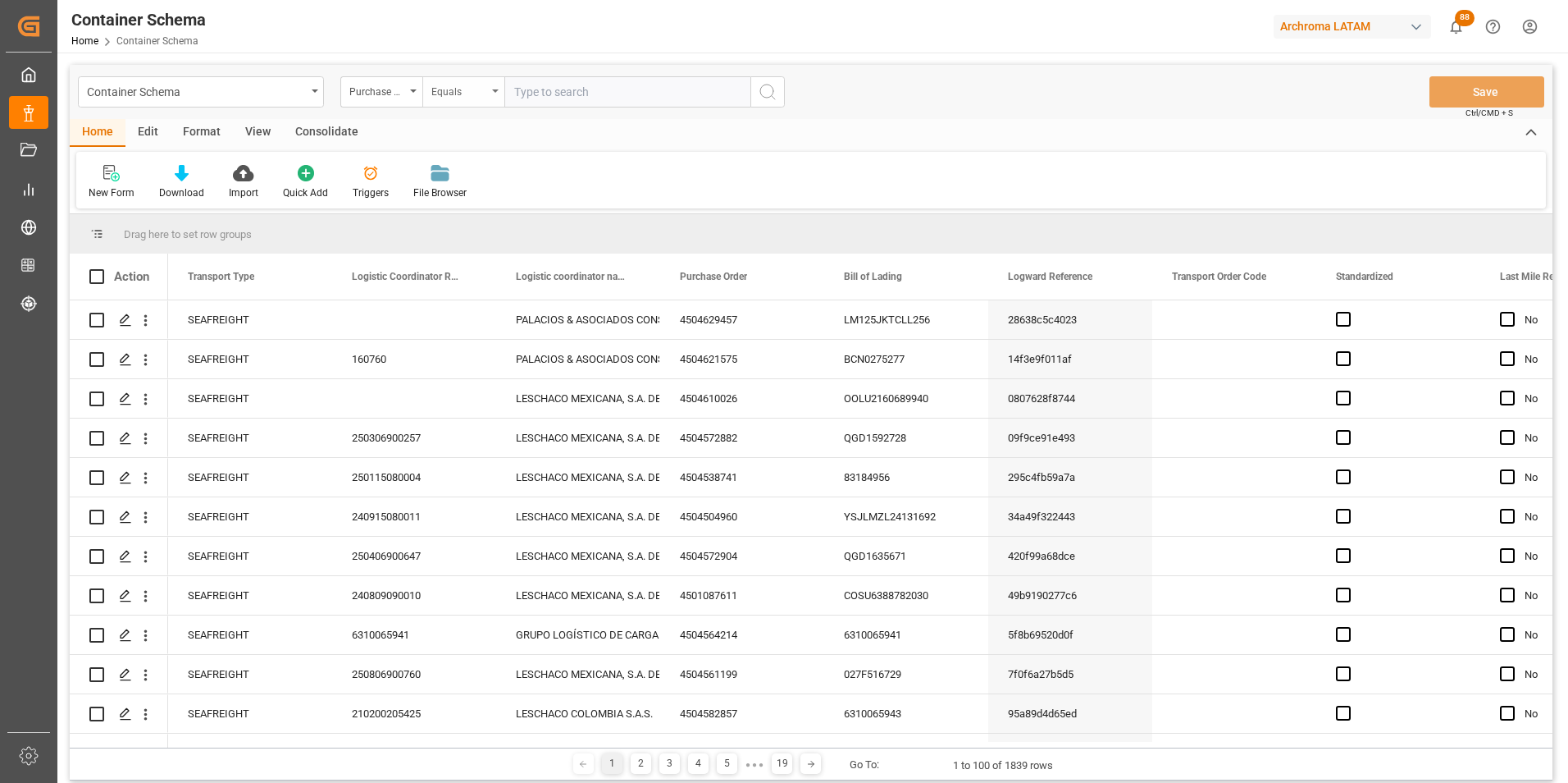
click at [465, 106] on div "Equals" at bounding box center [464, 92] width 82 height 32
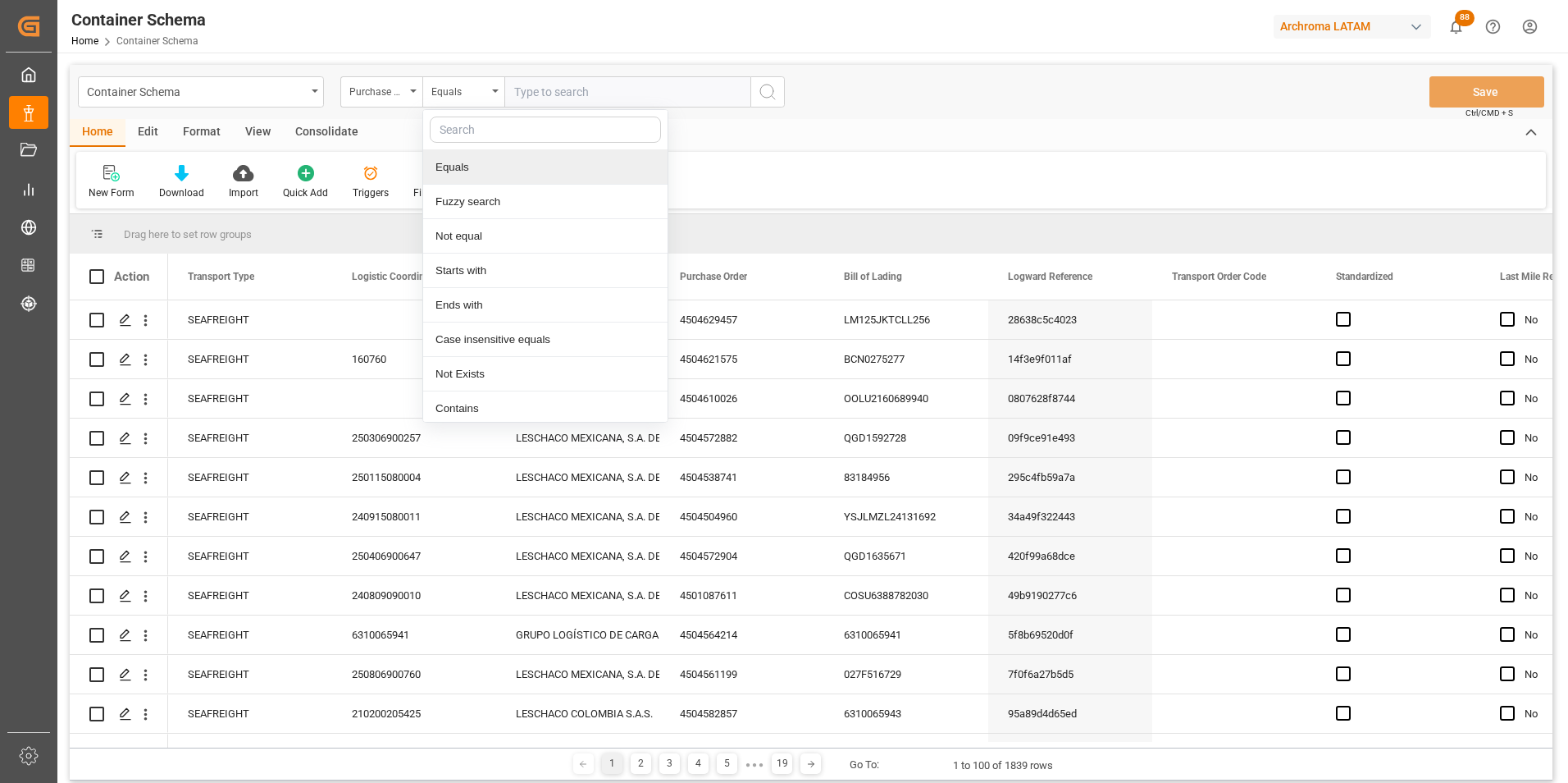
click at [501, 181] on div "Equals" at bounding box center [545, 168] width 244 height 35
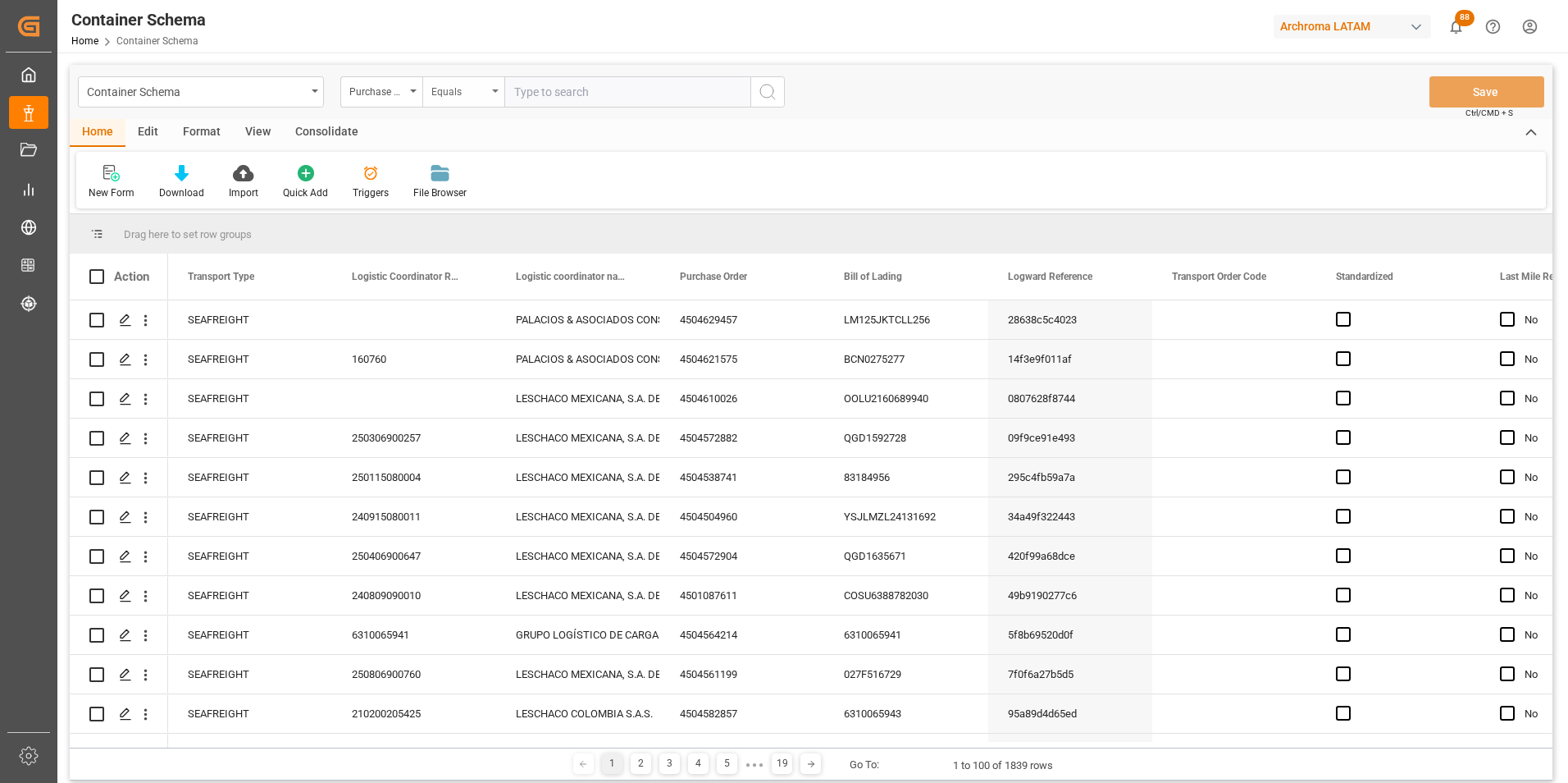
click at [478, 105] on div "Equals" at bounding box center [464, 92] width 82 height 32
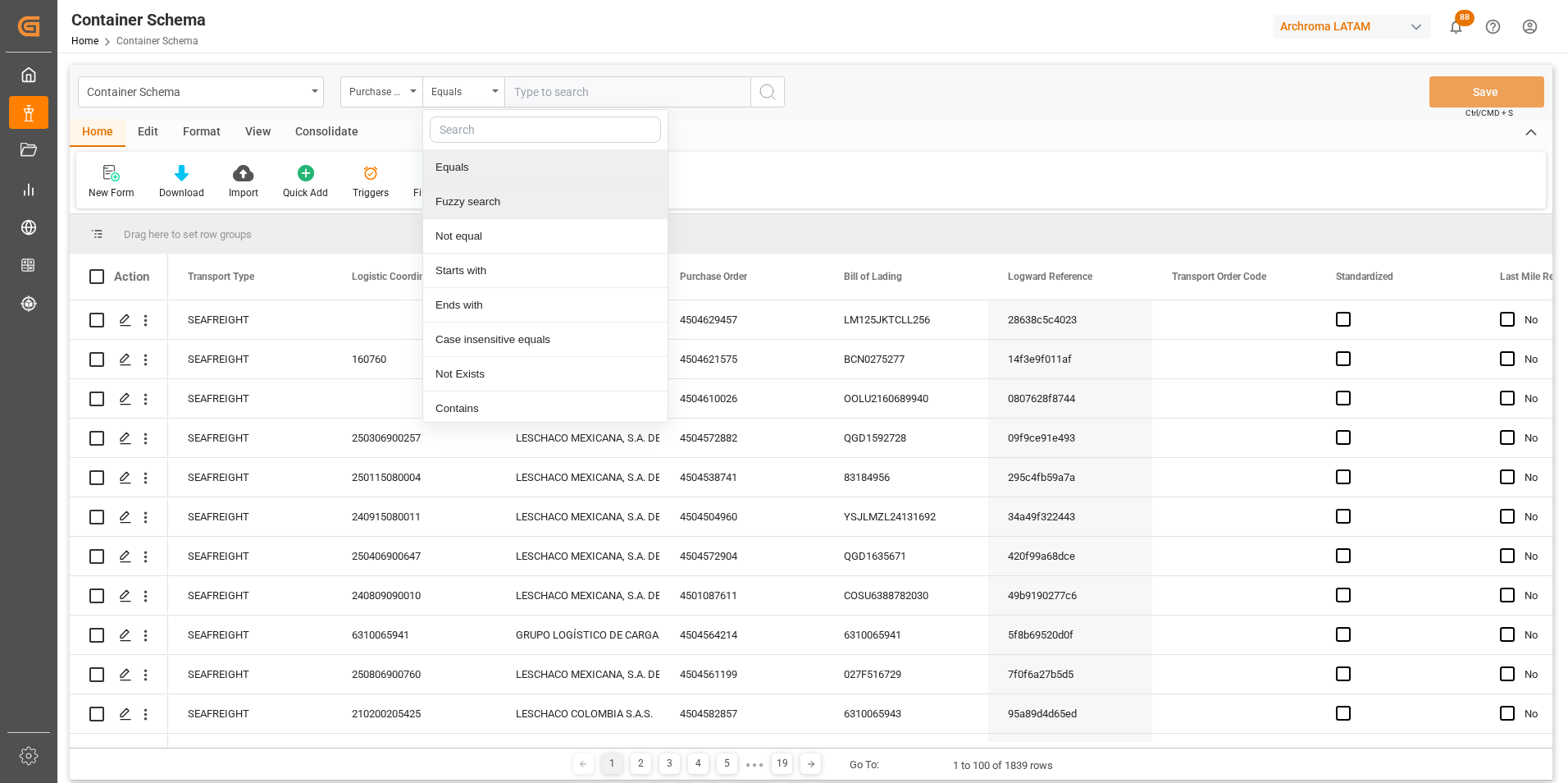
click at [503, 192] on div "Fuzzy search" at bounding box center [545, 202] width 244 height 35
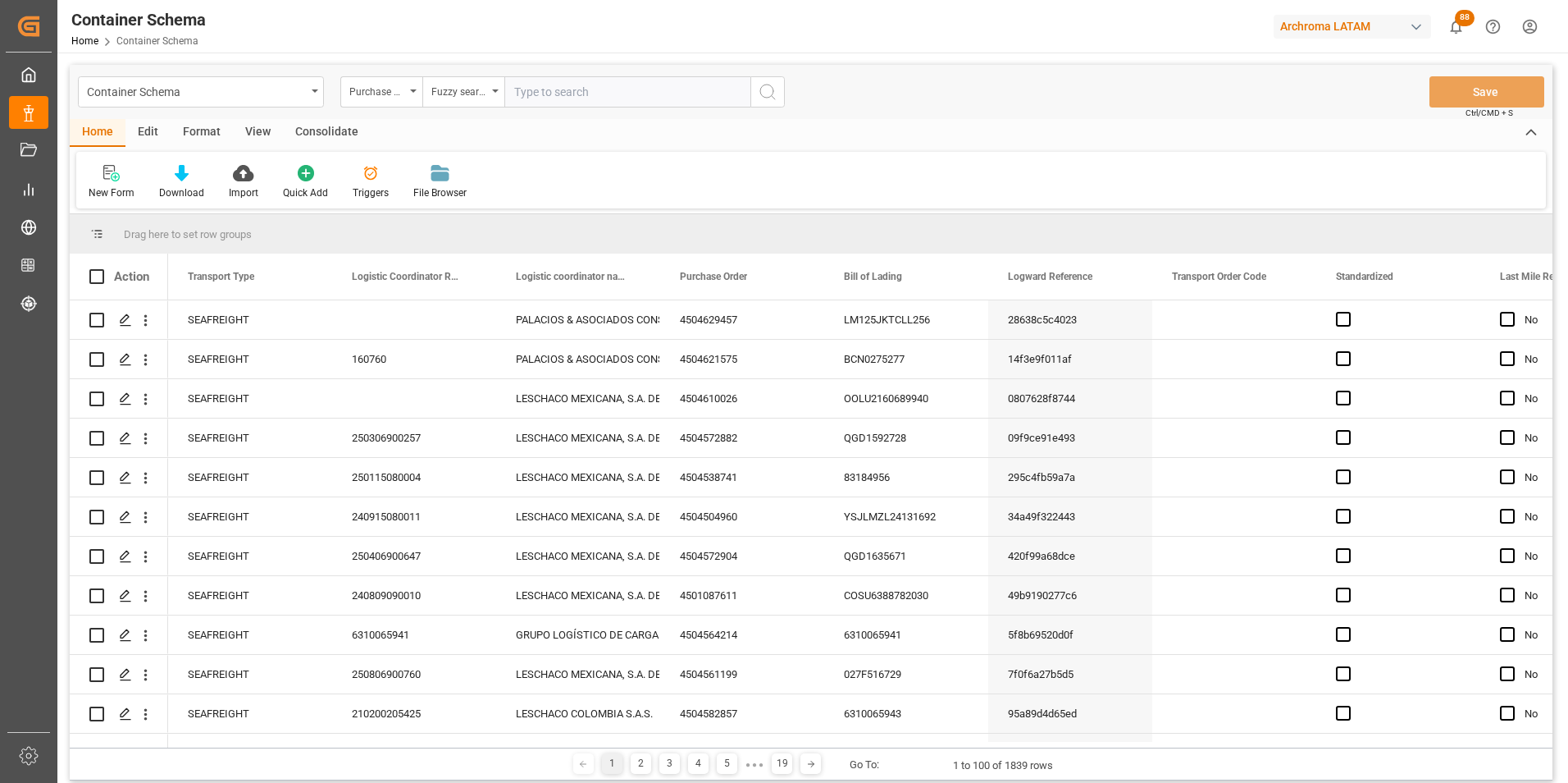
paste input "4504647463"
type input "4504647463"
click at [763, 94] on icon "search button" at bounding box center [767, 92] width 20 height 20
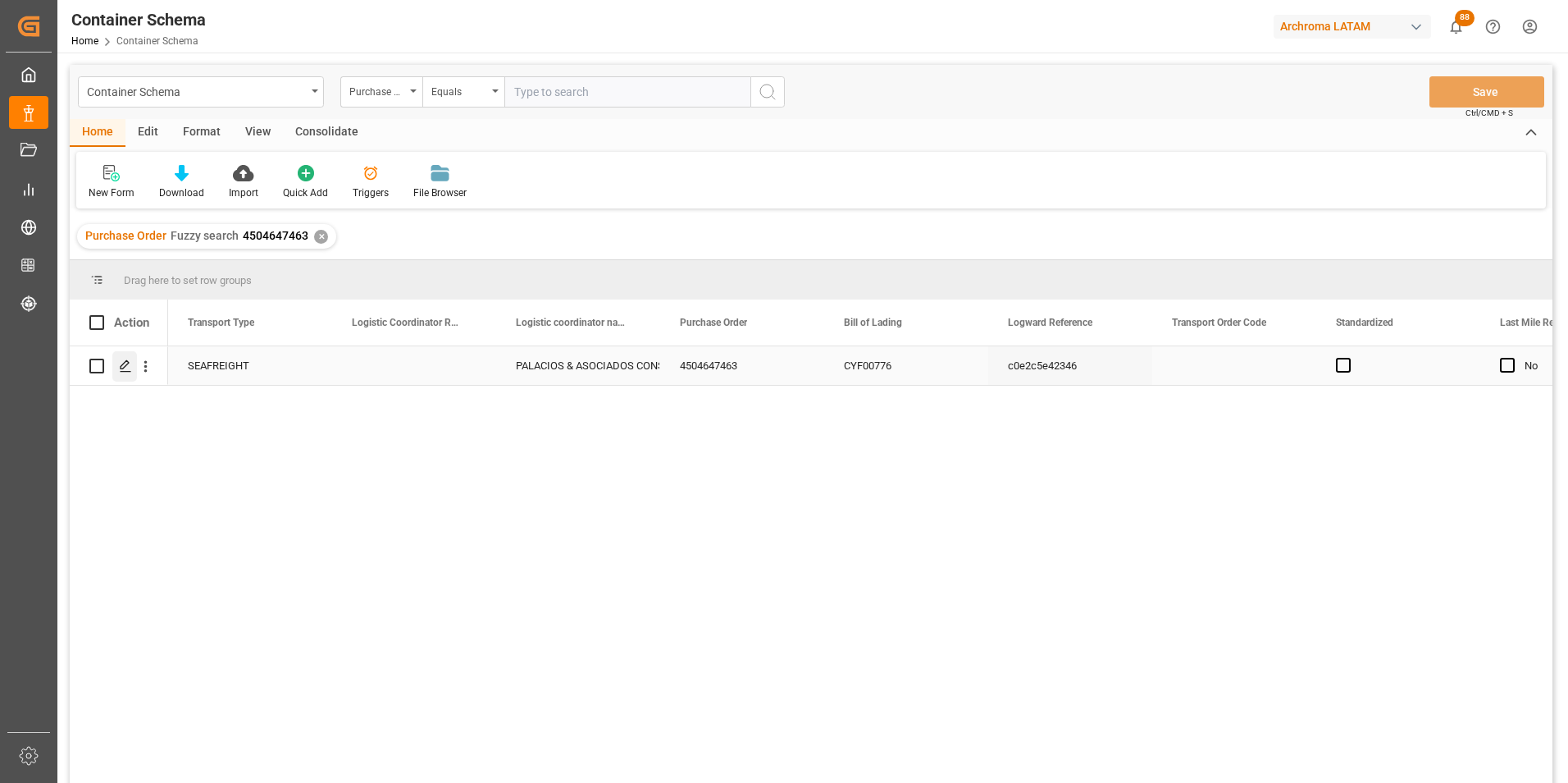
click at [123, 370] on icon "Press SPACE to select this row." at bounding box center [125, 366] width 13 height 13
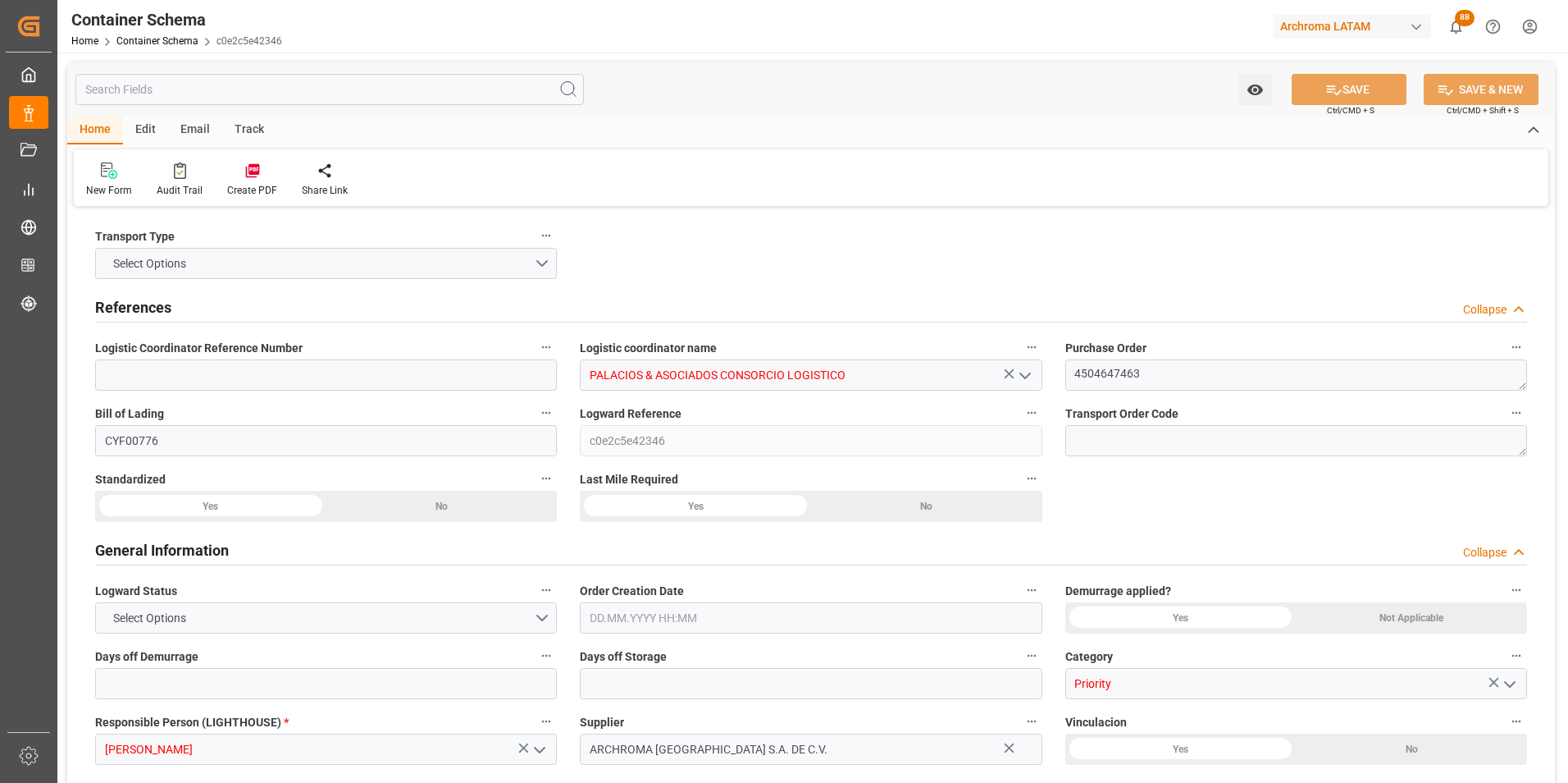
type input "0"
type input "1"
type input "5"
type input "5000"
type input "5320"
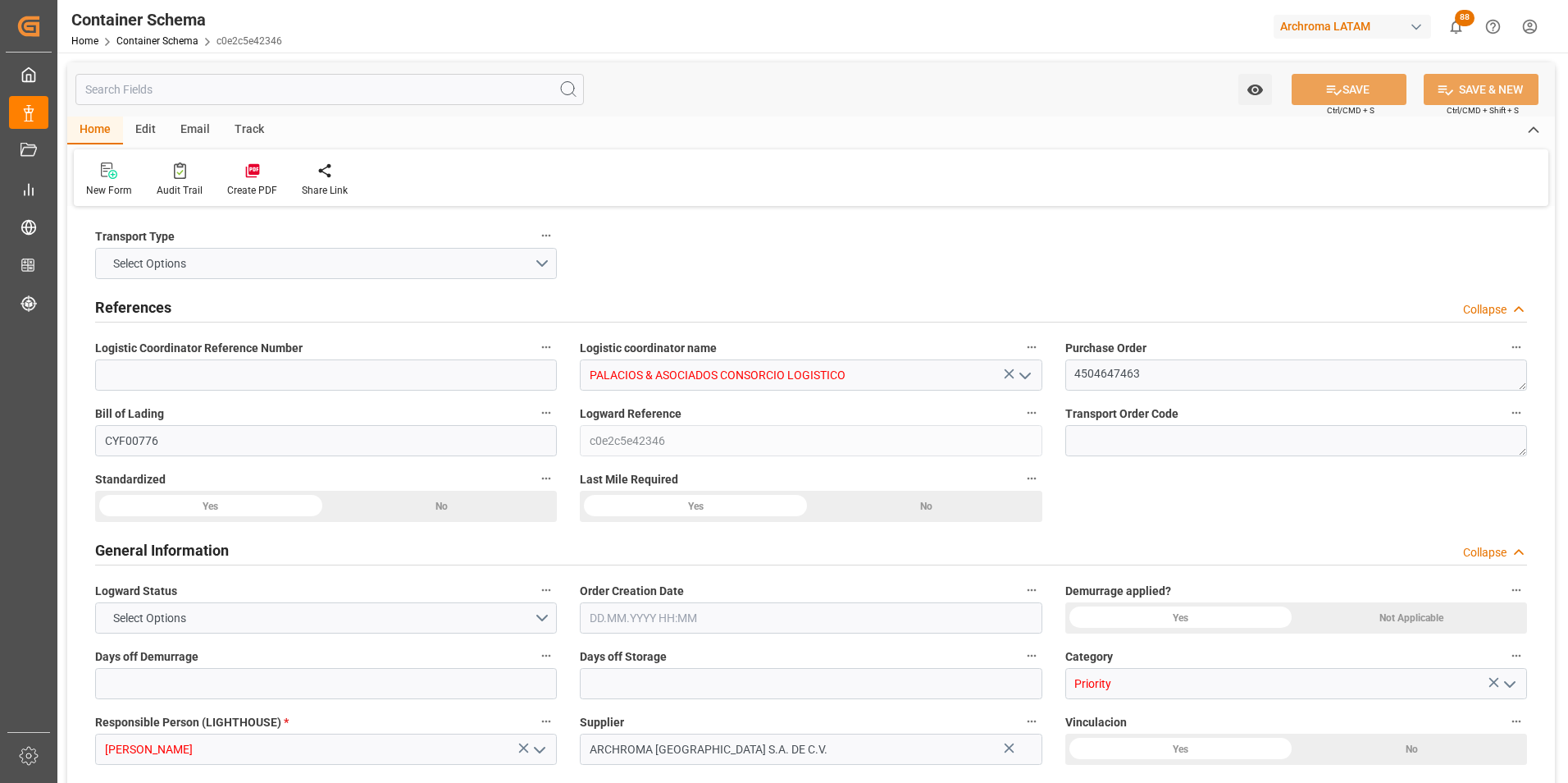
type input "CMACGM"
type input "CMA CGM Group"
type input "HNPCR"
type input "PECLL"
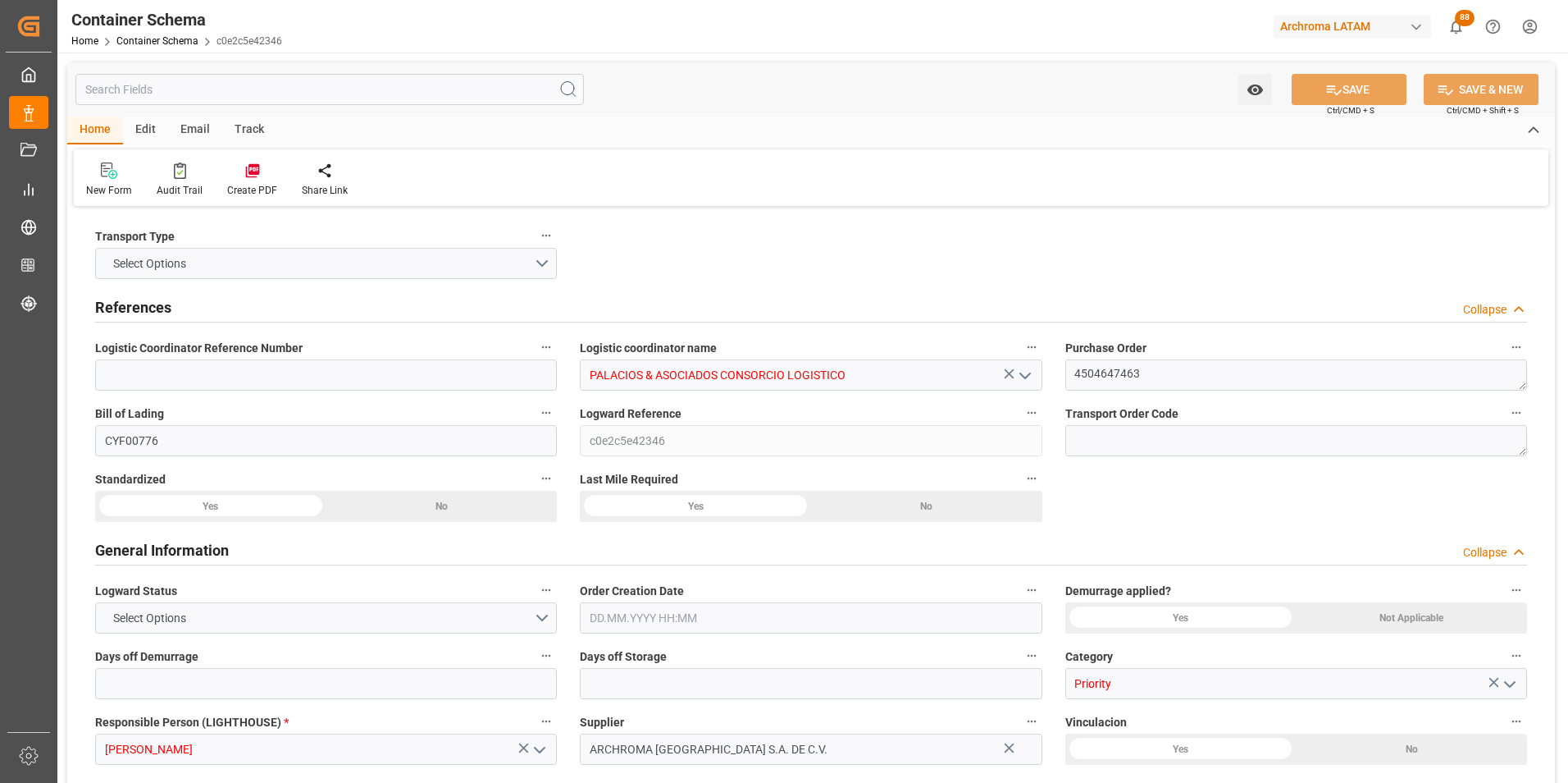
type input "9430868"
type input "14.08.2025 14:15"
type input "[DATE]"
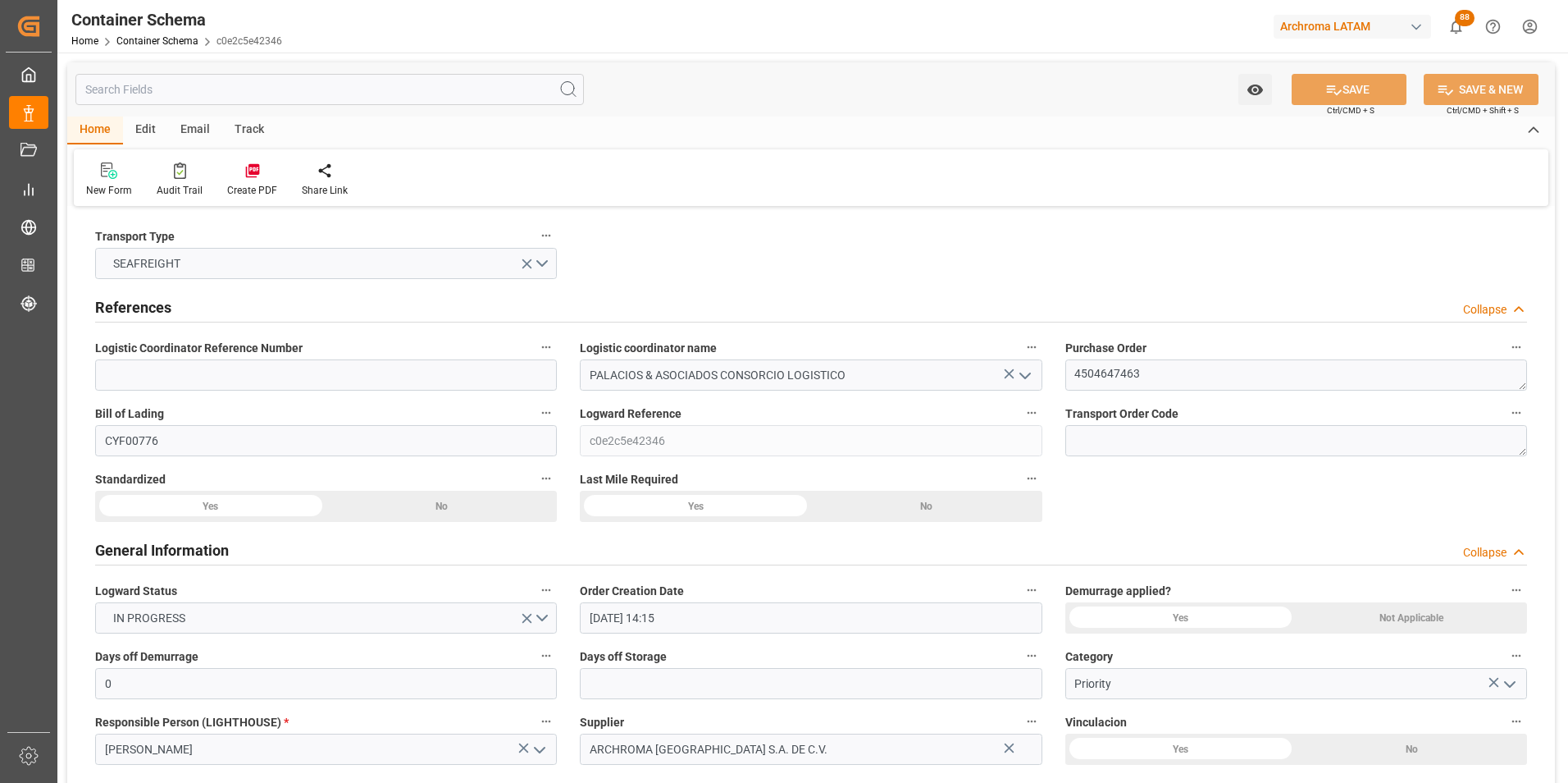
type input "31.08.2025"
type input "15.08.2025 00:00"
type input "18.08.2025 21:00"
type input "17.08.2025 21:00"
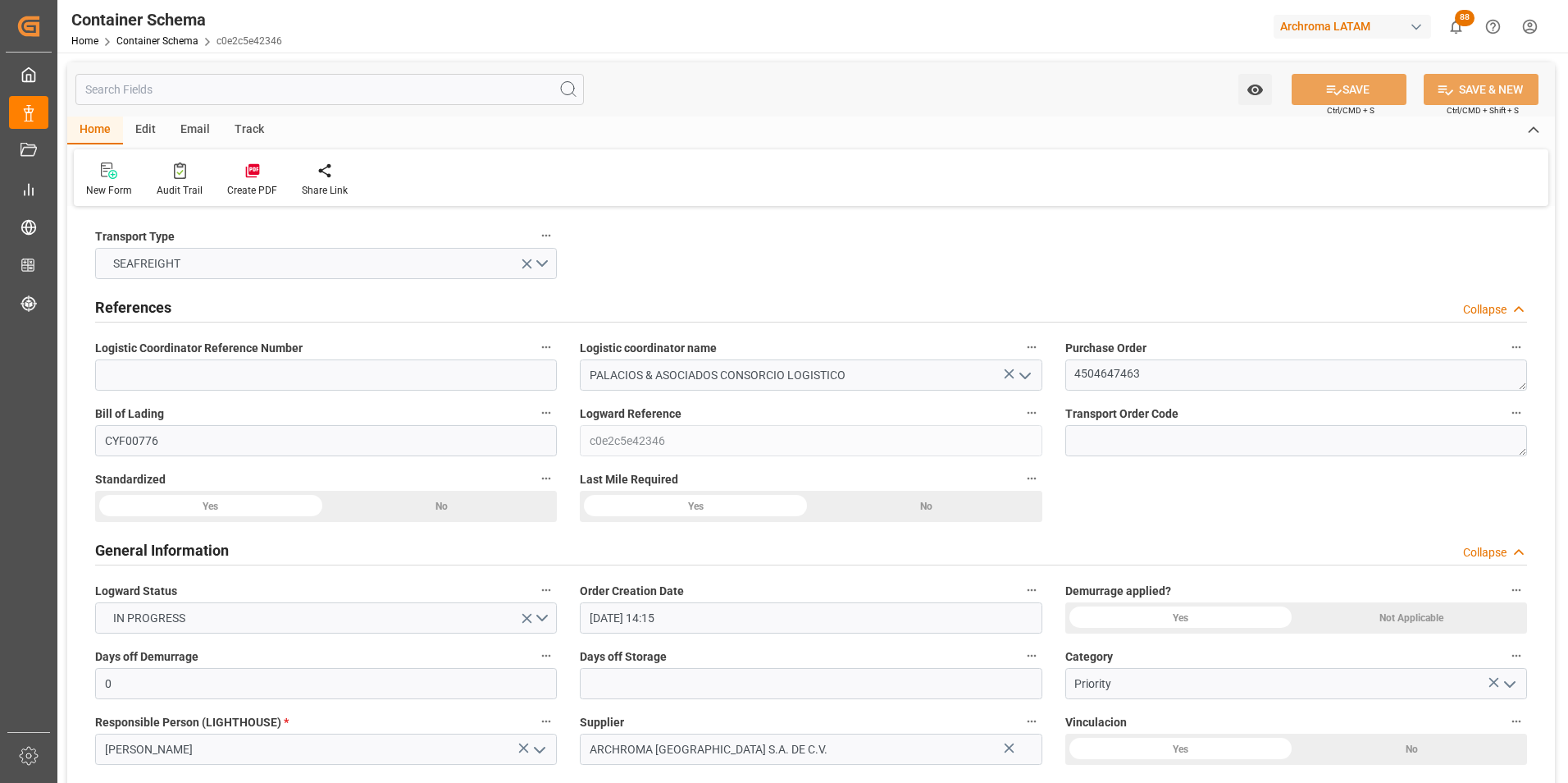
type input "18.08.2025 00:00"
type input "07.09.2025 00:00"
type input "31.08.2025 11:00"
type input "31.08.2025 00:00"
type input "31.08.2025 11:00"
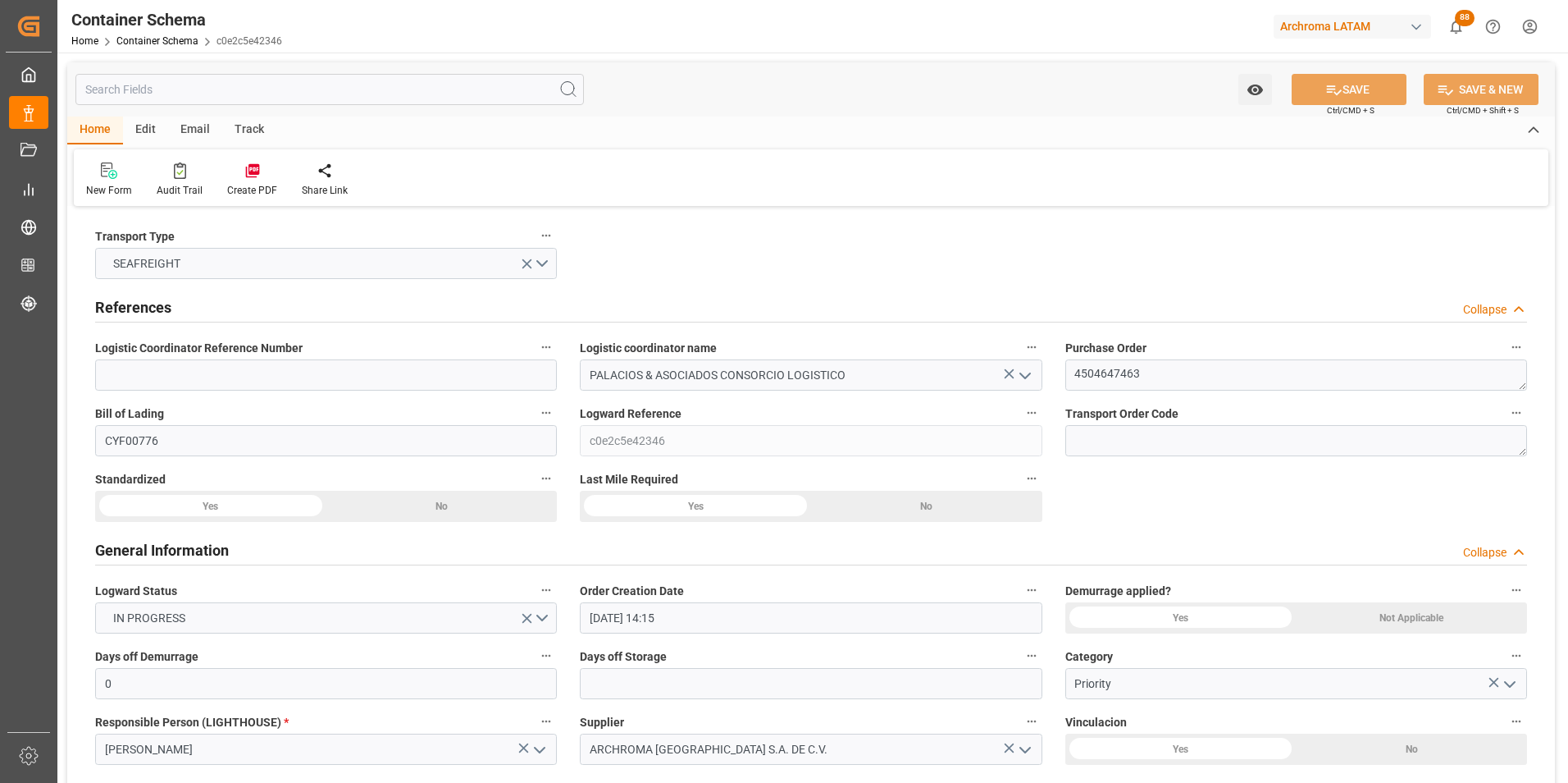
click at [190, 128] on div "Email" at bounding box center [194, 130] width 55 height 28
click at [112, 174] on icon at bounding box center [110, 173] width 22 height 12
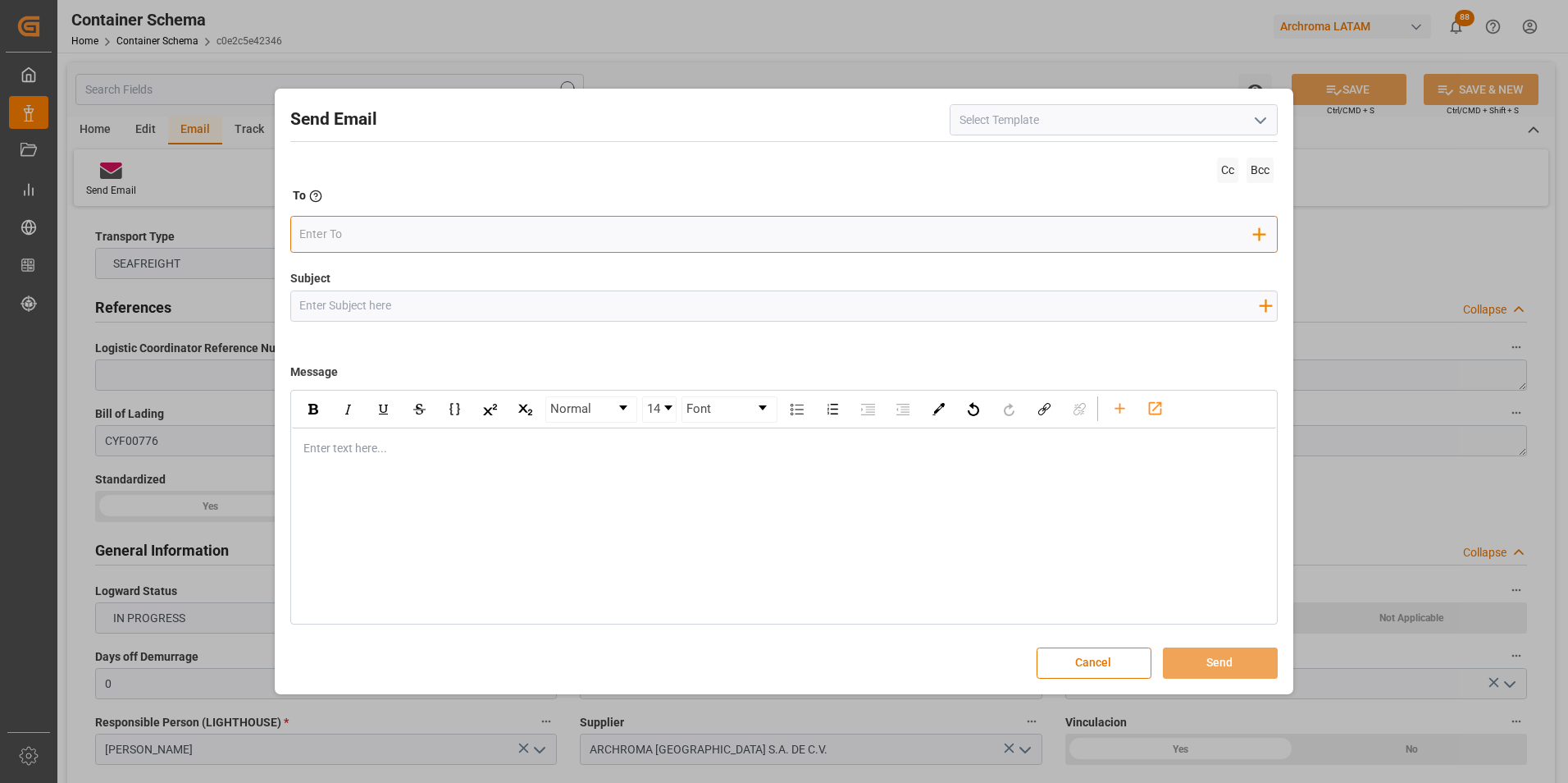
click at [399, 238] on input "email" at bounding box center [776, 235] width 954 height 25
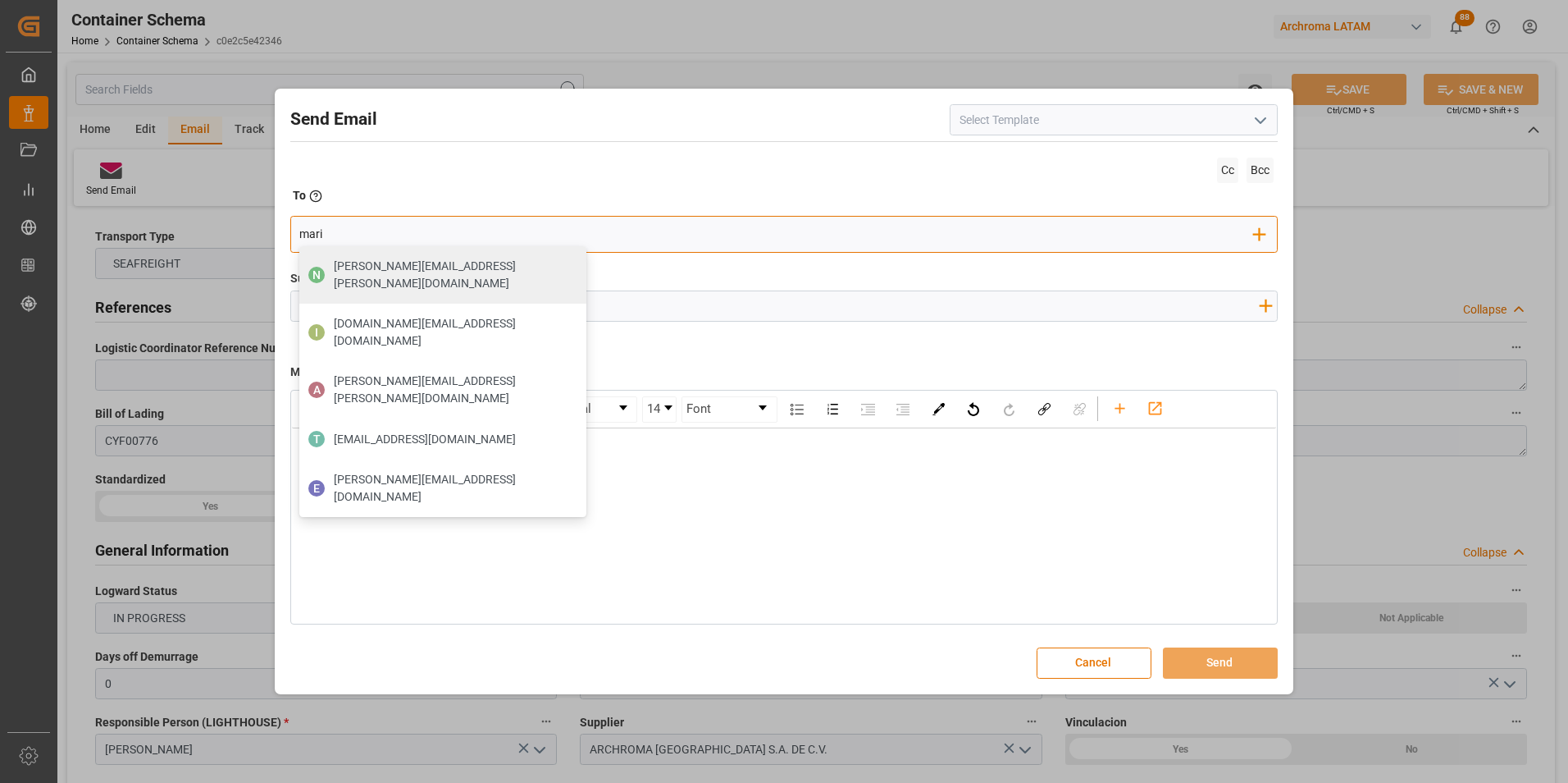
type input "maria"
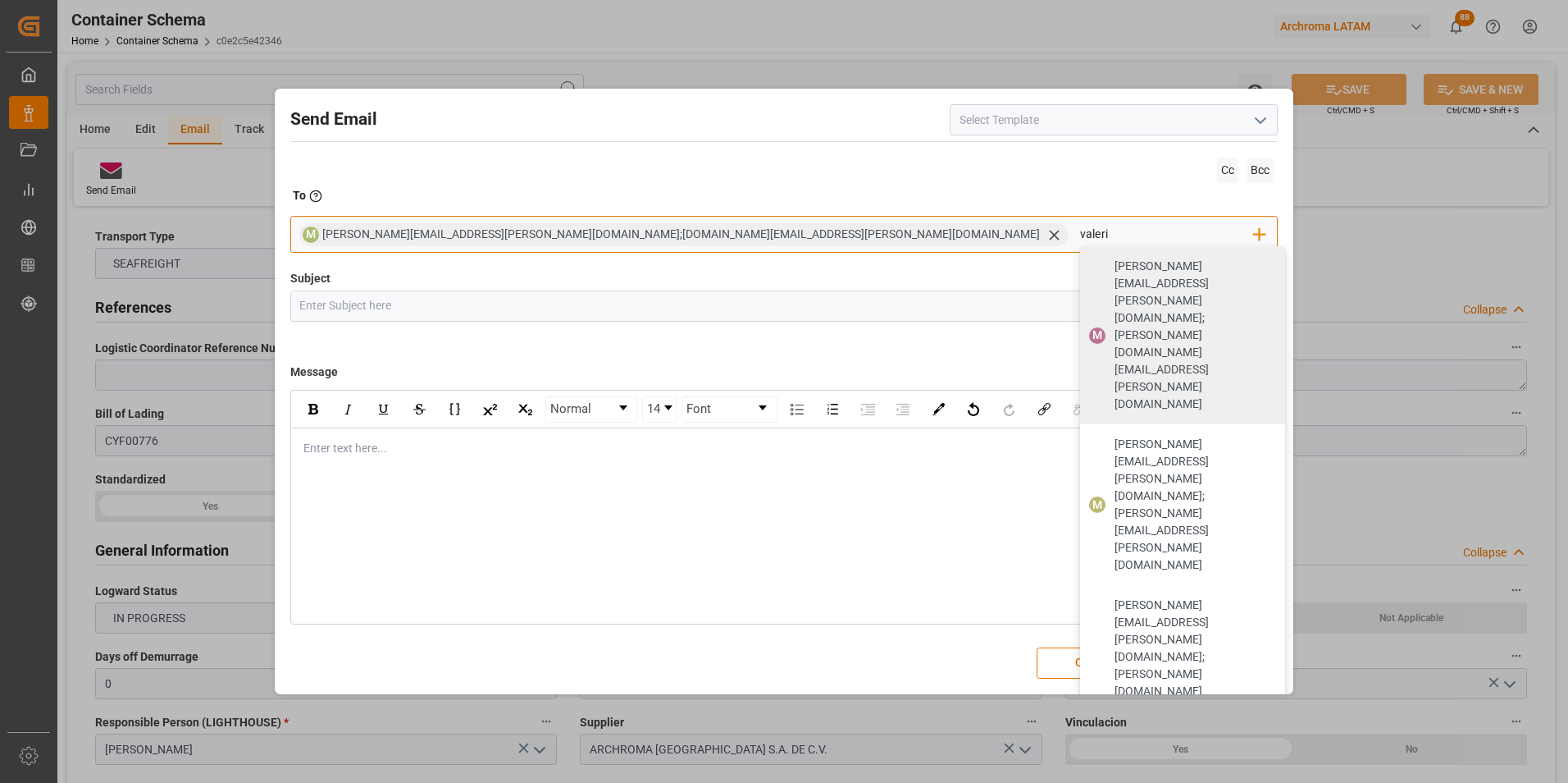
type input "valeria"
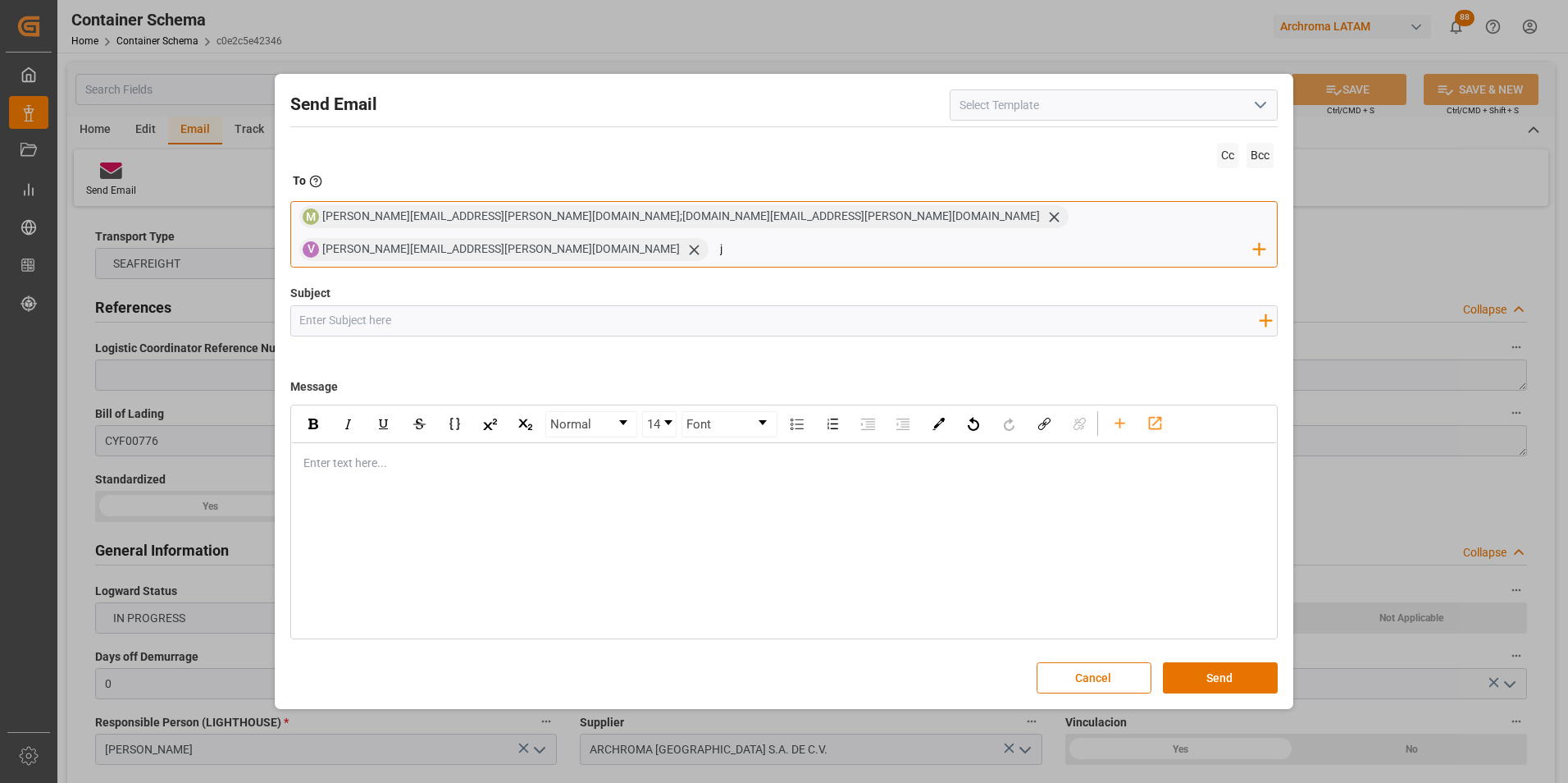
type input "jt"
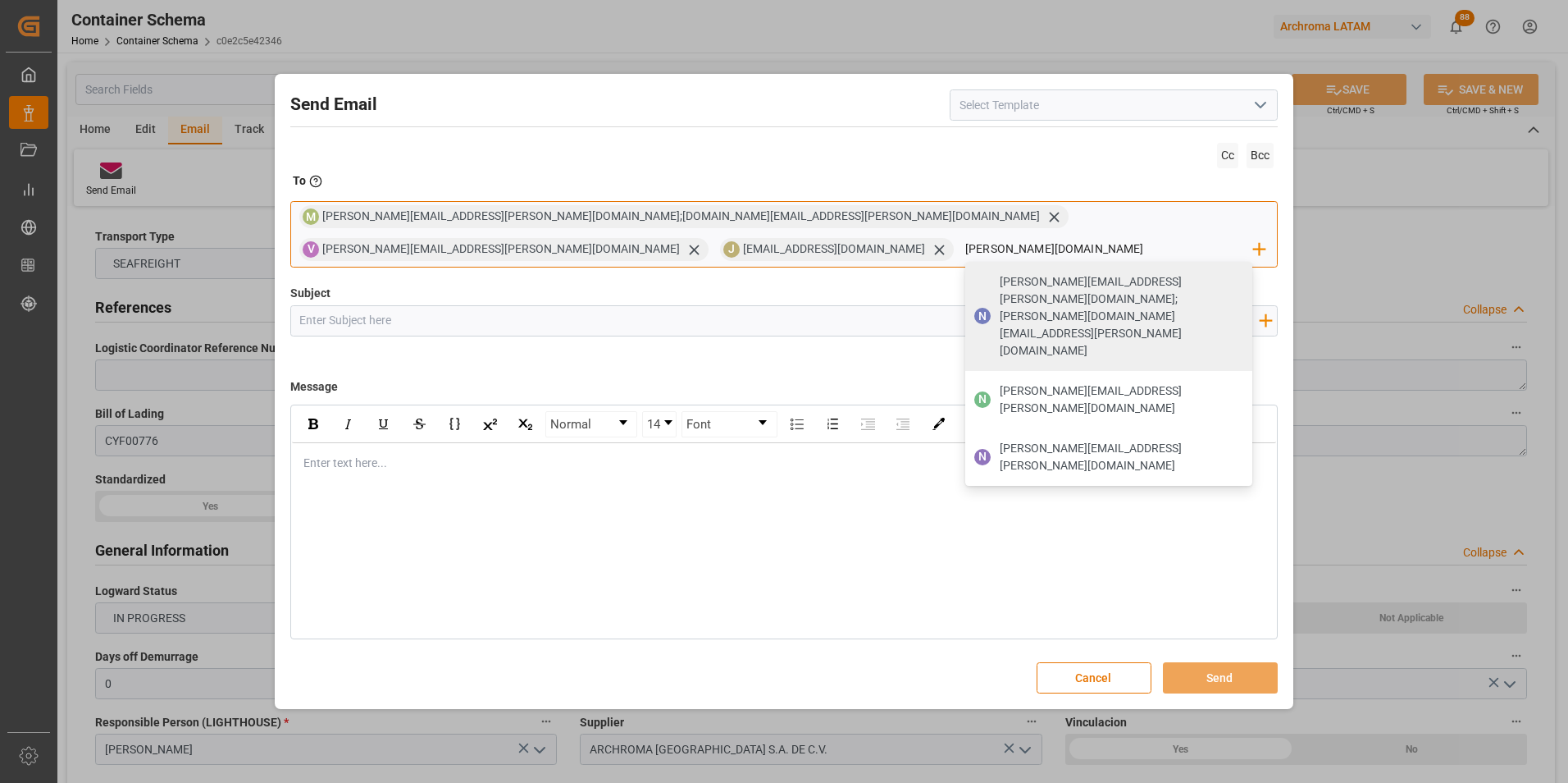
type input "nancy.cas"
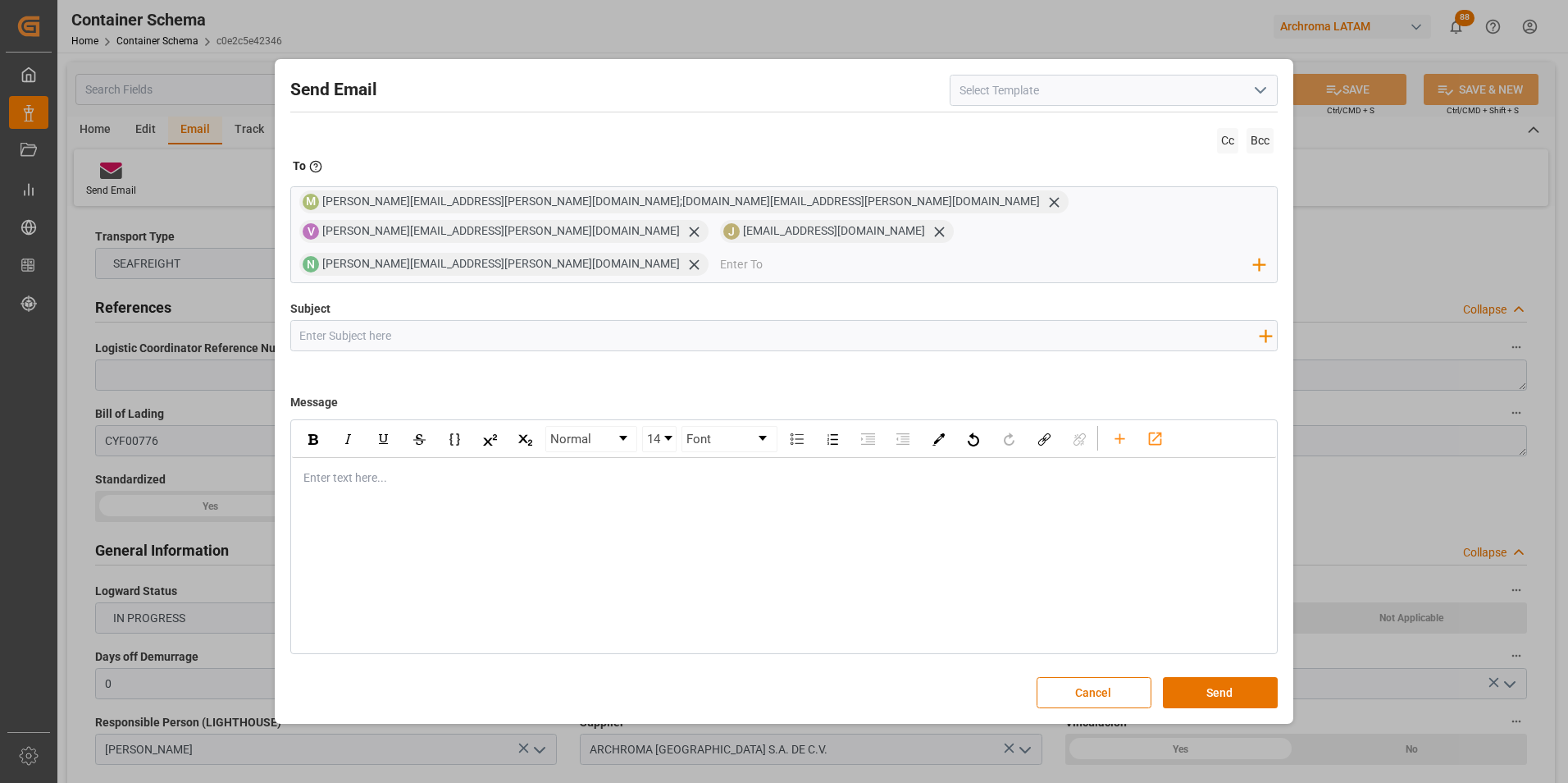
click at [344, 328] on input "Subject" at bounding box center [780, 335] width 977 height 29
click at [376, 321] on input "Subject" at bounding box center [780, 335] width 977 height 29
paste input "PE || TRACKING | PO xxx | Contenedor xxx| TEXTIL | Prioridad | LCL"
click at [415, 321] on input "PE || TRACKING | PO xxx | Contenedor xxx| TEXTIL | Prioridad | LCL" at bounding box center [780, 335] width 977 height 29
paste input "4504647463"
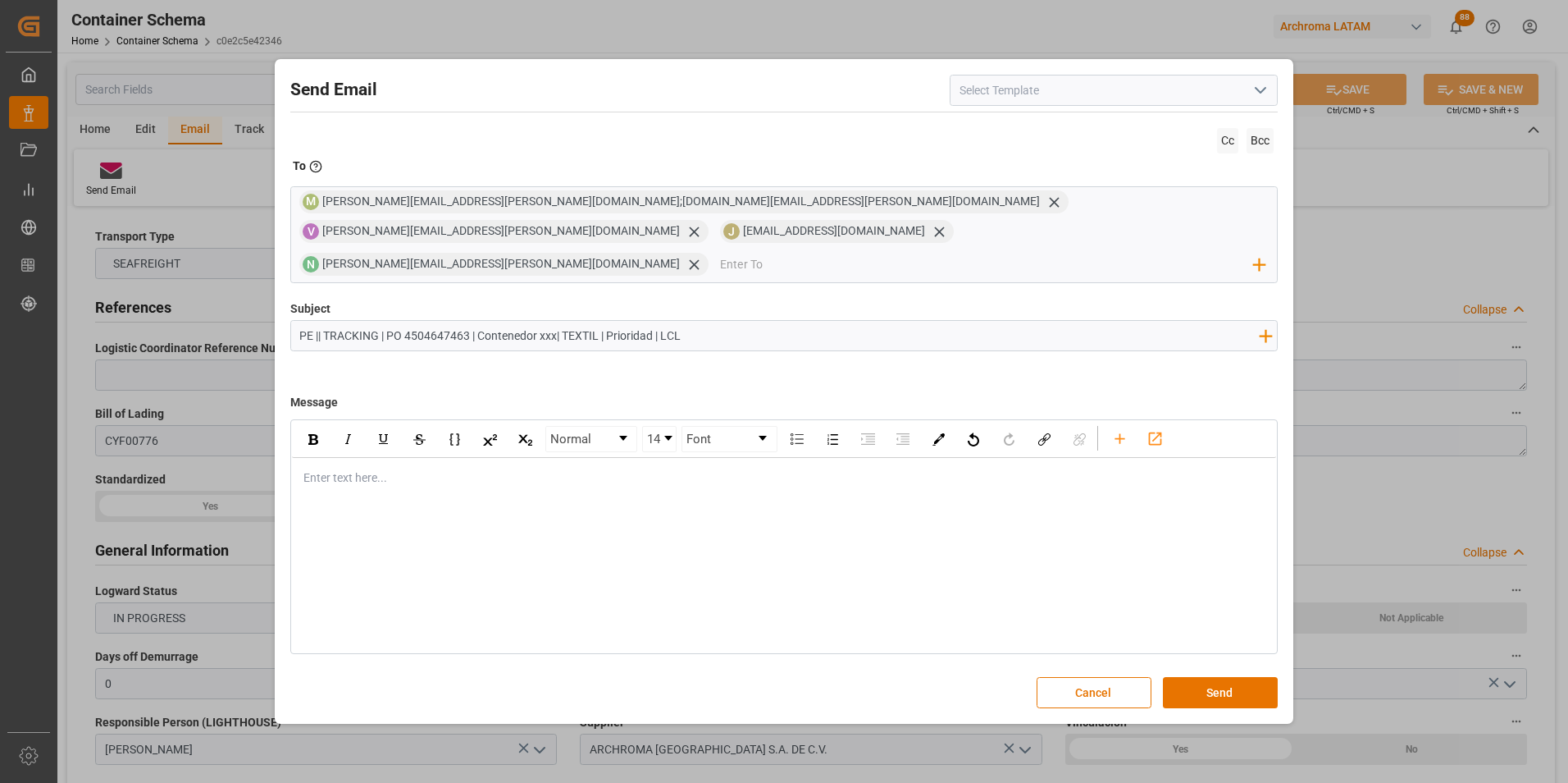
click at [545, 321] on input "PE || TRACKING | PO 4504647463 | Contenedor xxx| TEXTIL | Prioridad | LCL" at bounding box center [780, 335] width 977 height 29
paste input "MAGU2449870"
type input "PE || TRACKING | PO 4504647463 | Contenedor MAGU2449870 | TEXTIL | Prioridad | …"
click at [576, 473] on div "Enter text here..." at bounding box center [784, 478] width 985 height 40
click at [588, 477] on div "Enter text here..." at bounding box center [784, 478] width 985 height 40
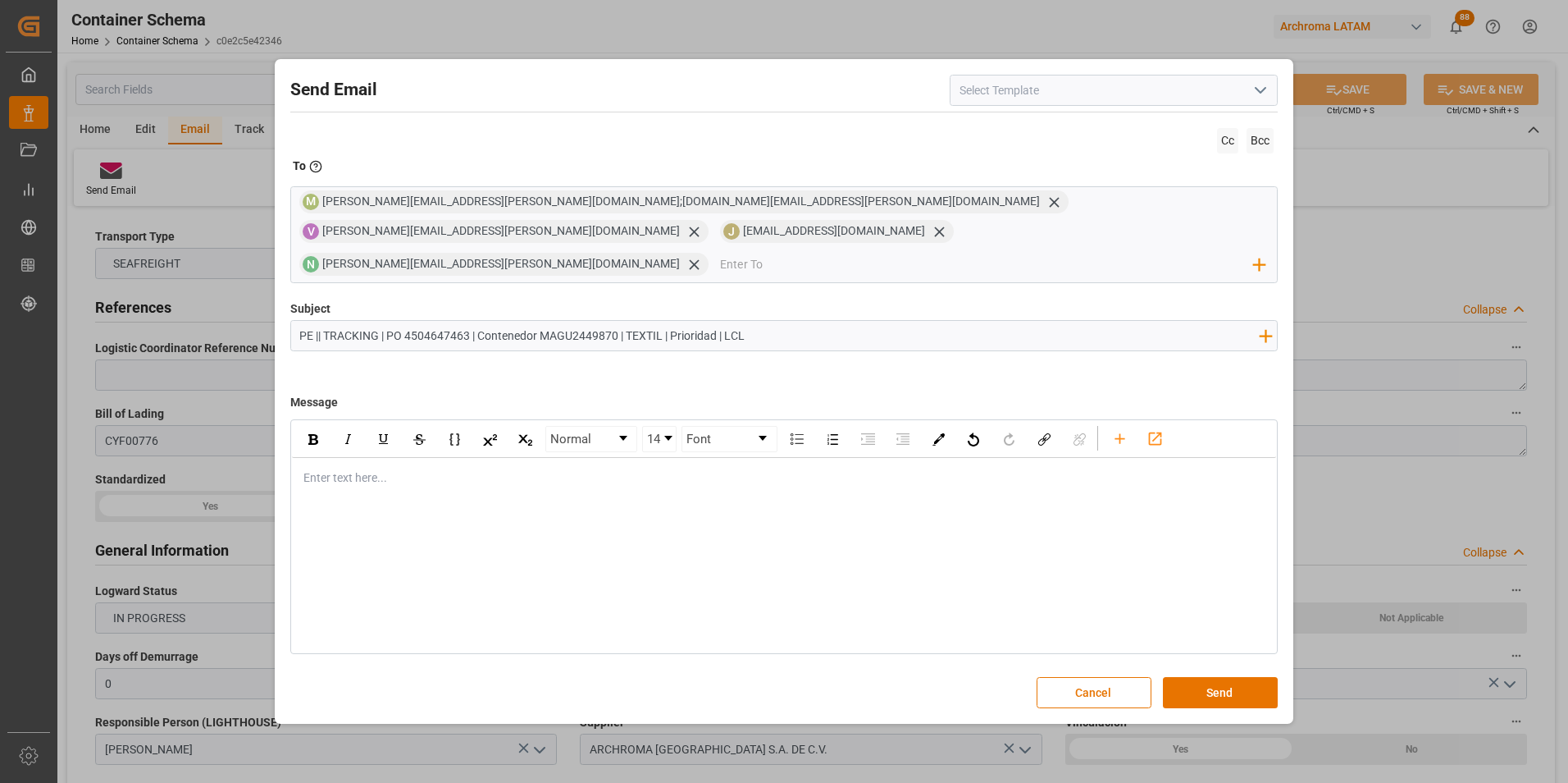
click at [490, 472] on div "Enter text here..." at bounding box center [784, 478] width 985 height 40
click at [471, 470] on div "Buen día estimado cliente," at bounding box center [784, 478] width 961 height 17
click at [942, 505] on span "En seguimiento a la PO en referencia, informamos que la carga continúa con la m…" at bounding box center [629, 512] width 649 height 13
click at [567, 556] on div "Normal 14 Font Buen día estimado cliente, En seguimiento a la PO en referencia,…" at bounding box center [784, 536] width 989 height 235
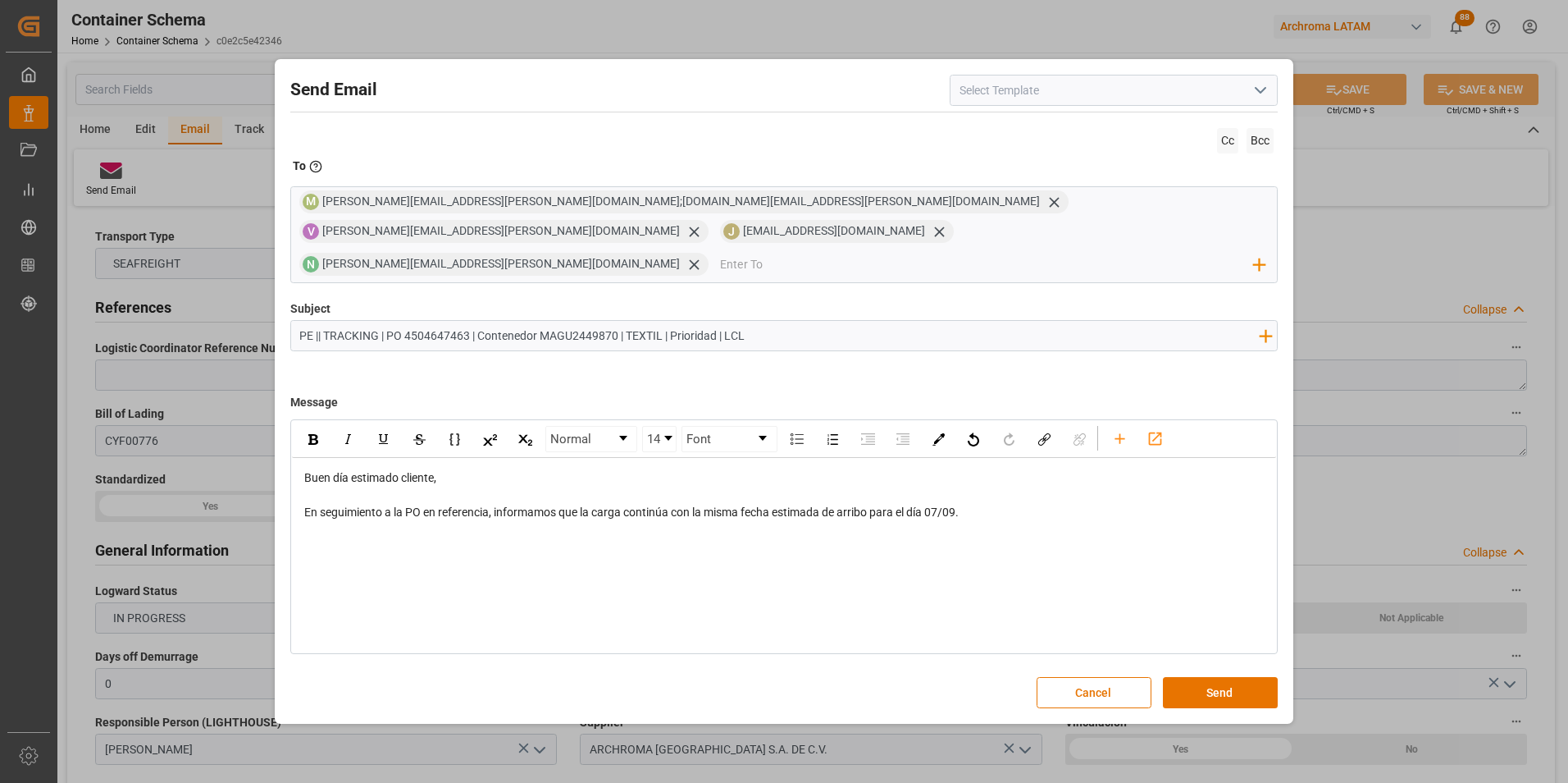
click at [498, 527] on div "Normal 14 Font Buen día estimado cliente, En seguimiento a la PO en referencia,…" at bounding box center [784, 536] width 989 height 235
click at [970, 508] on div "Buen día estimado cliente, En seguimiento a la PO en referencia, informamos que…" at bounding box center [784, 495] width 985 height 75
click at [977, 504] on div "En seguimiento a la PO en referencia, informamos que la carga continúa con la m…" at bounding box center [784, 513] width 961 height 17
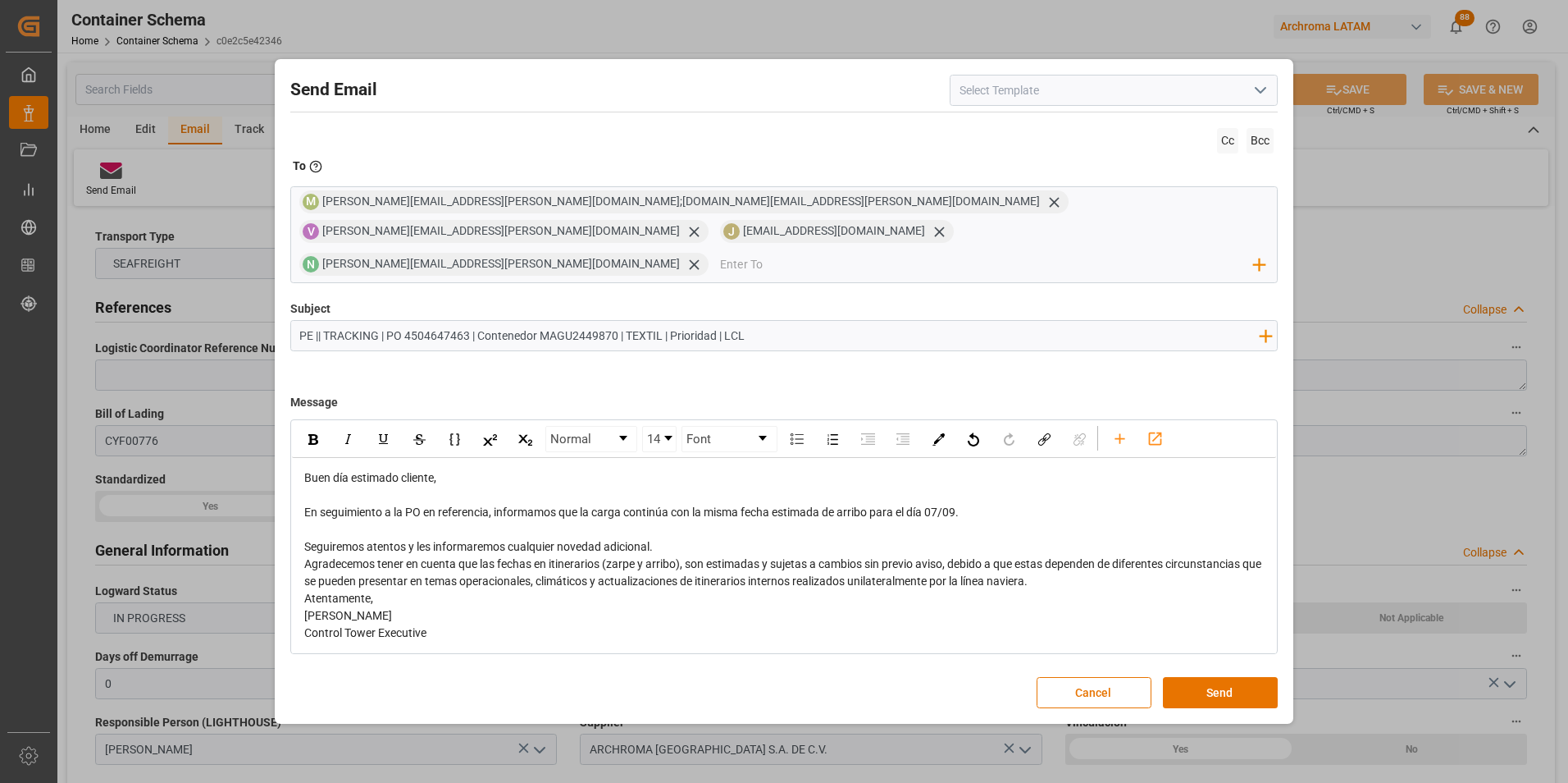
click at [699, 539] on div "Seguiremos atentos y les informaremos cualquier novedad adicional." at bounding box center [784, 547] width 961 height 17
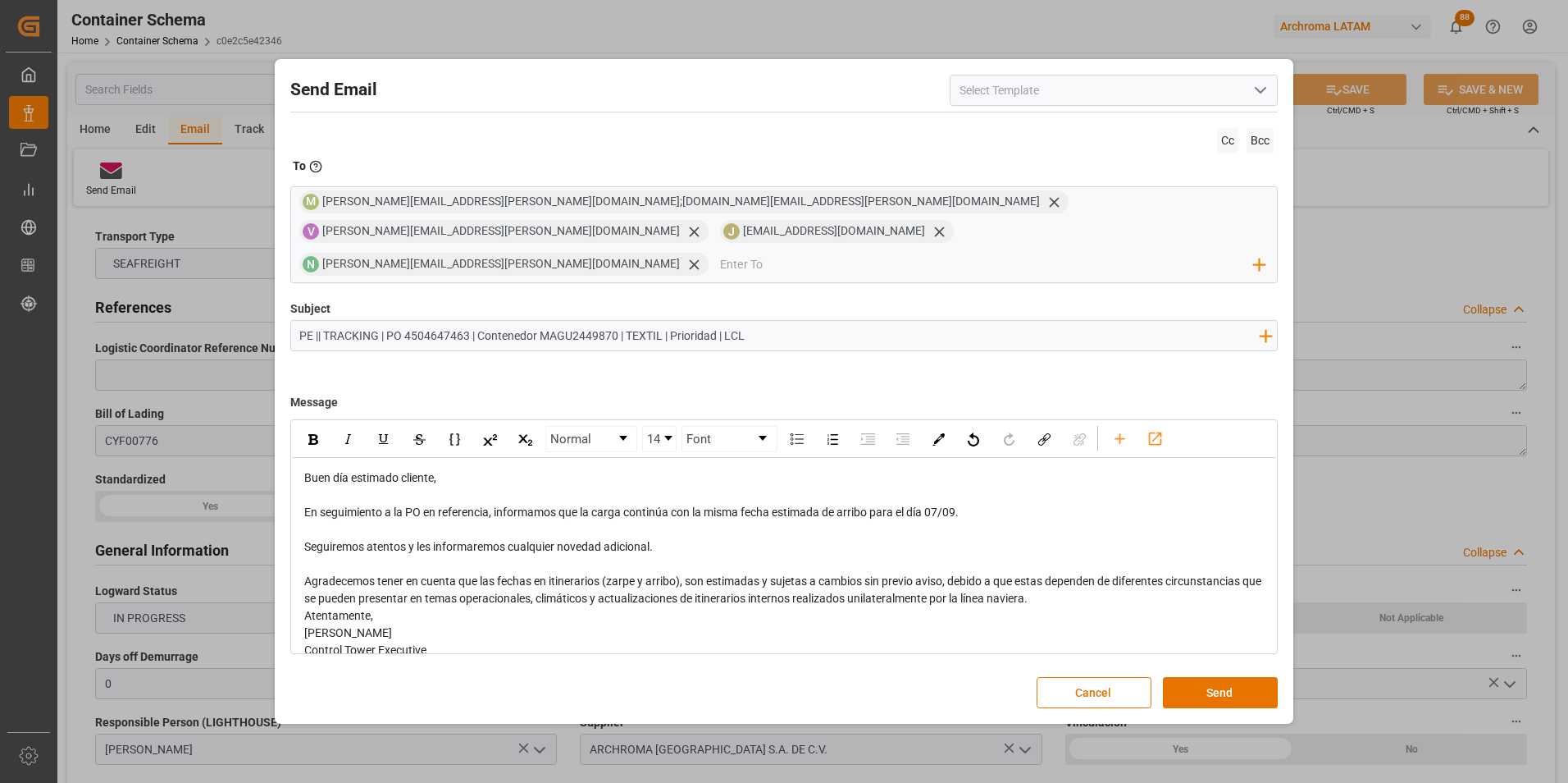
click at [1153, 587] on div "Agradecemos tener en cuenta que las fechas en itinerarios (zarpe y arribo), son…" at bounding box center [784, 590] width 961 height 35
click at [590, 624] on div "rdw-editor" at bounding box center [784, 633] width 961 height 17
click at [593, 641] on div "Atentamente," at bounding box center [784, 650] width 961 height 17
click at [1222, 677] on button "Send" at bounding box center [1220, 692] width 115 height 32
